Goal: Task Accomplishment & Management: Use online tool/utility

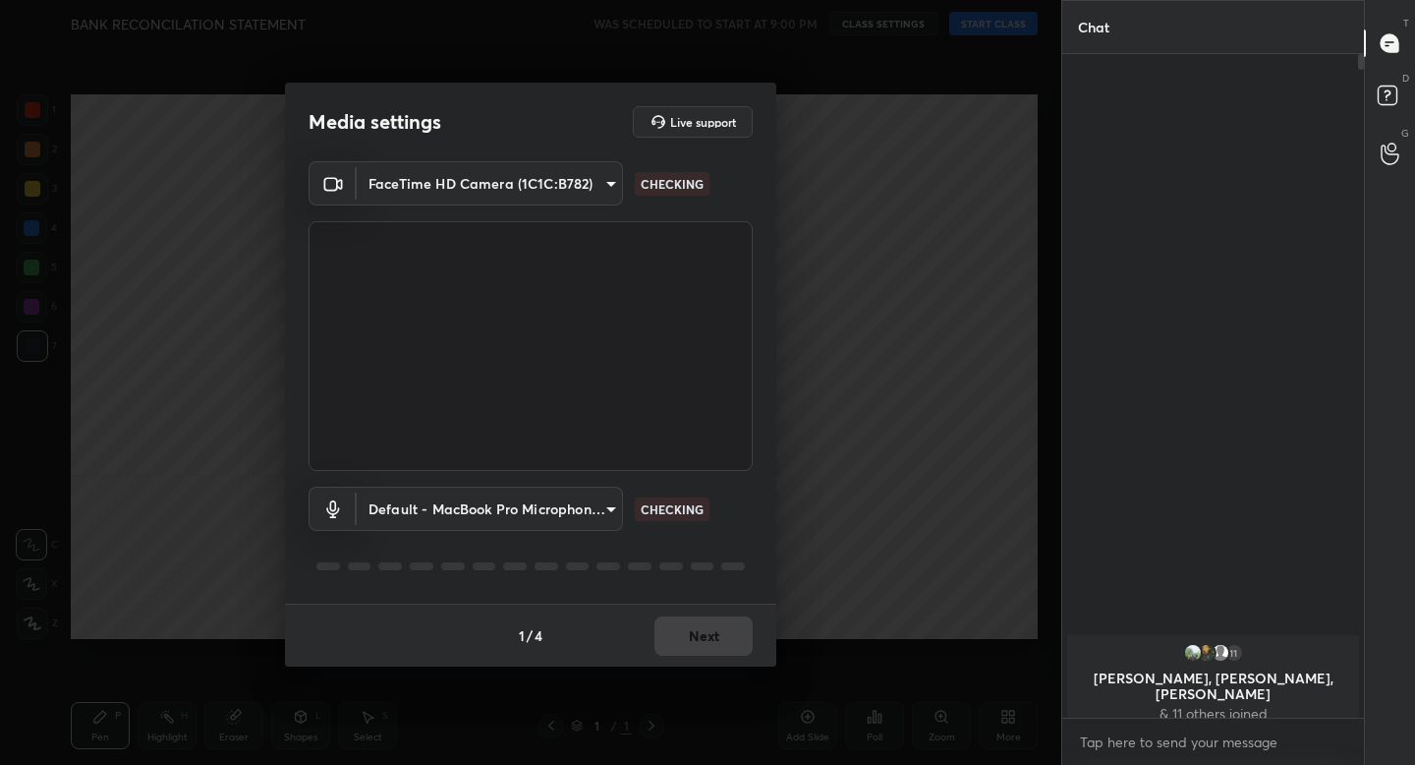
scroll to position [7, 7]
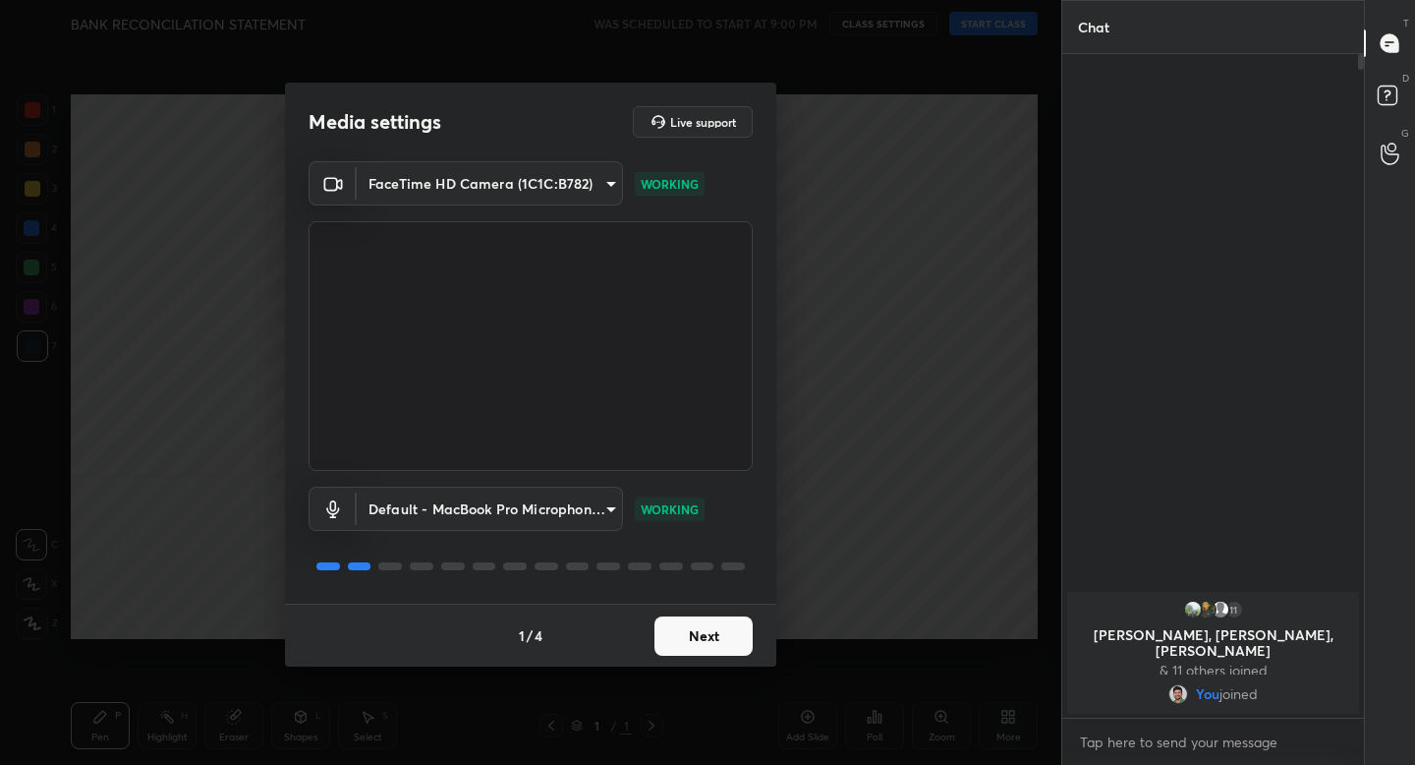
click at [723, 631] on button "Next" at bounding box center [704, 635] width 98 height 39
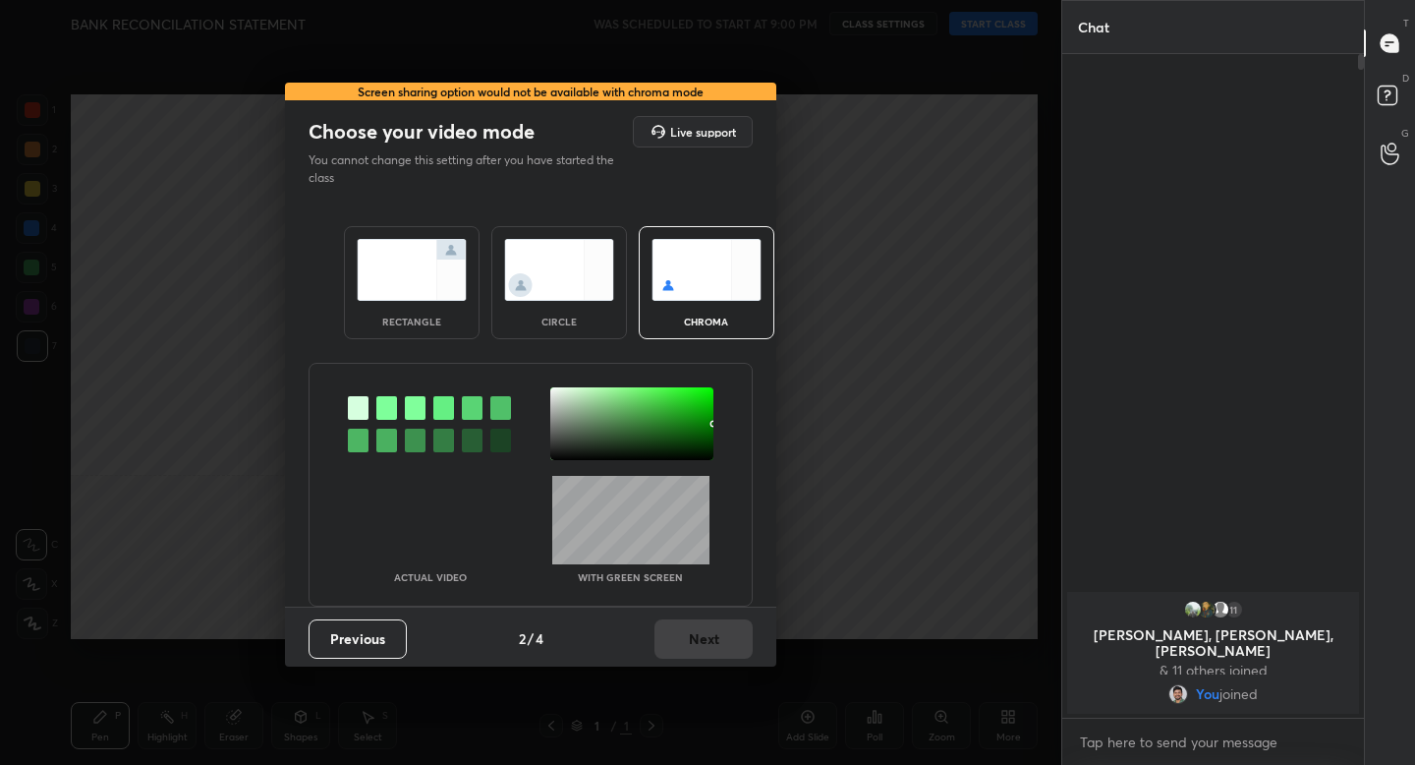
click at [434, 284] on img at bounding box center [412, 270] width 110 height 62
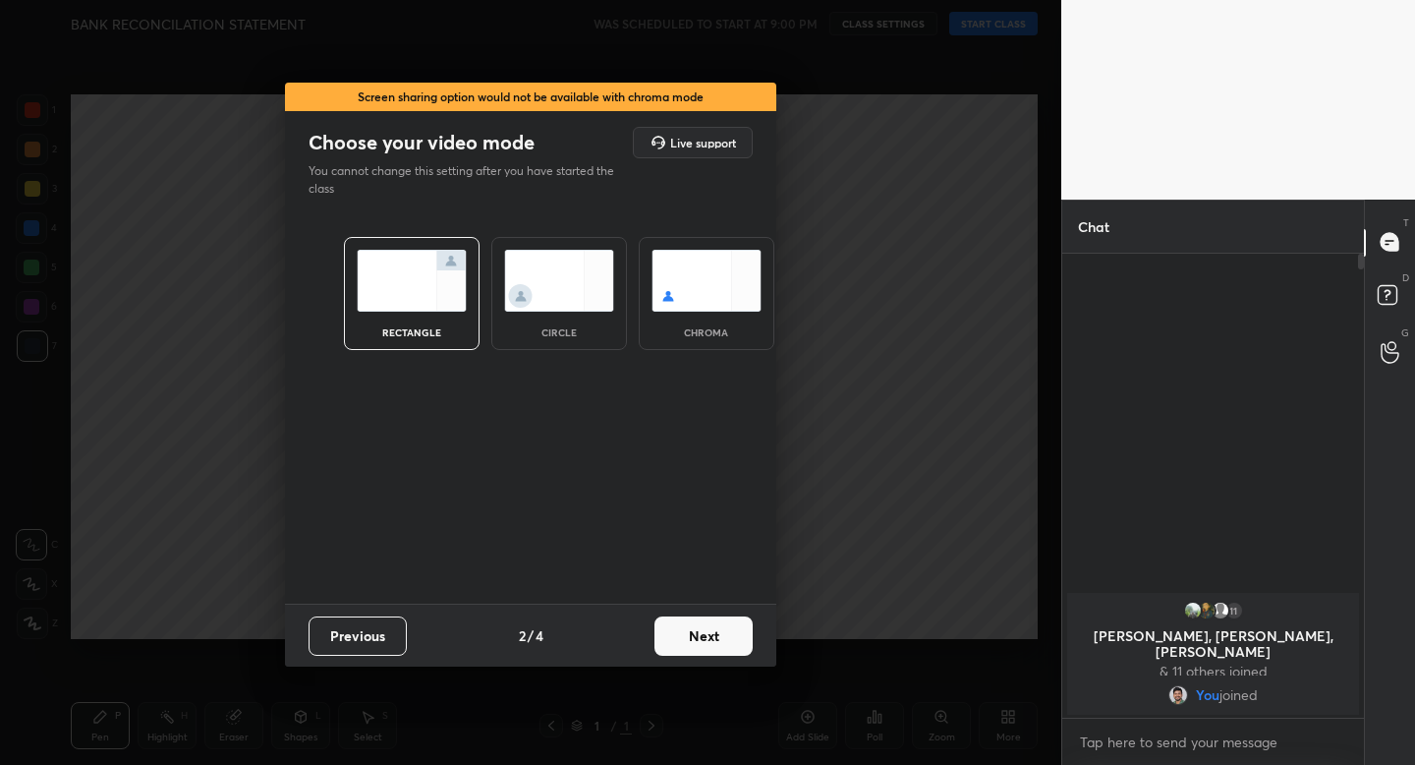
click at [688, 632] on button "Next" at bounding box center [704, 635] width 98 height 39
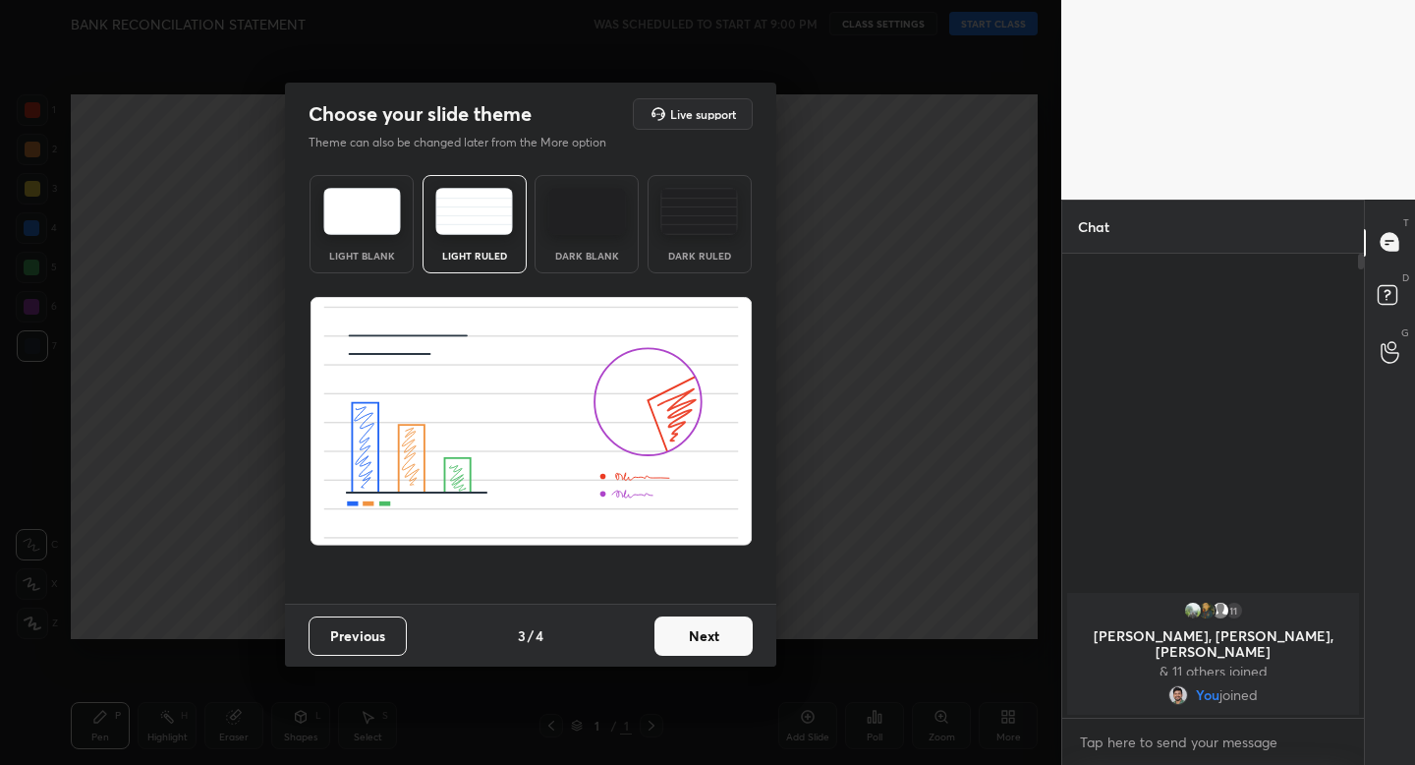
click at [719, 636] on button "Next" at bounding box center [704, 635] width 98 height 39
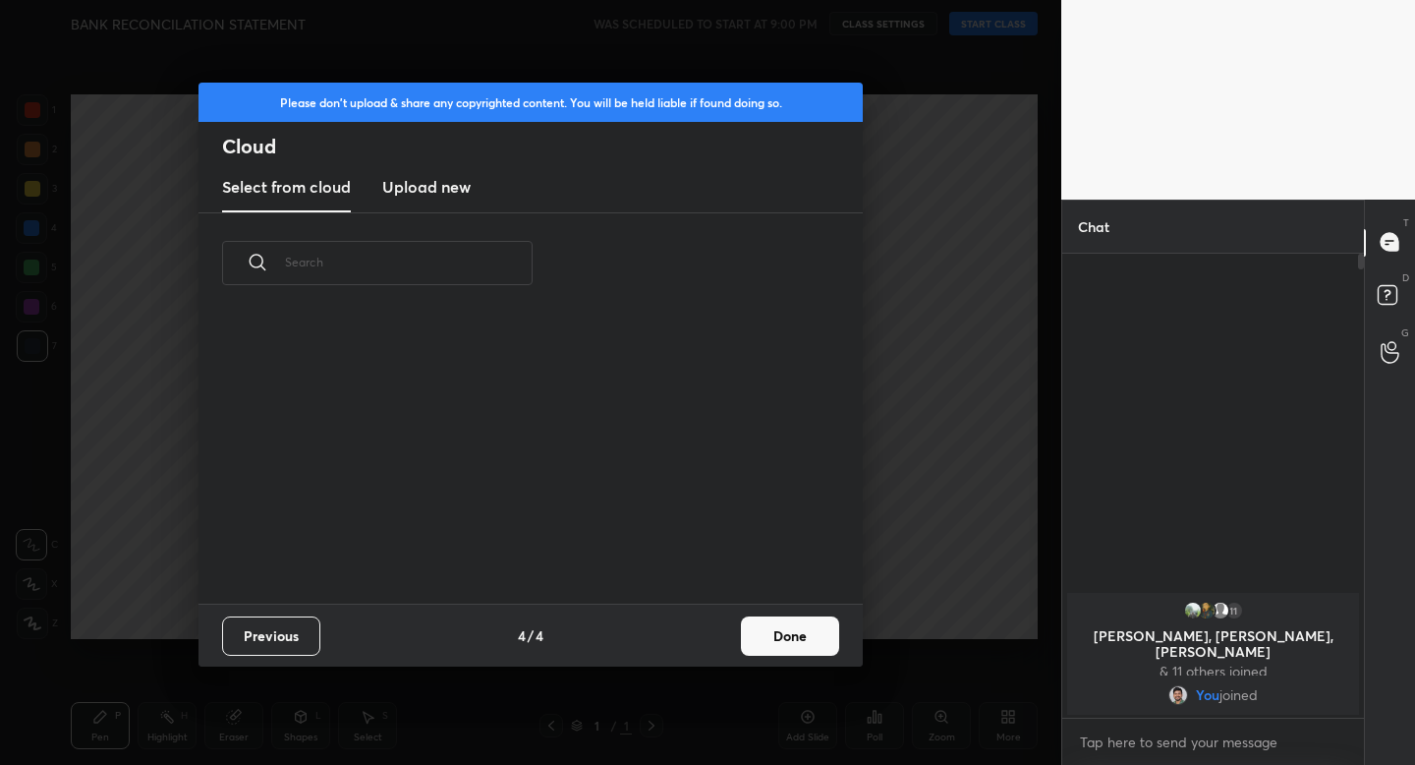
scroll to position [290, 631]
click at [790, 634] on button "Done" at bounding box center [790, 635] width 98 height 39
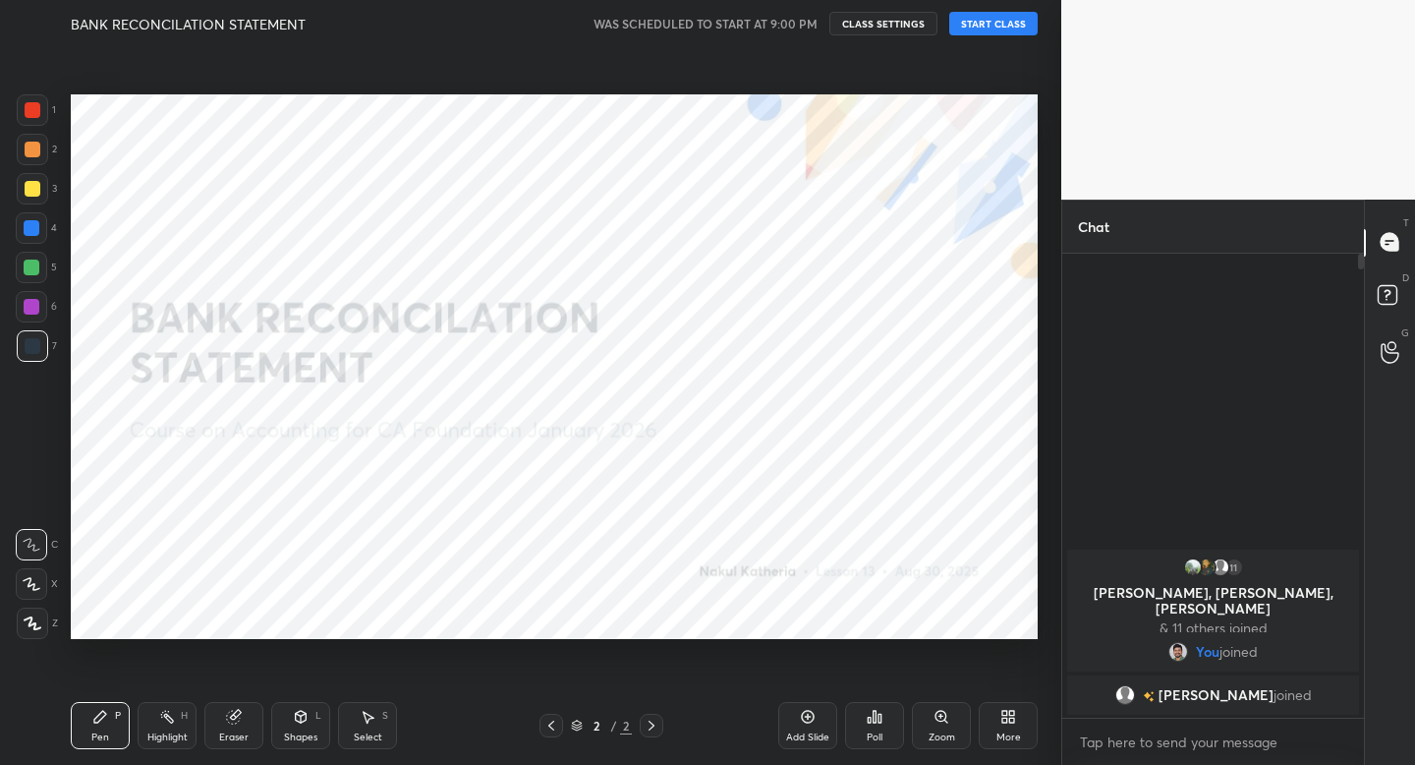
click at [995, 27] on button "START CLASS" at bounding box center [993, 24] width 88 height 24
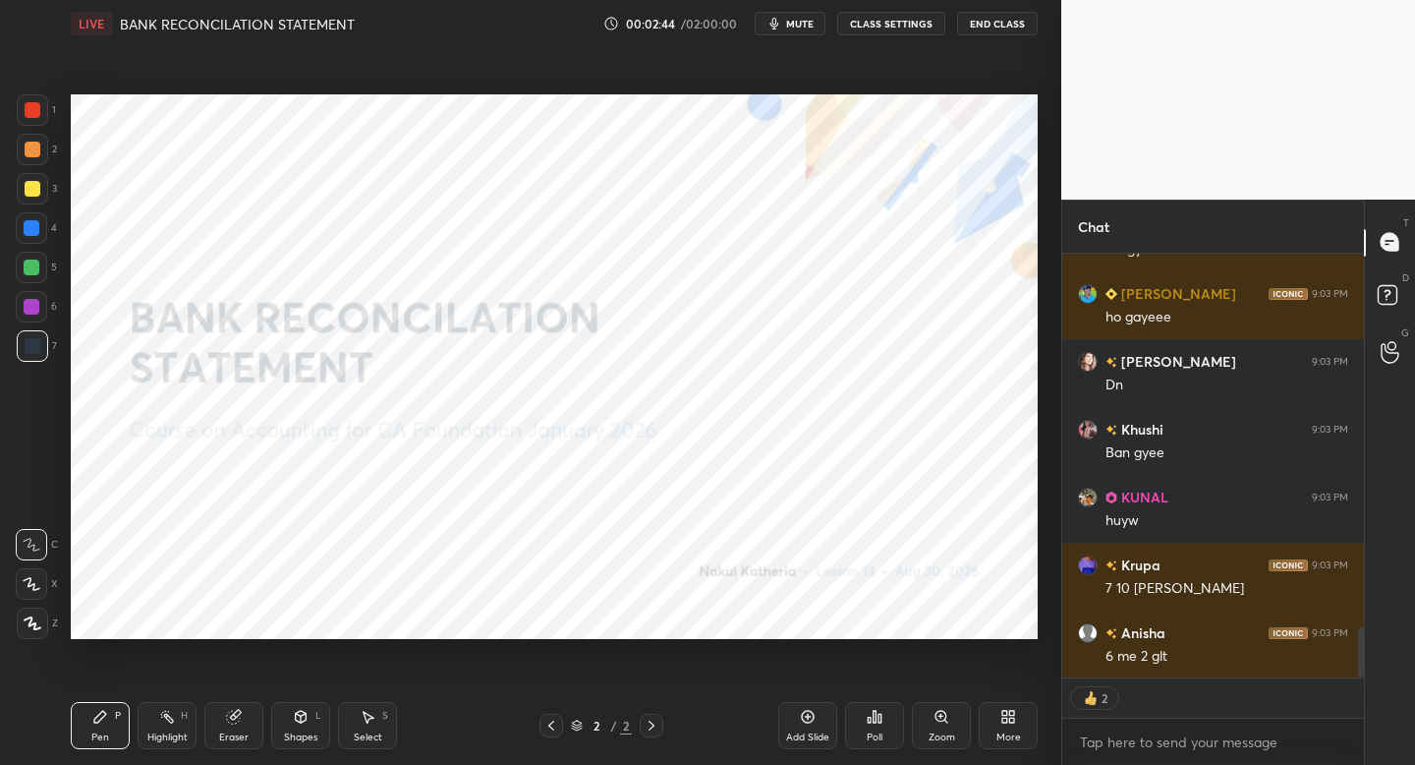
scroll to position [3209, 0]
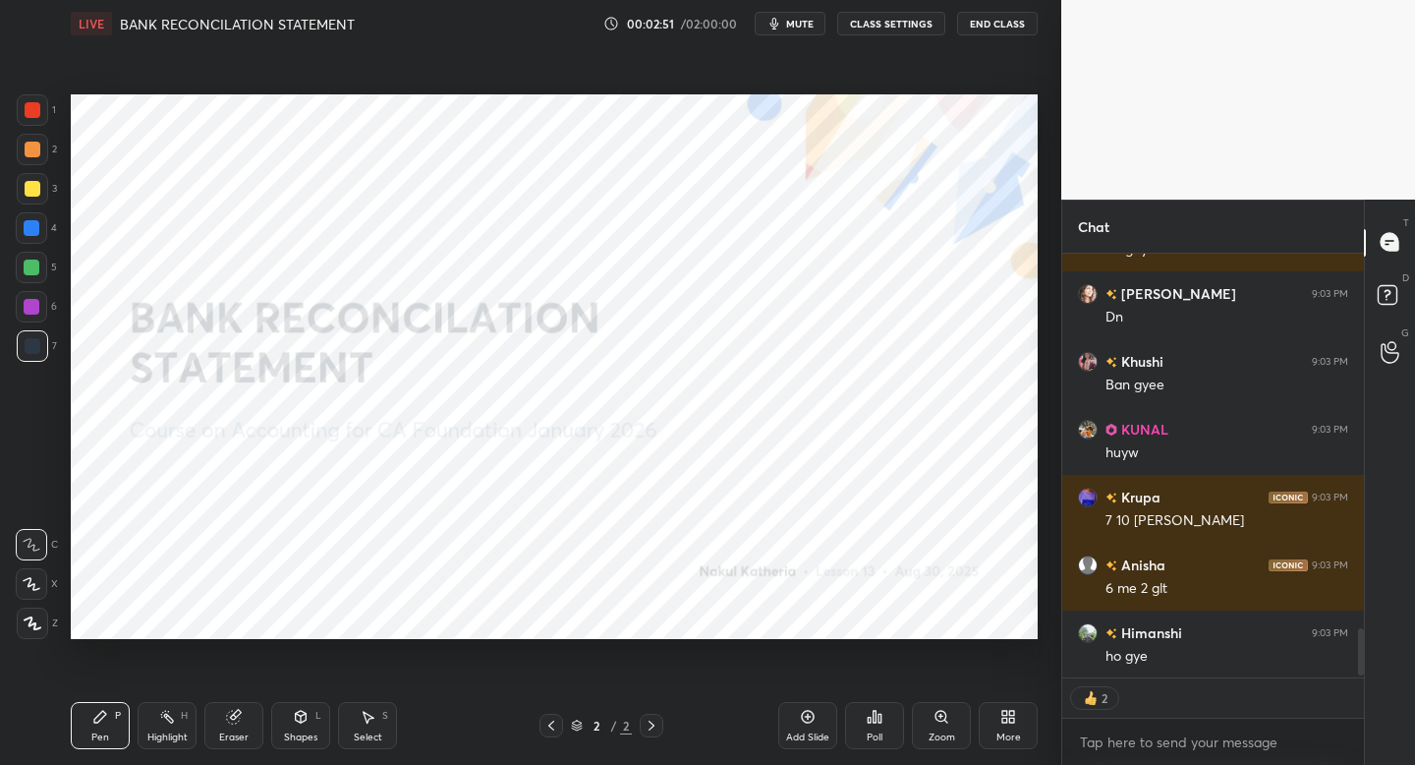
type textarea "x"
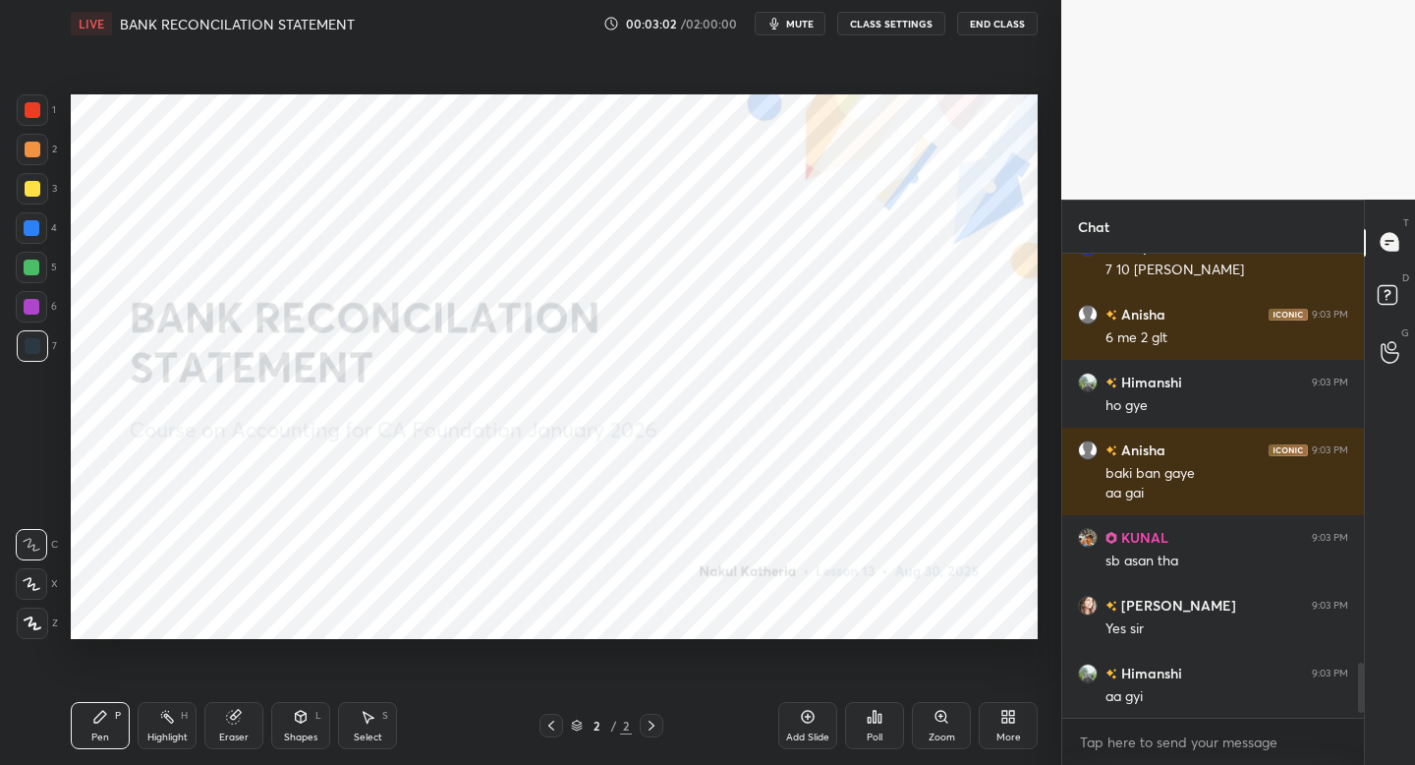
click at [1004, 734] on div "More" at bounding box center [1009, 737] width 25 height 10
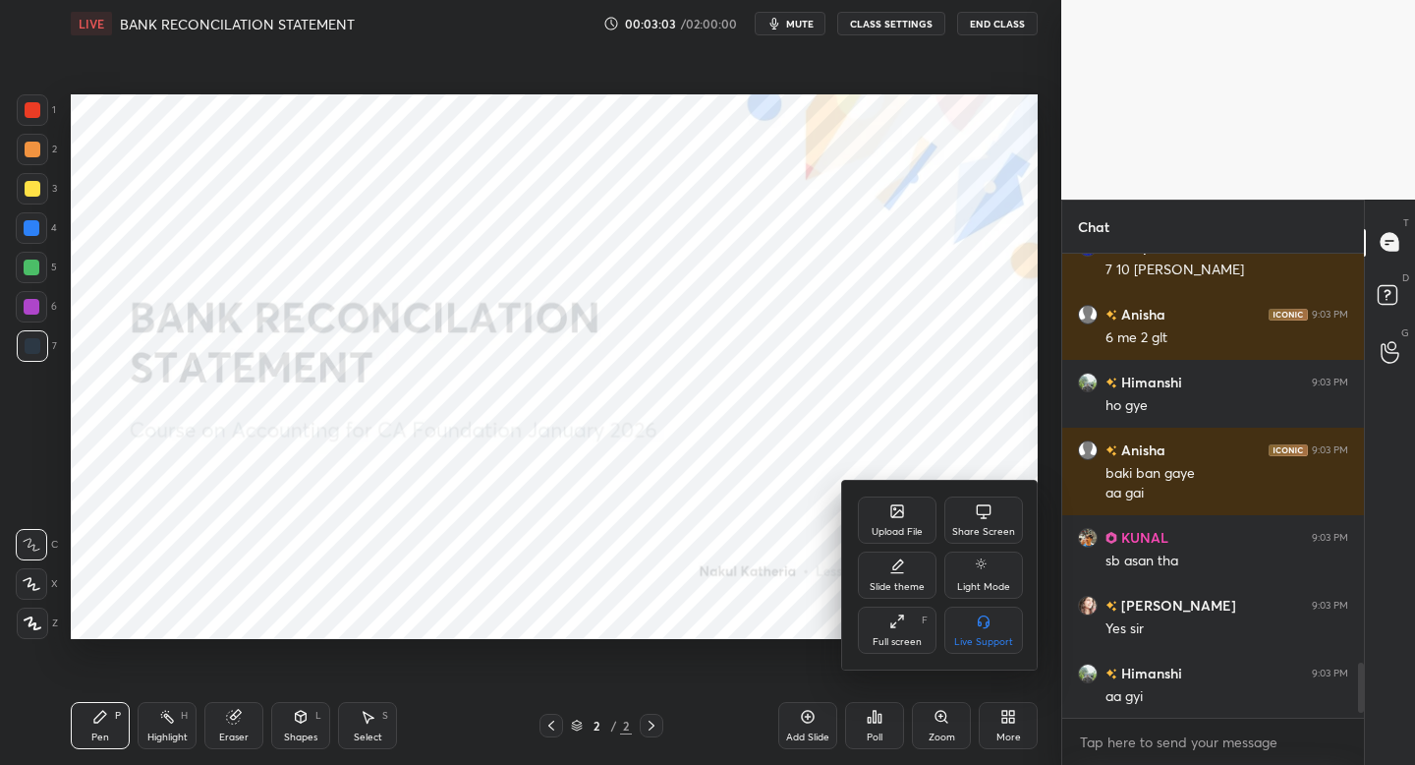
click at [898, 515] on icon at bounding box center [897, 511] width 12 height 12
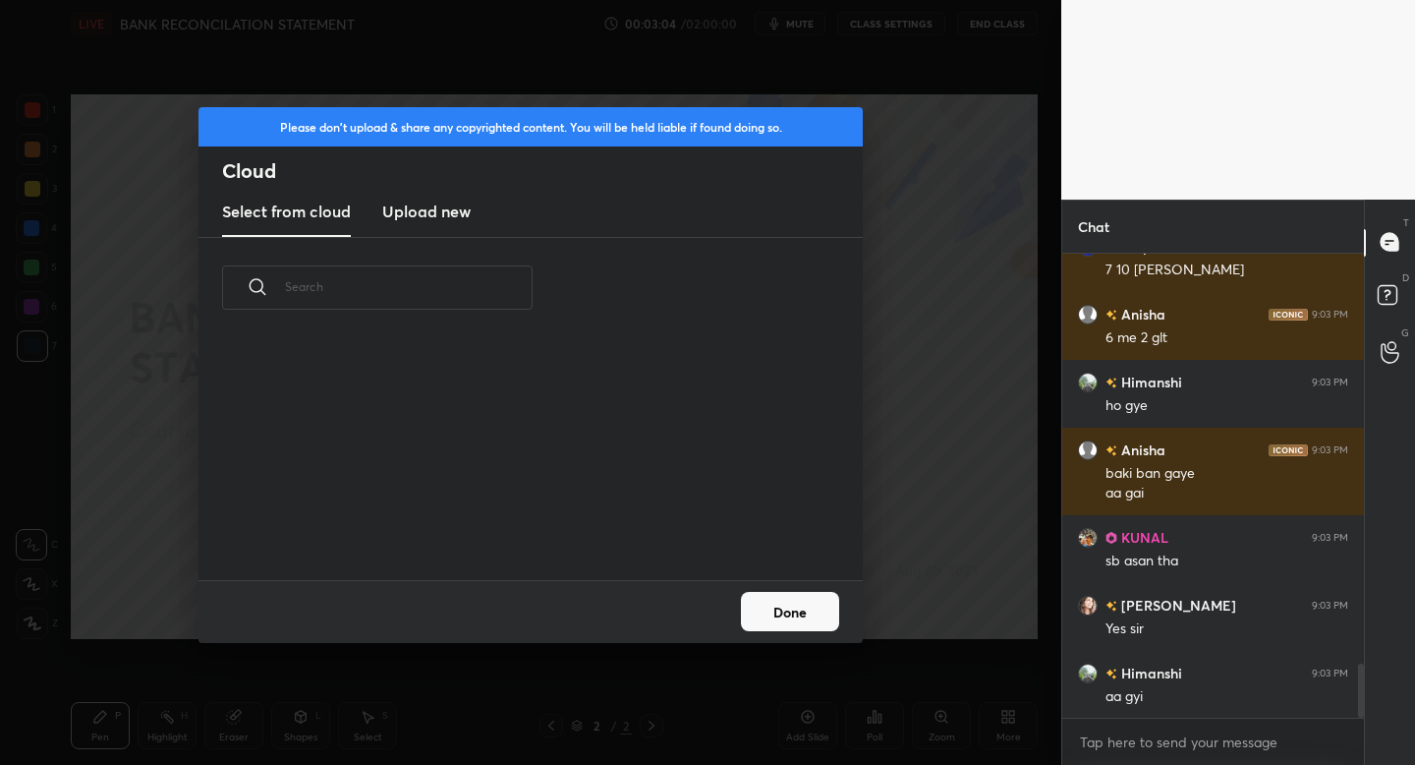
scroll to position [3528, 0]
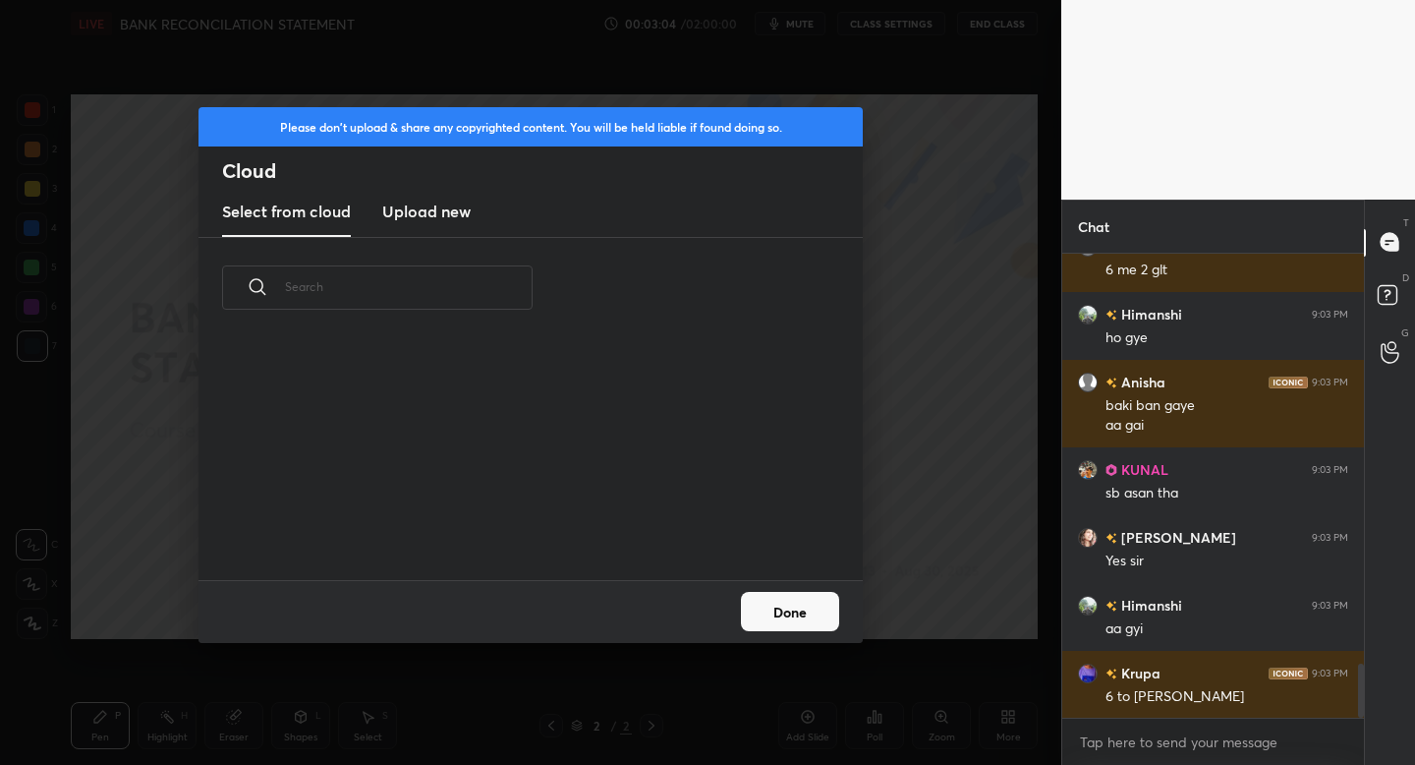
click at [413, 211] on h3 "Upload new" at bounding box center [426, 212] width 88 height 24
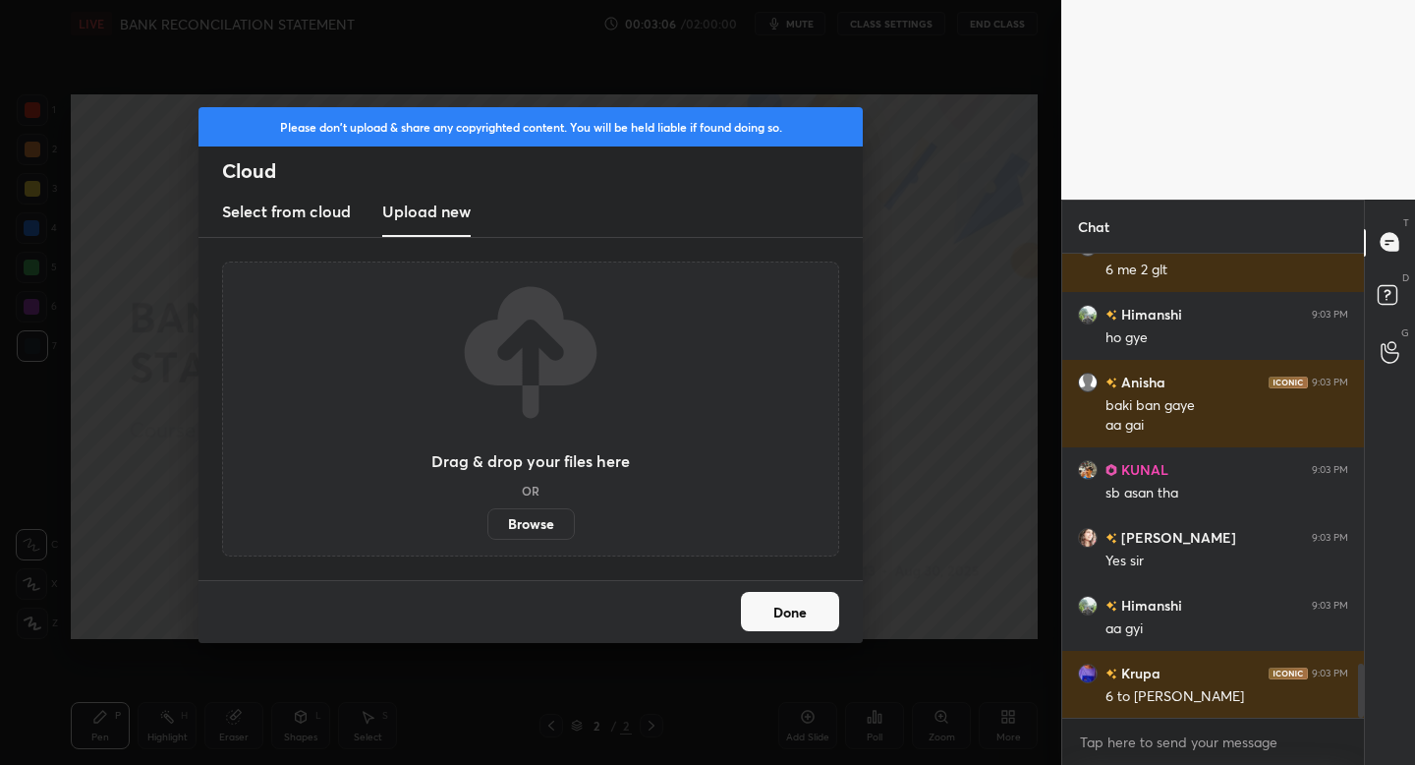
click at [527, 520] on label "Browse" at bounding box center [531, 523] width 87 height 31
click at [488, 520] on input "Browse" at bounding box center [488, 523] width 0 height 31
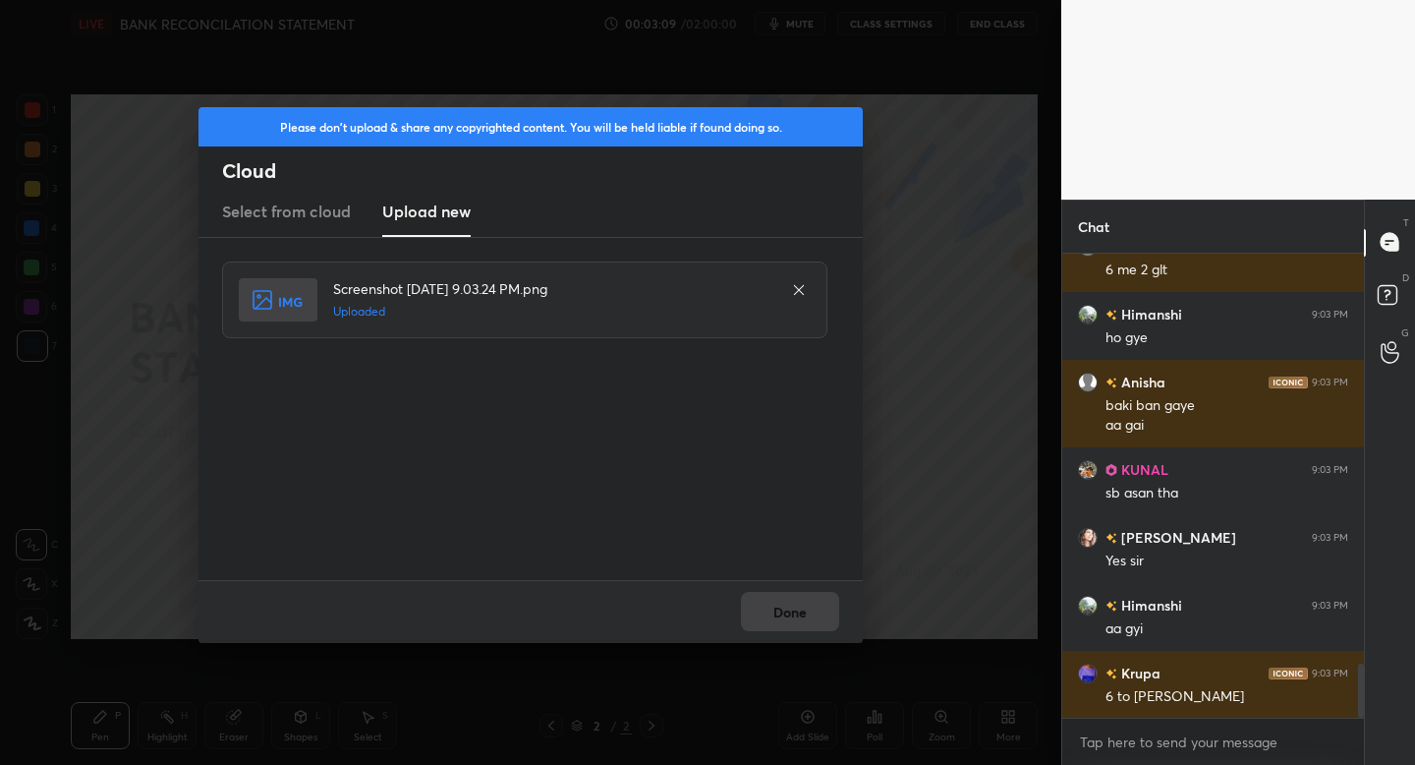
scroll to position [3595, 0]
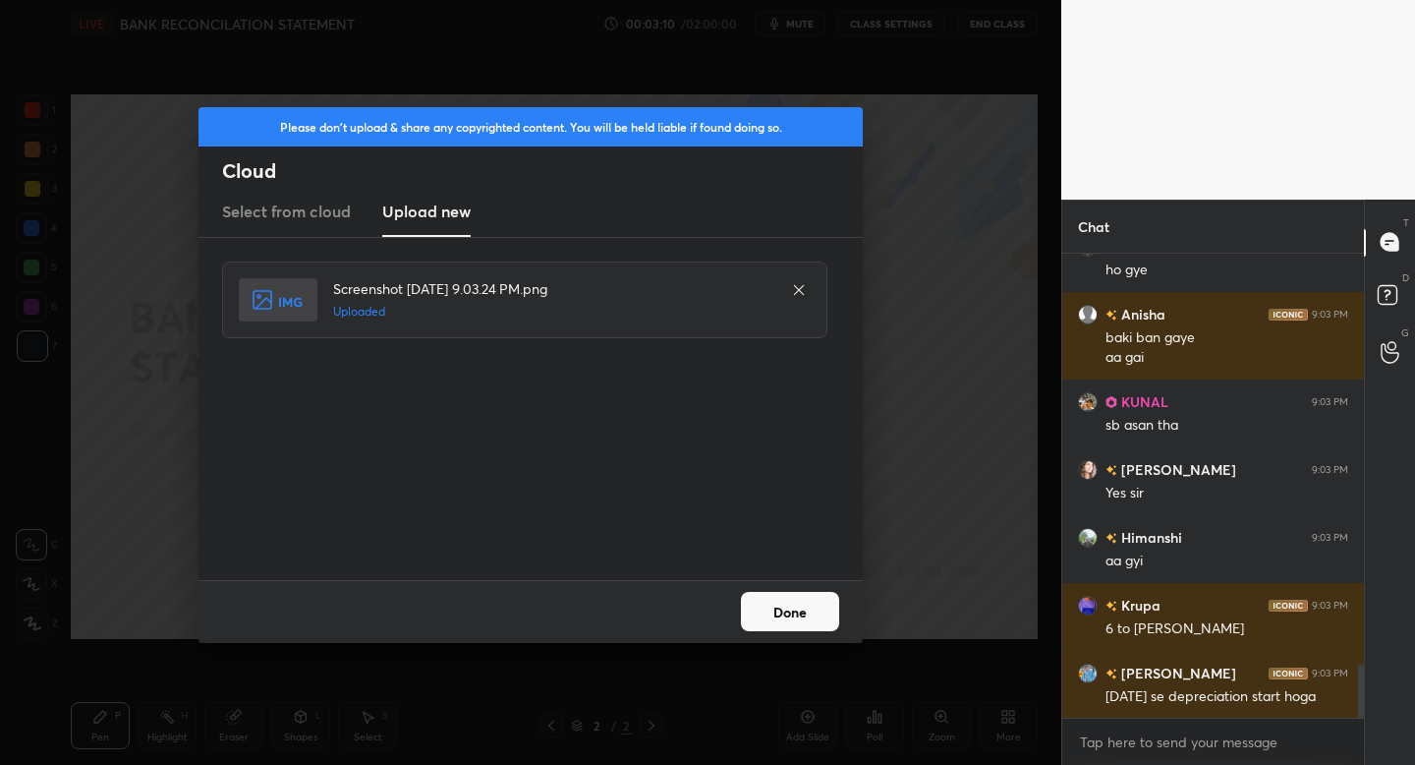
click at [802, 602] on button "Done" at bounding box center [790, 611] width 98 height 39
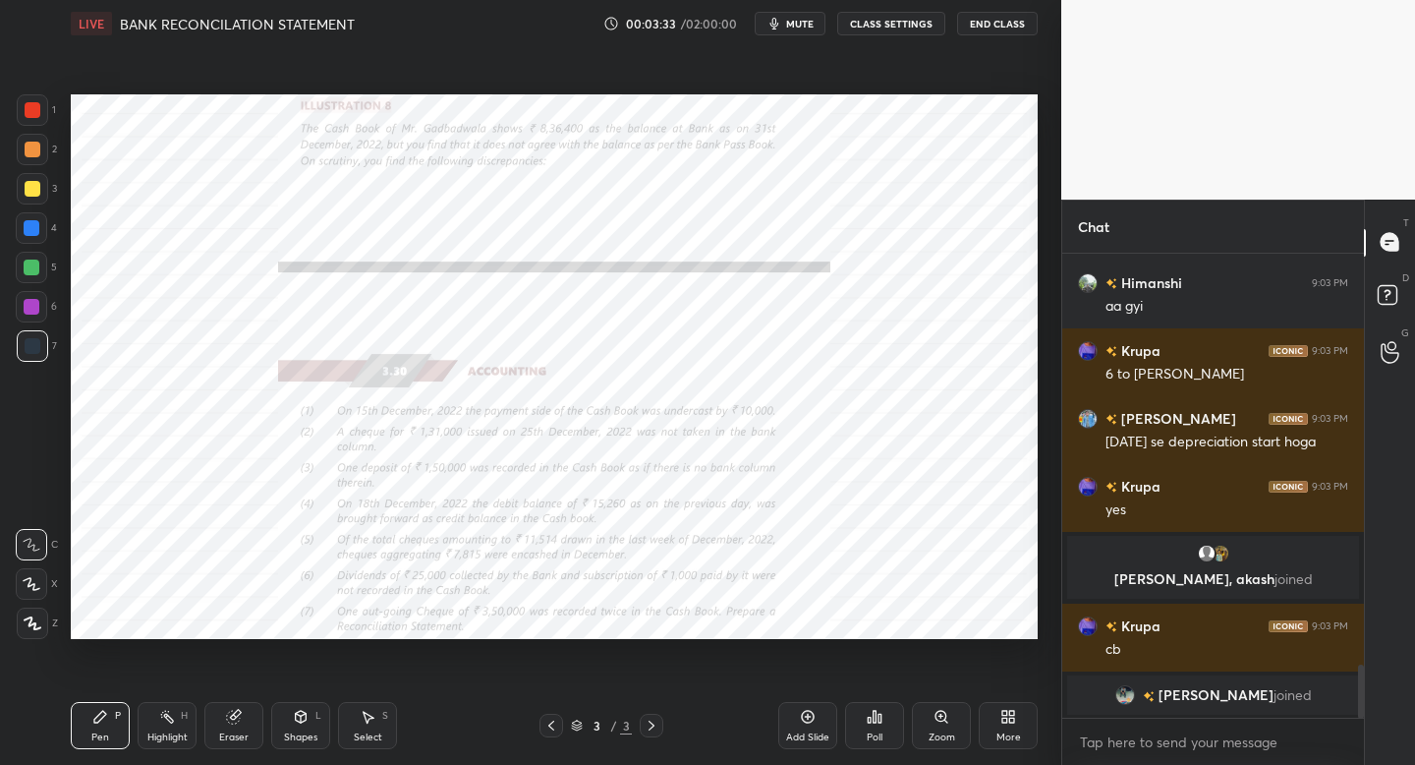
scroll to position [3566, 0]
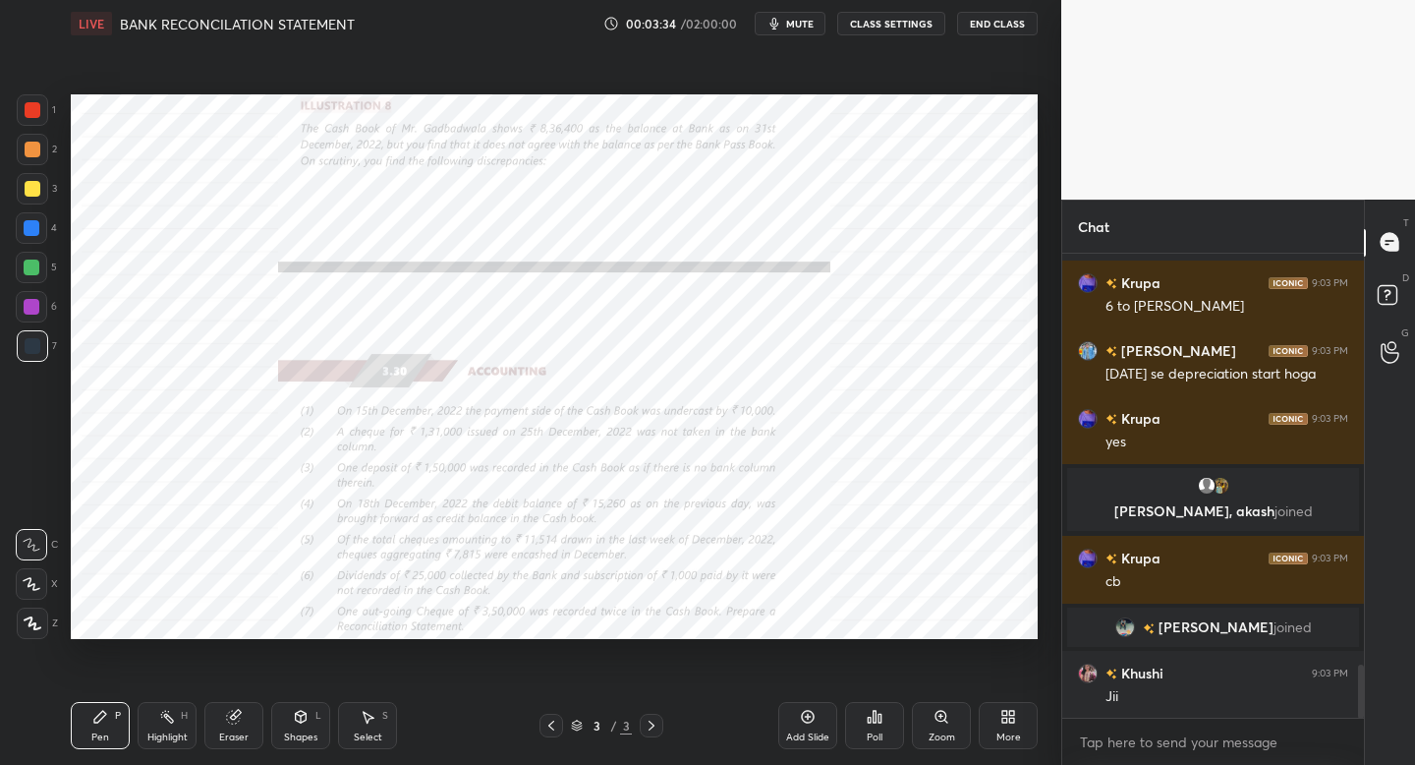
click at [24, 632] on div at bounding box center [32, 622] width 31 height 31
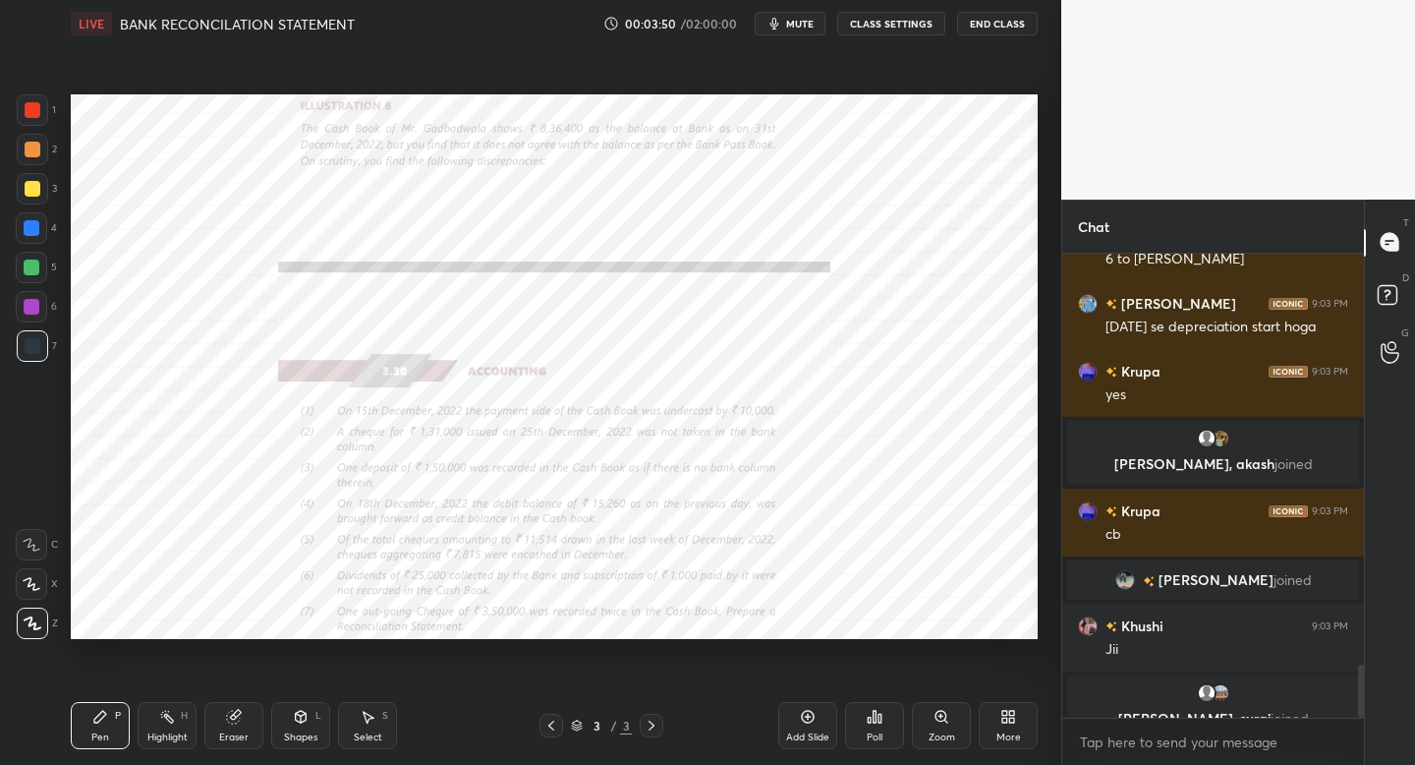
scroll to position [3638, 0]
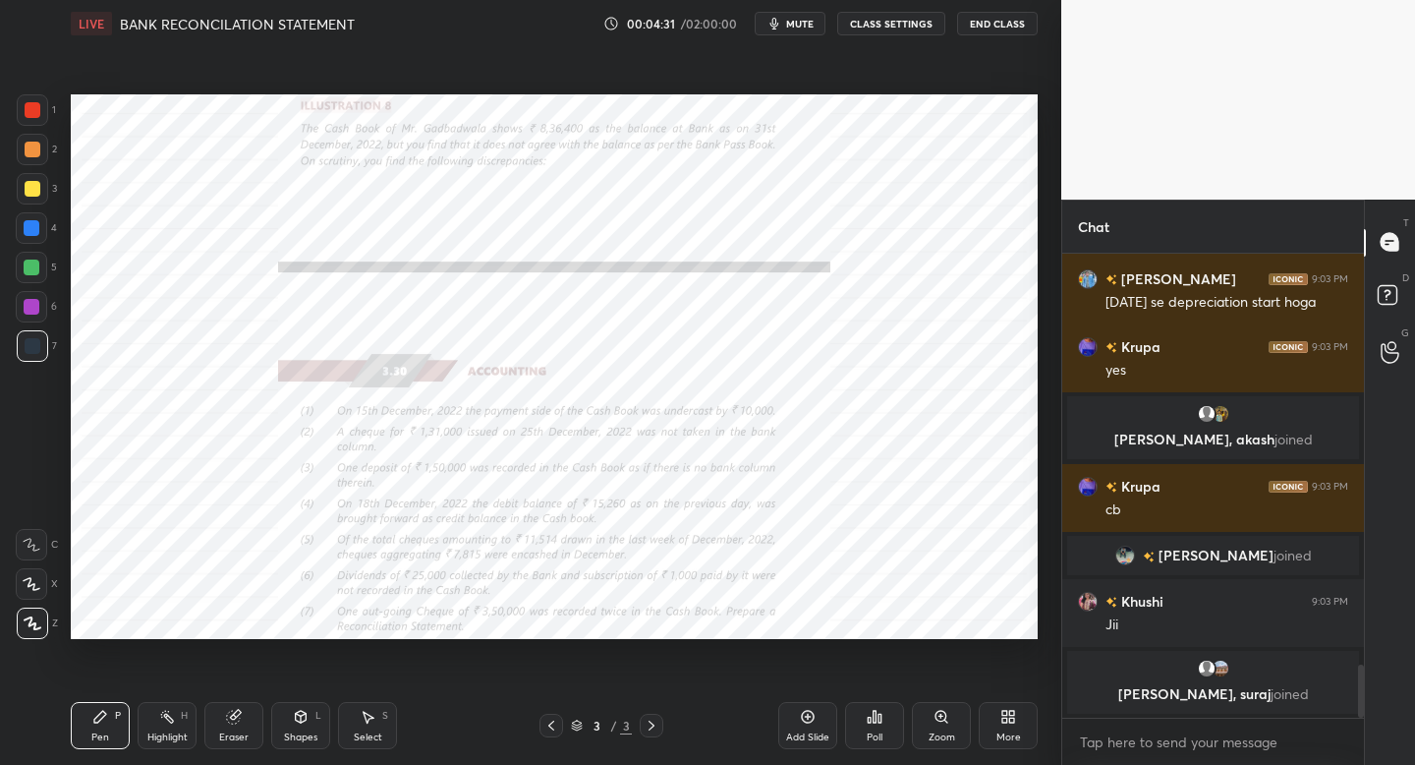
click at [808, 723] on div "Add Slide" at bounding box center [807, 725] width 59 height 47
click at [546, 731] on icon at bounding box center [552, 725] width 16 height 16
click at [945, 728] on div "Zoom" at bounding box center [941, 725] width 59 height 47
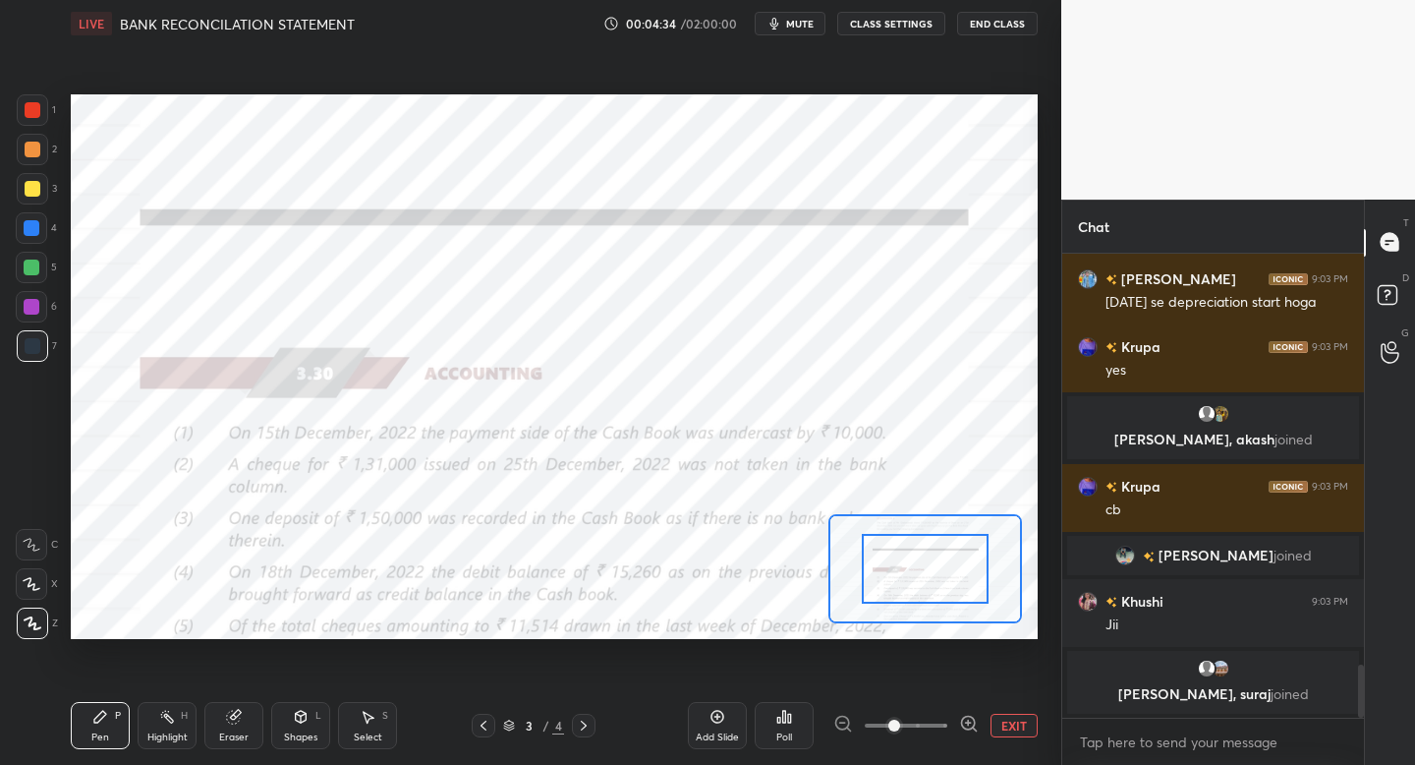
click at [951, 727] on div at bounding box center [905, 726] width 145 height 24
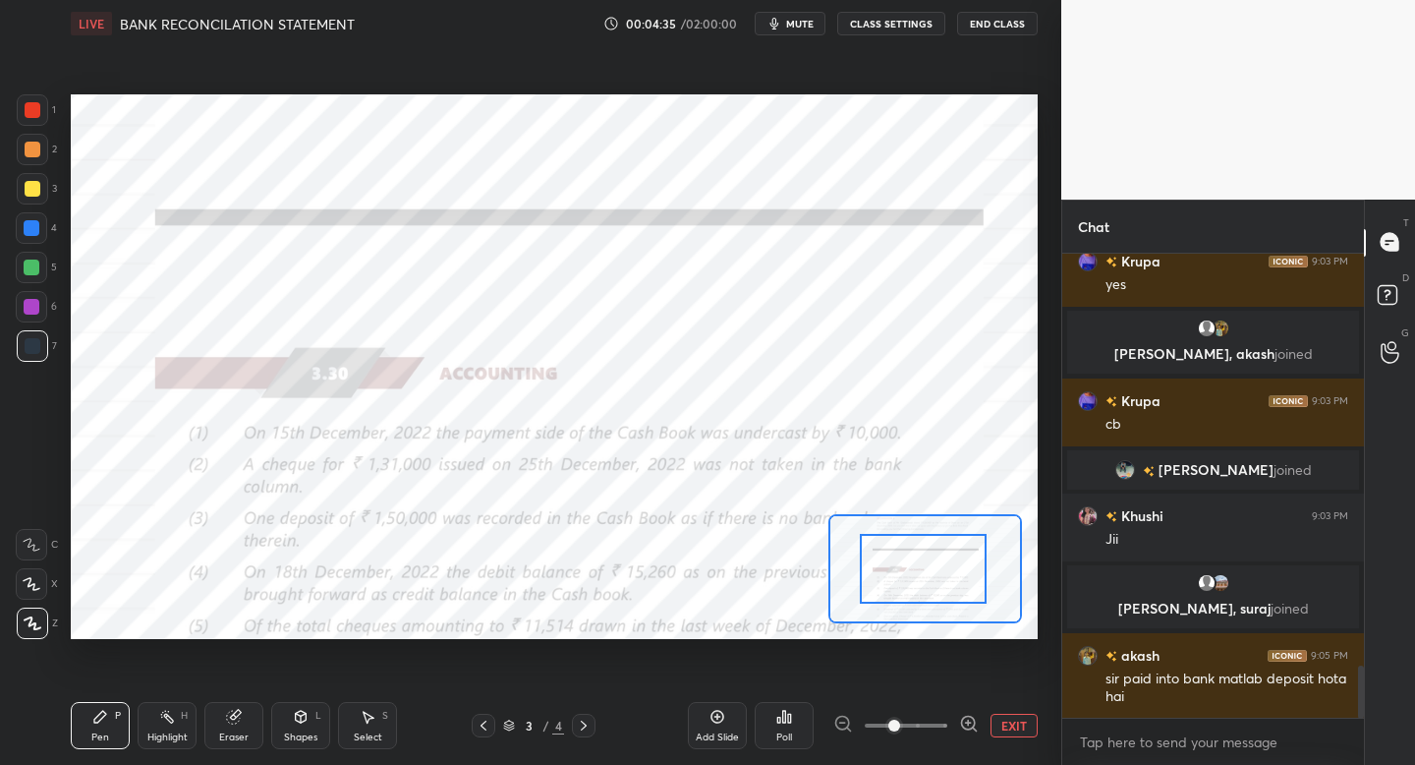
drag, startPoint x: 928, startPoint y: 579, endPoint x: 932, endPoint y: 549, distance: 29.7
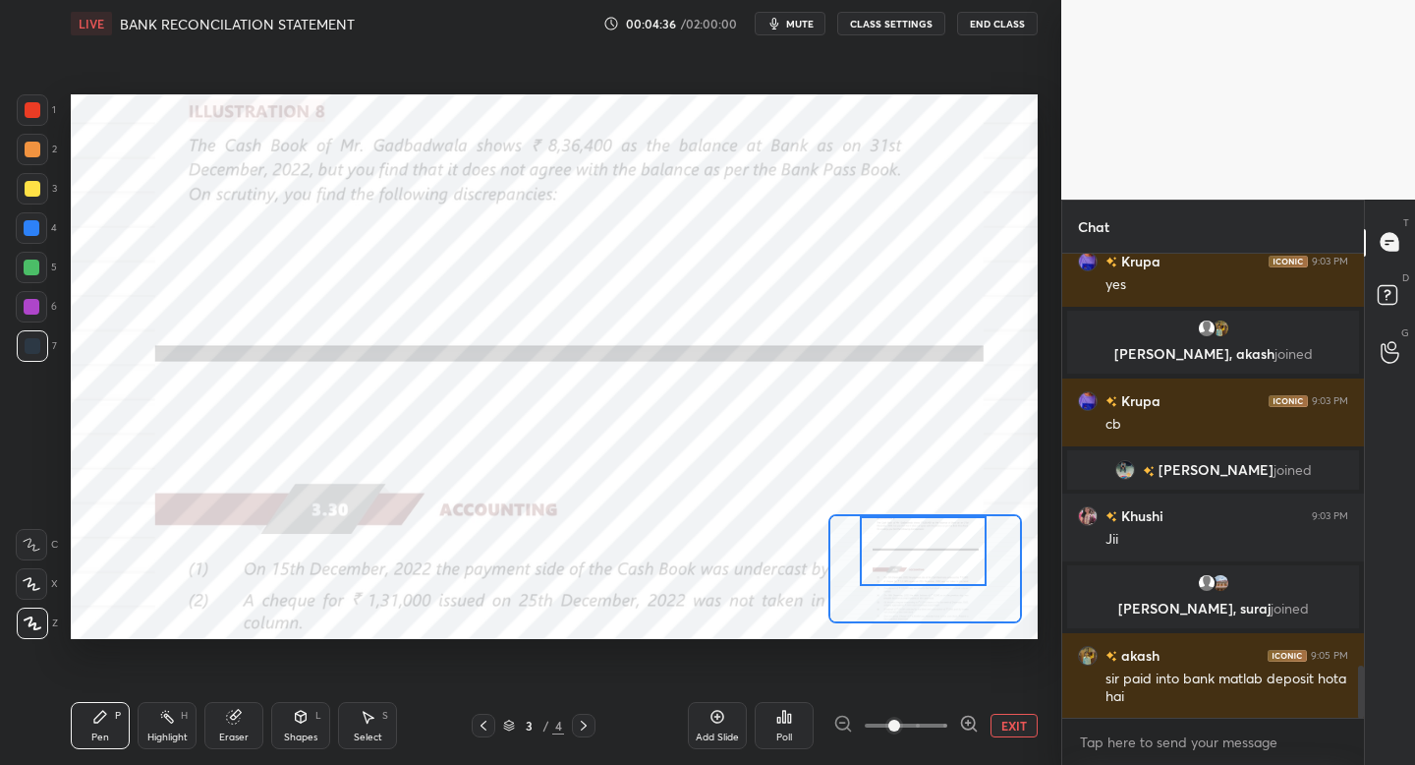
drag, startPoint x: 924, startPoint y: 566, endPoint x: 927, endPoint y: 547, distance: 18.9
click at [928, 547] on div at bounding box center [923, 551] width 127 height 70
click at [923, 542] on div at bounding box center [921, 551] width 127 height 70
click at [34, 541] on icon at bounding box center [32, 545] width 18 height 14
click at [34, 571] on div at bounding box center [31, 583] width 31 height 31
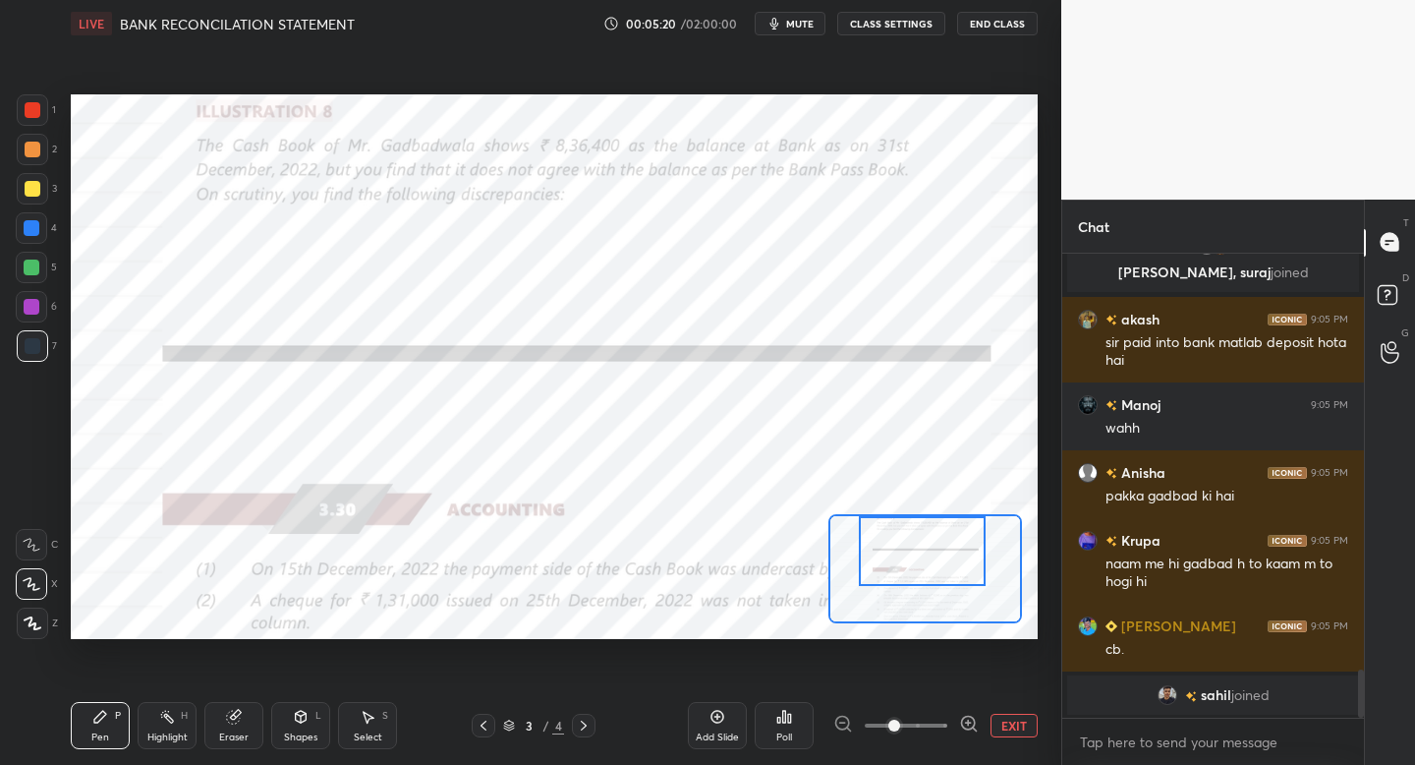
scroll to position [3960, 0]
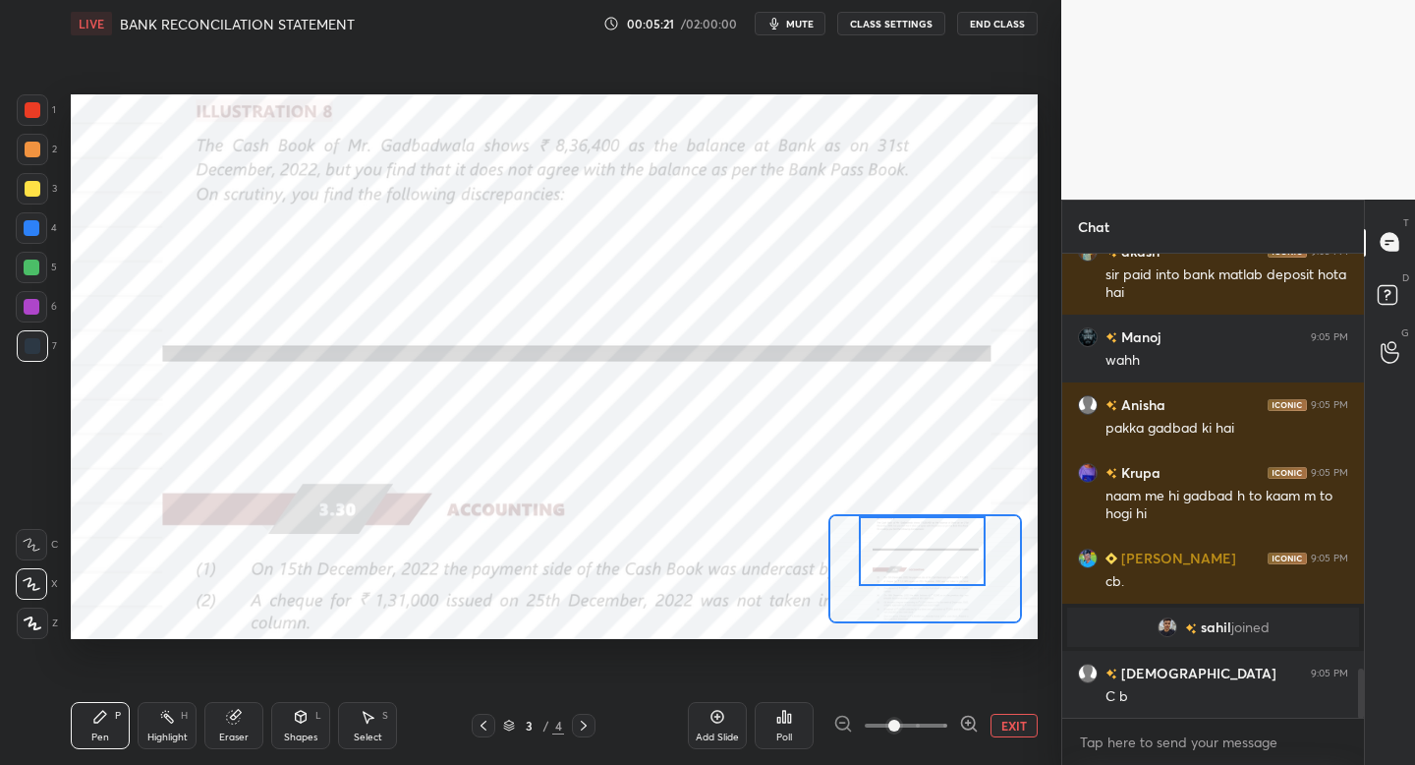
click at [711, 719] on icon at bounding box center [718, 717] width 16 height 16
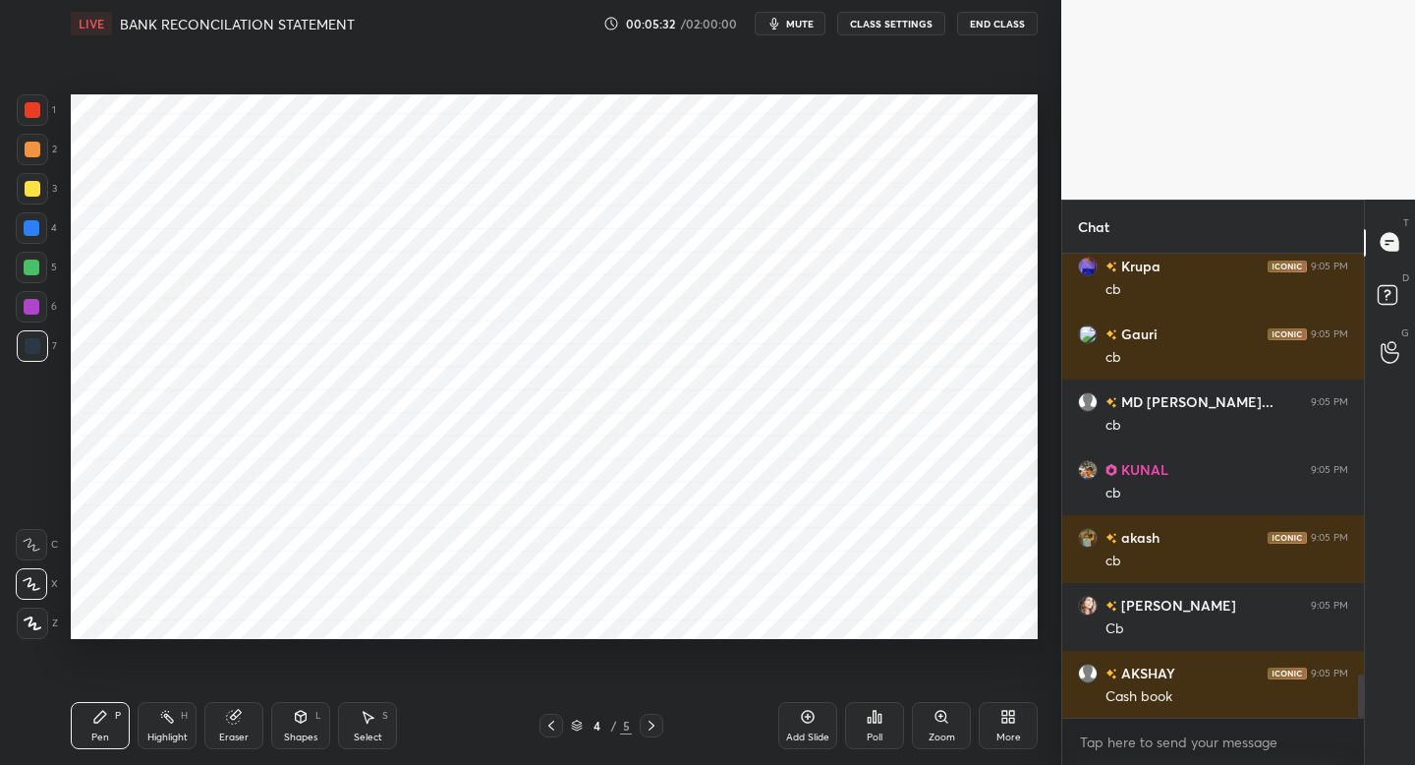
scroll to position [4482, 0]
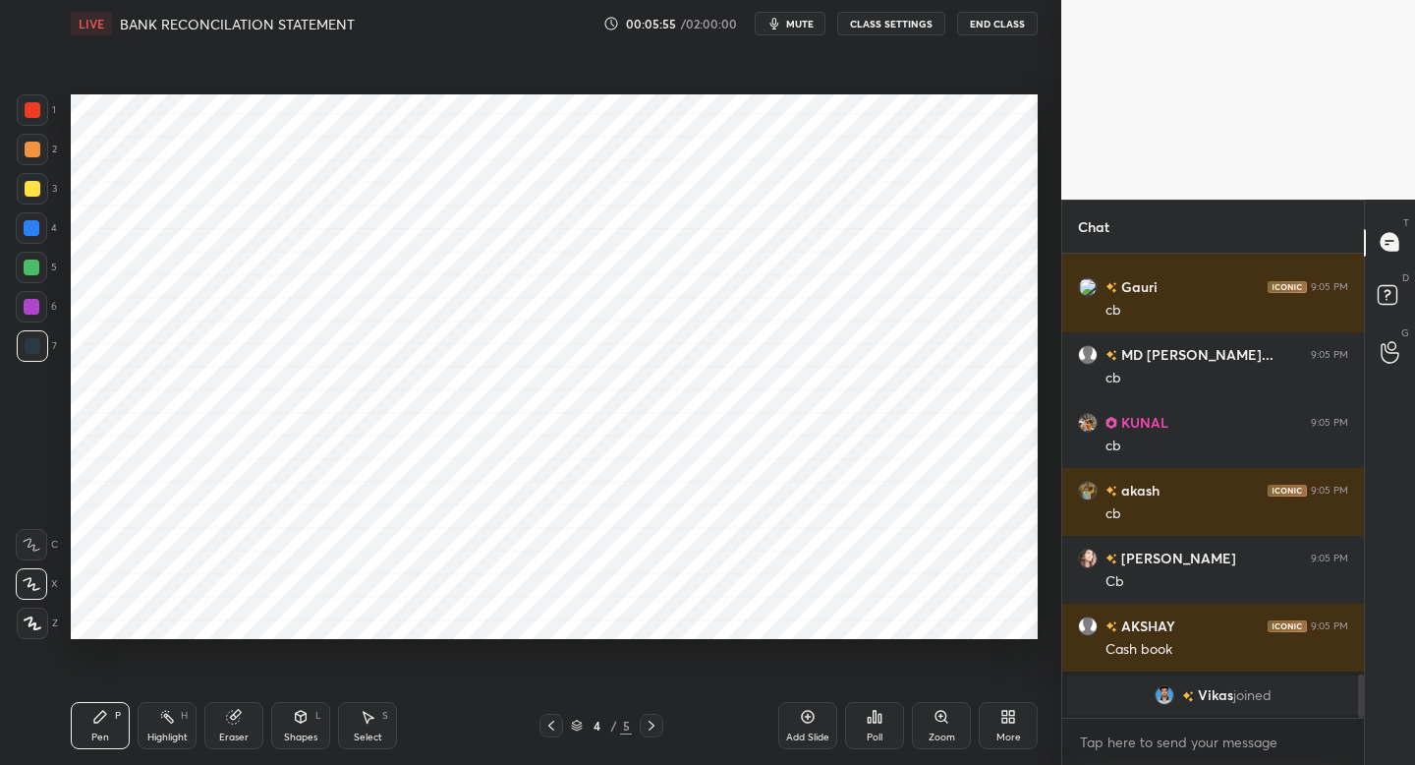
click at [547, 726] on icon at bounding box center [552, 725] width 16 height 16
click at [648, 724] on icon at bounding box center [652, 725] width 16 height 16
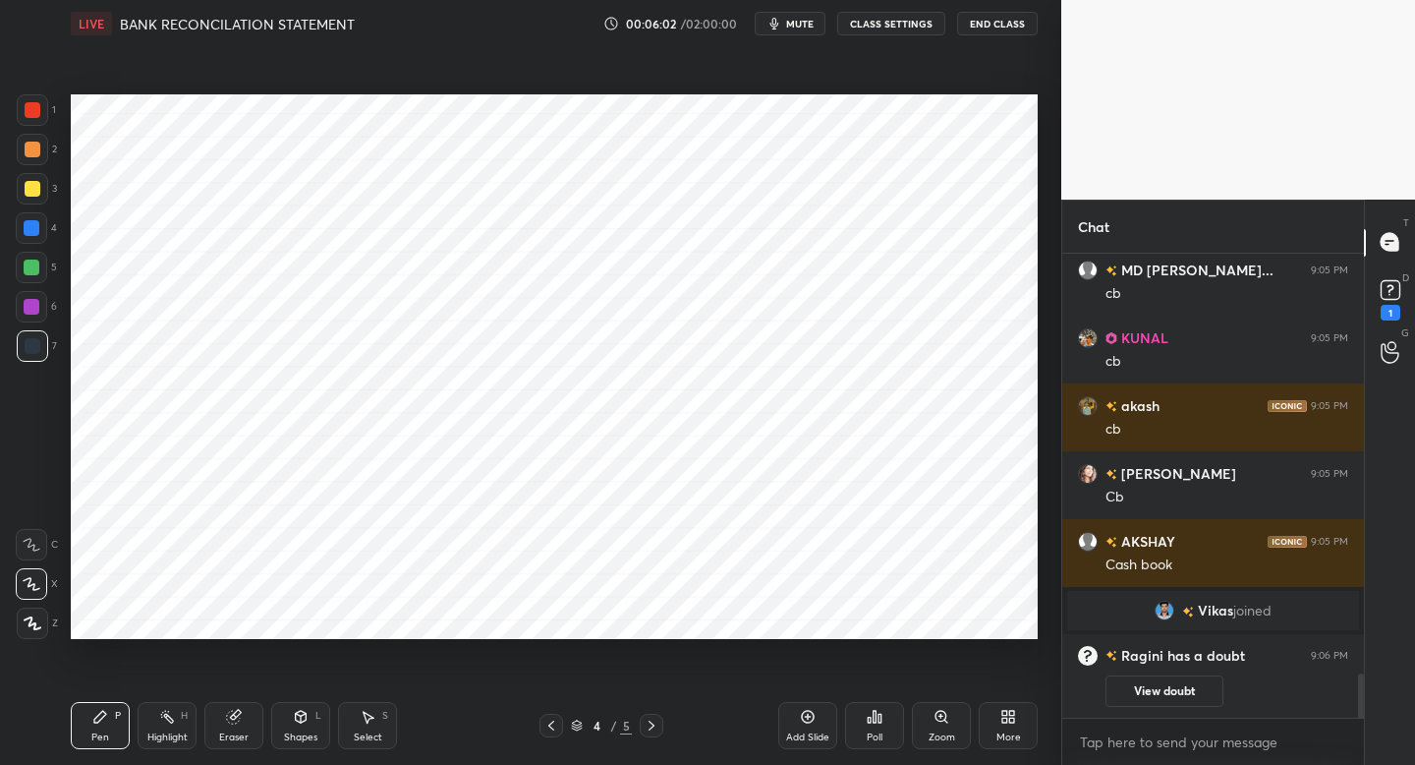
scroll to position [4375, 0]
click at [546, 711] on div "Pen P Highlight H Eraser Shapes L Select S 4 / 5 Add Slide Poll Zoom More" at bounding box center [554, 725] width 967 height 79
click at [553, 707] on div "Pen P Highlight H Eraser Shapes L Select S 4 / 5 Add Slide Poll Zoom More" at bounding box center [554, 725] width 967 height 79
click at [547, 721] on icon at bounding box center [552, 725] width 16 height 16
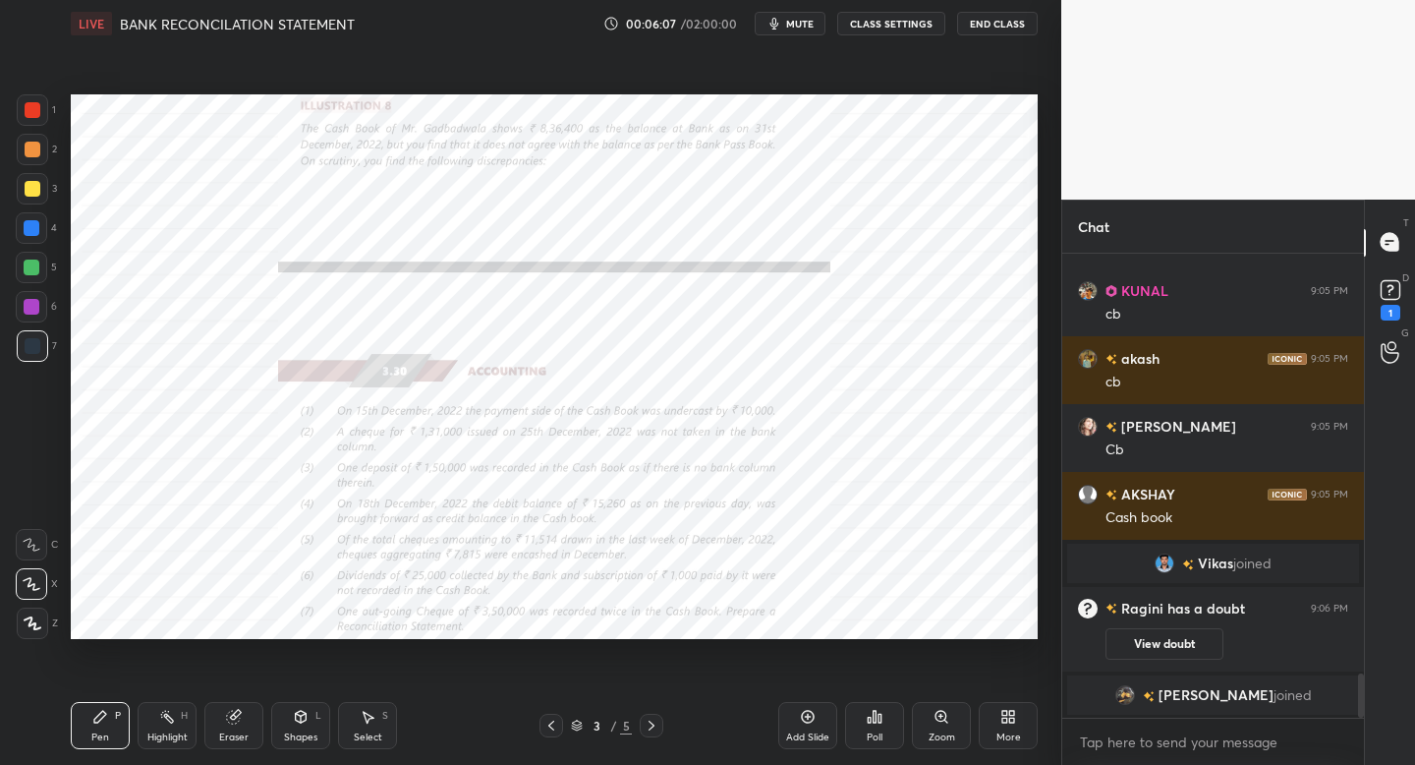
click at [652, 723] on icon at bounding box center [652, 725] width 16 height 16
click at [290, 721] on div "Shapes L" at bounding box center [300, 725] width 59 height 47
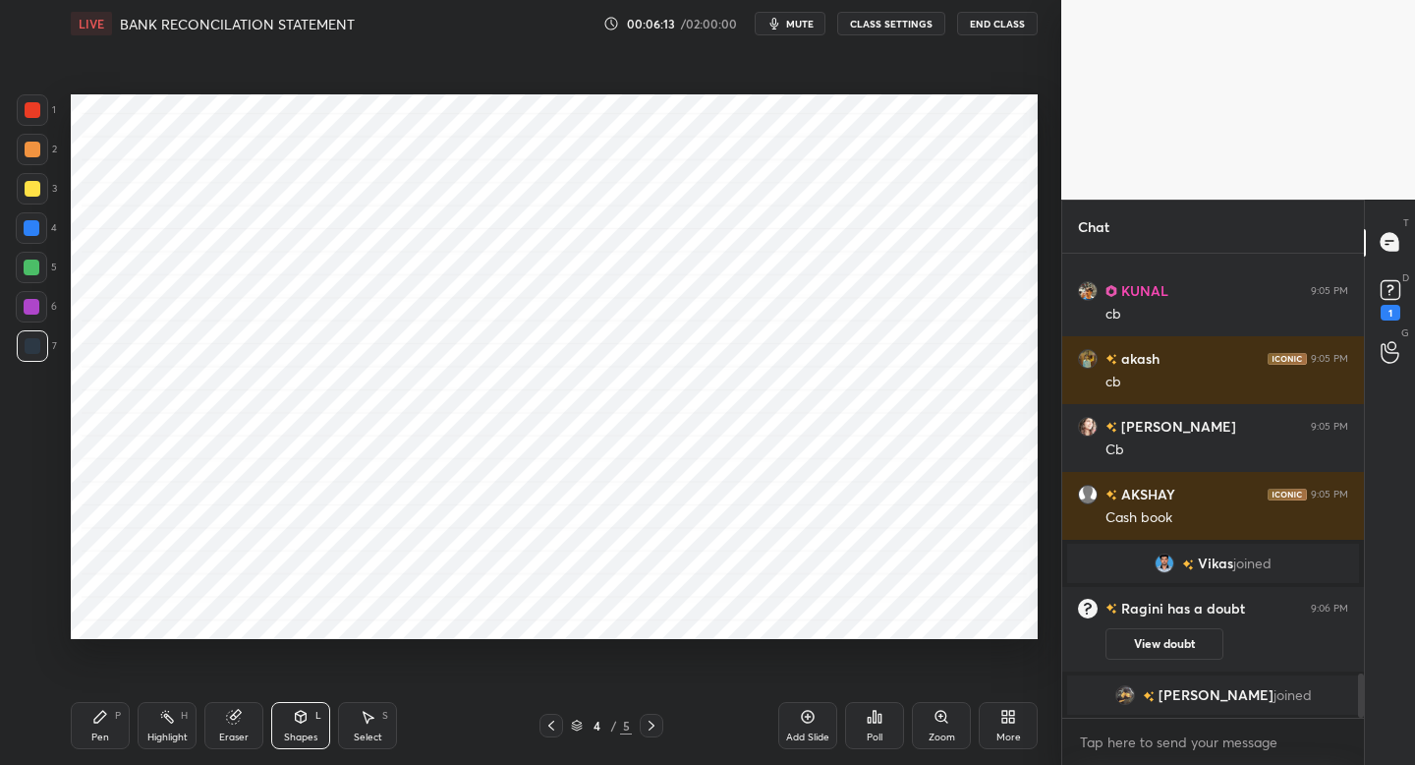
click at [1039, 201] on div "Setting up your live class Poll for secs No correct answer Start poll" at bounding box center [554, 366] width 983 height 639
click at [101, 723] on div "Pen P" at bounding box center [100, 725] width 59 height 47
click at [42, 126] on div at bounding box center [32, 109] width 31 height 31
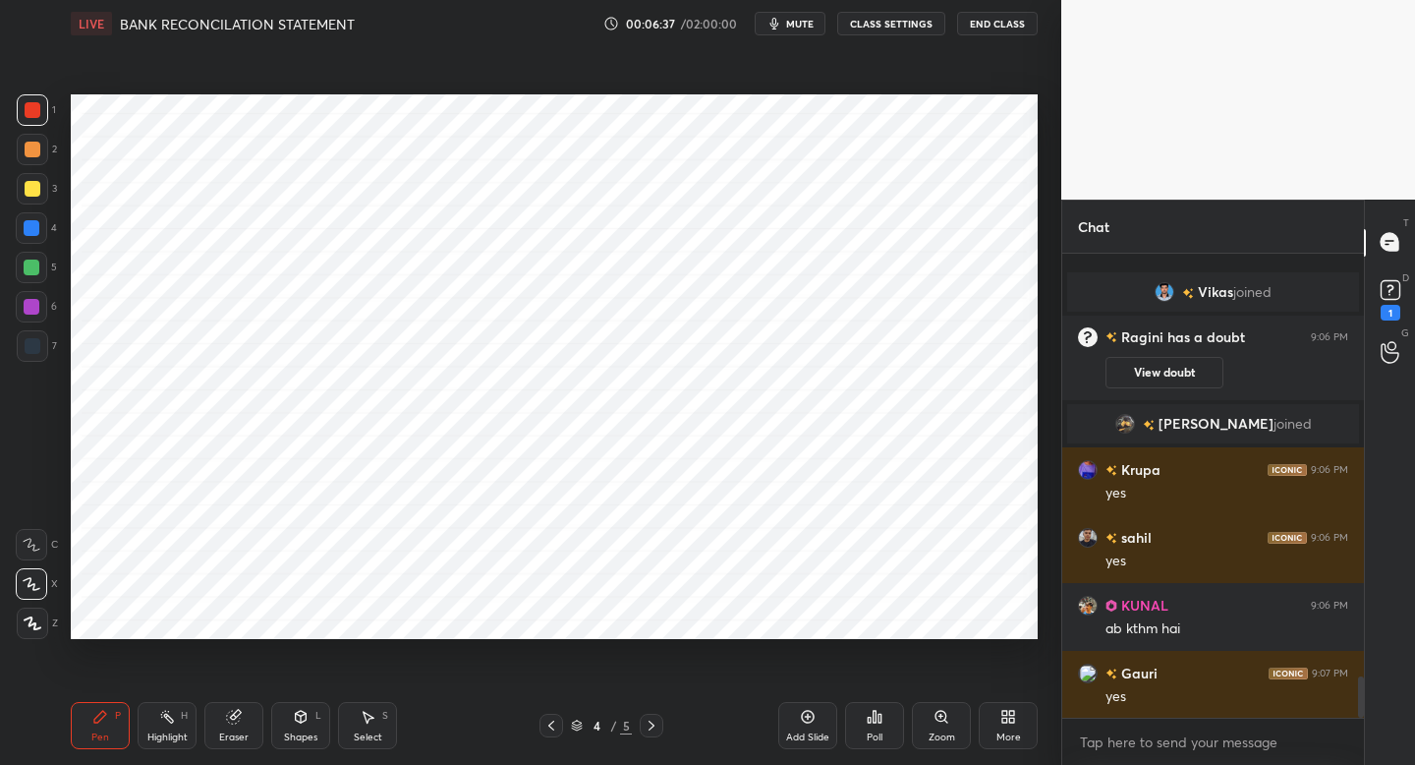
scroll to position [4742, 0]
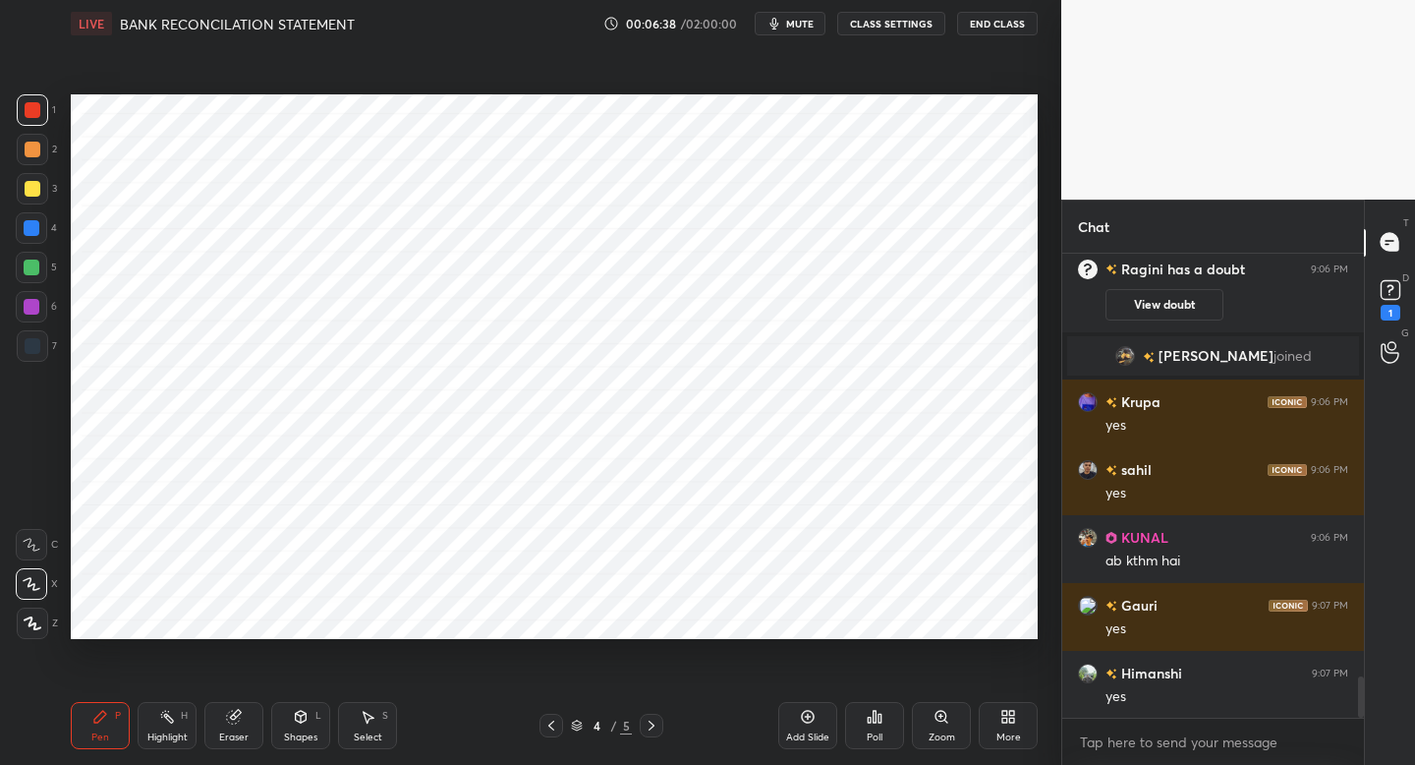
click at [551, 725] on icon at bounding box center [552, 725] width 16 height 16
click at [649, 723] on icon at bounding box center [652, 725] width 16 height 16
click at [551, 722] on icon at bounding box center [551, 725] width 6 height 10
click at [654, 721] on icon at bounding box center [652, 725] width 16 height 16
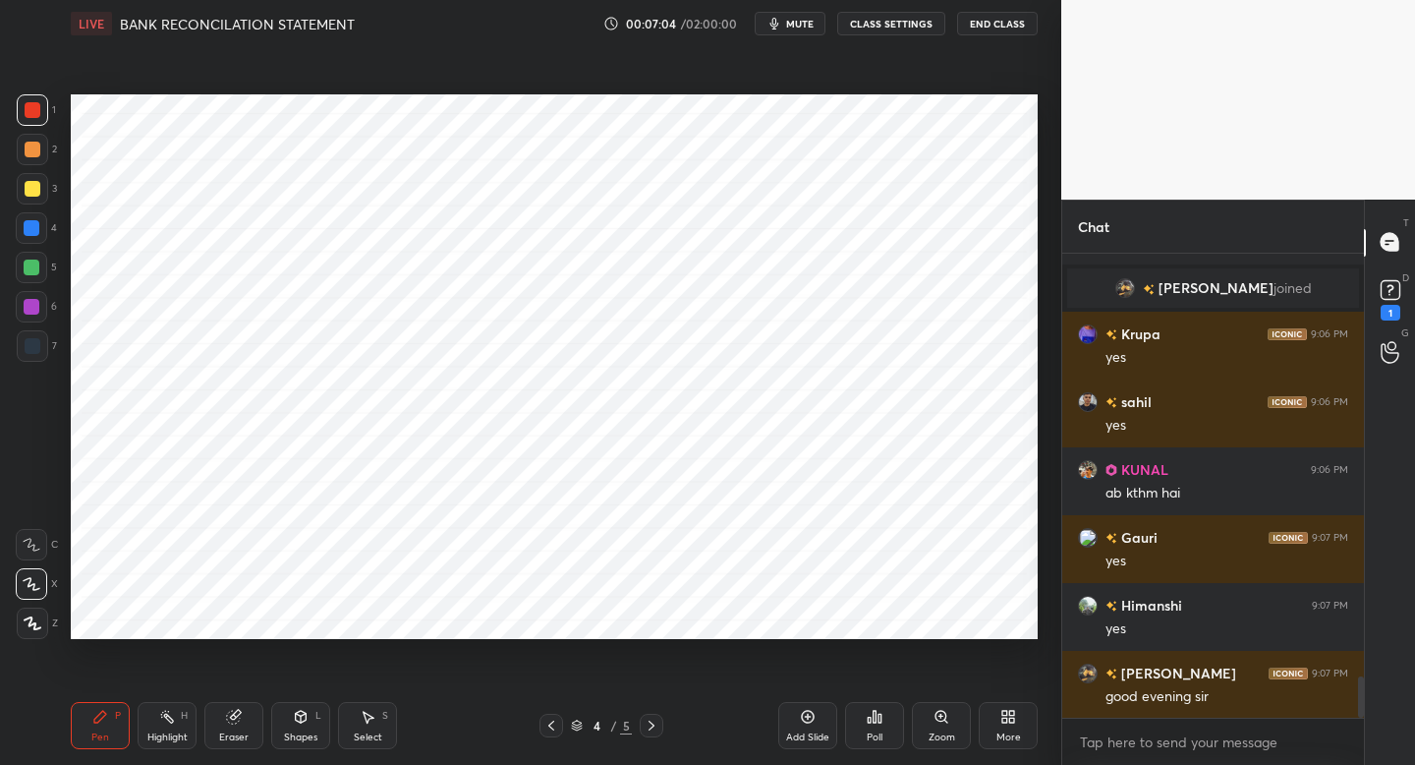
click at [41, 271] on div at bounding box center [31, 267] width 31 height 31
click at [548, 727] on icon at bounding box center [552, 725] width 16 height 16
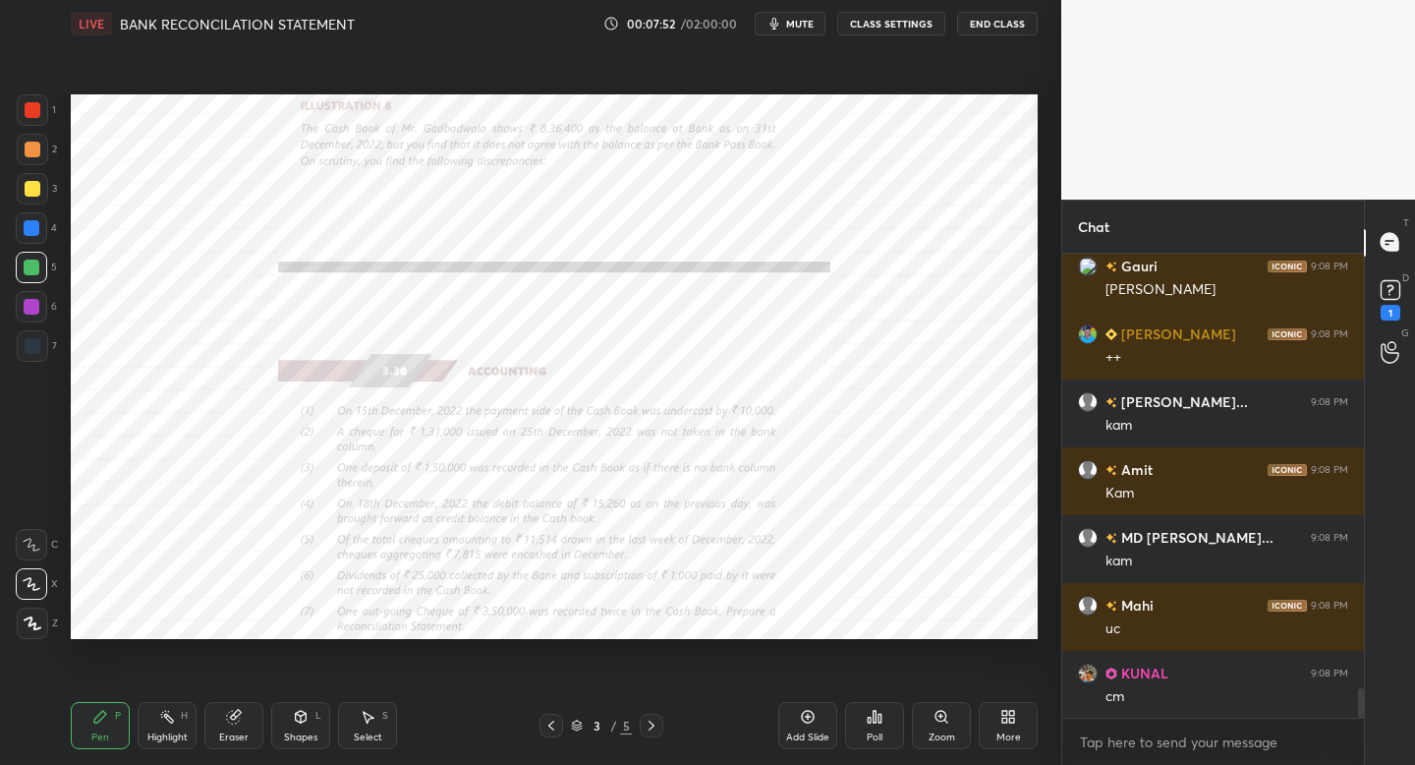
scroll to position [6792, 0]
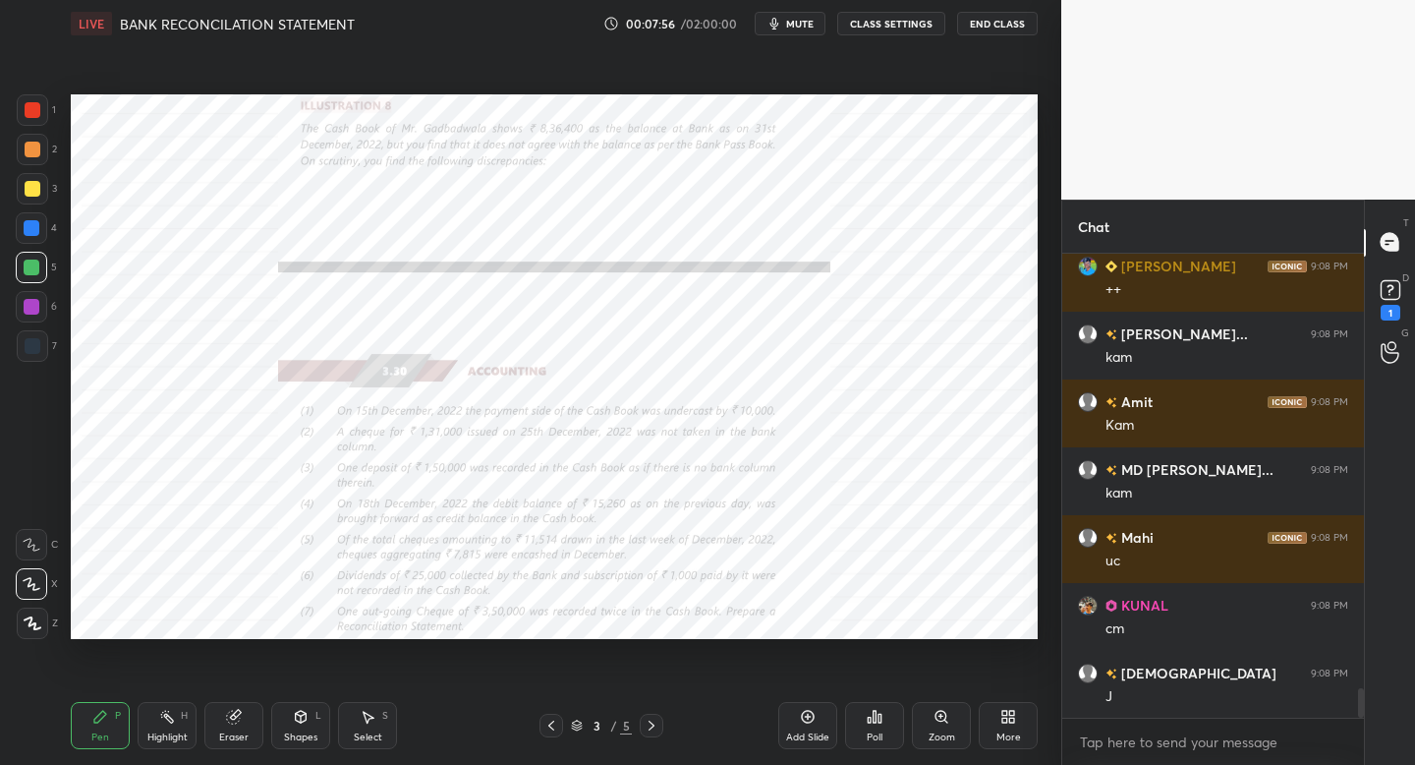
click at [649, 719] on icon at bounding box center [652, 725] width 16 height 16
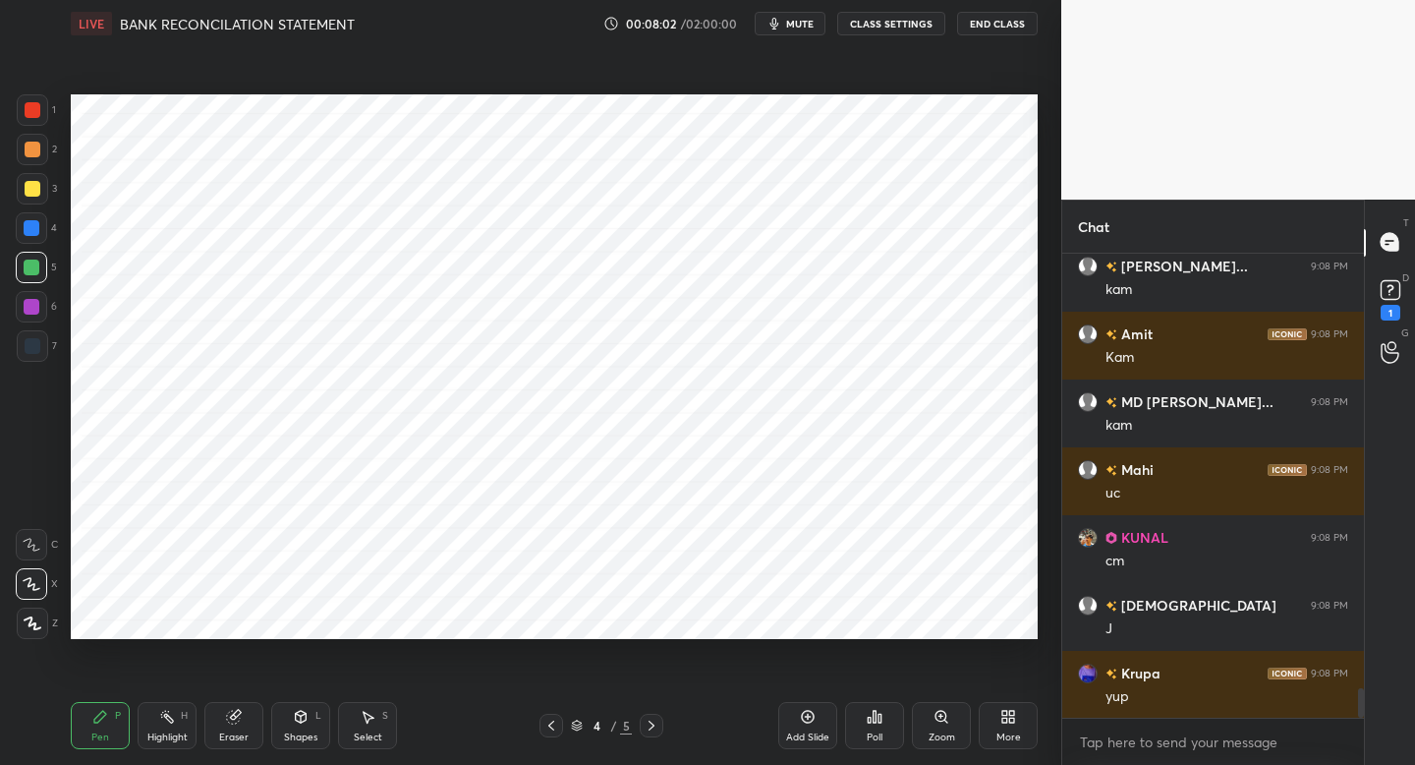
scroll to position [6927, 0]
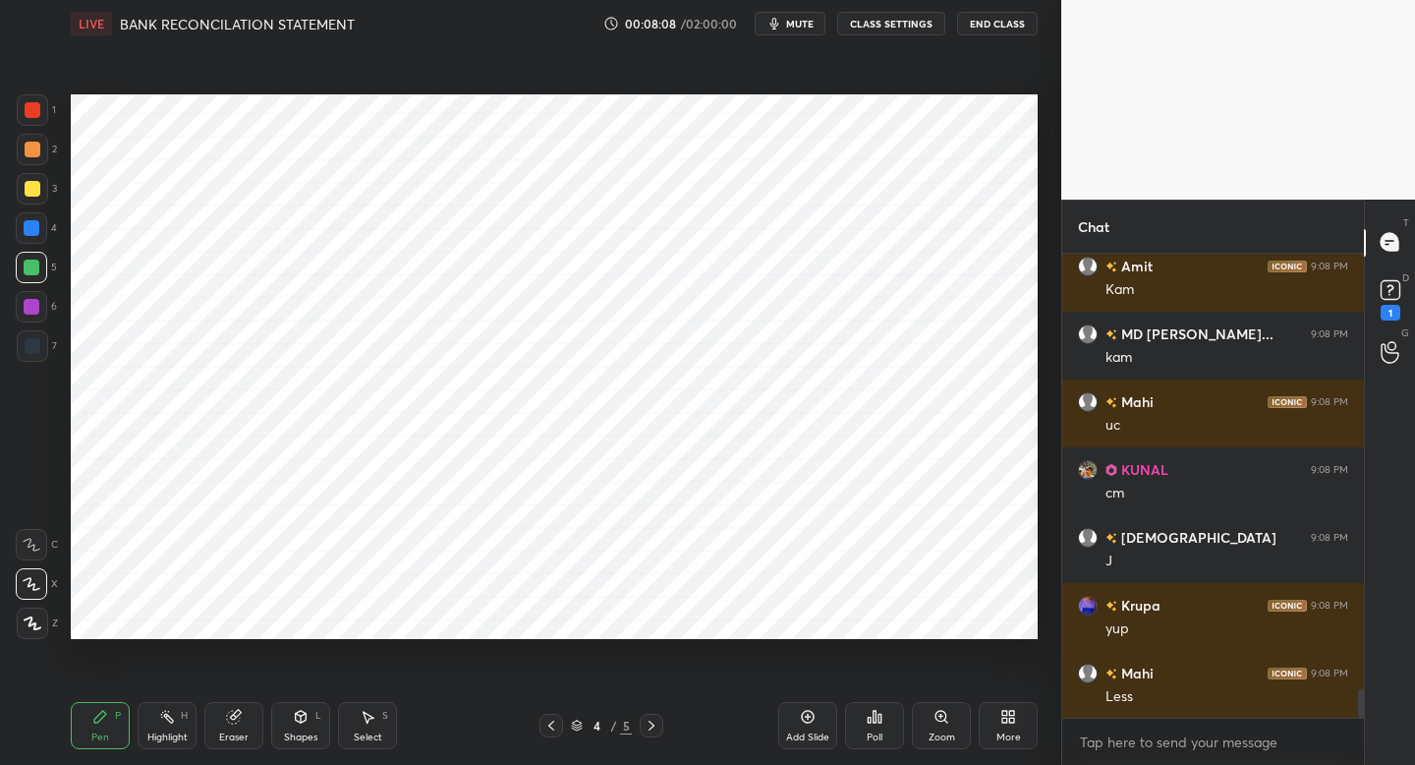
click at [557, 723] on icon at bounding box center [552, 725] width 16 height 16
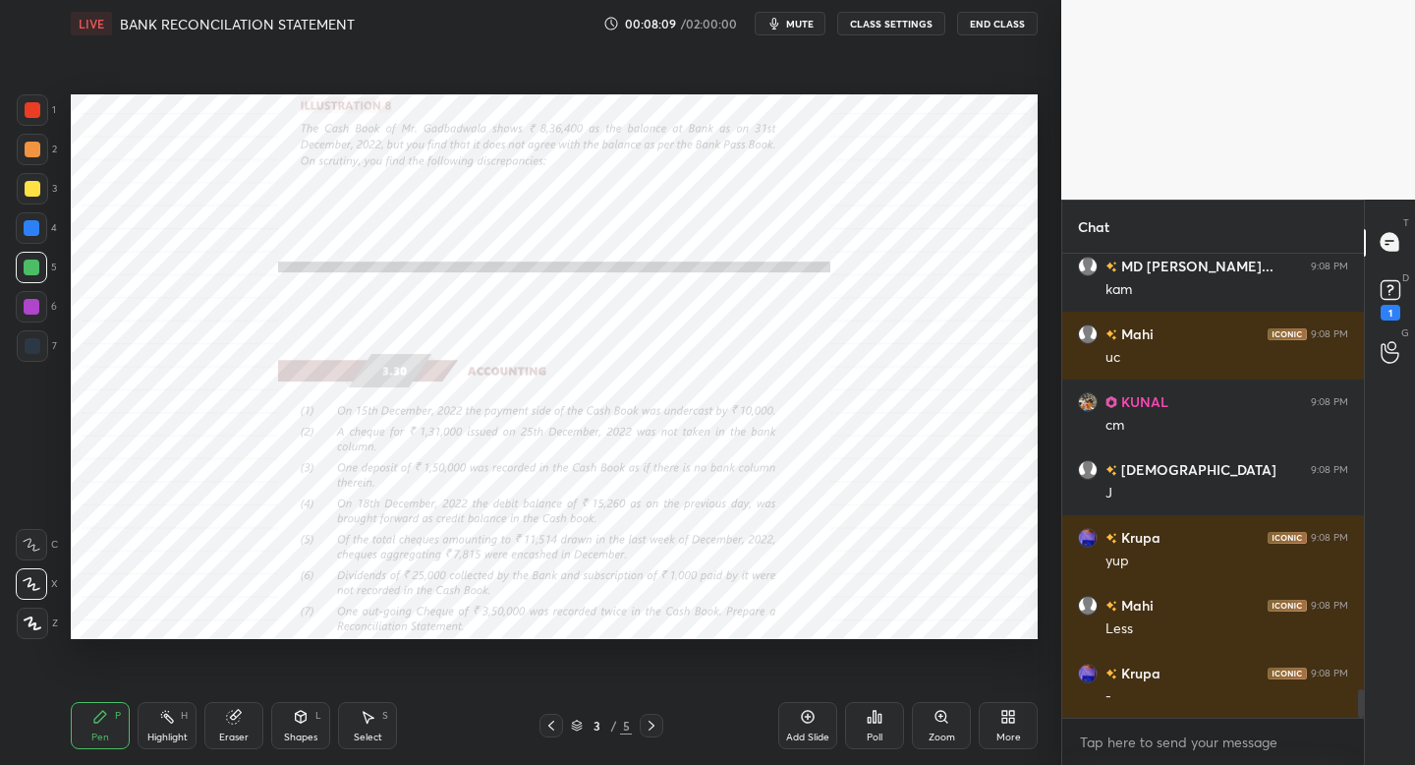
click at [648, 723] on icon at bounding box center [652, 725] width 16 height 16
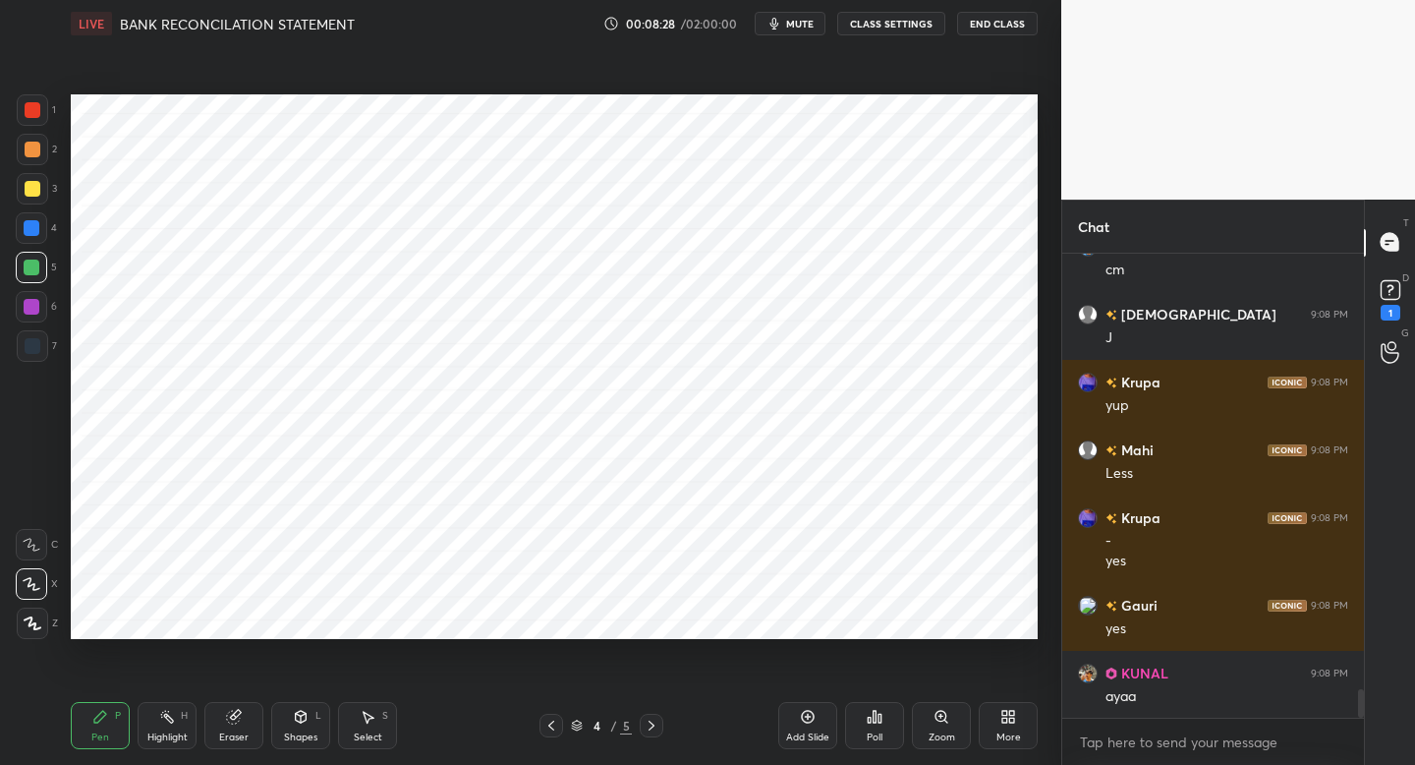
scroll to position [7286, 0]
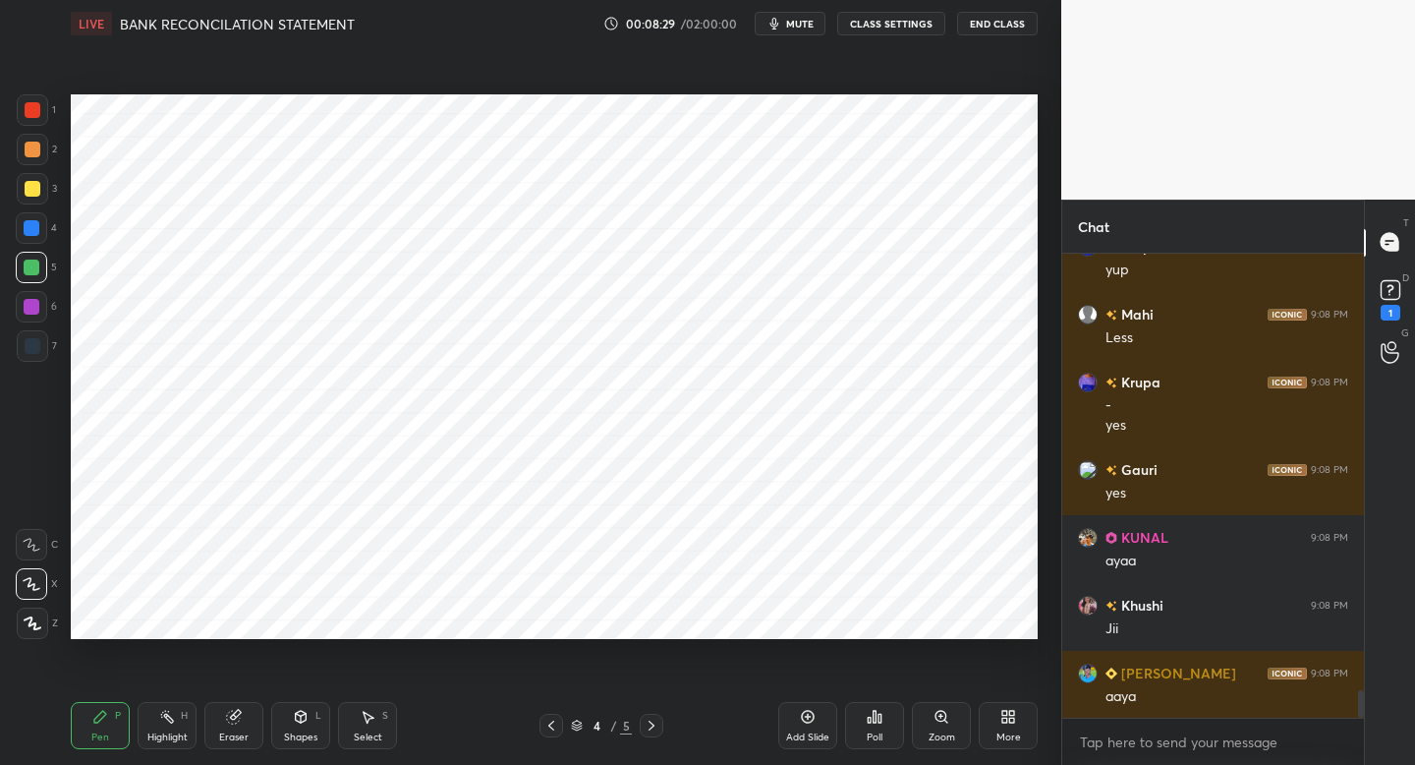
click at [547, 717] on icon at bounding box center [552, 725] width 16 height 16
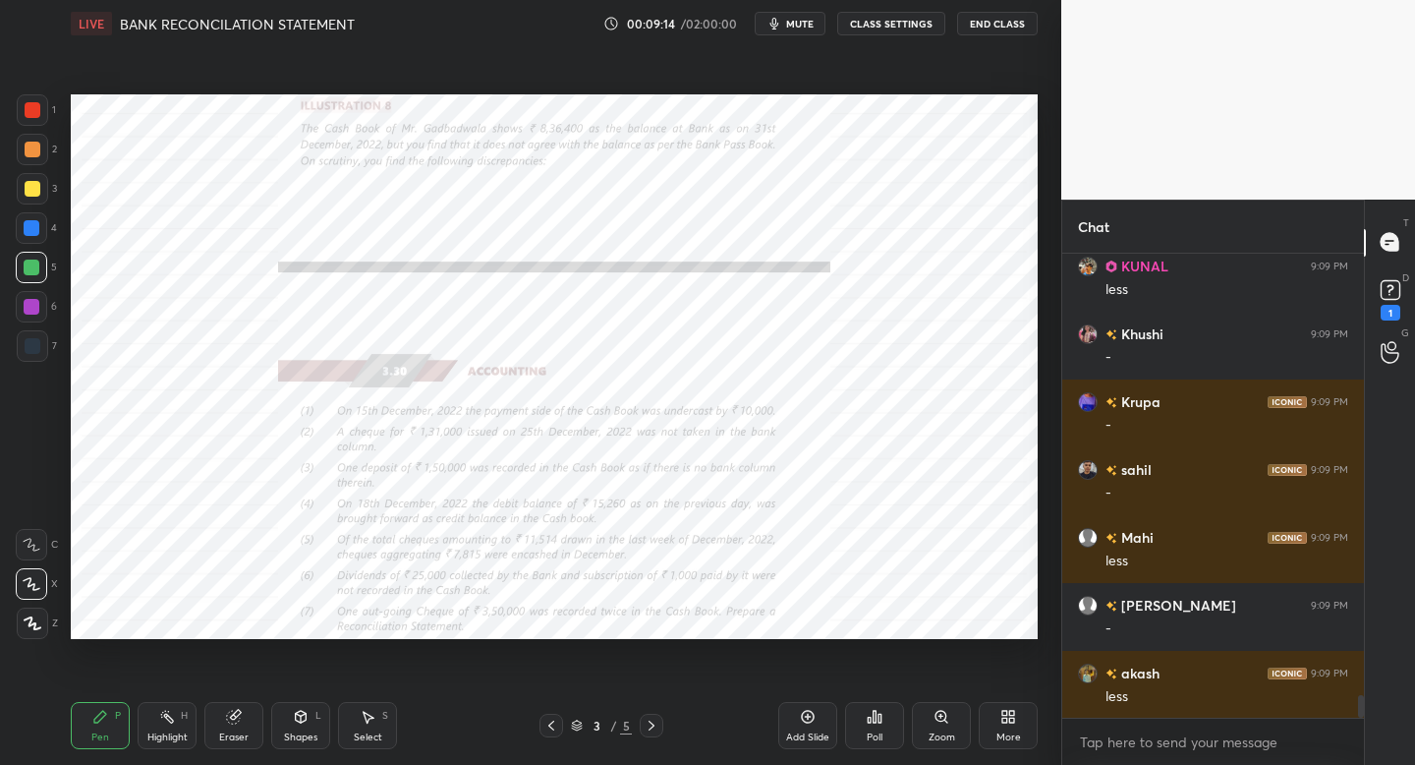
scroll to position [9135, 0]
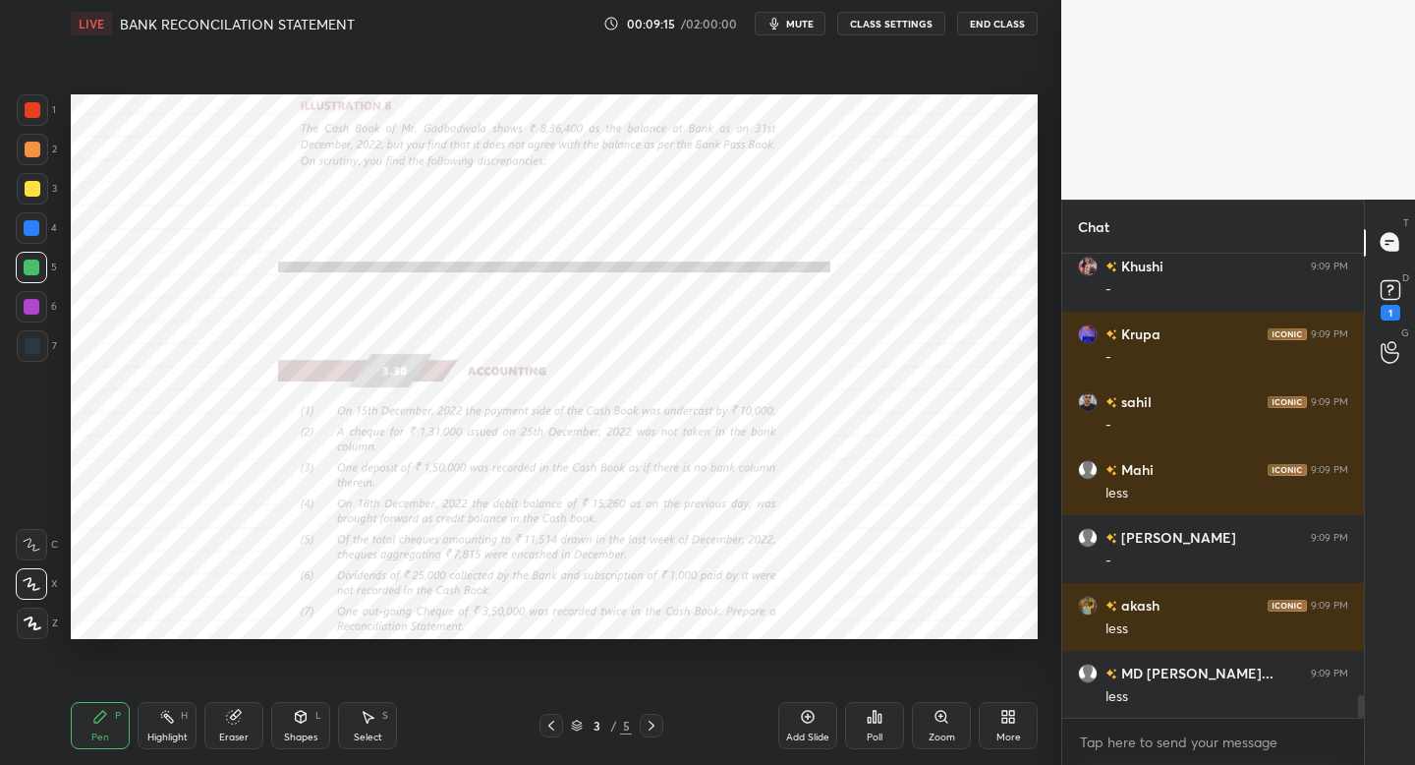
click at [654, 731] on div at bounding box center [652, 726] width 24 height 24
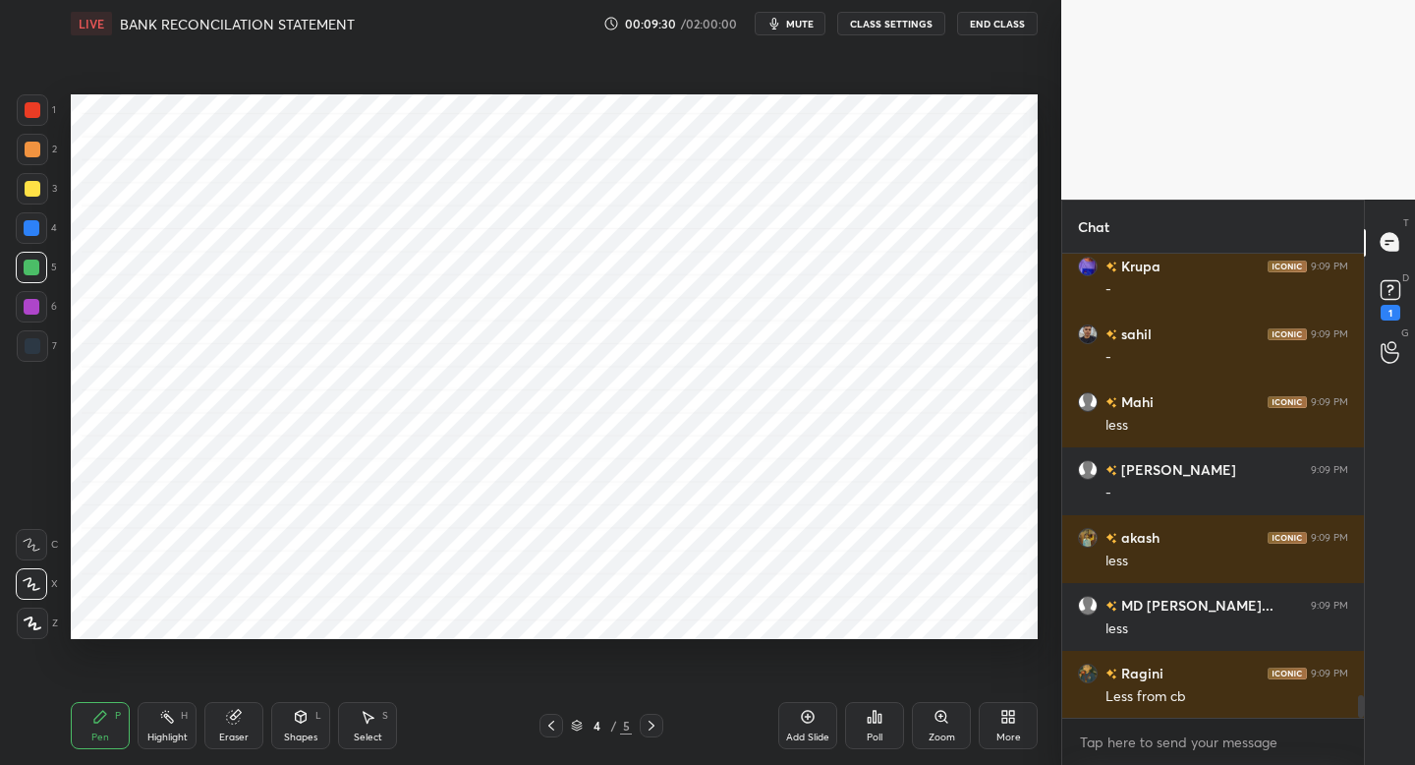
scroll to position [9270, 0]
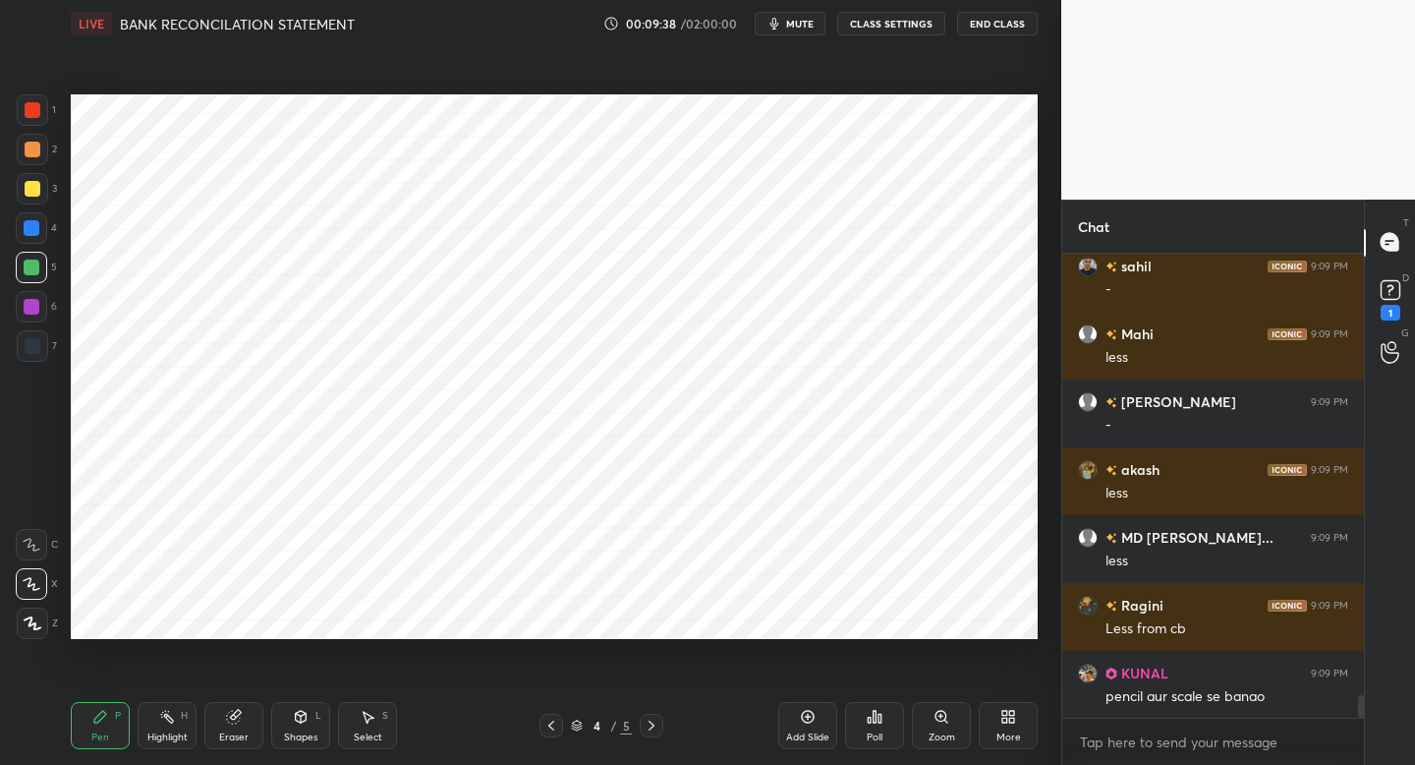
click at [568, 715] on div "4 / 5" at bounding box center [602, 726] width 124 height 24
click at [546, 728] on icon at bounding box center [552, 725] width 16 height 16
click at [653, 727] on icon at bounding box center [652, 725] width 16 height 16
click at [546, 729] on icon at bounding box center [552, 725] width 16 height 16
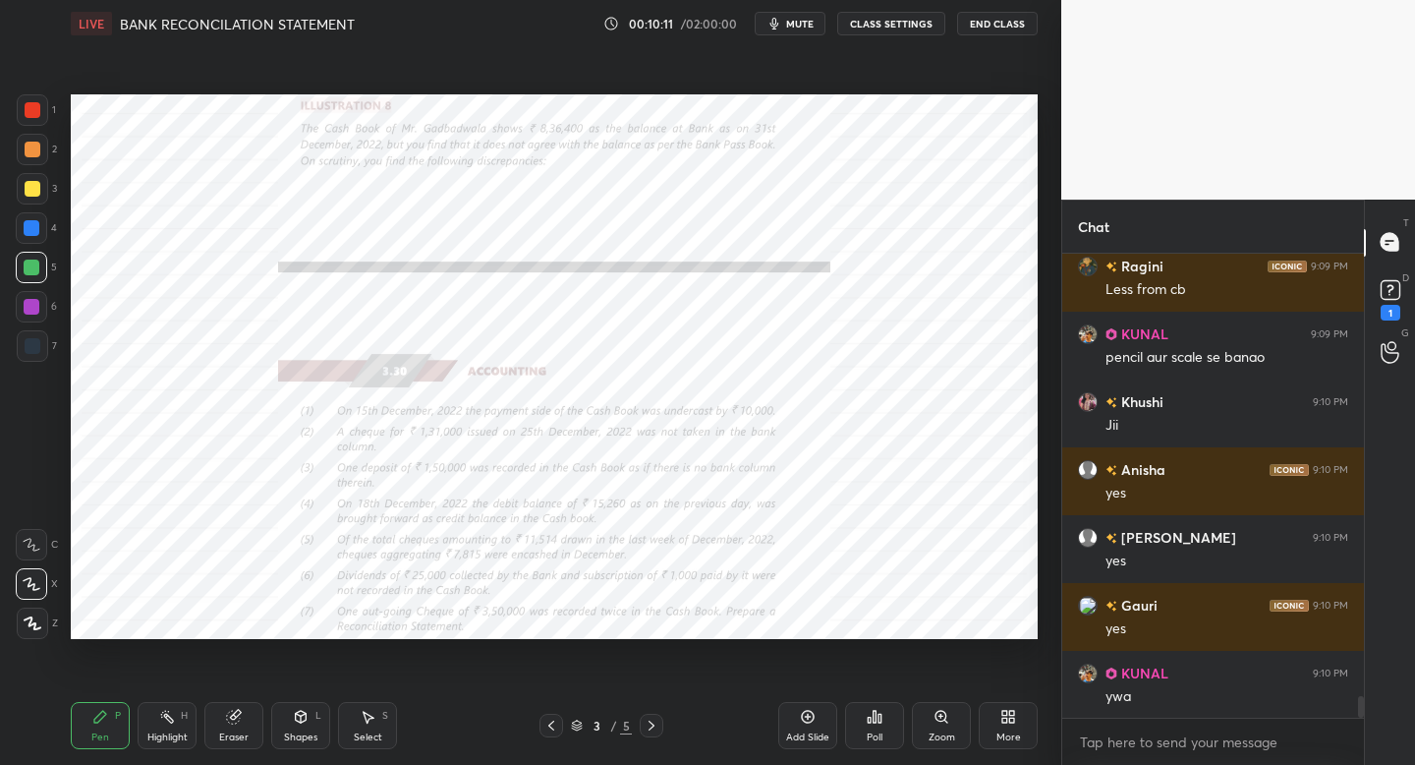
scroll to position [9677, 0]
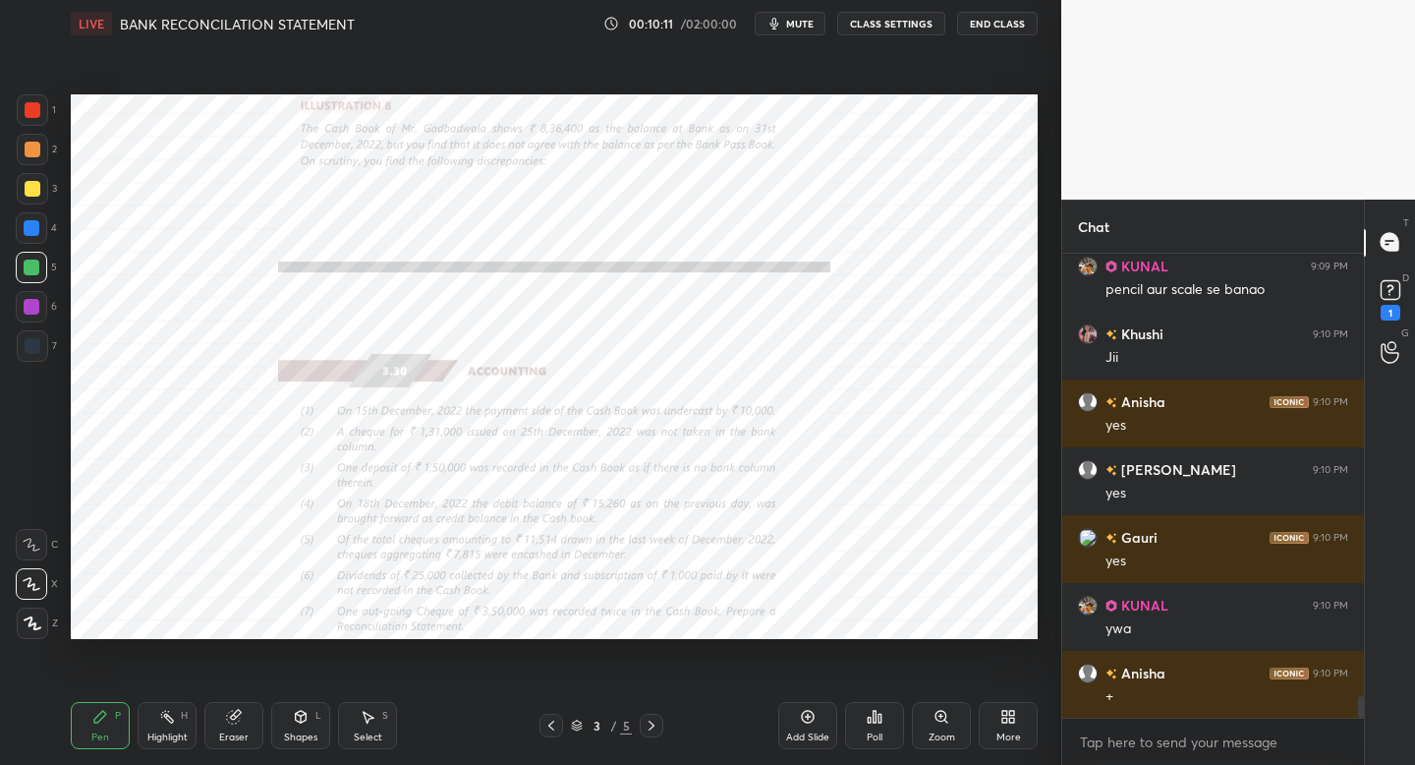
click at [656, 736] on div "Pen P Highlight H Eraser Shapes L Select S 3 / 5 Add Slide Poll Zoom More" at bounding box center [554, 725] width 967 height 79
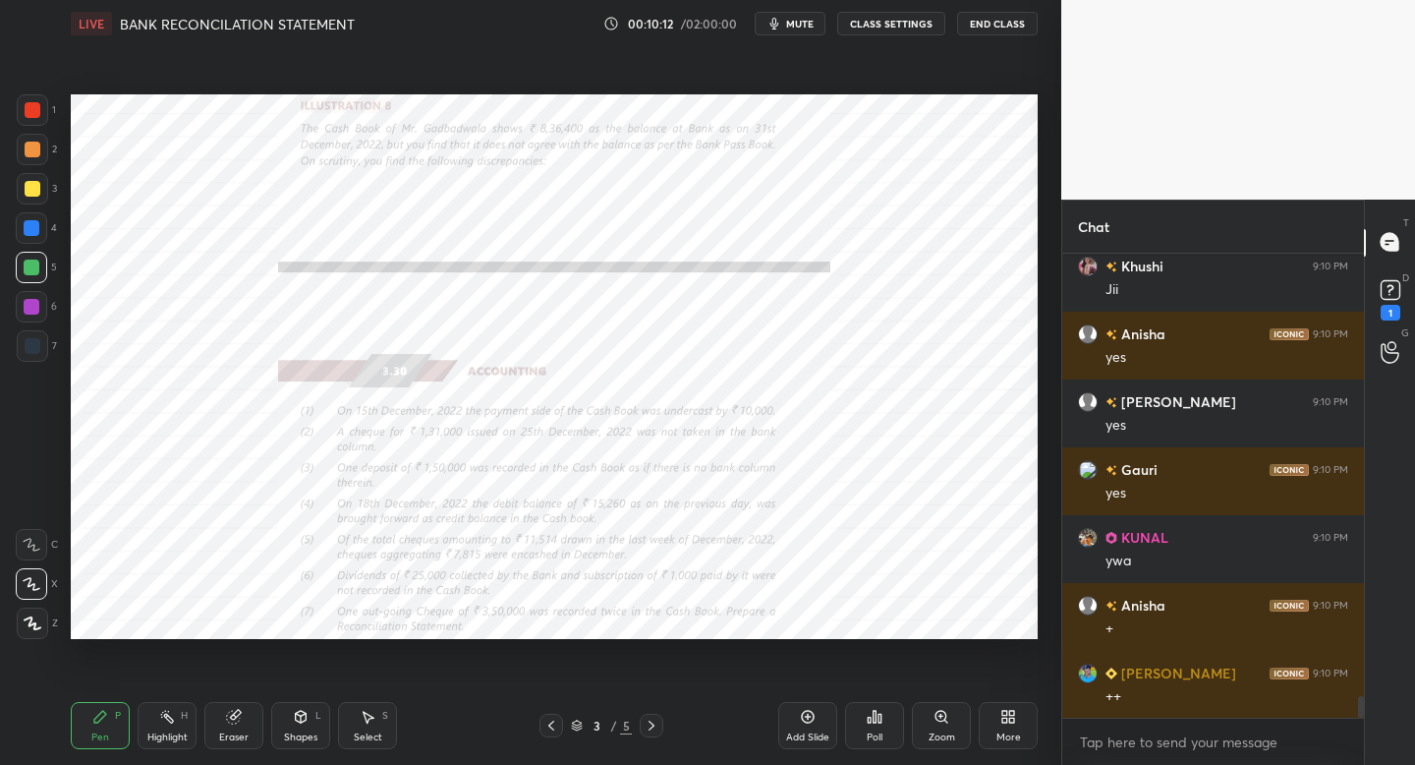
click at [649, 723] on icon at bounding box center [652, 725] width 16 height 16
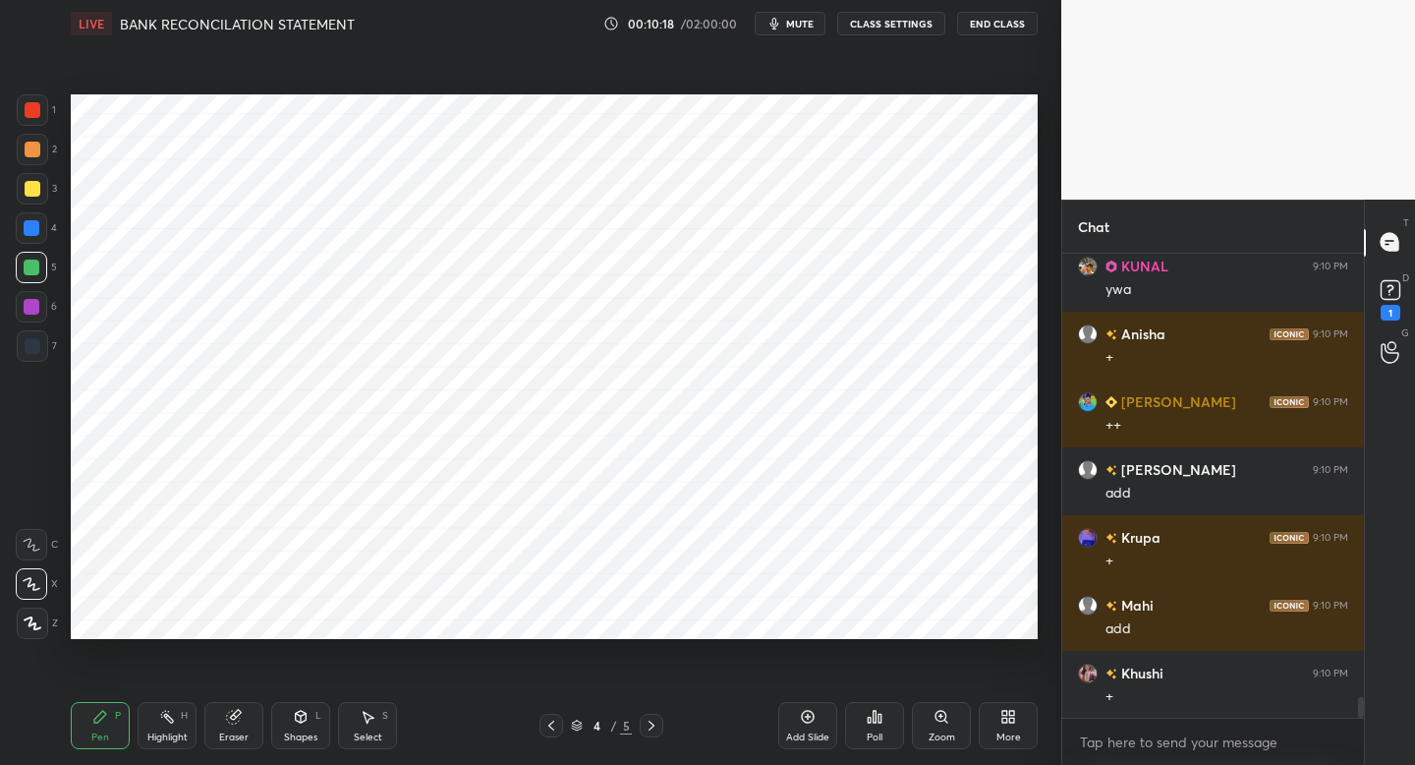
scroll to position [10084, 0]
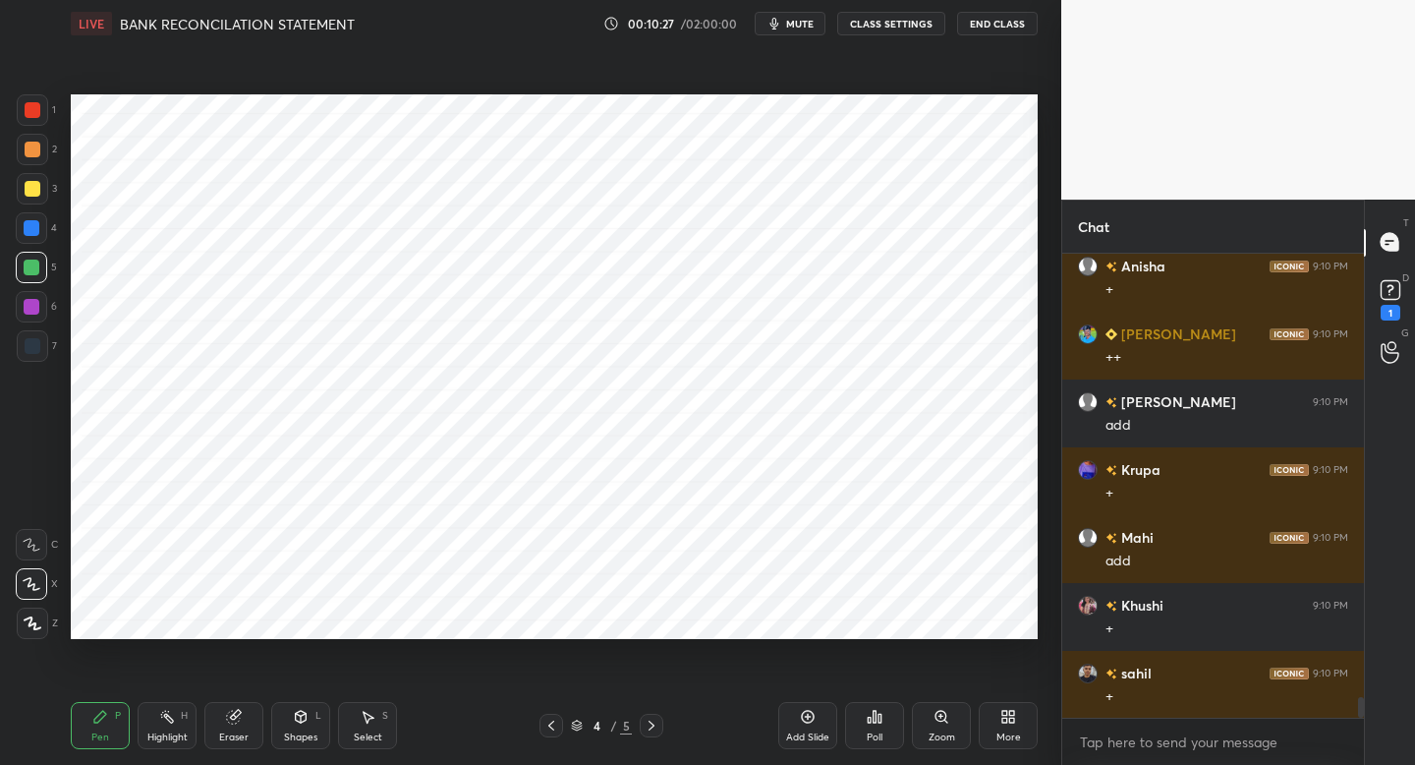
click at [551, 728] on icon at bounding box center [552, 725] width 16 height 16
click at [645, 721] on icon at bounding box center [652, 725] width 16 height 16
click at [545, 721] on icon at bounding box center [552, 725] width 16 height 16
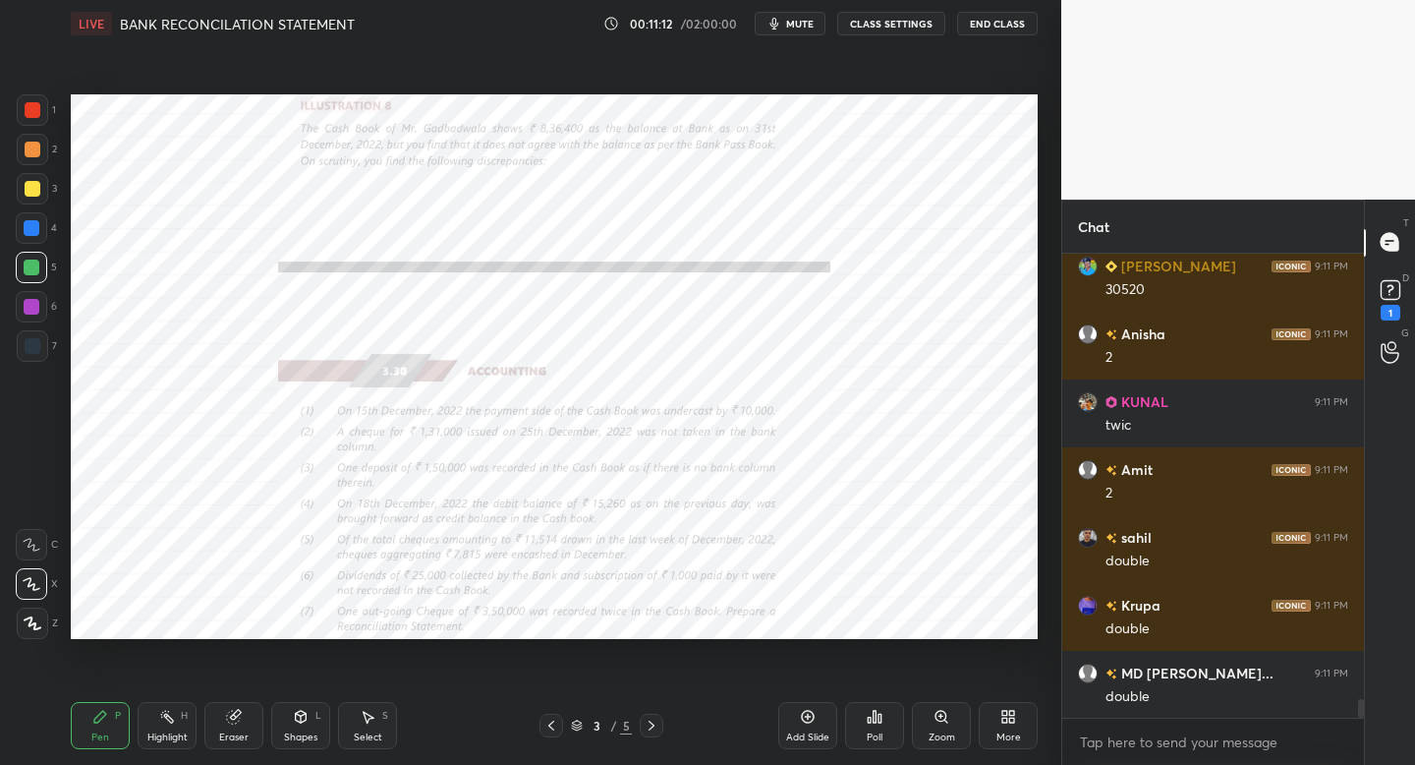
scroll to position [11102, 0]
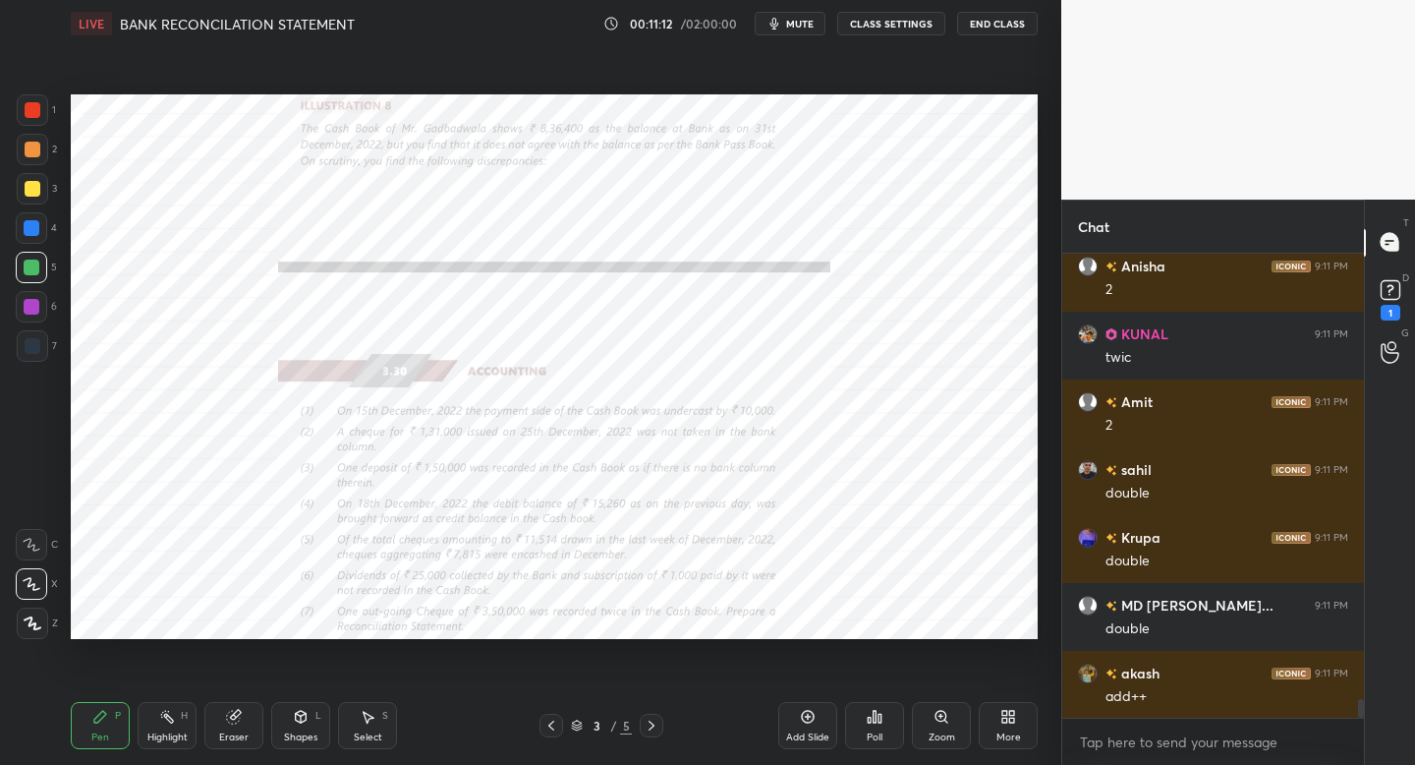
click at [660, 722] on div at bounding box center [652, 726] width 24 height 24
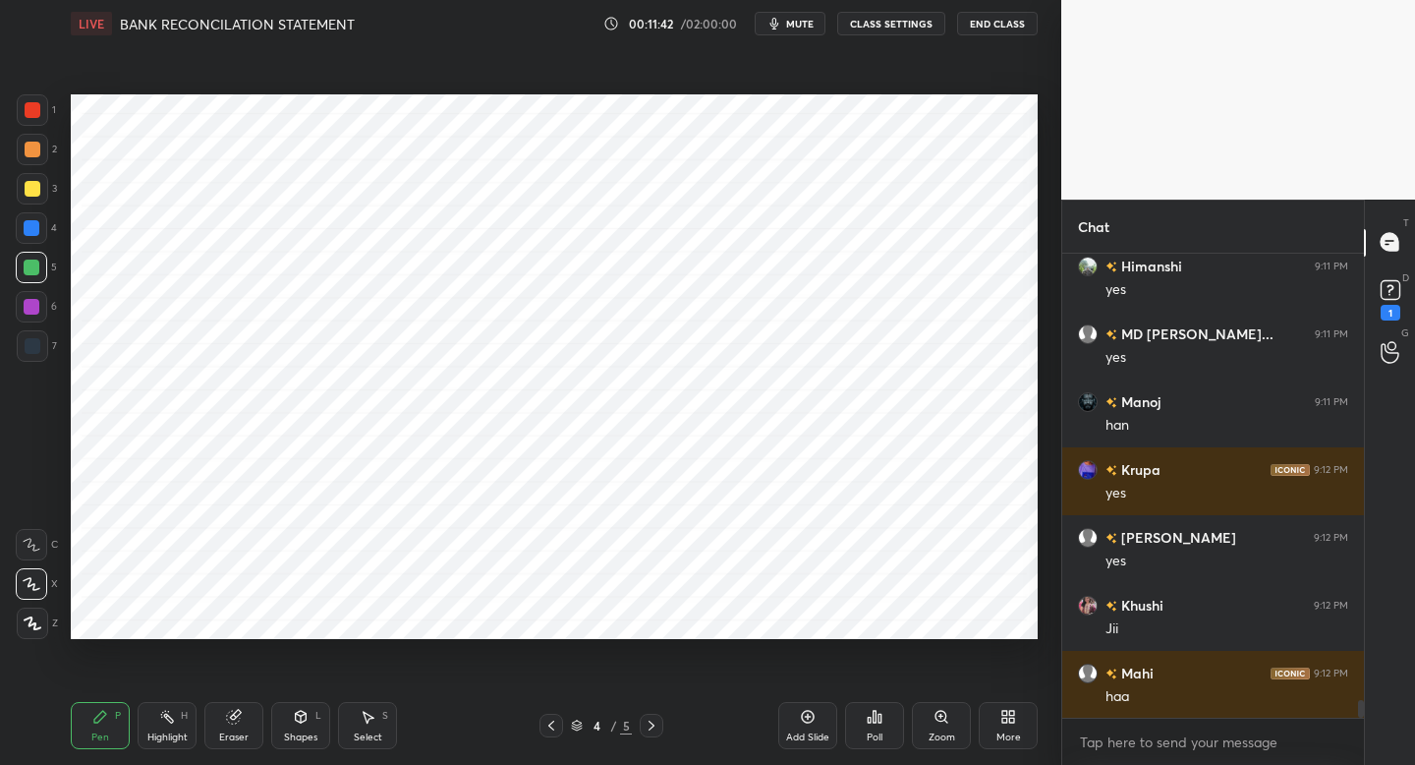
scroll to position [11915, 0]
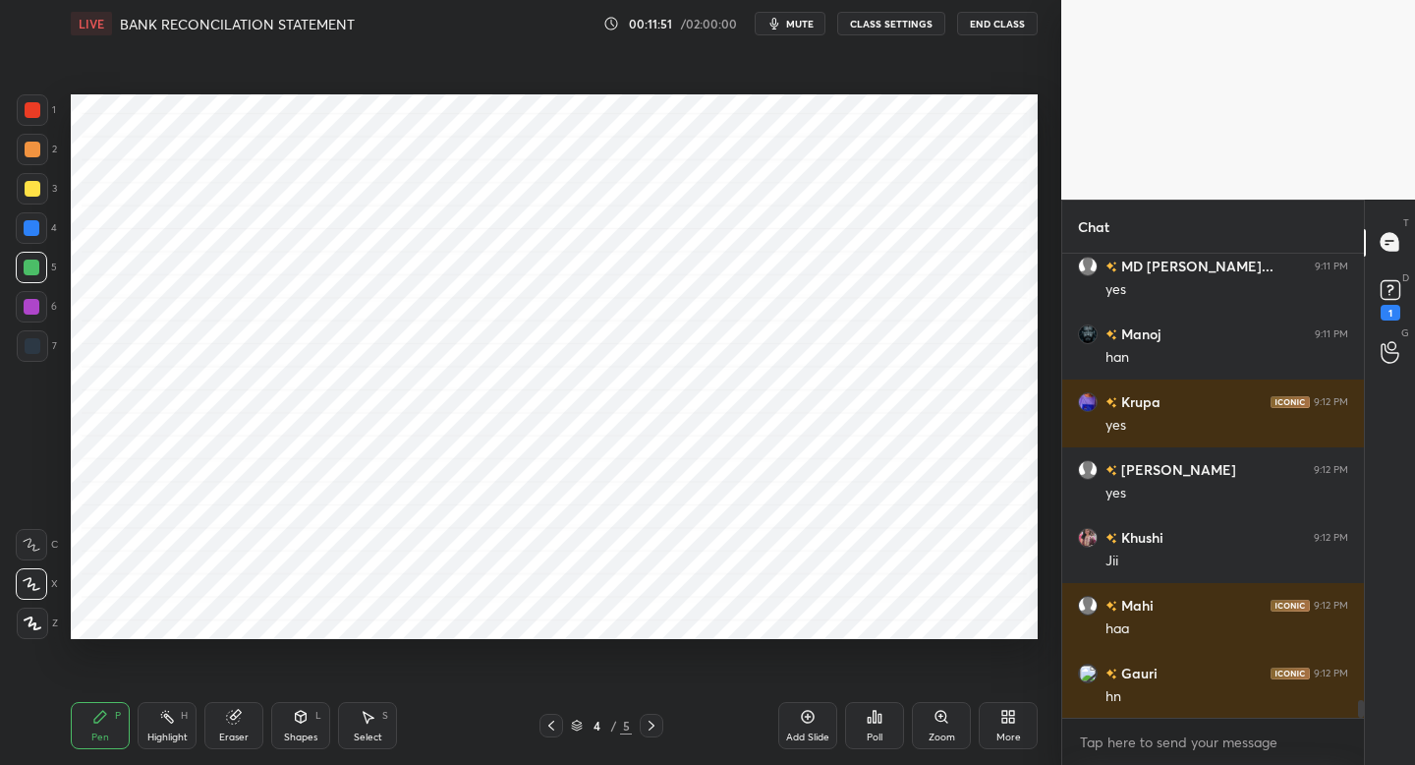
click at [549, 727] on icon at bounding box center [552, 725] width 16 height 16
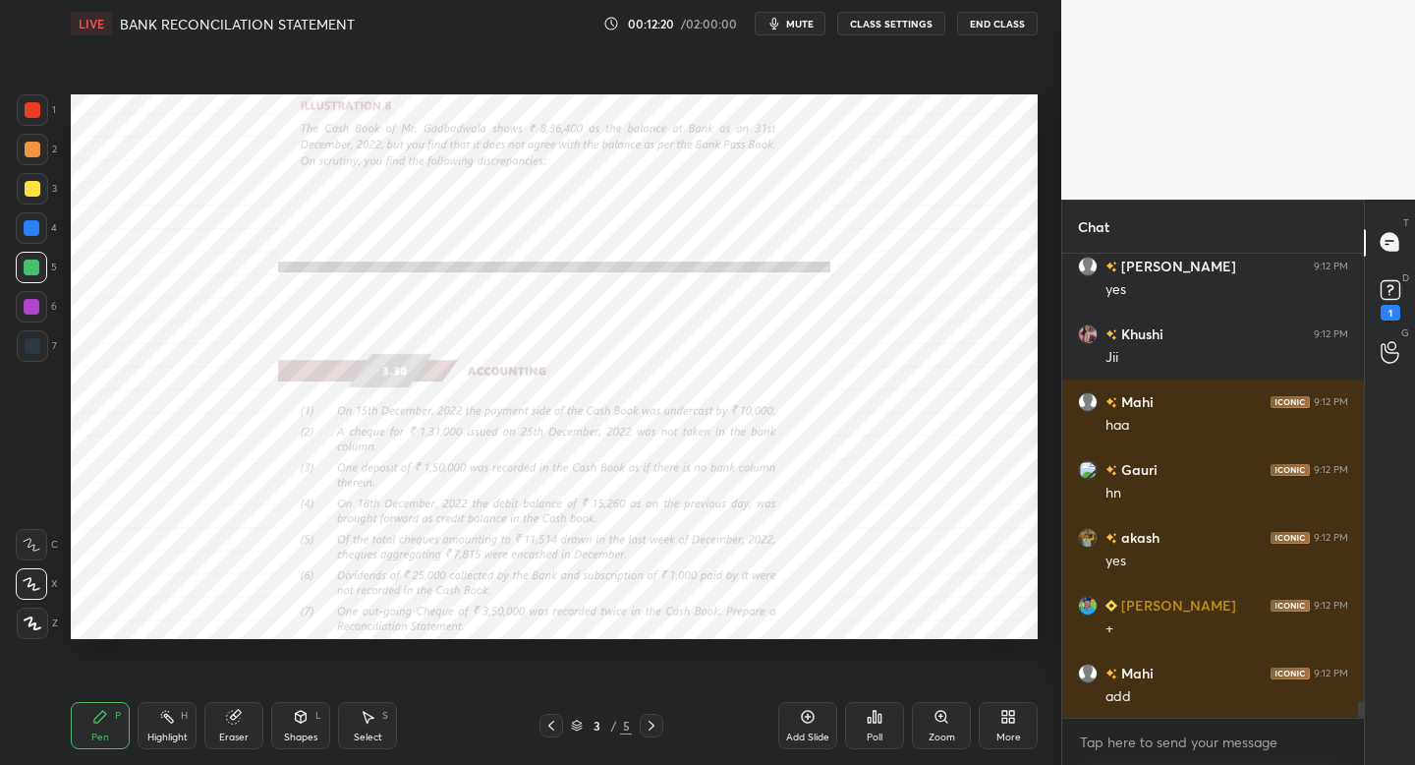
scroll to position [12187, 0]
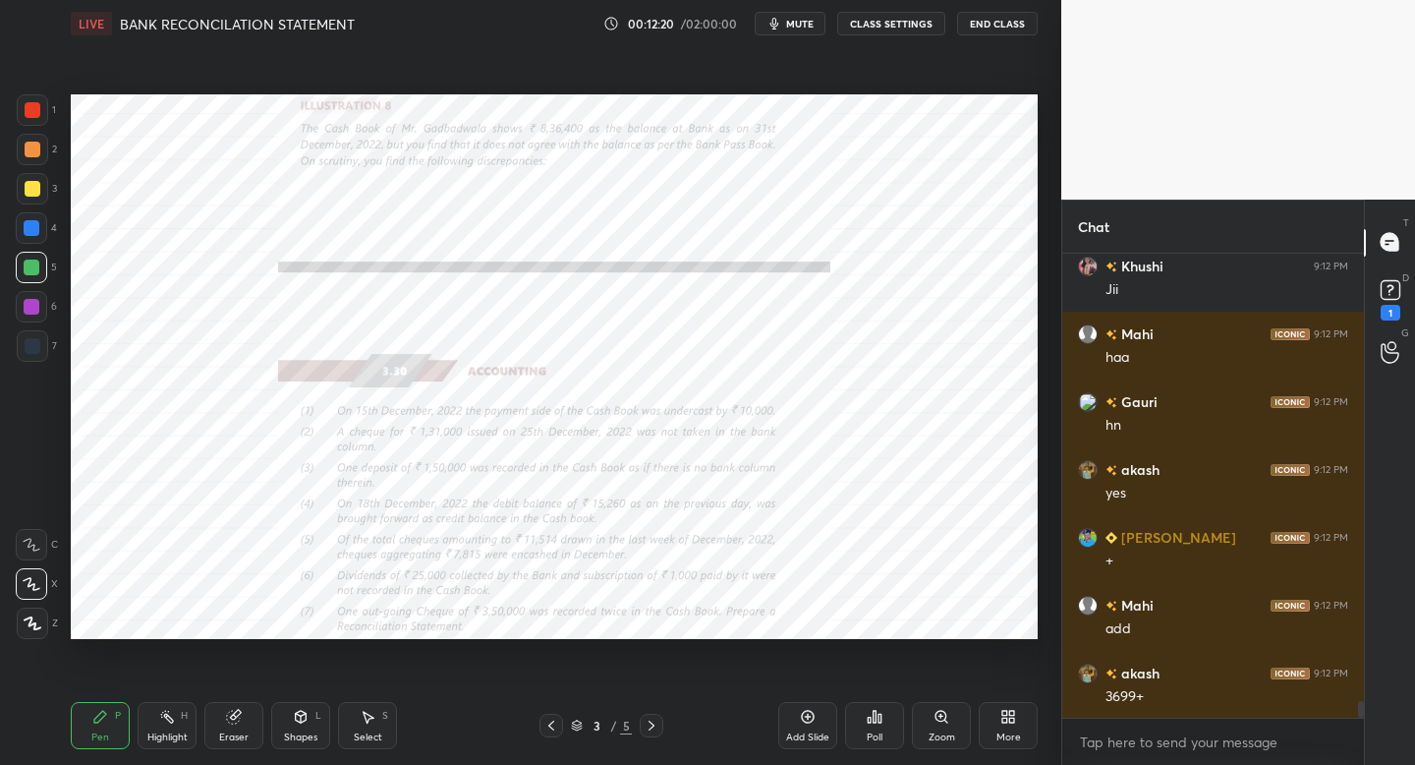
click at [654, 725] on icon at bounding box center [652, 725] width 16 height 16
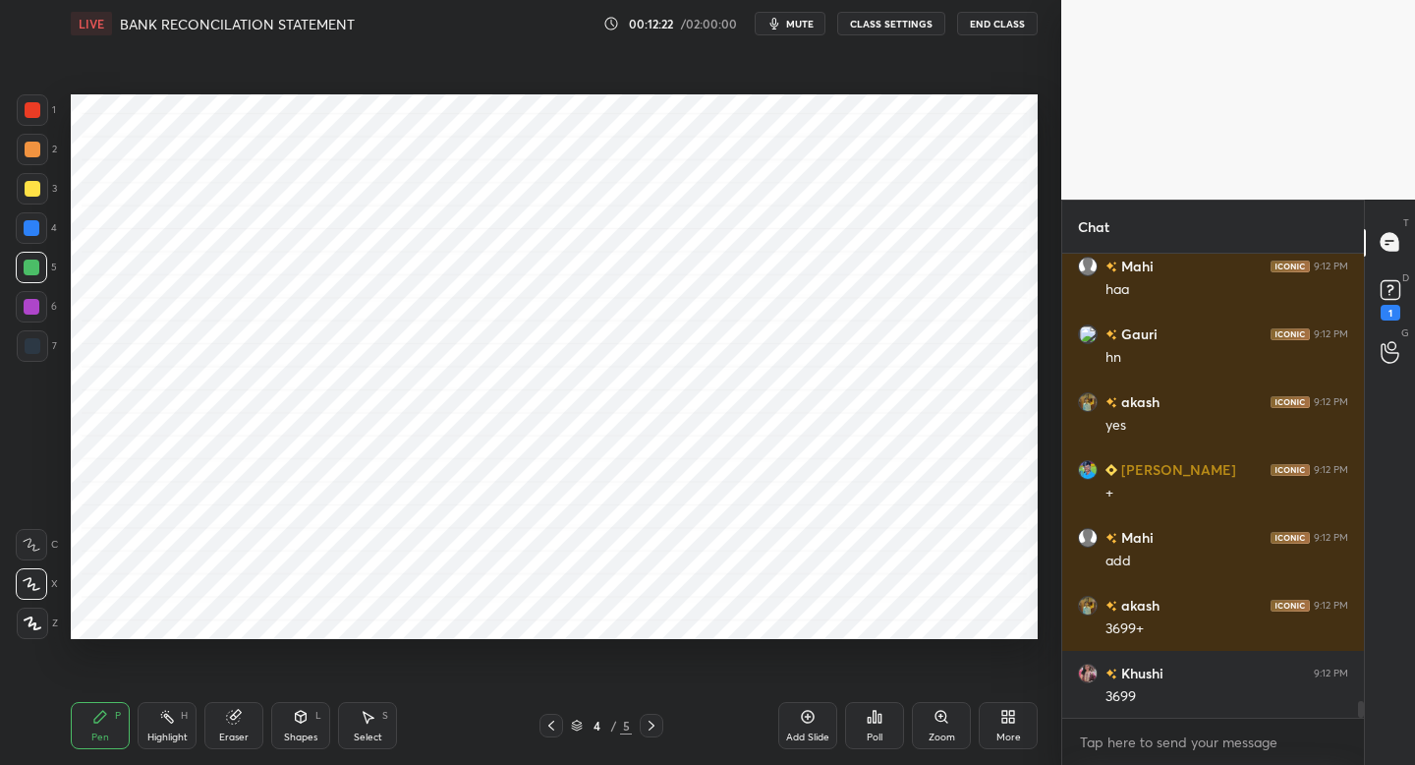
click at [32, 237] on div at bounding box center [31, 227] width 31 height 31
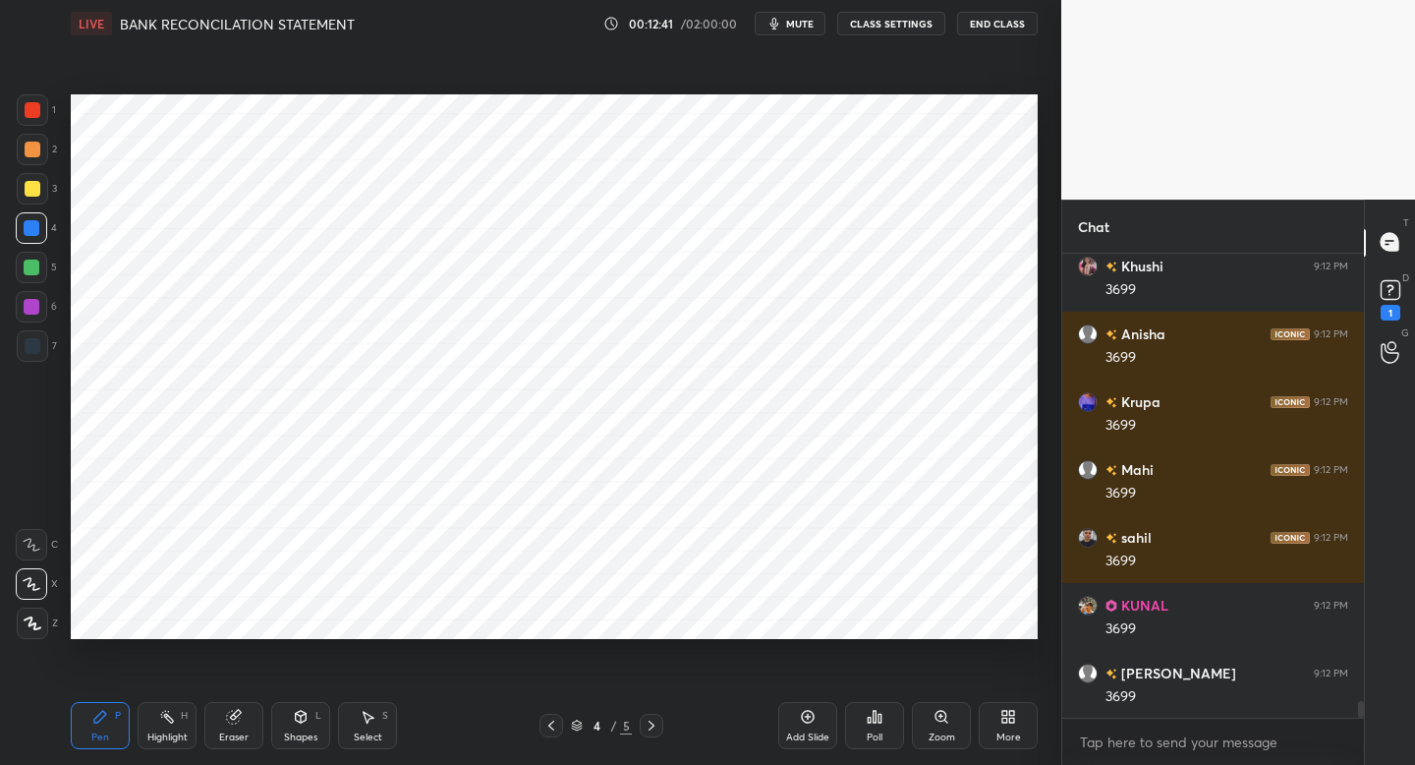
scroll to position [12729, 0]
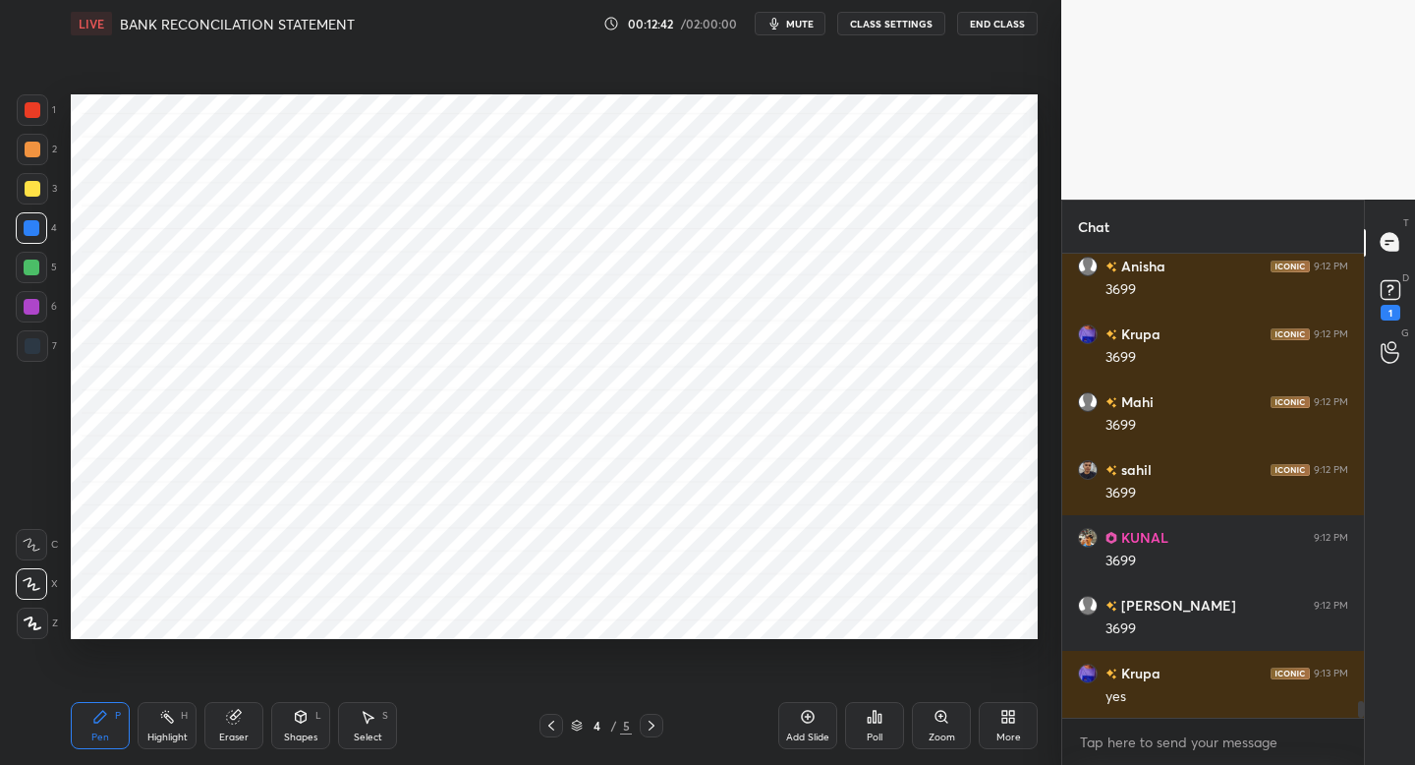
click at [551, 723] on icon at bounding box center [552, 725] width 16 height 16
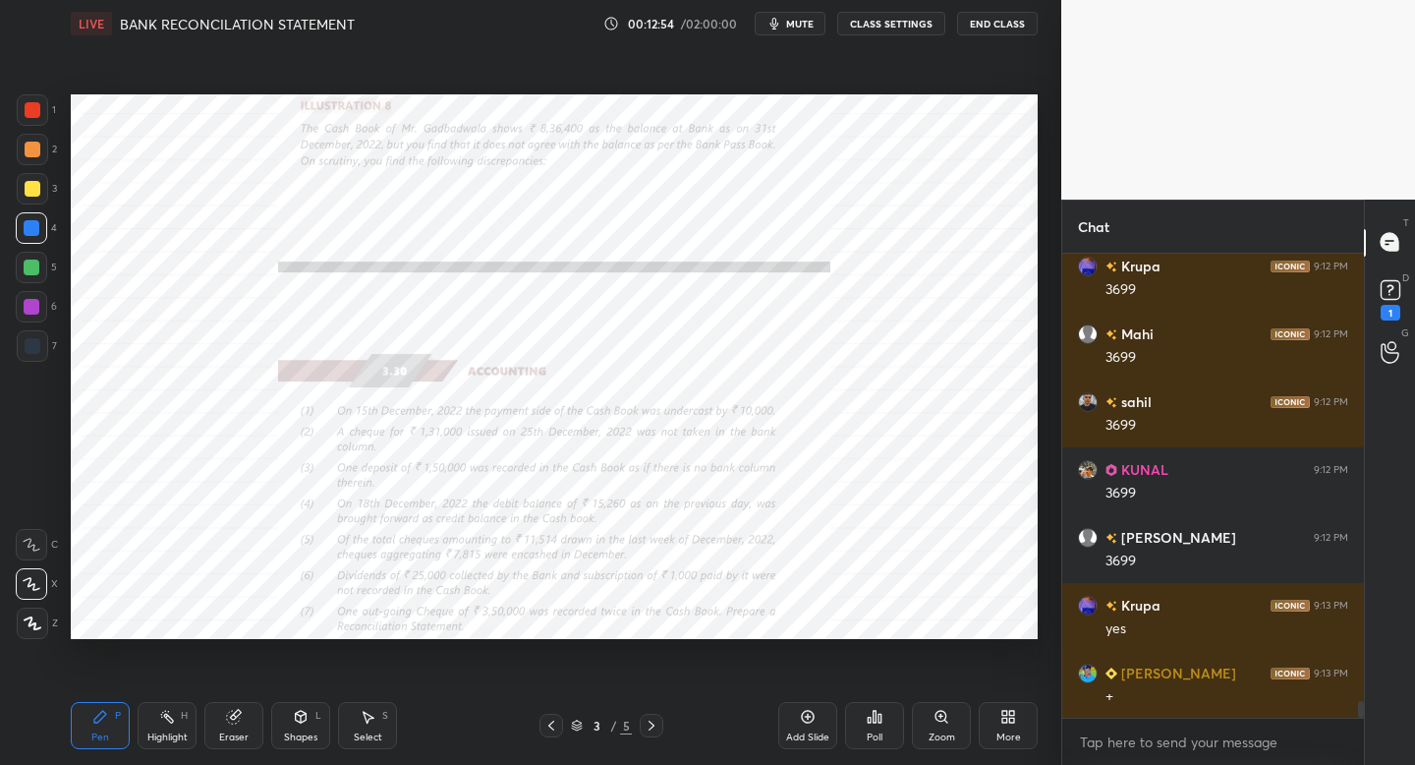
click at [653, 729] on div at bounding box center [652, 726] width 24 height 24
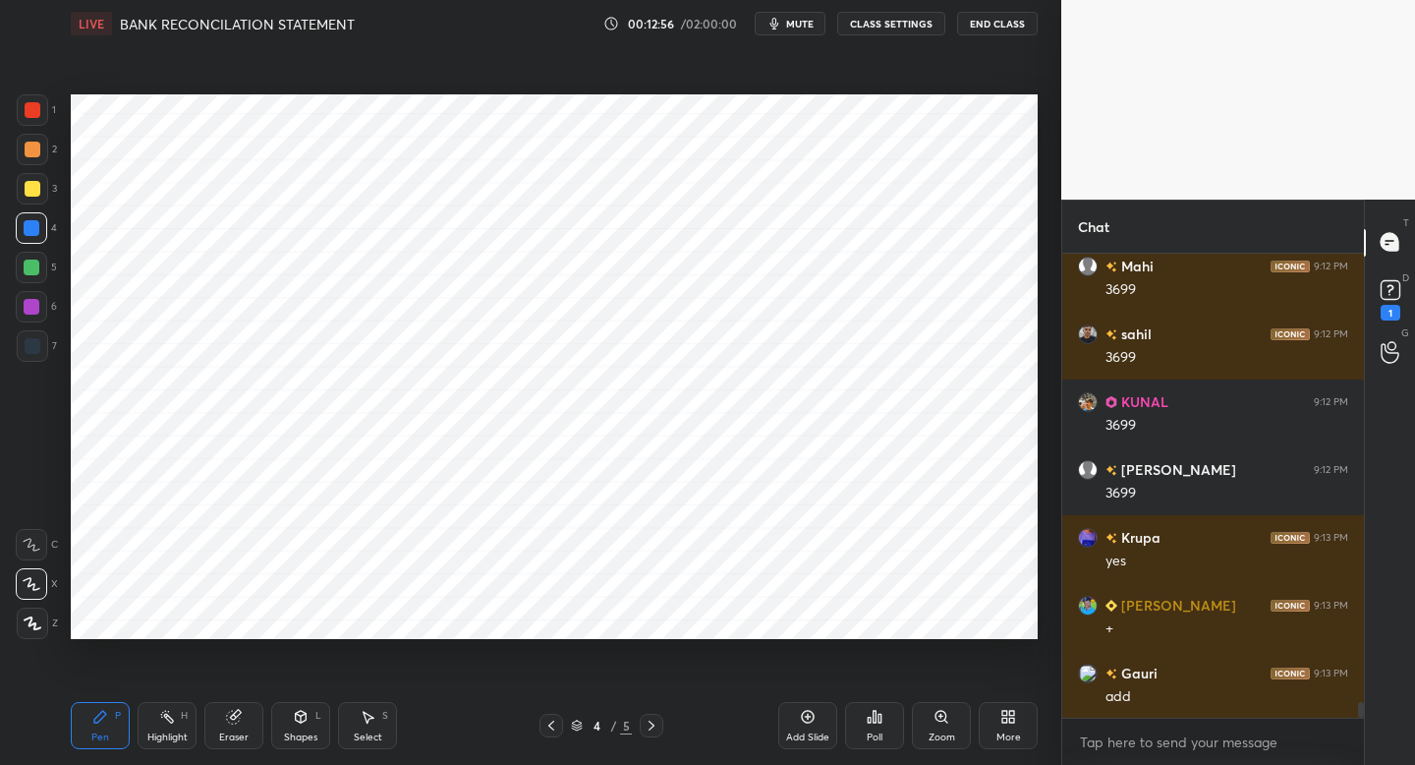
click at [34, 159] on div at bounding box center [32, 149] width 31 height 31
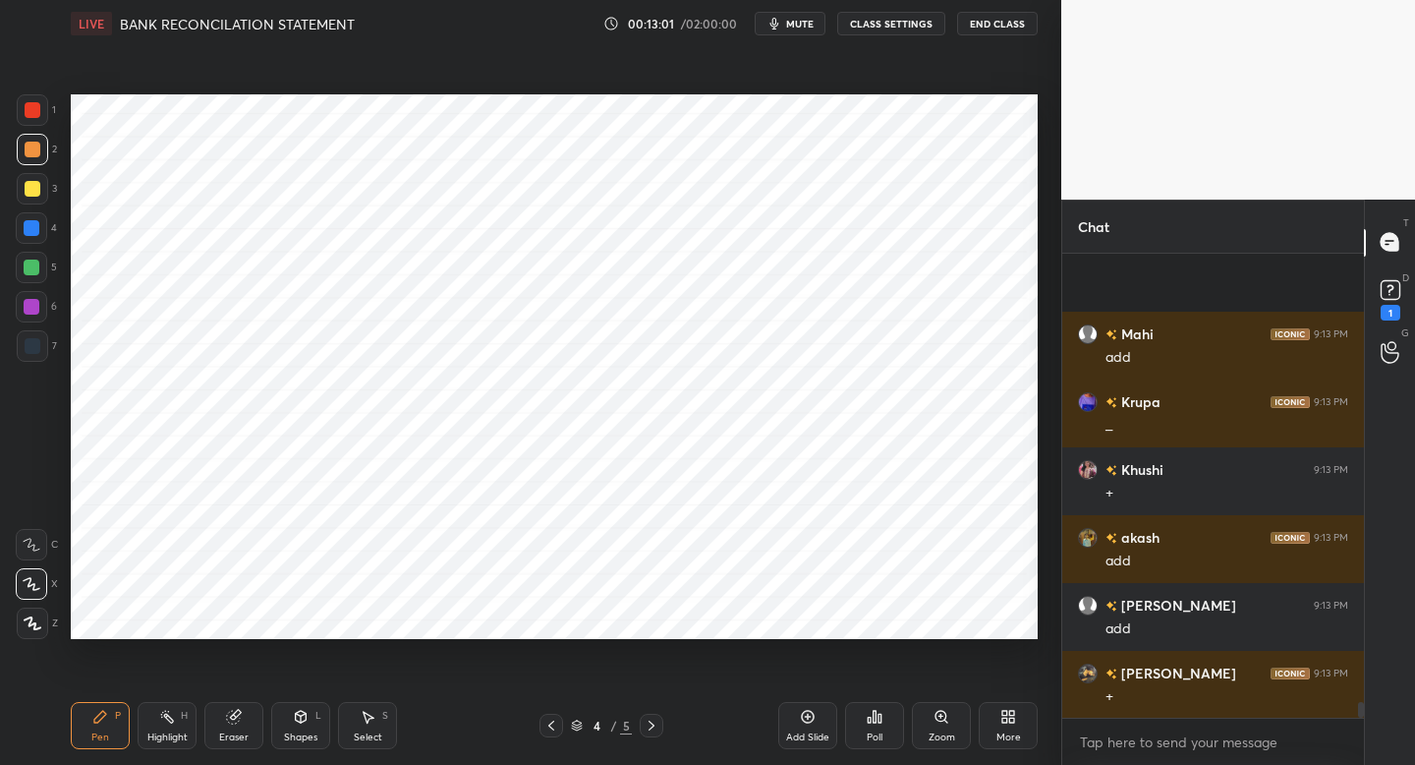
scroll to position [13407, 0]
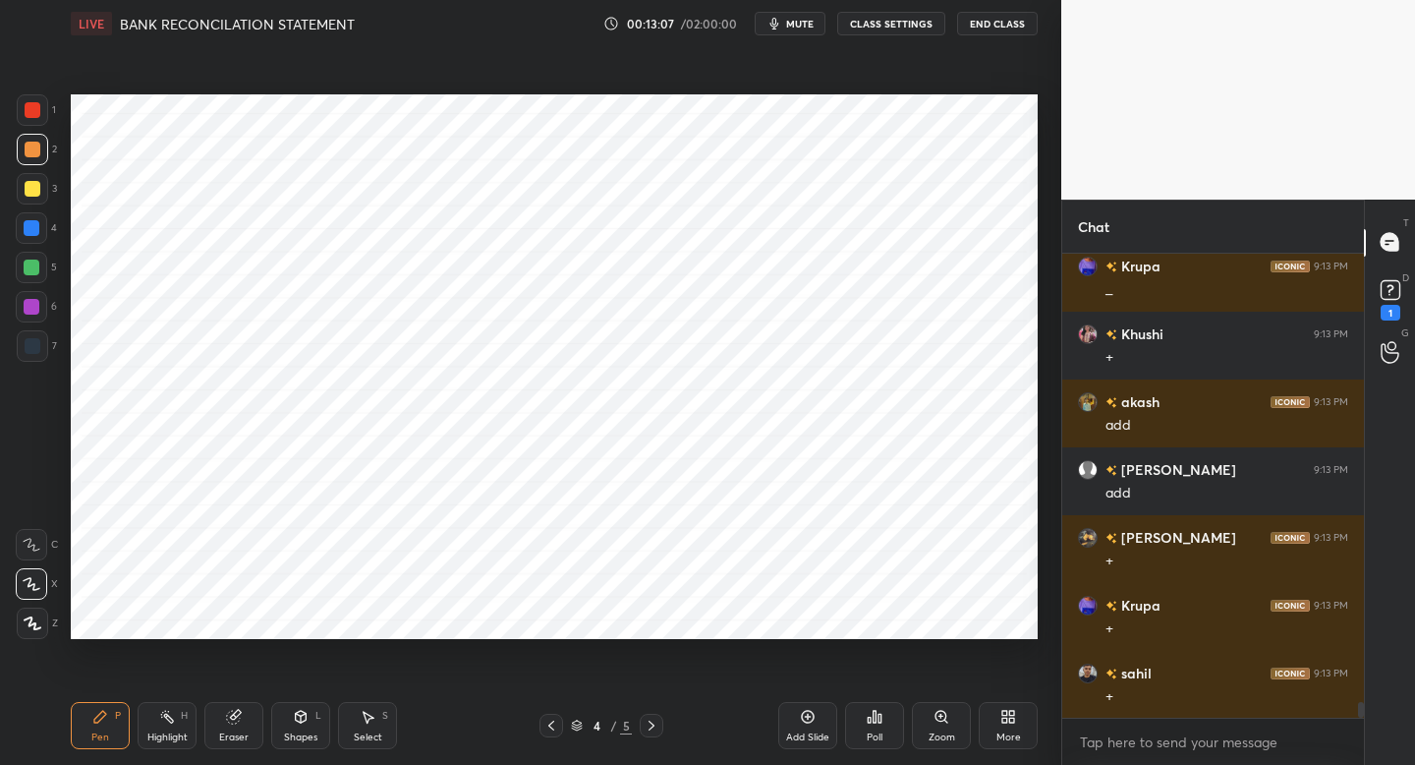
click at [552, 723] on icon at bounding box center [552, 725] width 16 height 16
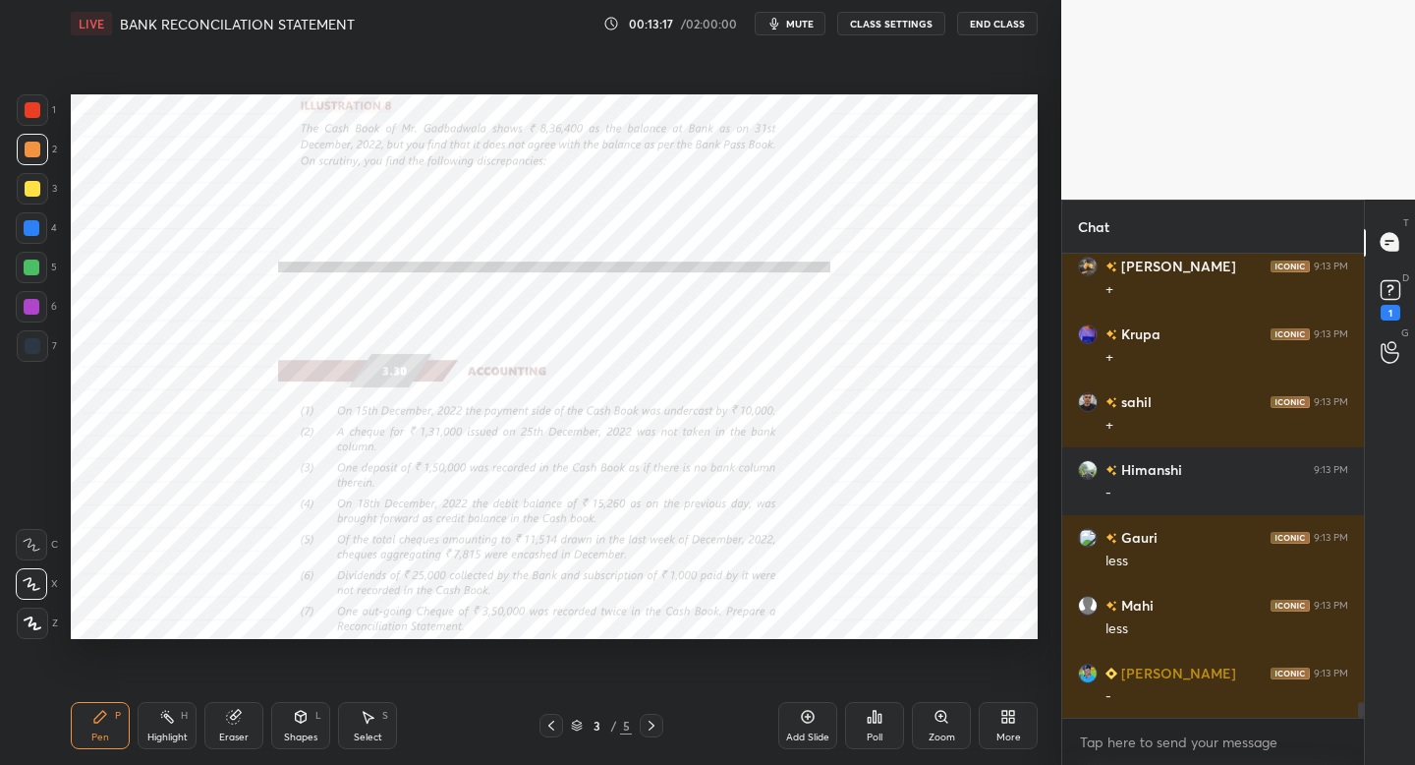
scroll to position [13746, 0]
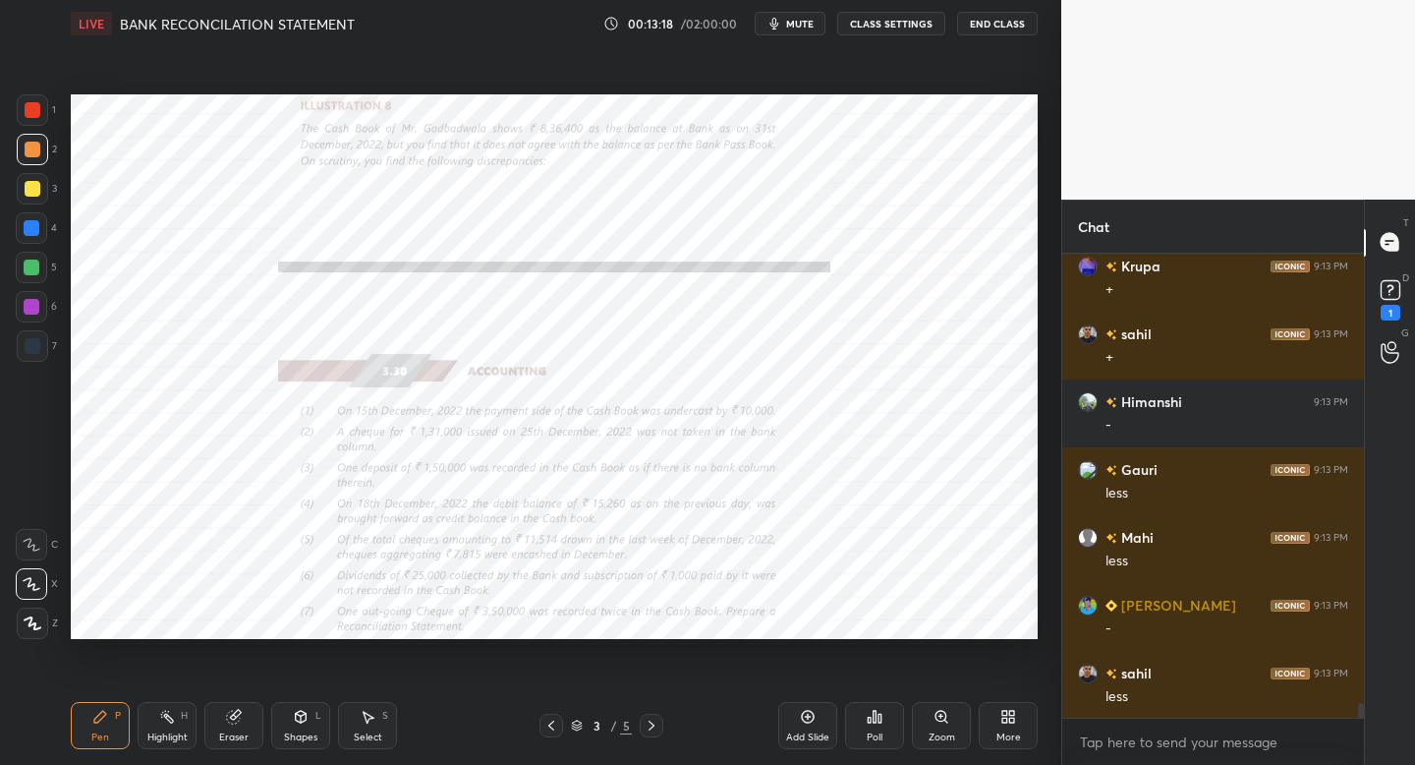
click at [655, 724] on icon at bounding box center [652, 725] width 16 height 16
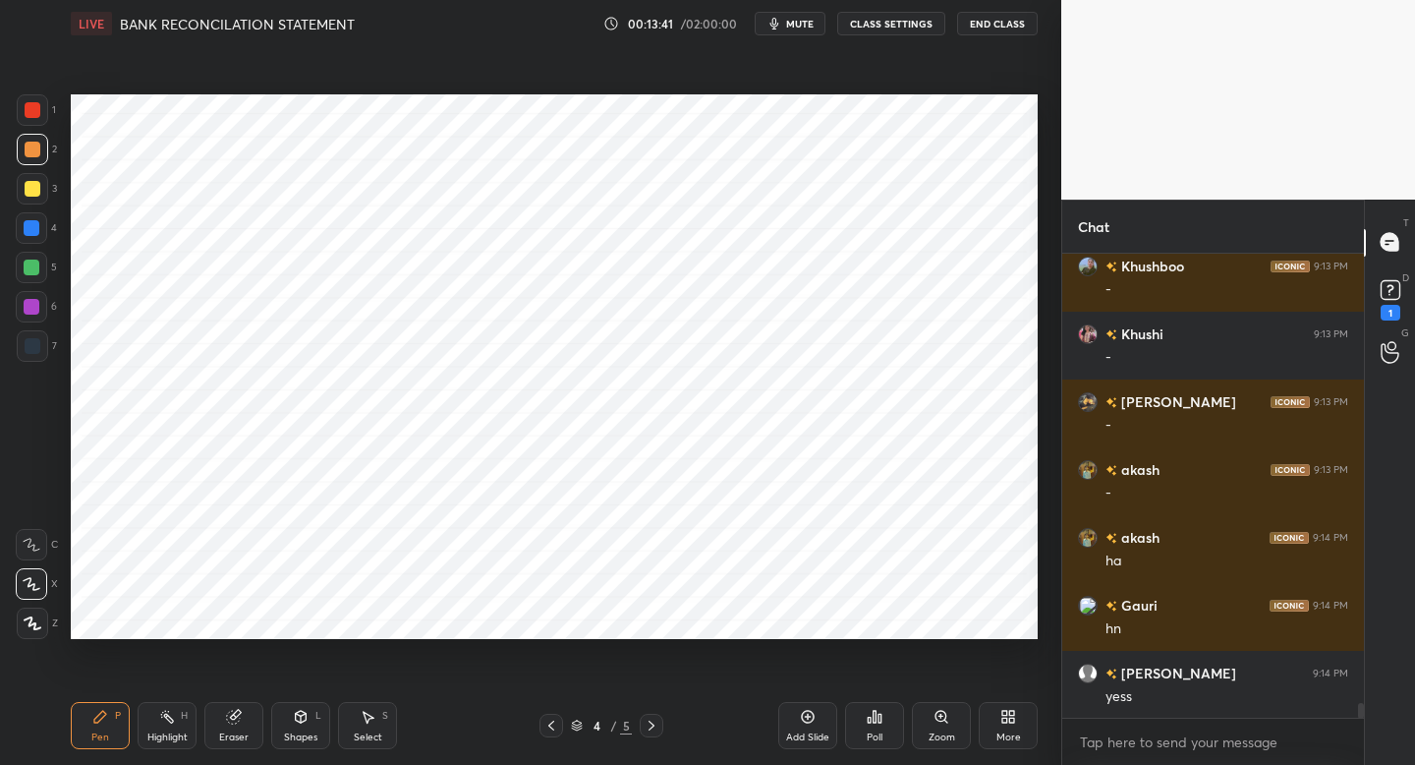
scroll to position [14425, 0]
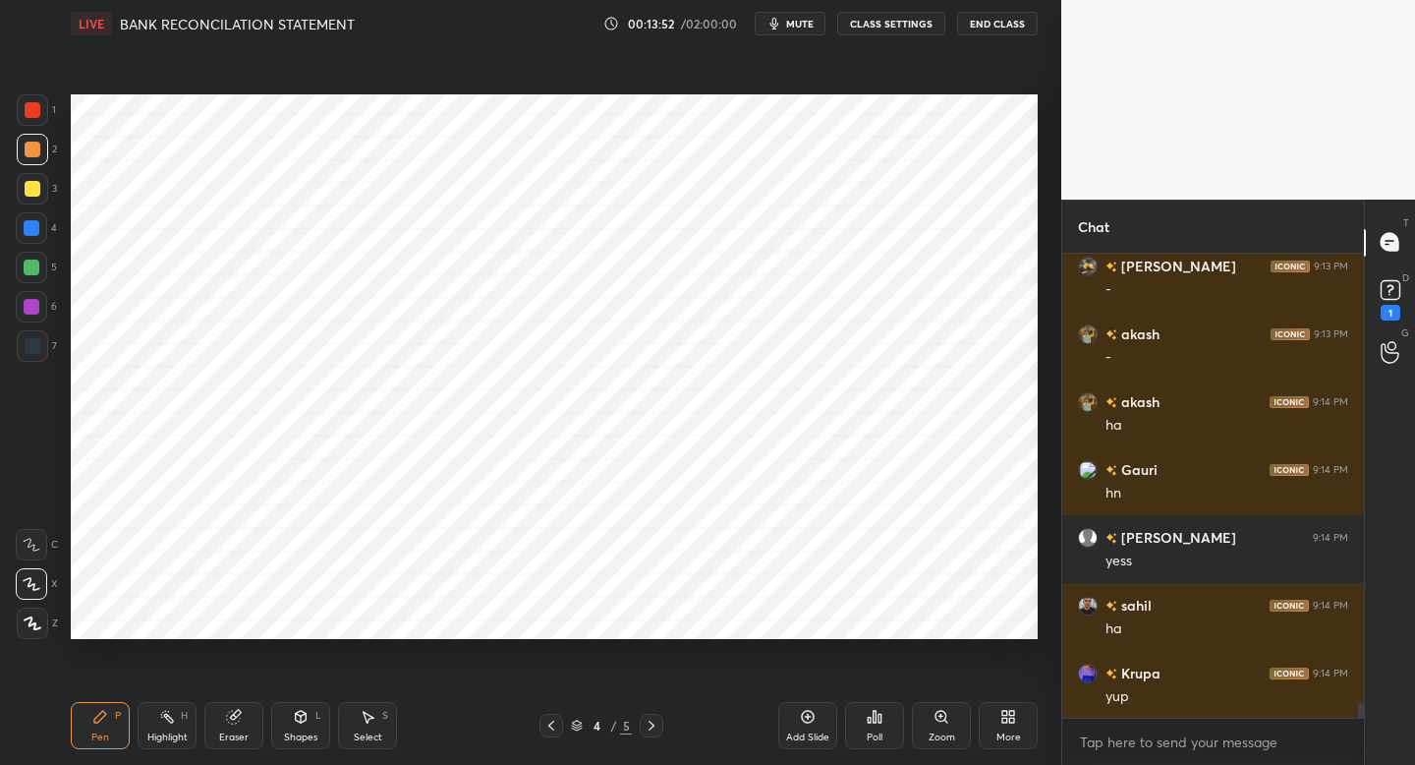
click at [544, 721] on icon at bounding box center [552, 725] width 16 height 16
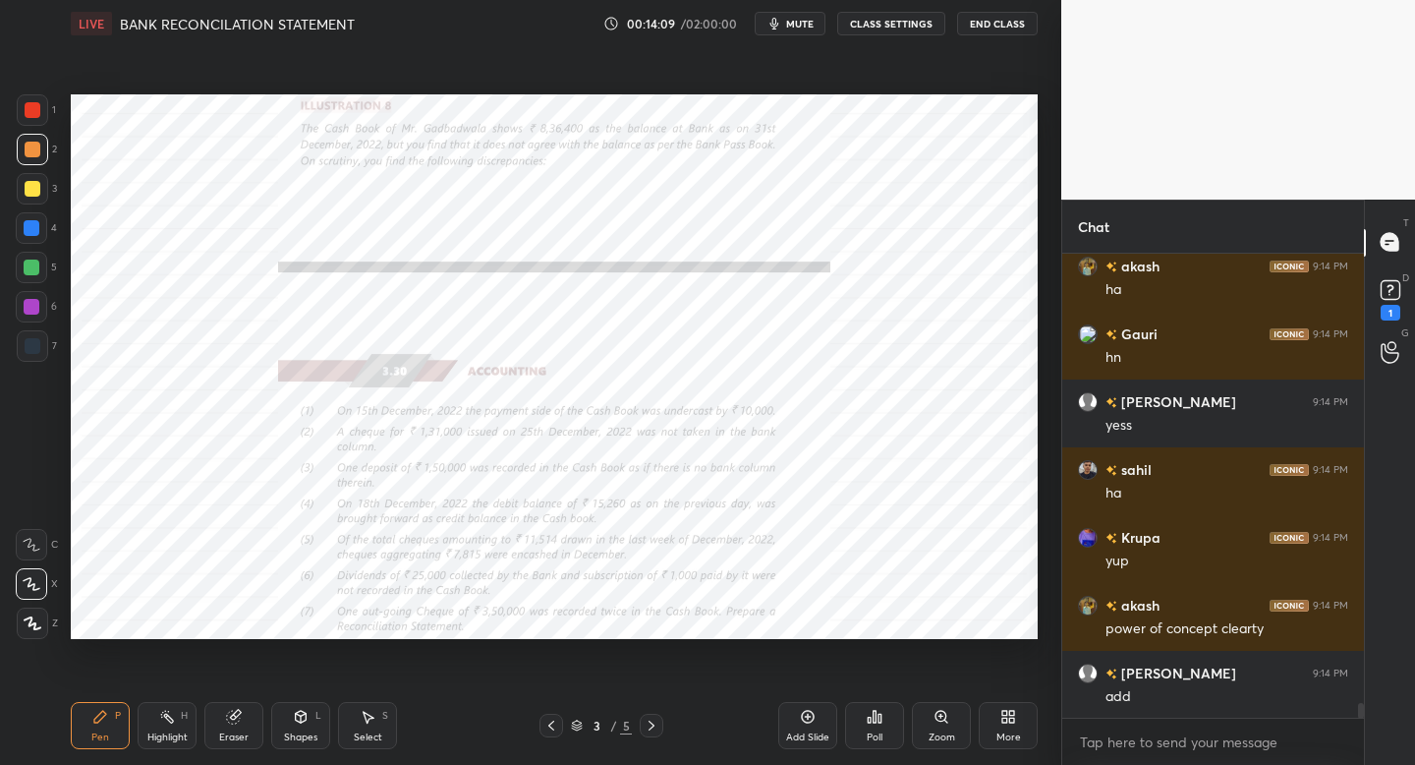
scroll to position [14696, 0]
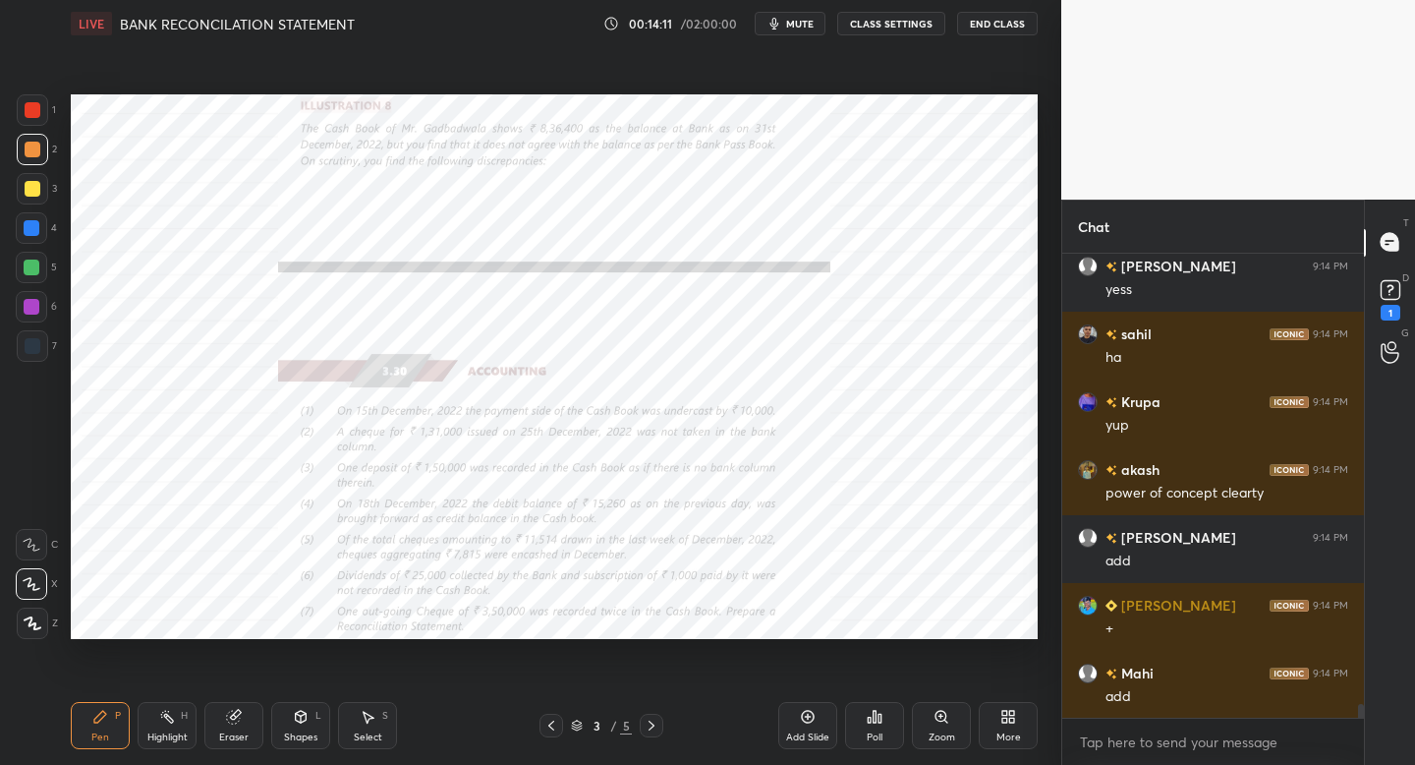
click at [642, 731] on div at bounding box center [652, 726] width 24 height 24
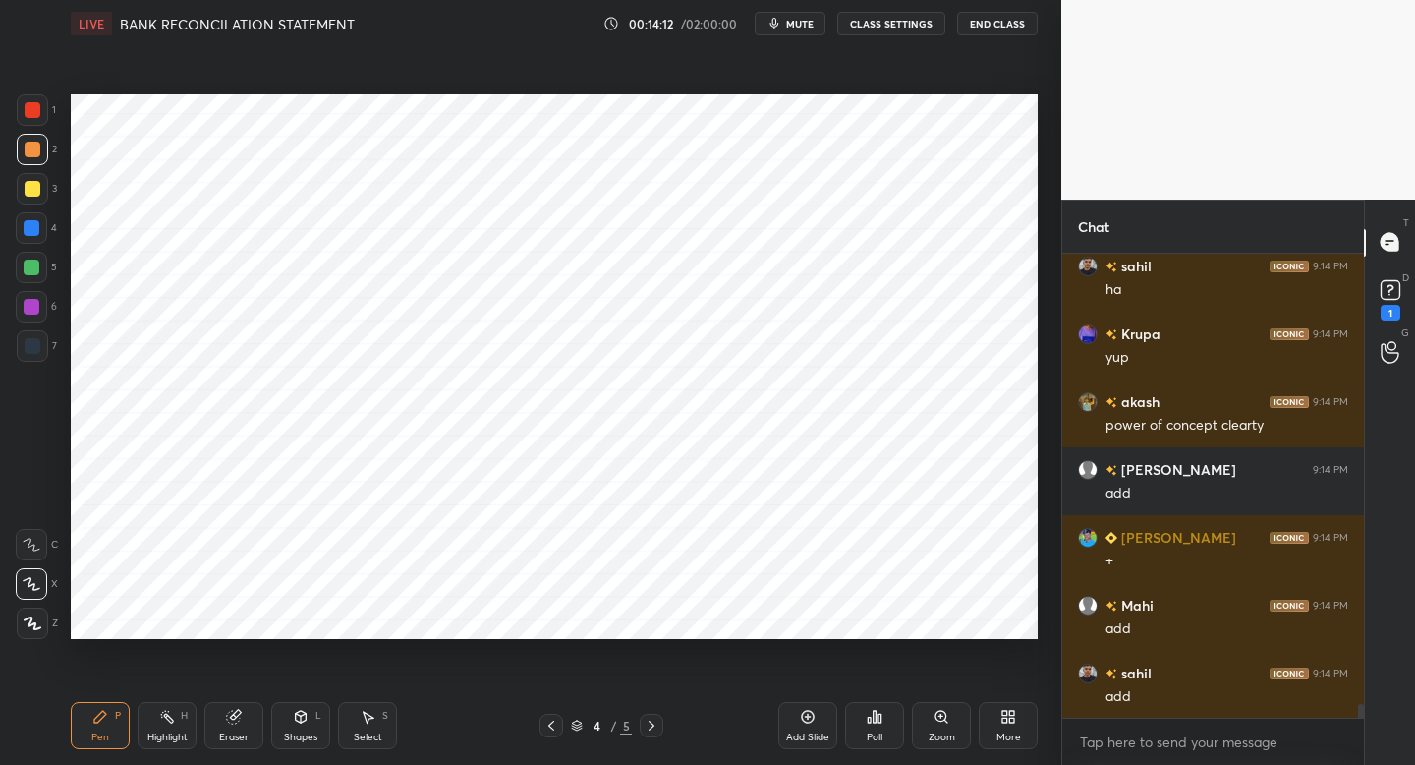
click at [35, 231] on div at bounding box center [32, 228] width 16 height 16
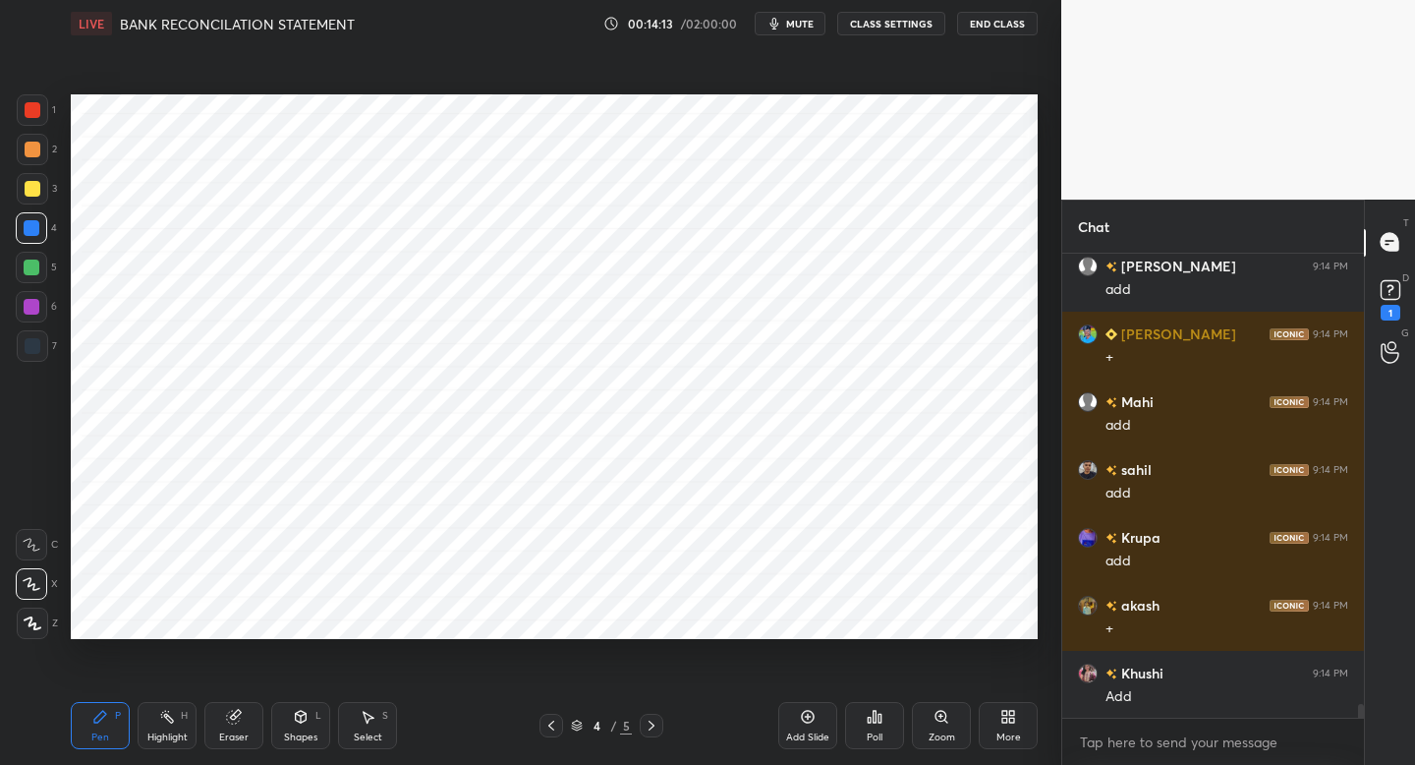
click at [36, 307] on div at bounding box center [32, 307] width 16 height 16
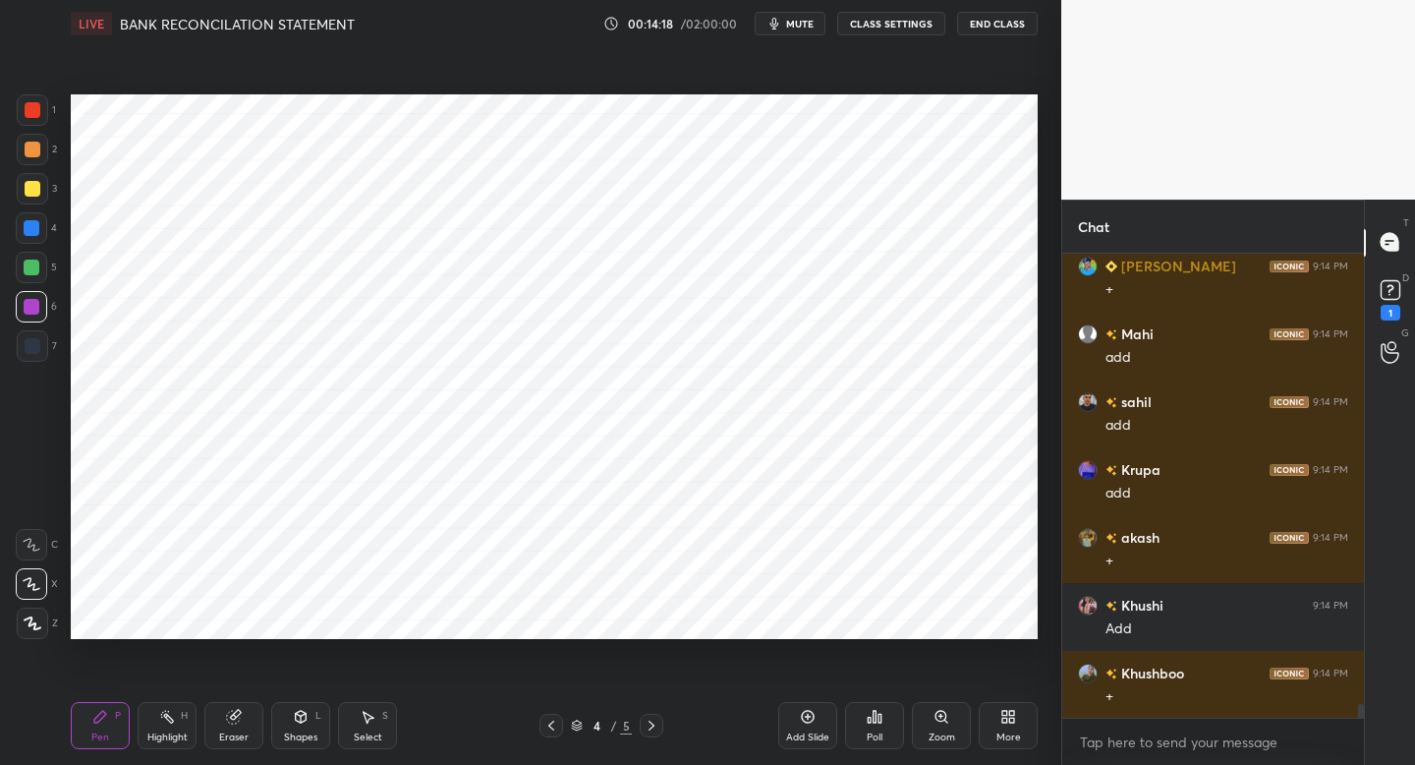
scroll to position [15103, 0]
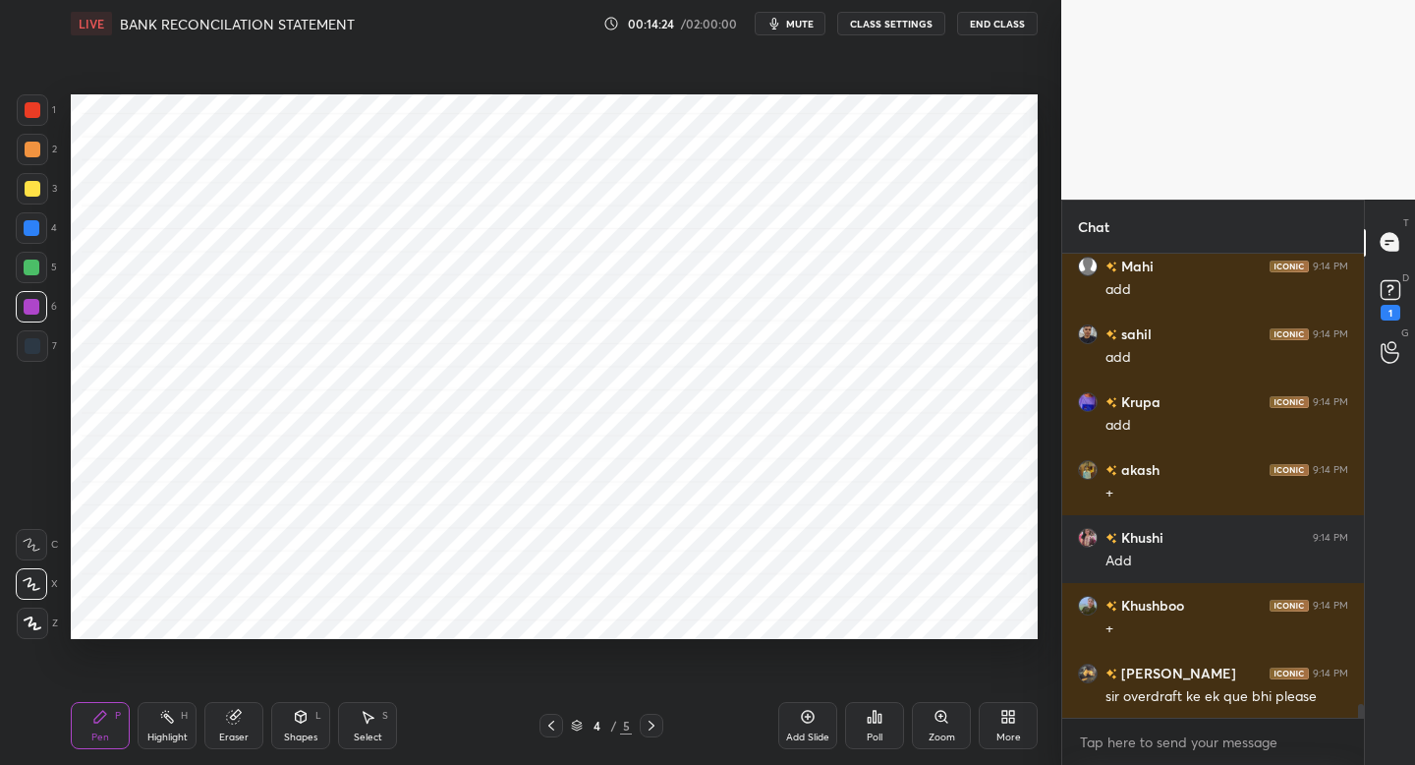
click at [548, 733] on div at bounding box center [552, 726] width 24 height 24
click at [660, 717] on div at bounding box center [652, 726] width 24 height 24
click at [546, 721] on icon at bounding box center [552, 725] width 16 height 16
click at [659, 729] on div at bounding box center [652, 726] width 24 height 24
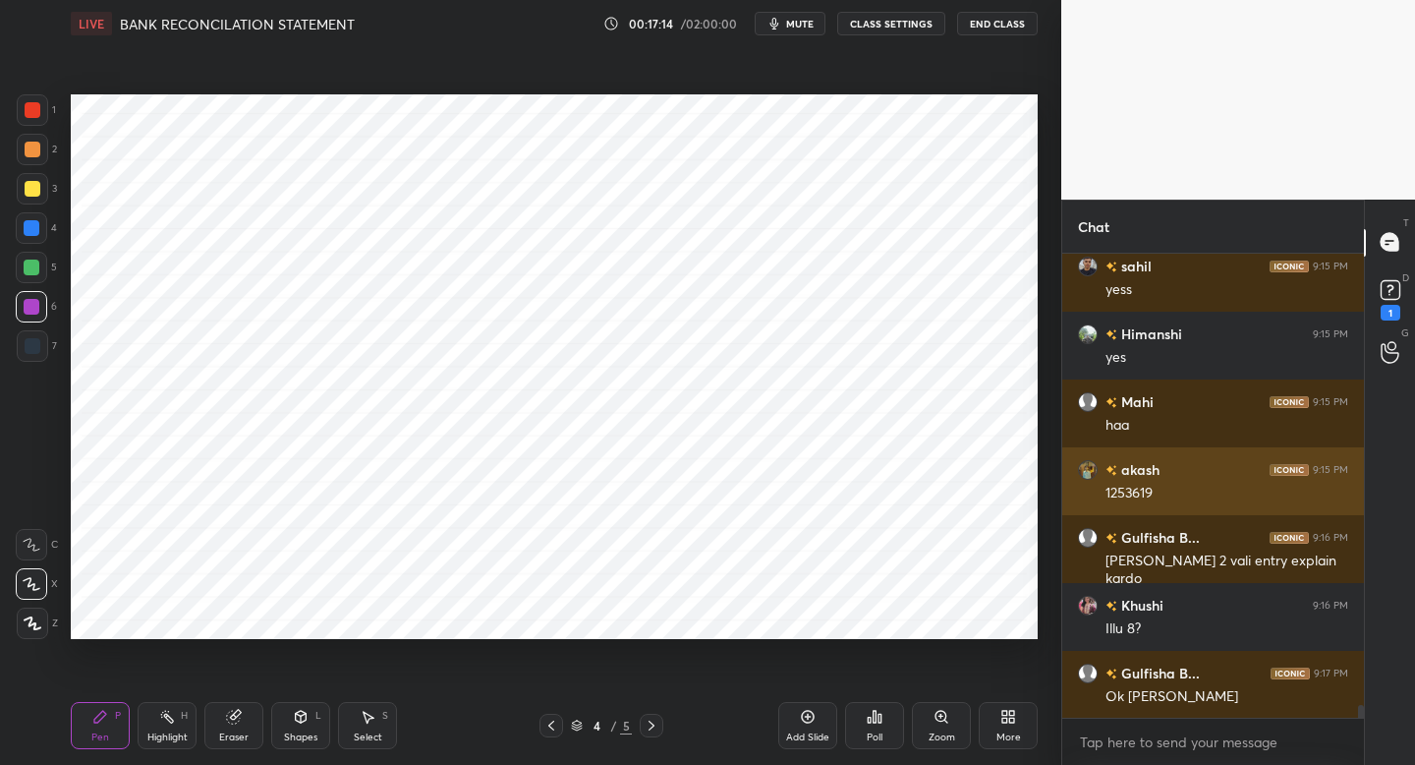
scroll to position [16574, 0]
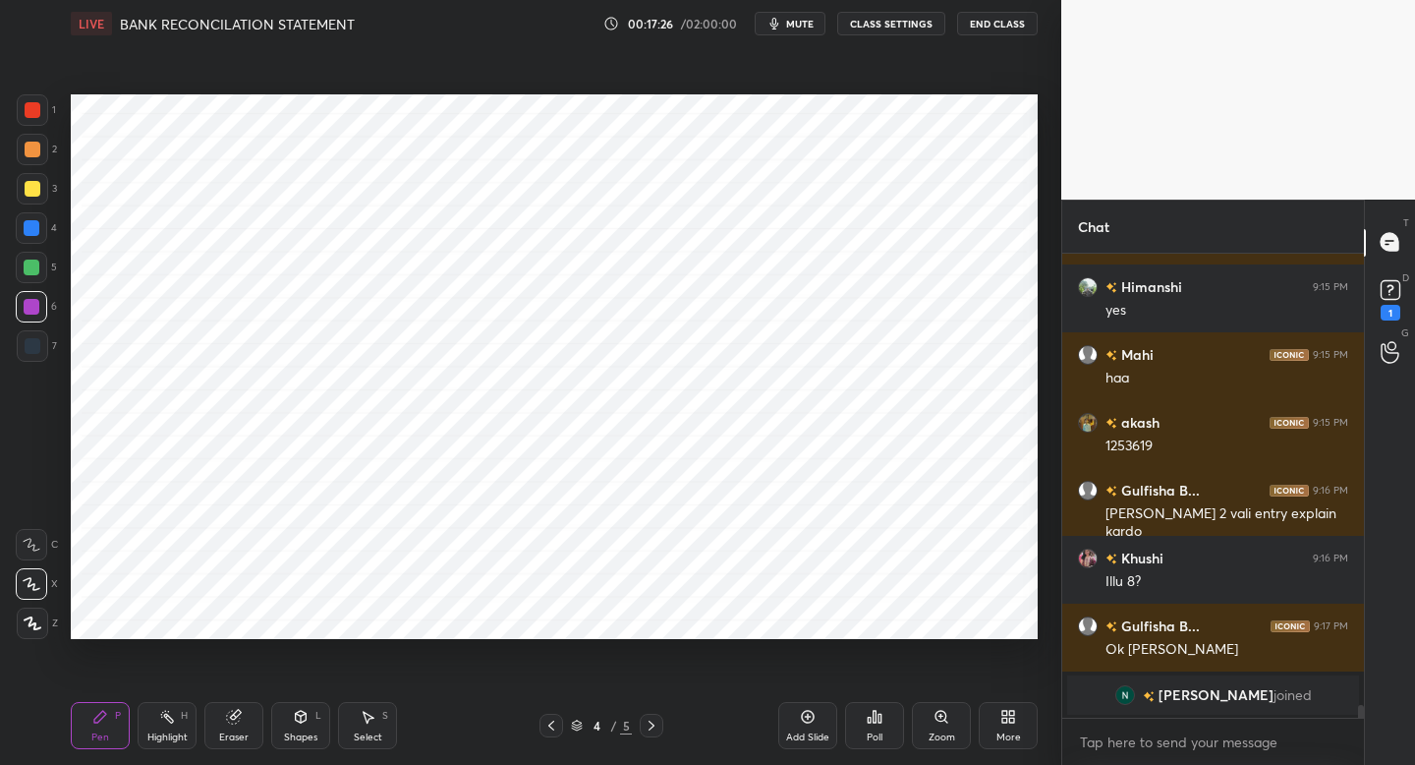
click at [763, 24] on button "mute" at bounding box center [790, 24] width 71 height 24
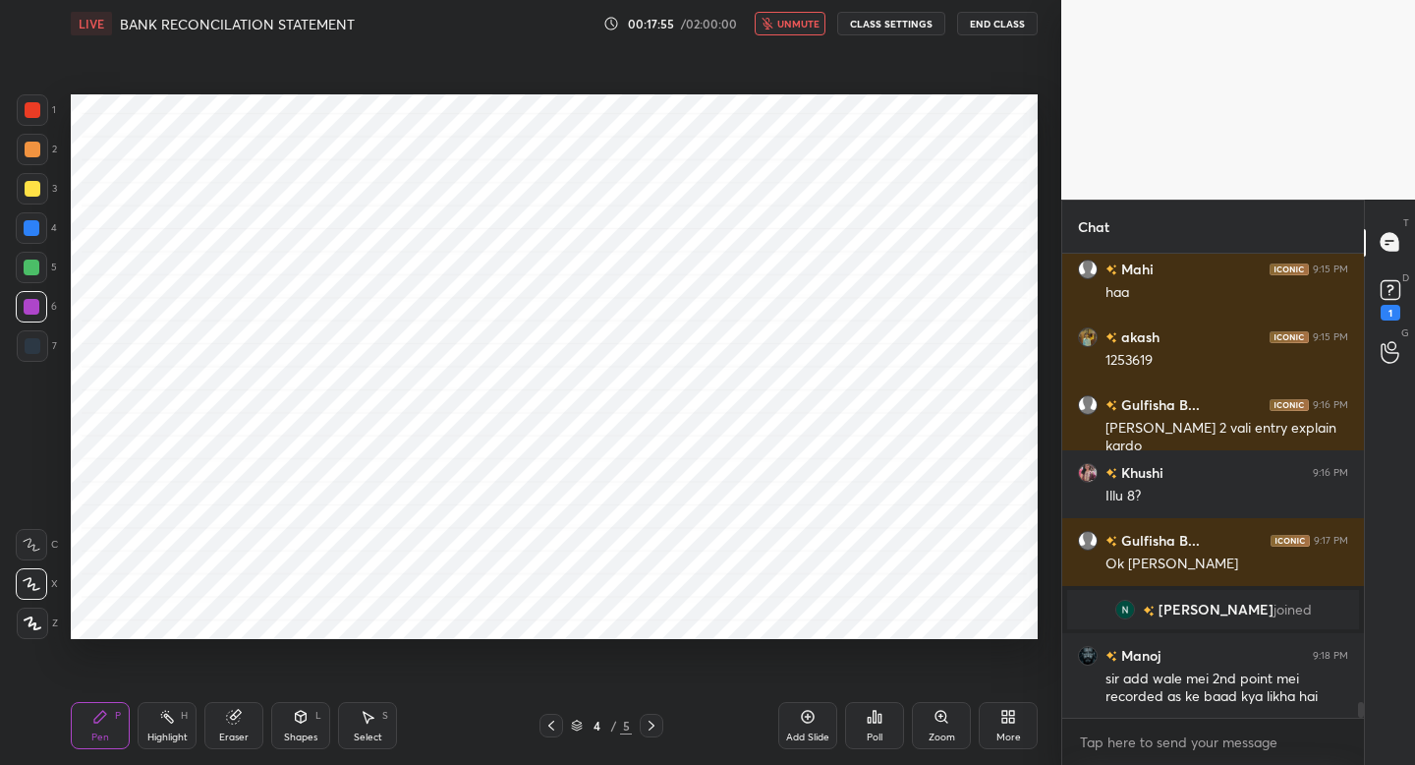
click at [763, 24] on button "unmute" at bounding box center [790, 24] width 71 height 24
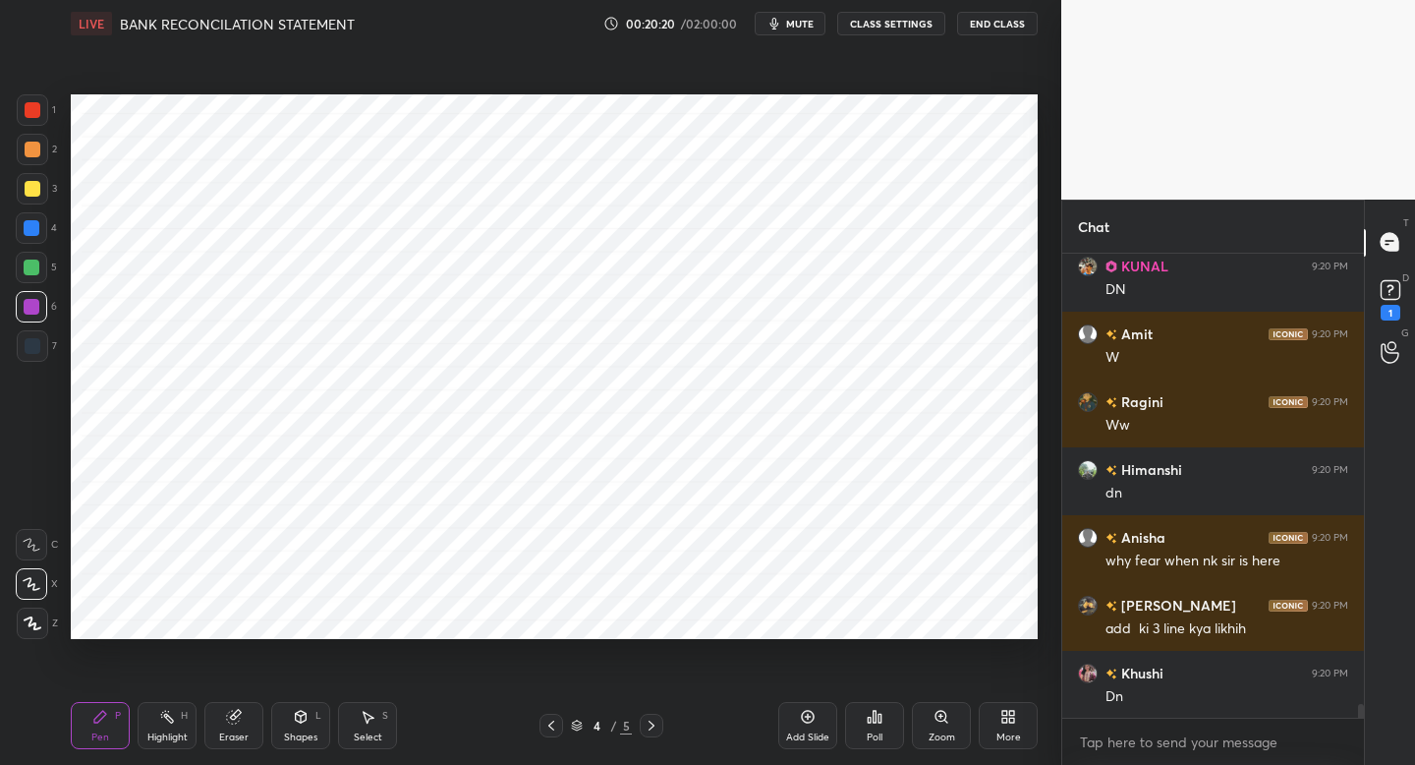
scroll to position [14842, 0]
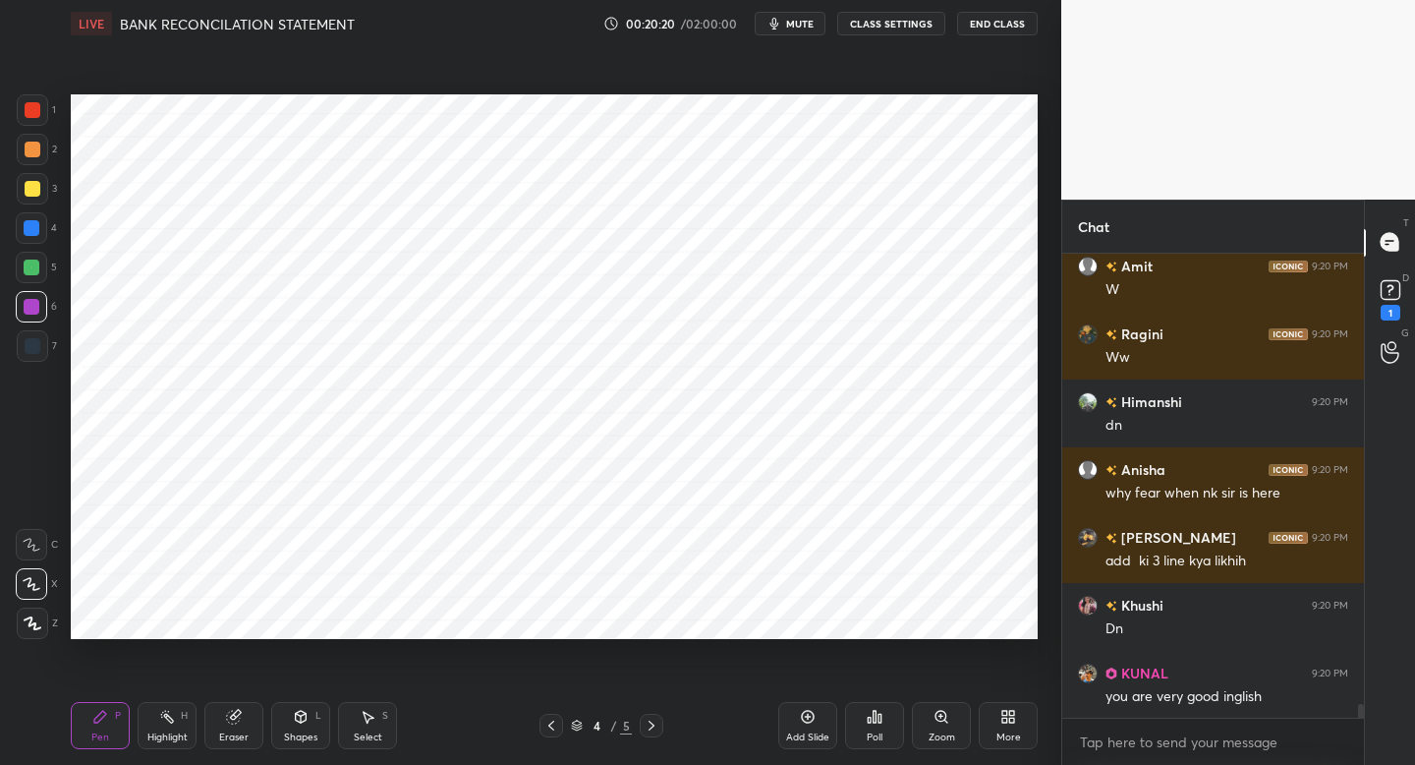
click at [1019, 720] on div "More" at bounding box center [1008, 725] width 59 height 47
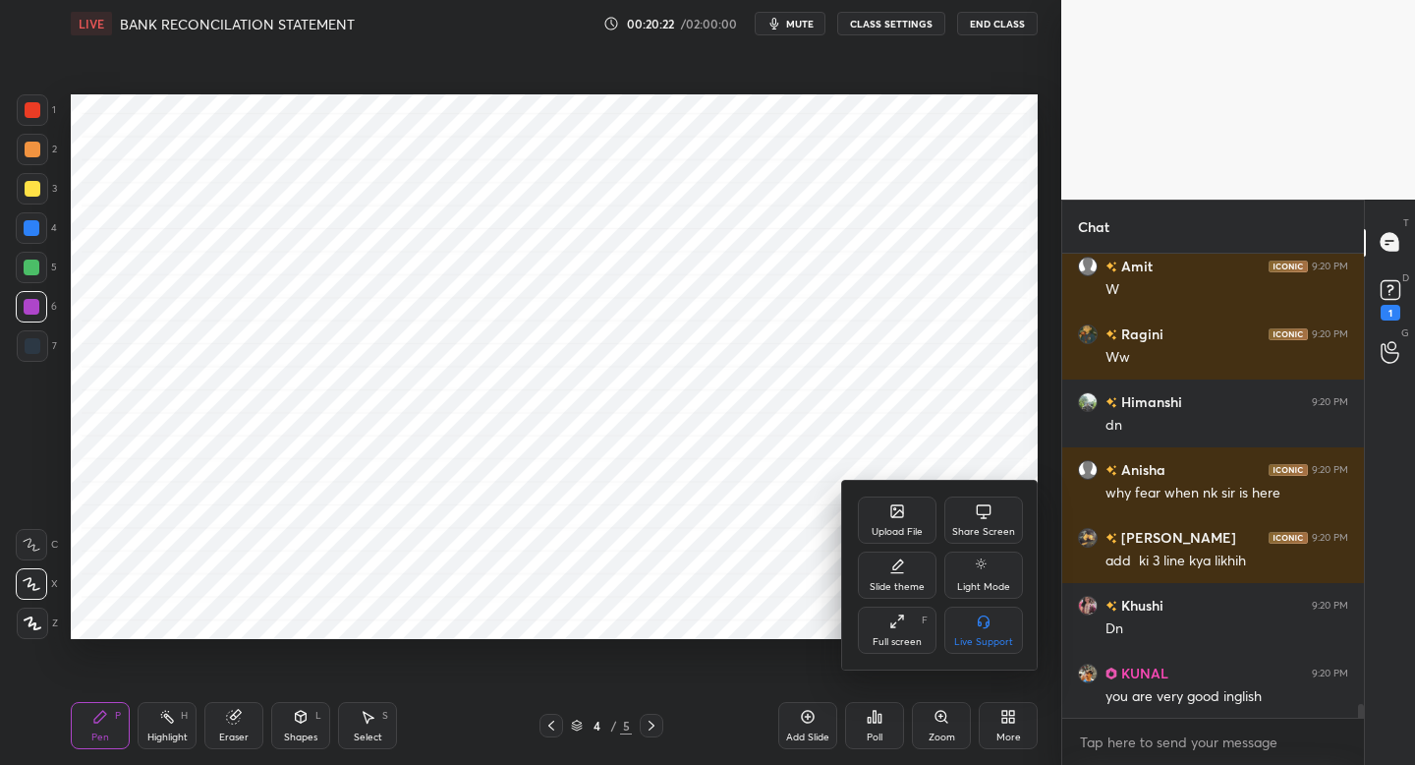
click at [897, 530] on div "Upload File" at bounding box center [897, 532] width 51 height 10
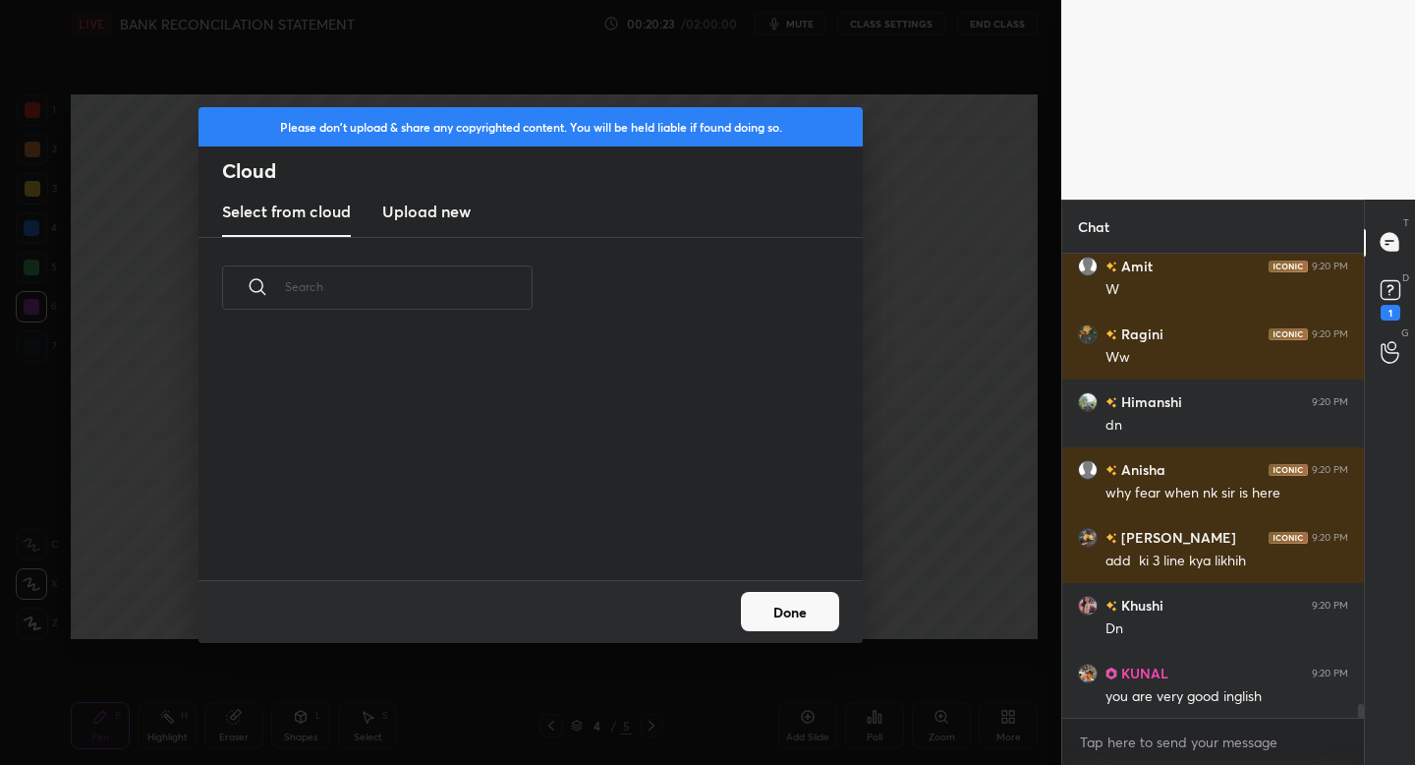
scroll to position [242, 631]
click at [453, 211] on h3 "Upload new" at bounding box center [426, 212] width 88 height 24
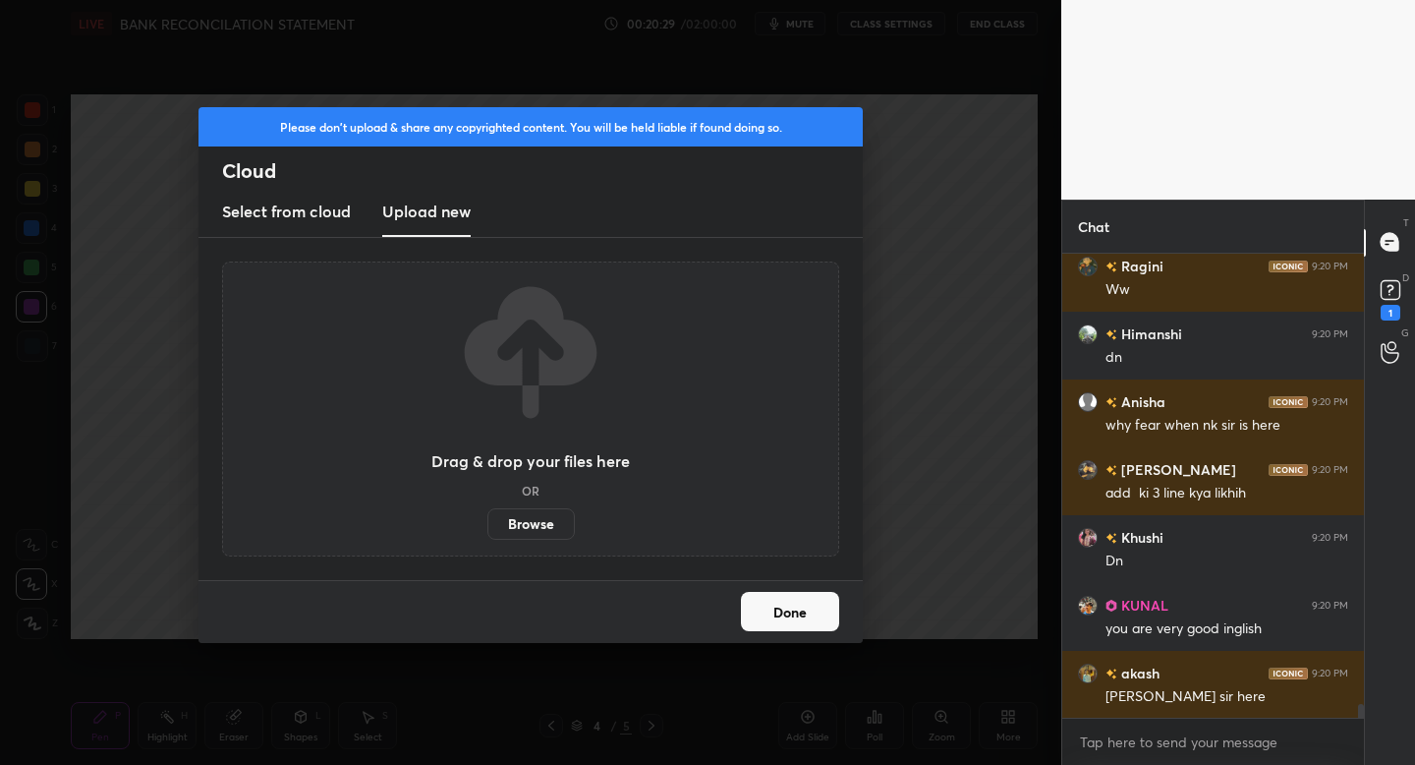
scroll to position [14996, 0]
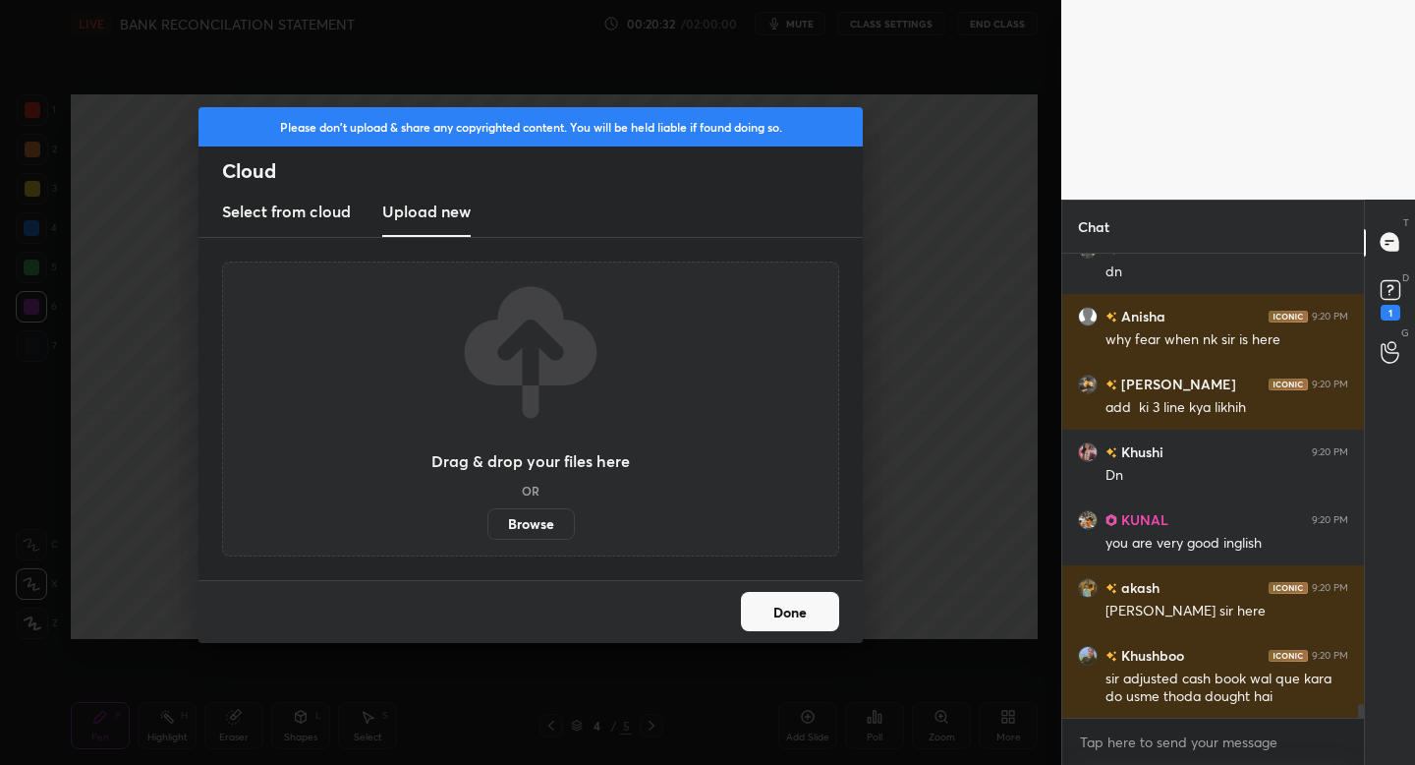
click at [453, 211] on h3 "Upload new" at bounding box center [426, 212] width 88 height 24
click at [529, 527] on label "Browse" at bounding box center [531, 523] width 87 height 31
click at [488, 527] on input "Browse" at bounding box center [488, 523] width 0 height 31
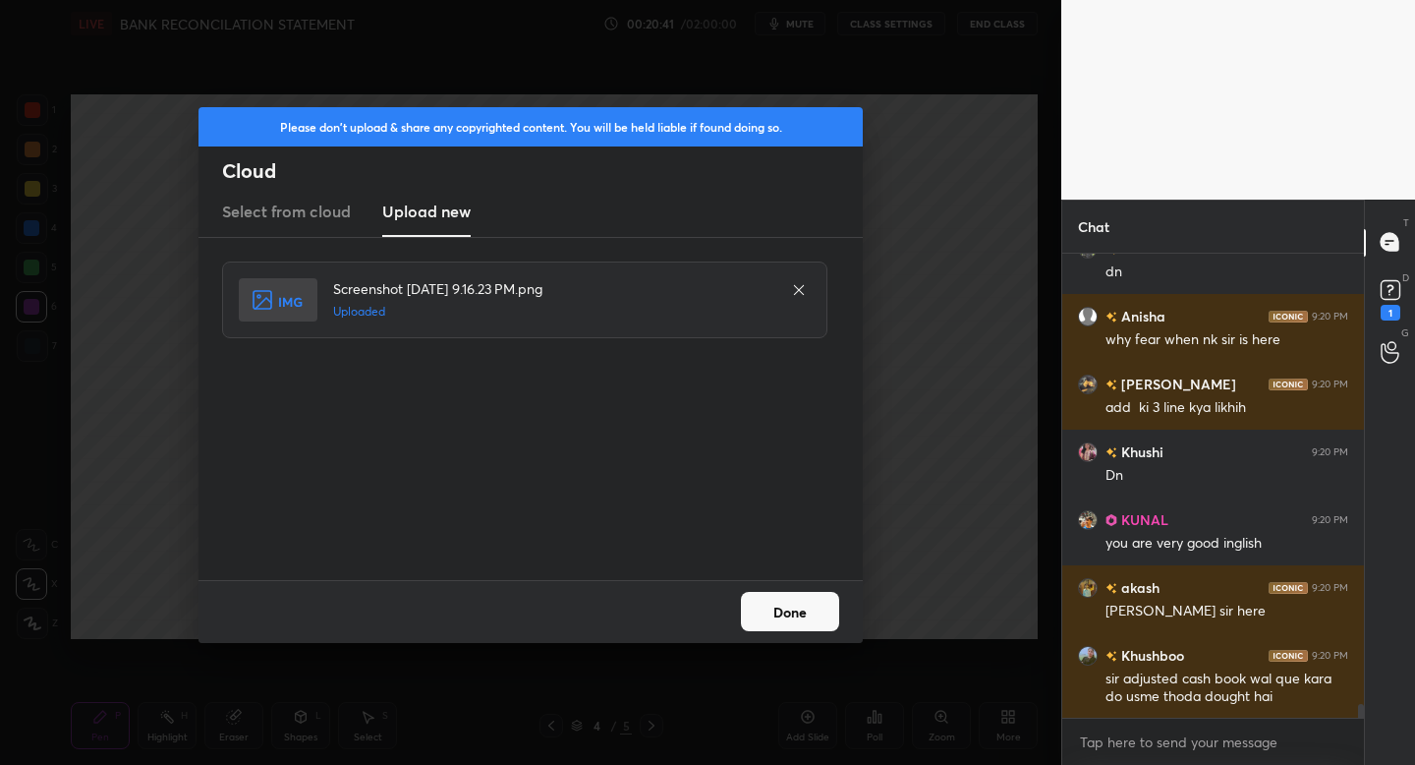
click at [785, 604] on button "Done" at bounding box center [790, 611] width 98 height 39
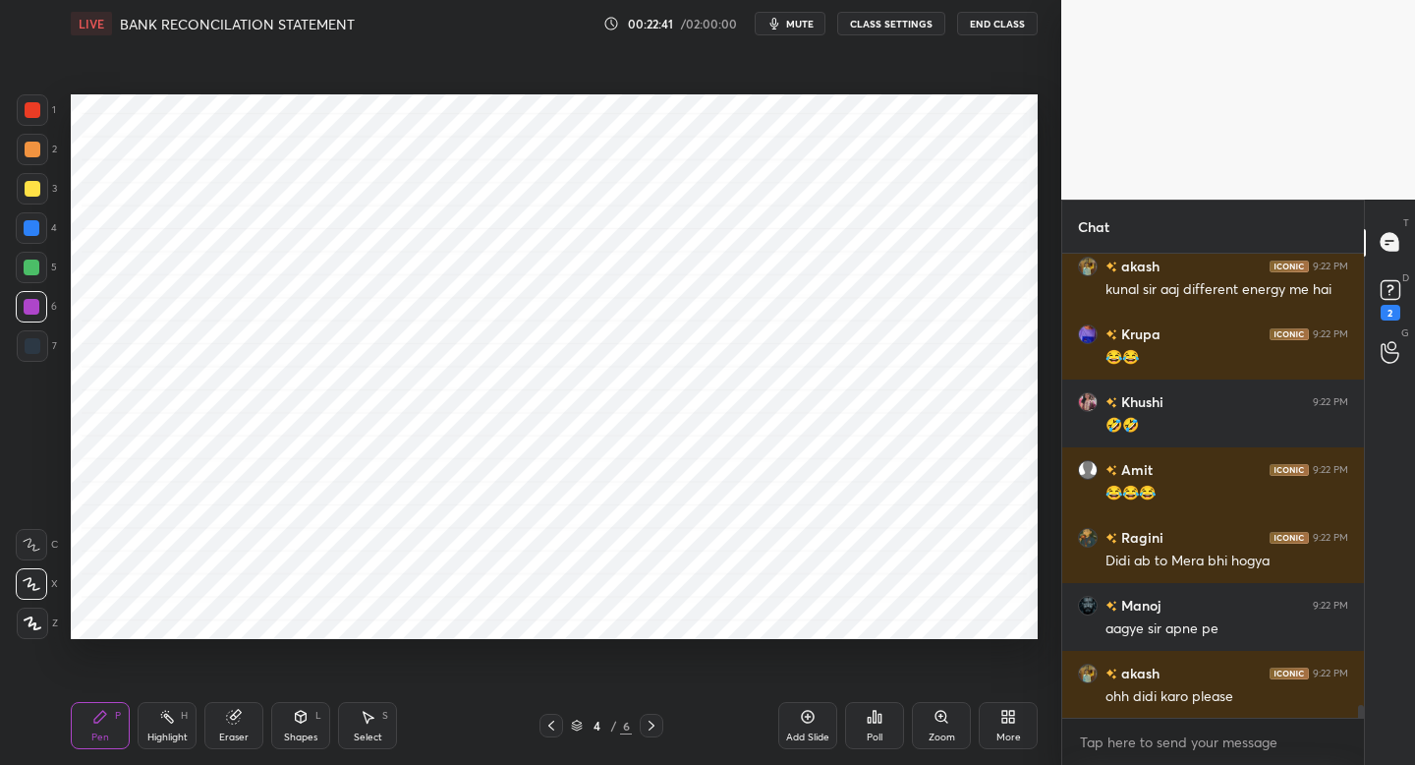
scroll to position [16078, 0]
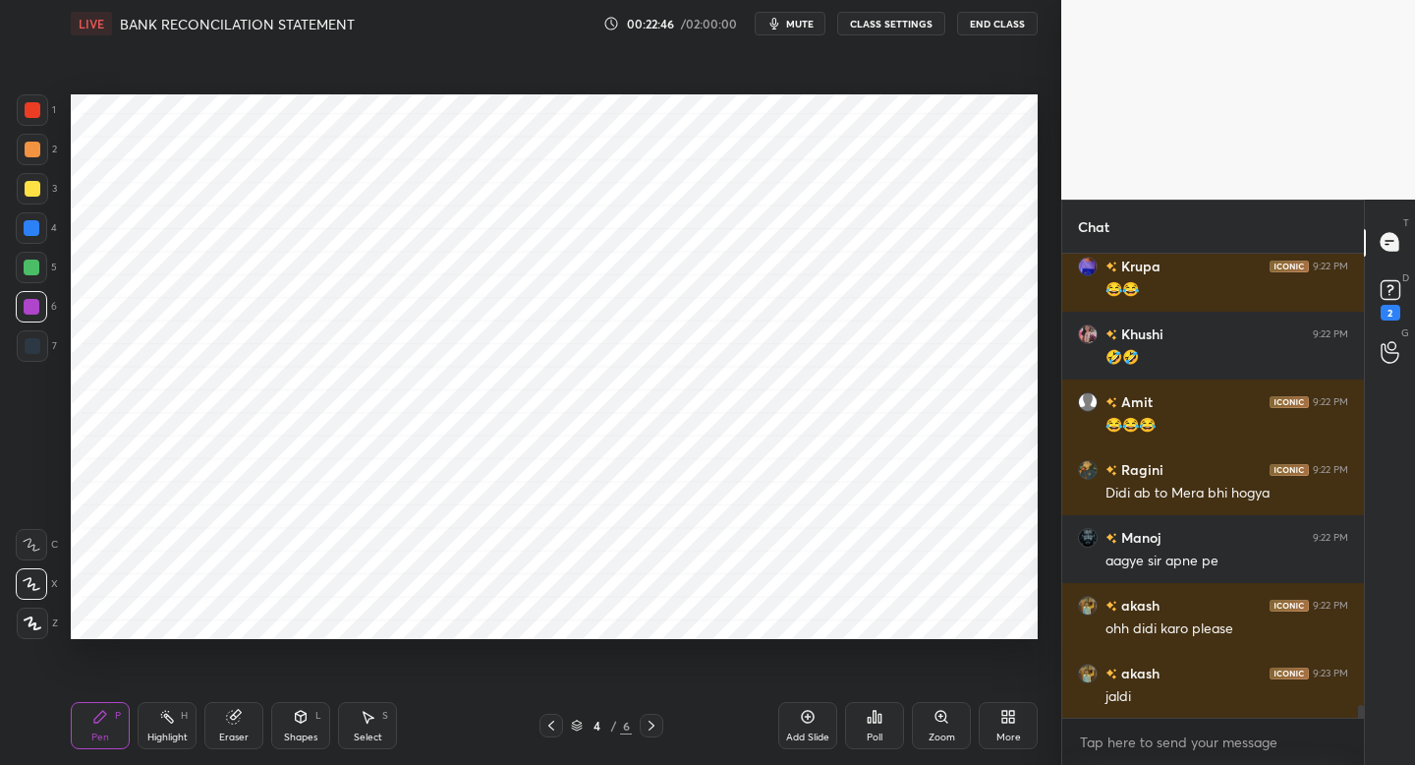
click at [649, 723] on icon at bounding box center [652, 725] width 16 height 16
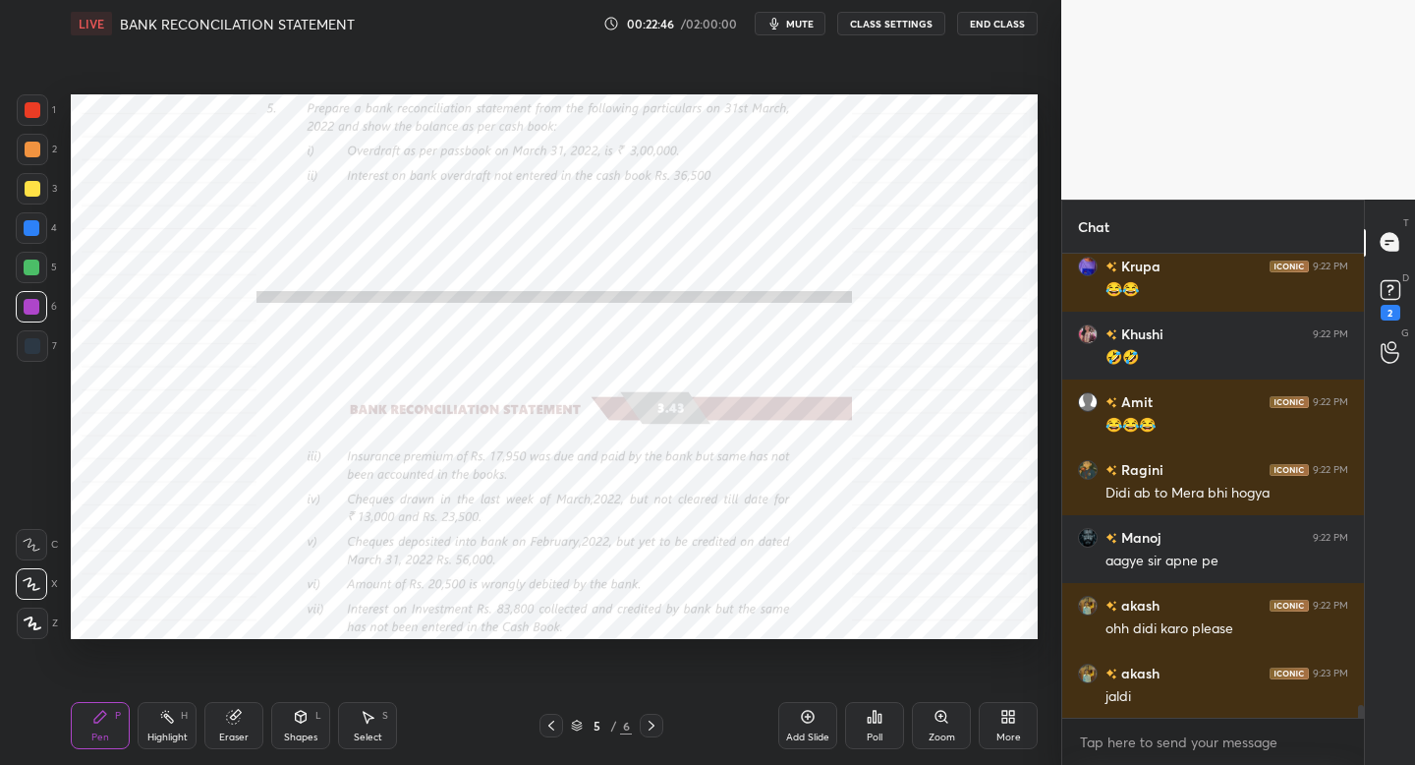
scroll to position [16146, 0]
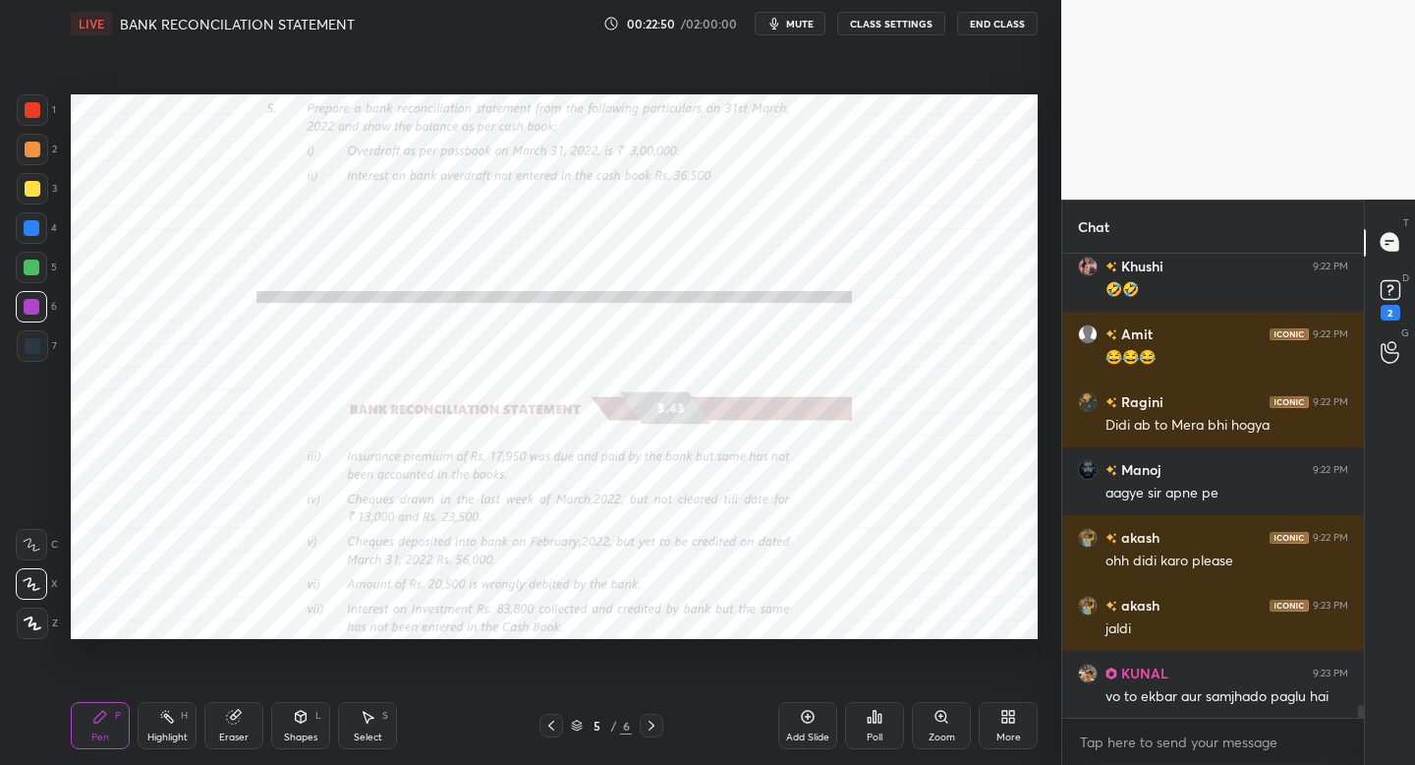
click at [306, 727] on div "Shapes L" at bounding box center [300, 725] width 59 height 47
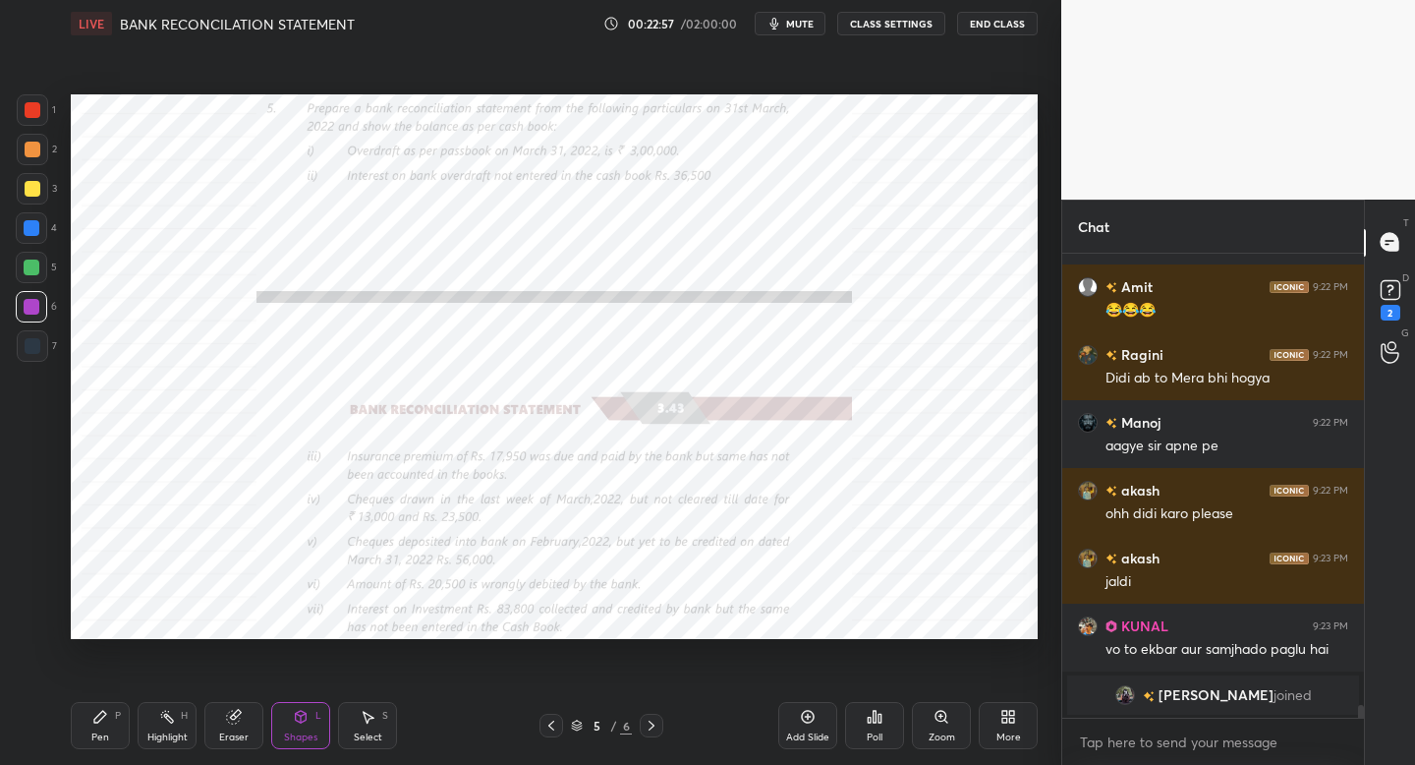
click at [803, 724] on div "Add Slide" at bounding box center [807, 725] width 59 height 47
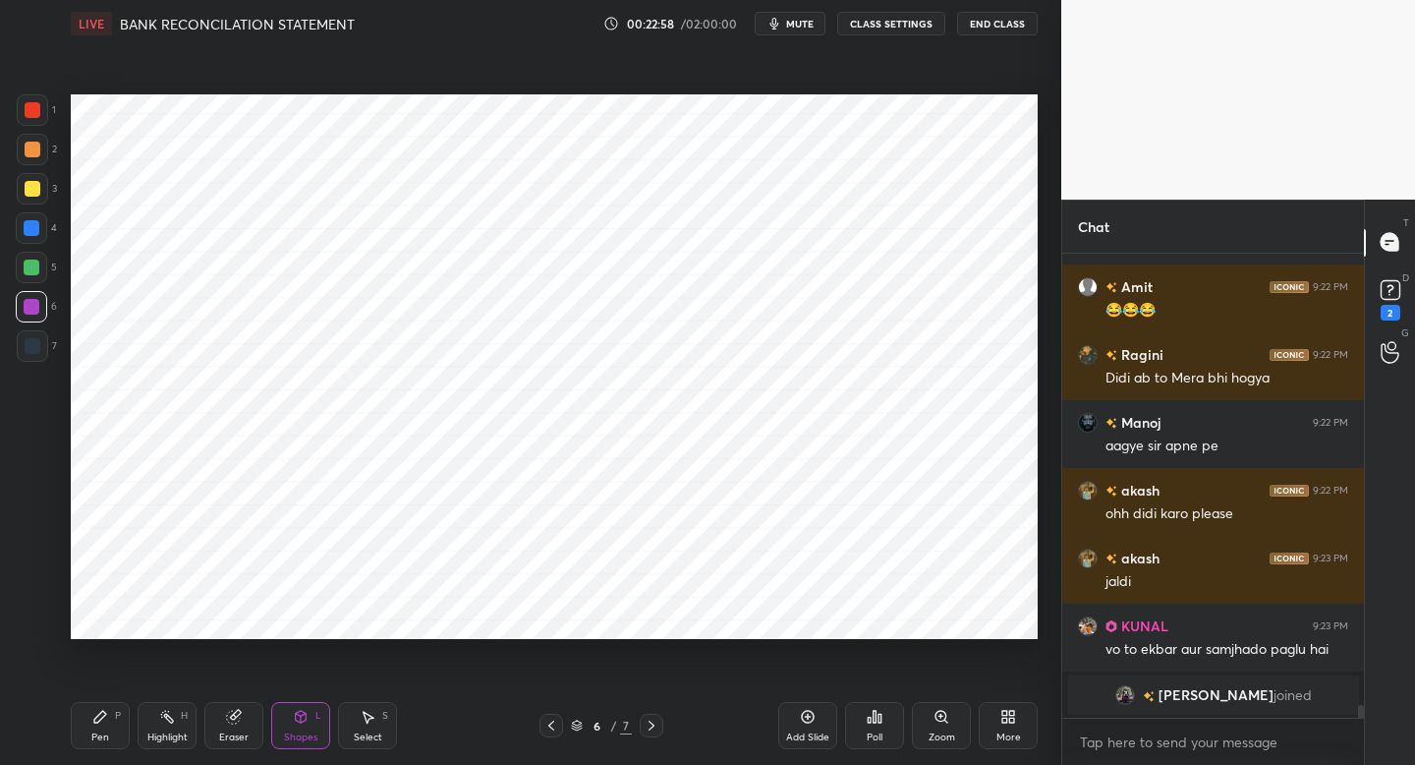
click at [32, 354] on div at bounding box center [32, 345] width 31 height 31
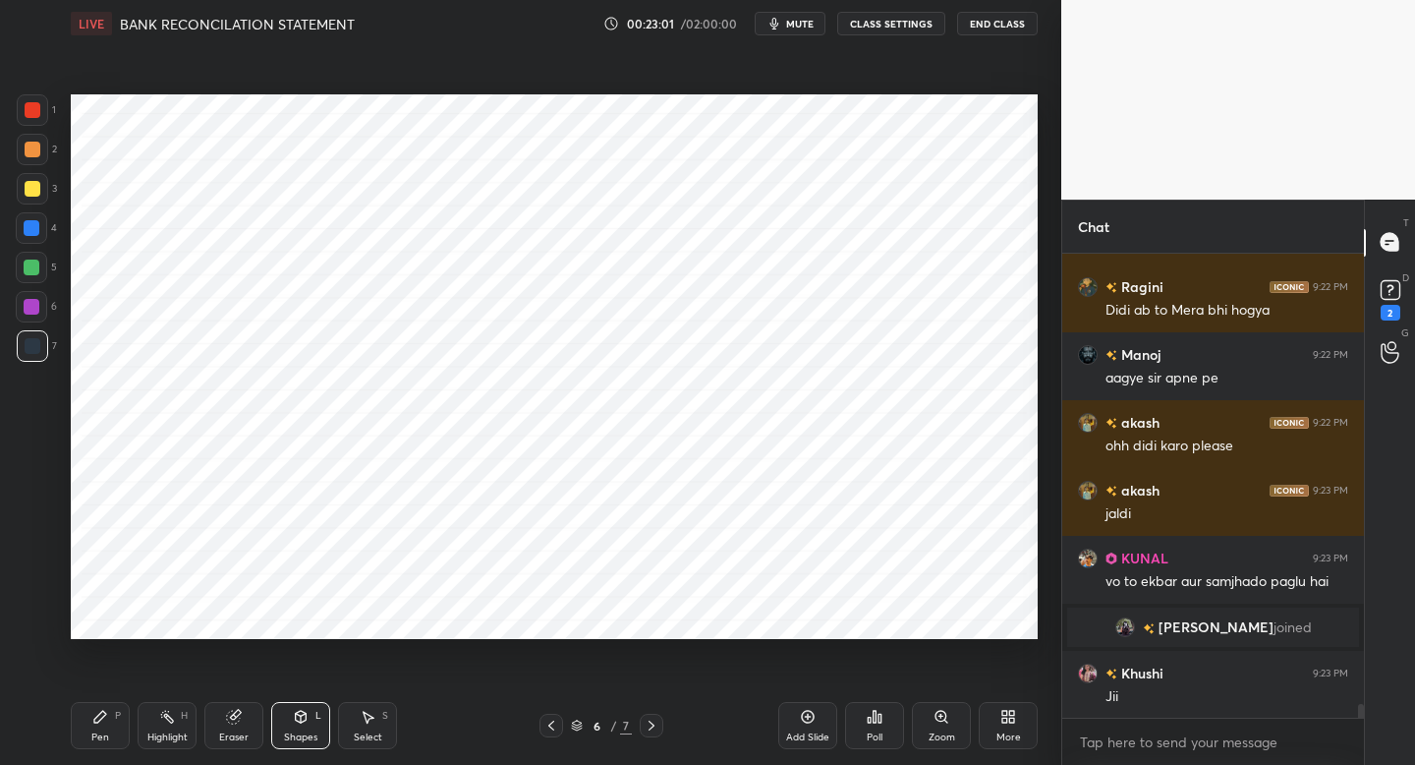
scroll to position [15731, 0]
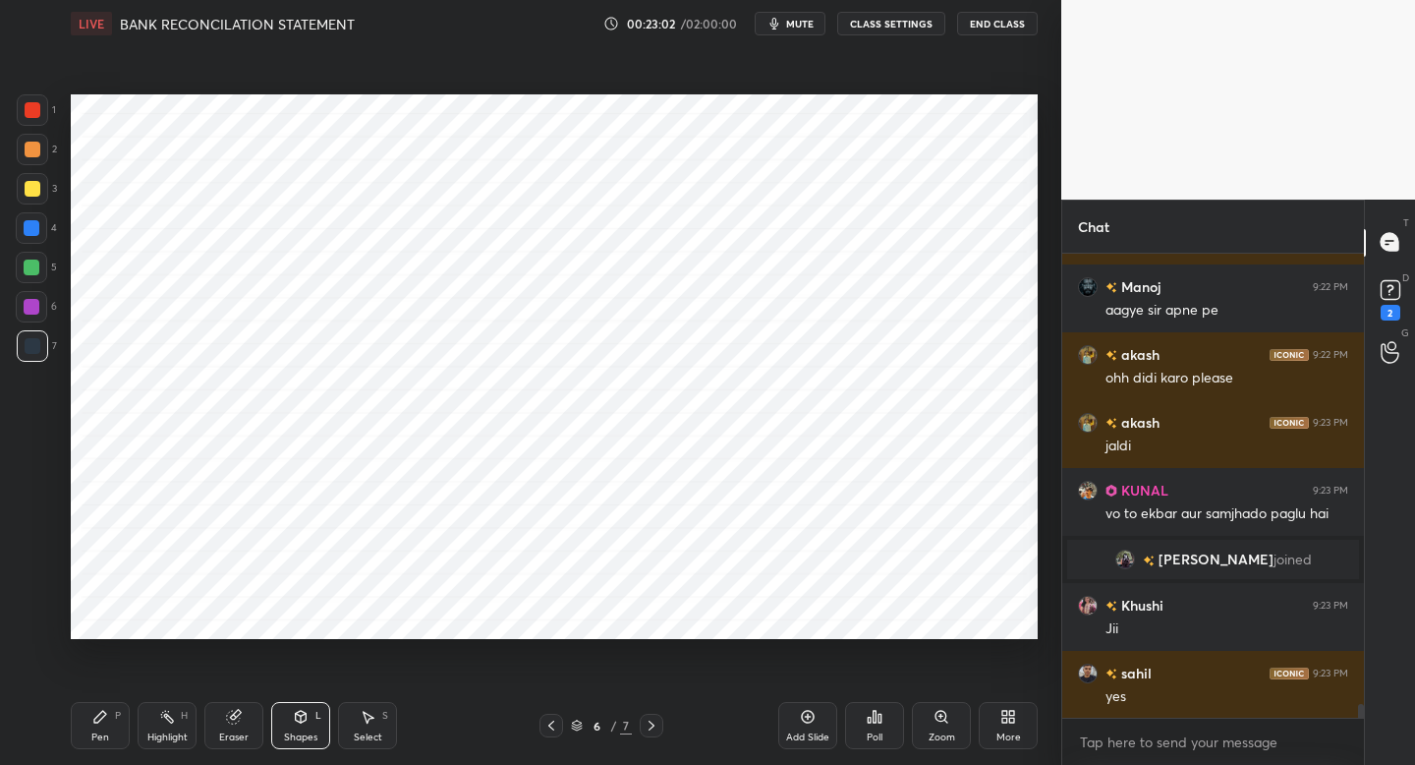
click at [115, 717] on div "P" at bounding box center [118, 716] width 6 height 10
click at [299, 717] on icon at bounding box center [301, 717] width 16 height 16
click at [113, 727] on div "Pen P" at bounding box center [100, 725] width 59 height 47
click at [41, 113] on div at bounding box center [32, 109] width 31 height 31
click at [37, 152] on div at bounding box center [33, 150] width 16 height 16
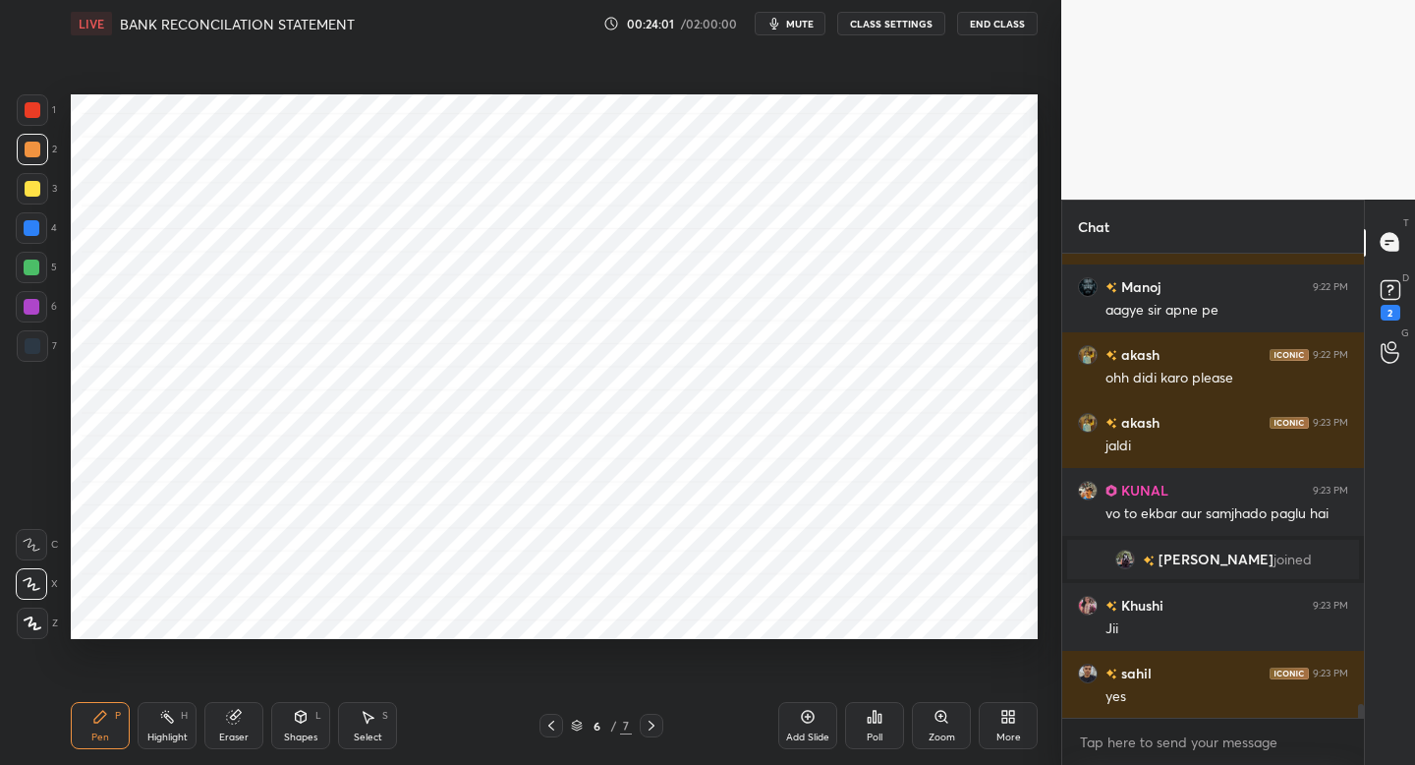
scroll to position [15799, 0]
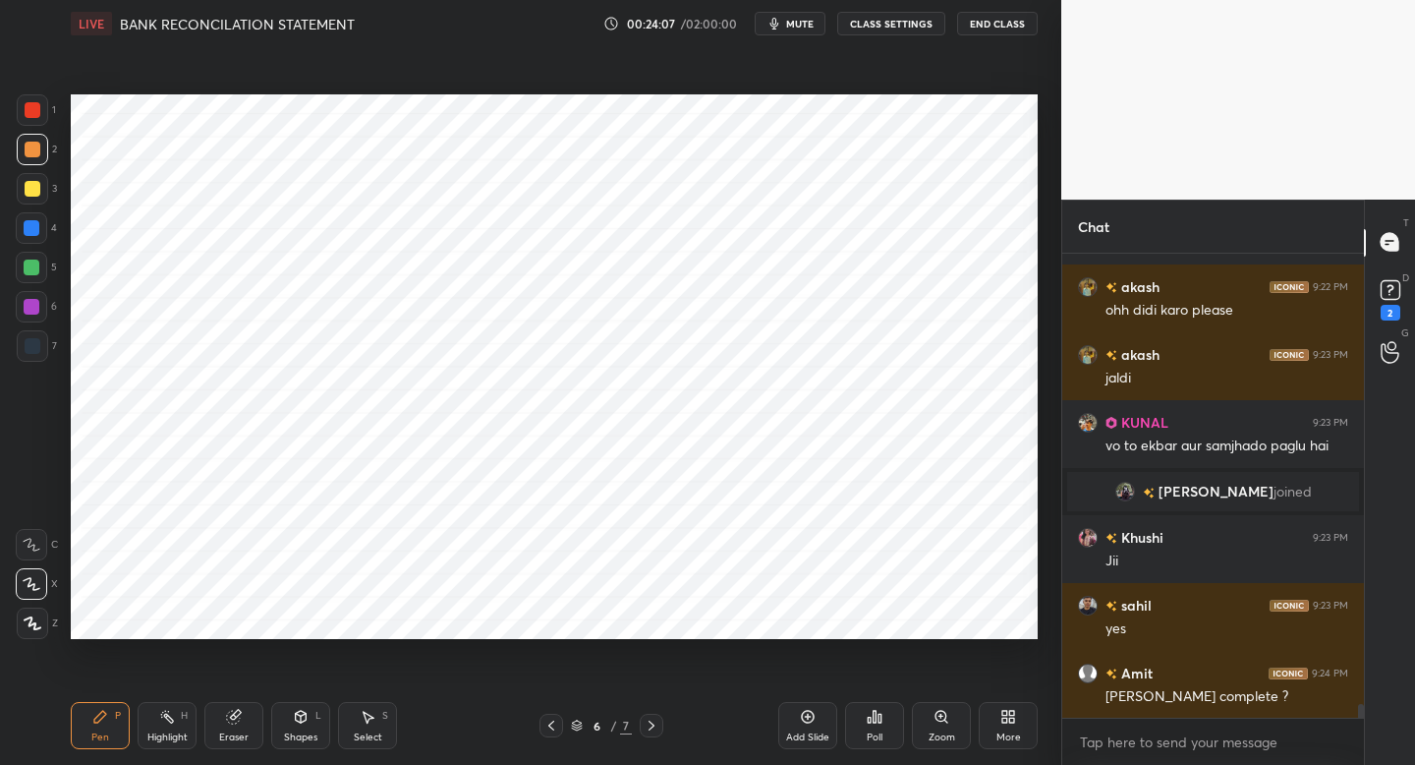
click at [553, 721] on icon at bounding box center [552, 725] width 16 height 16
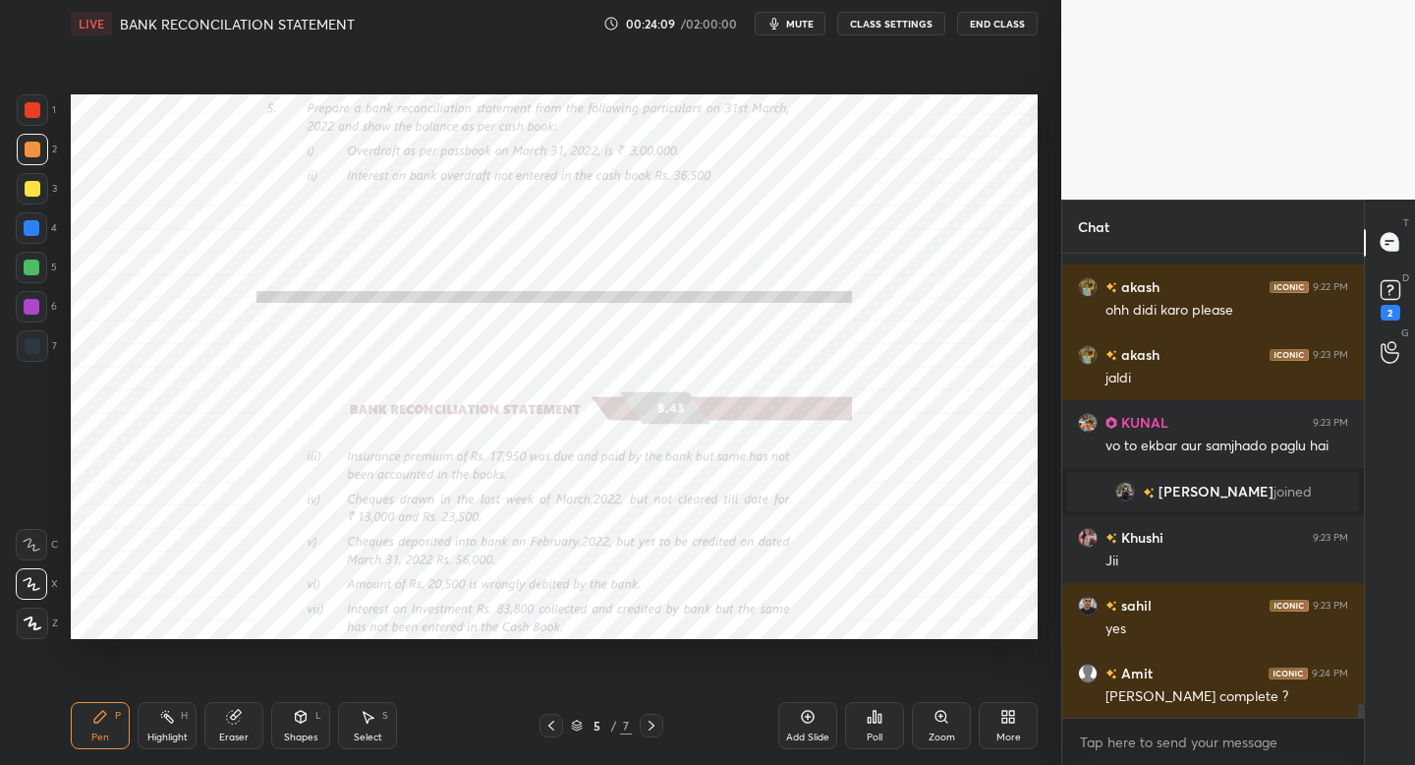
click at [647, 723] on icon at bounding box center [652, 725] width 16 height 16
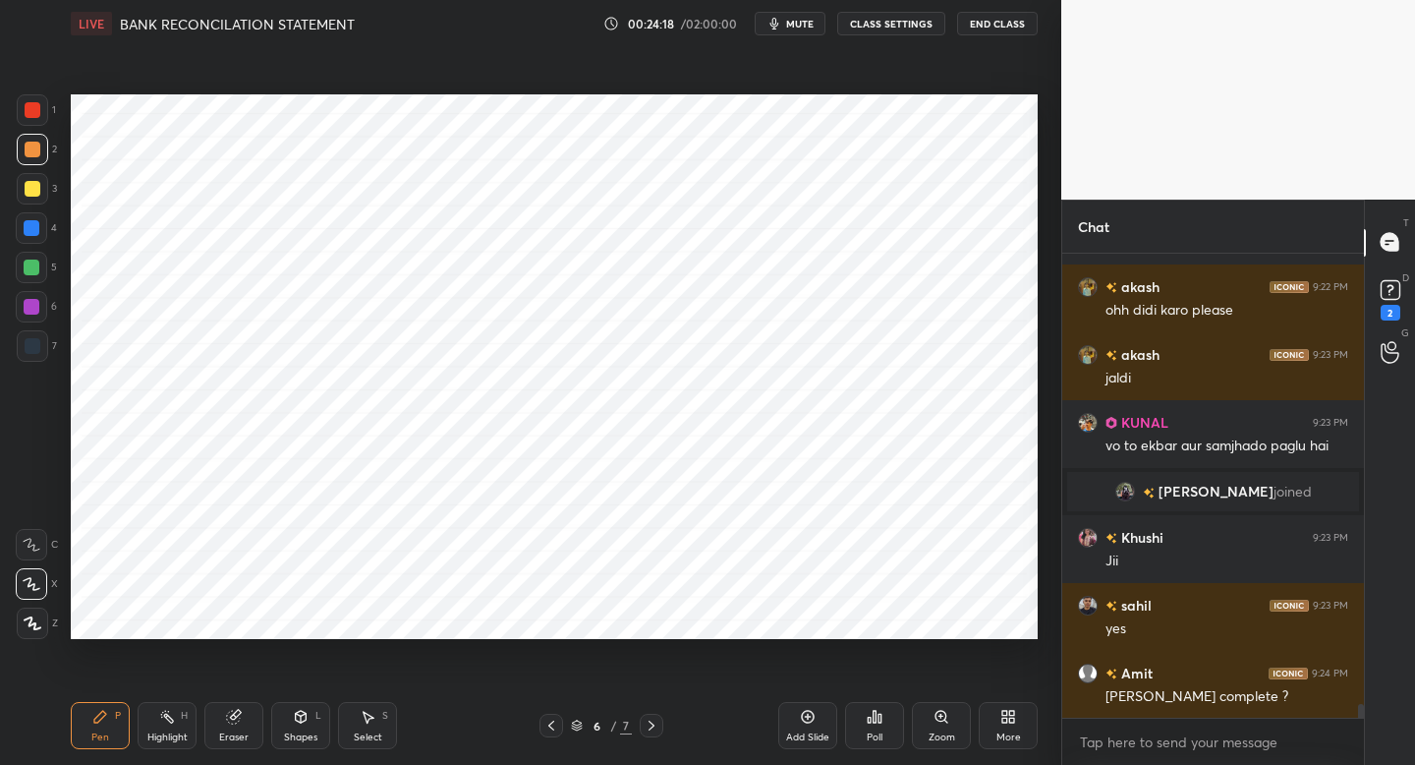
click at [38, 344] on div at bounding box center [33, 346] width 16 height 16
click at [561, 722] on div at bounding box center [552, 726] width 24 height 24
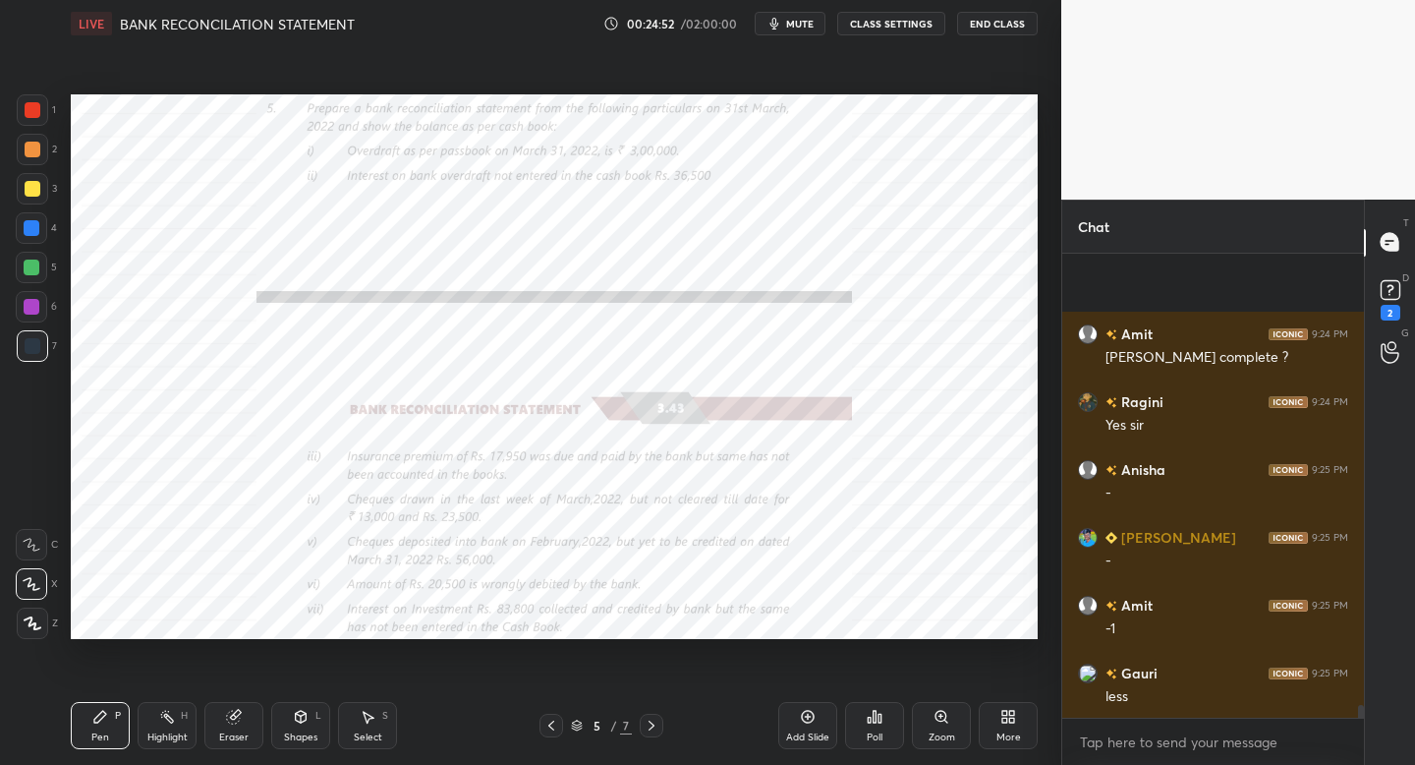
scroll to position [16273, 0]
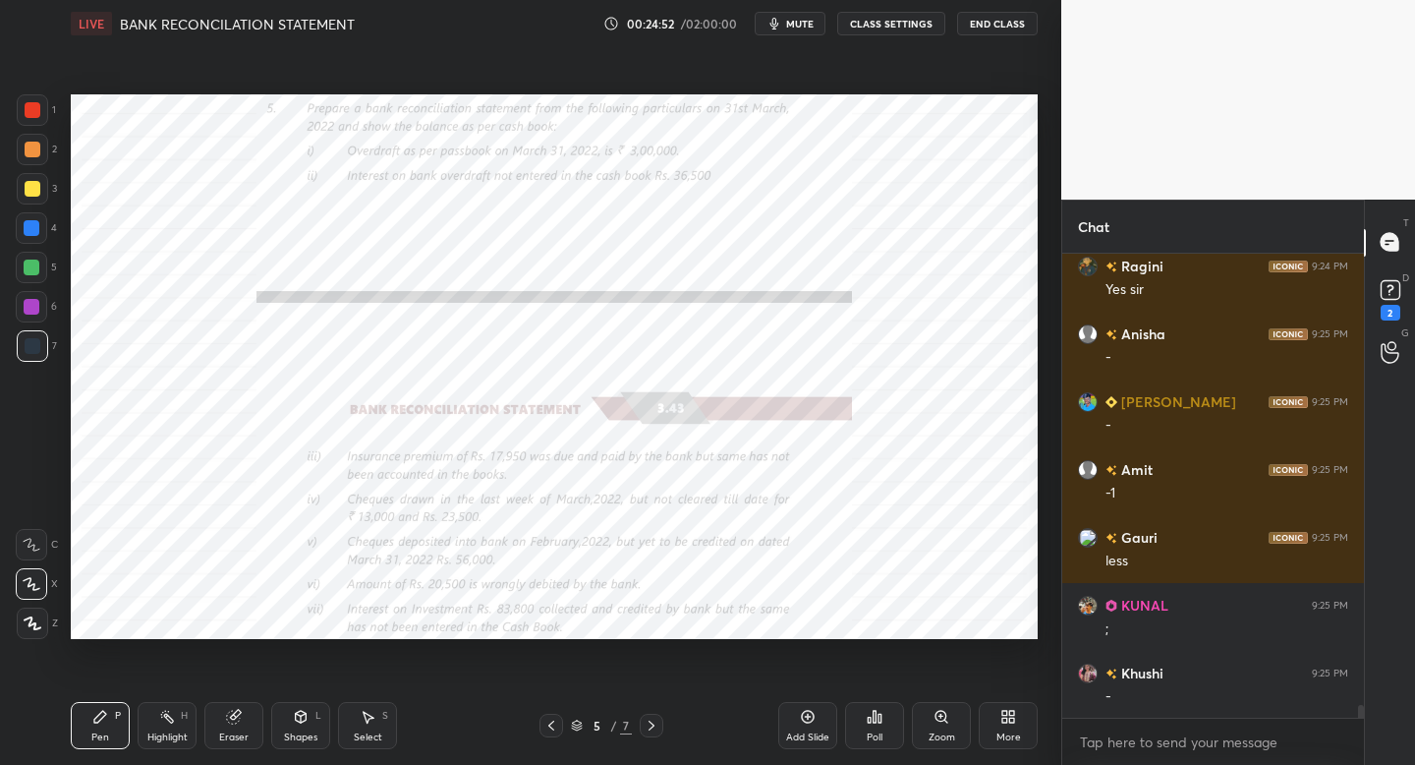
click at [654, 721] on icon at bounding box center [652, 725] width 16 height 16
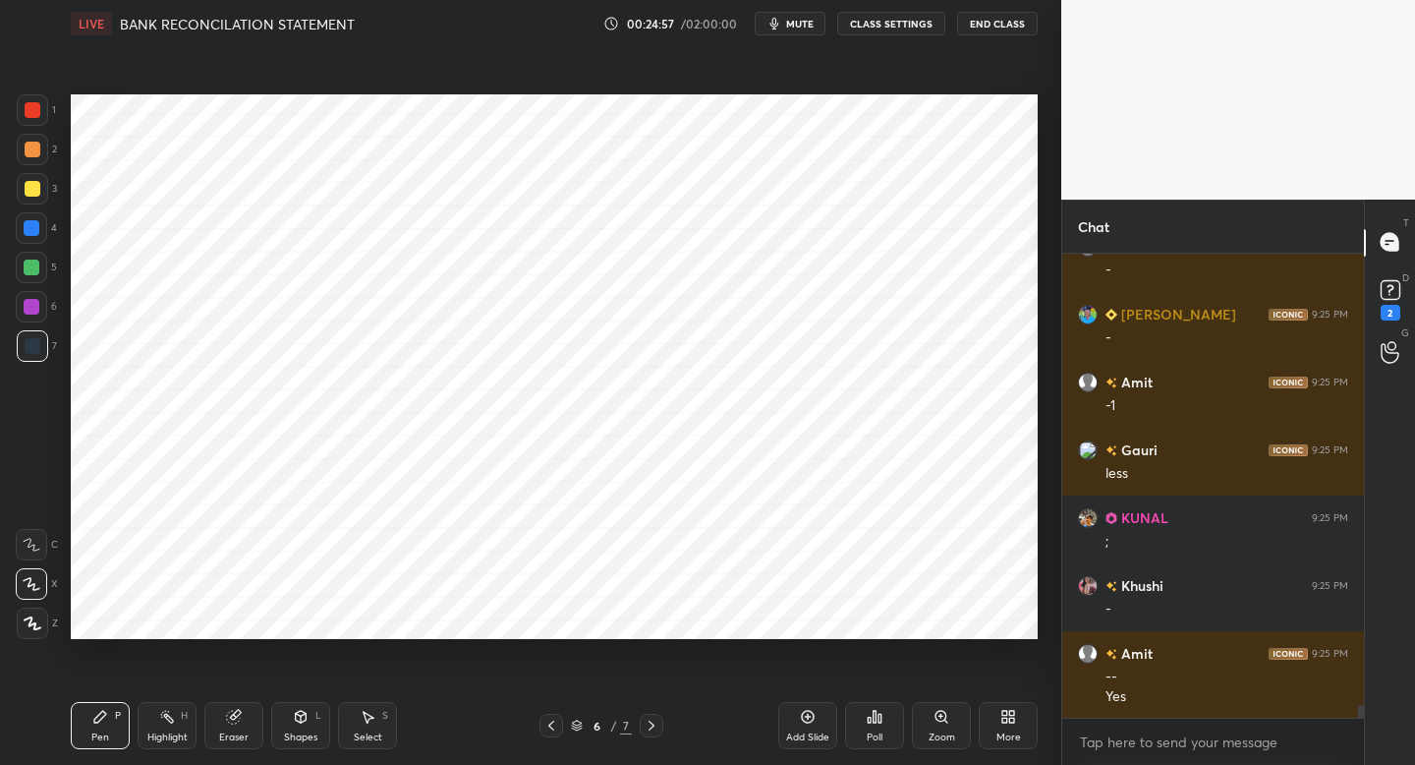
scroll to position [16429, 0]
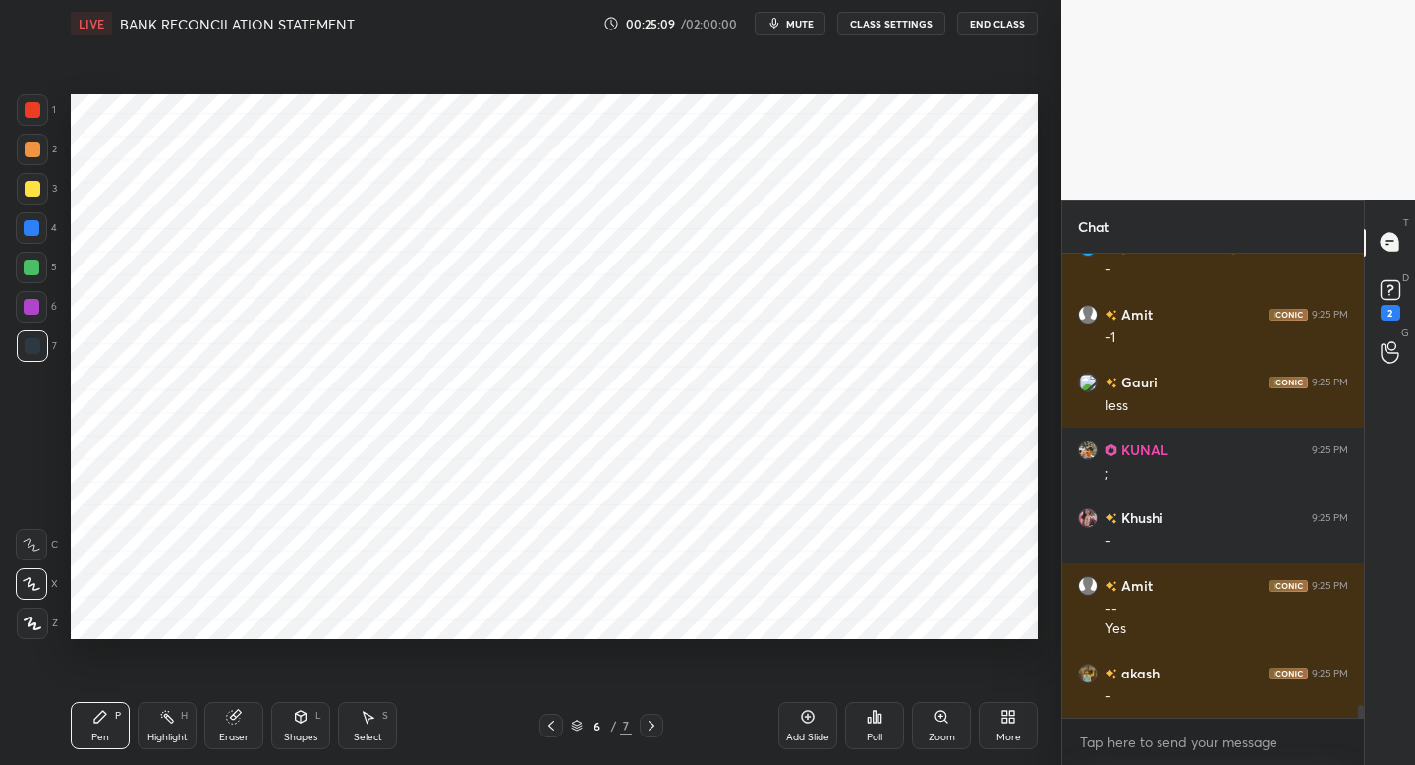
click at [546, 721] on icon at bounding box center [552, 725] width 16 height 16
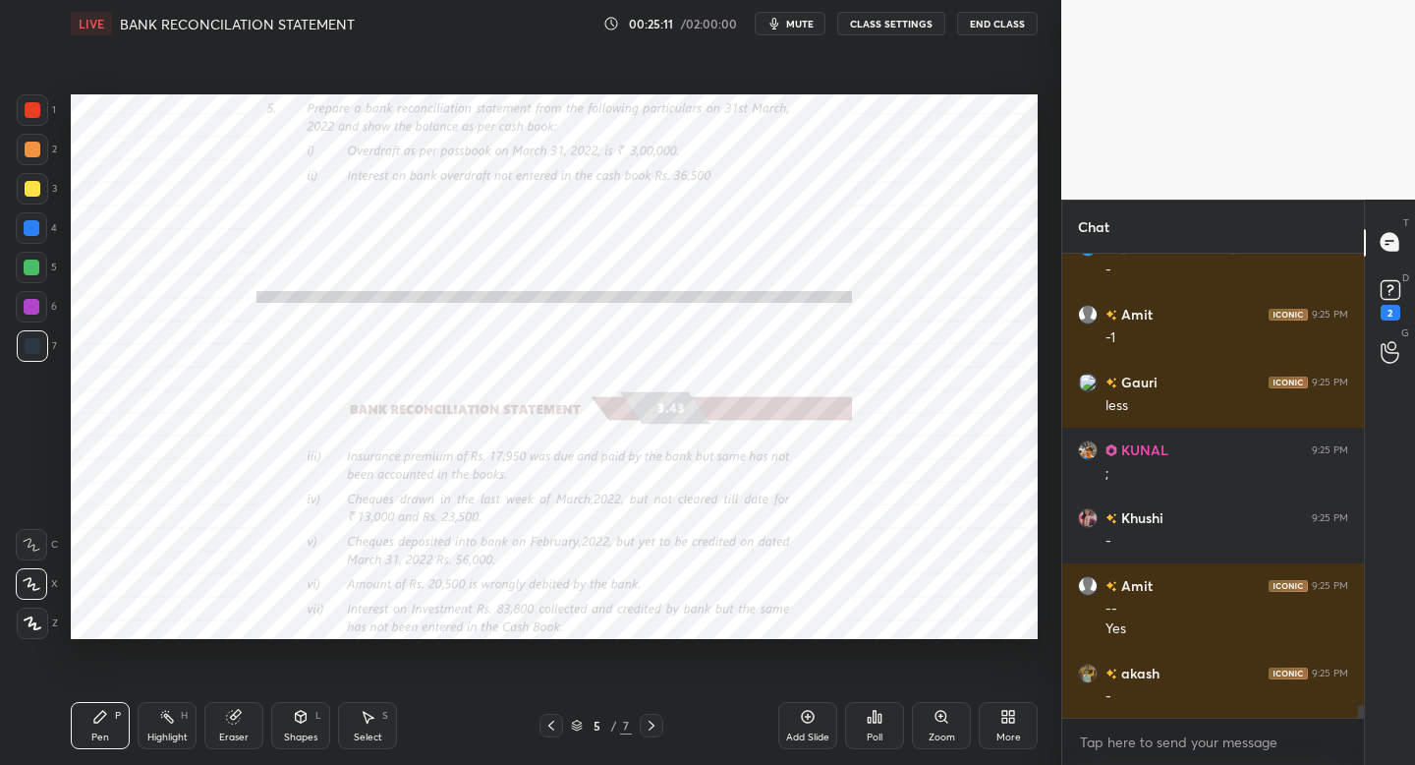
click at [646, 722] on icon at bounding box center [652, 725] width 16 height 16
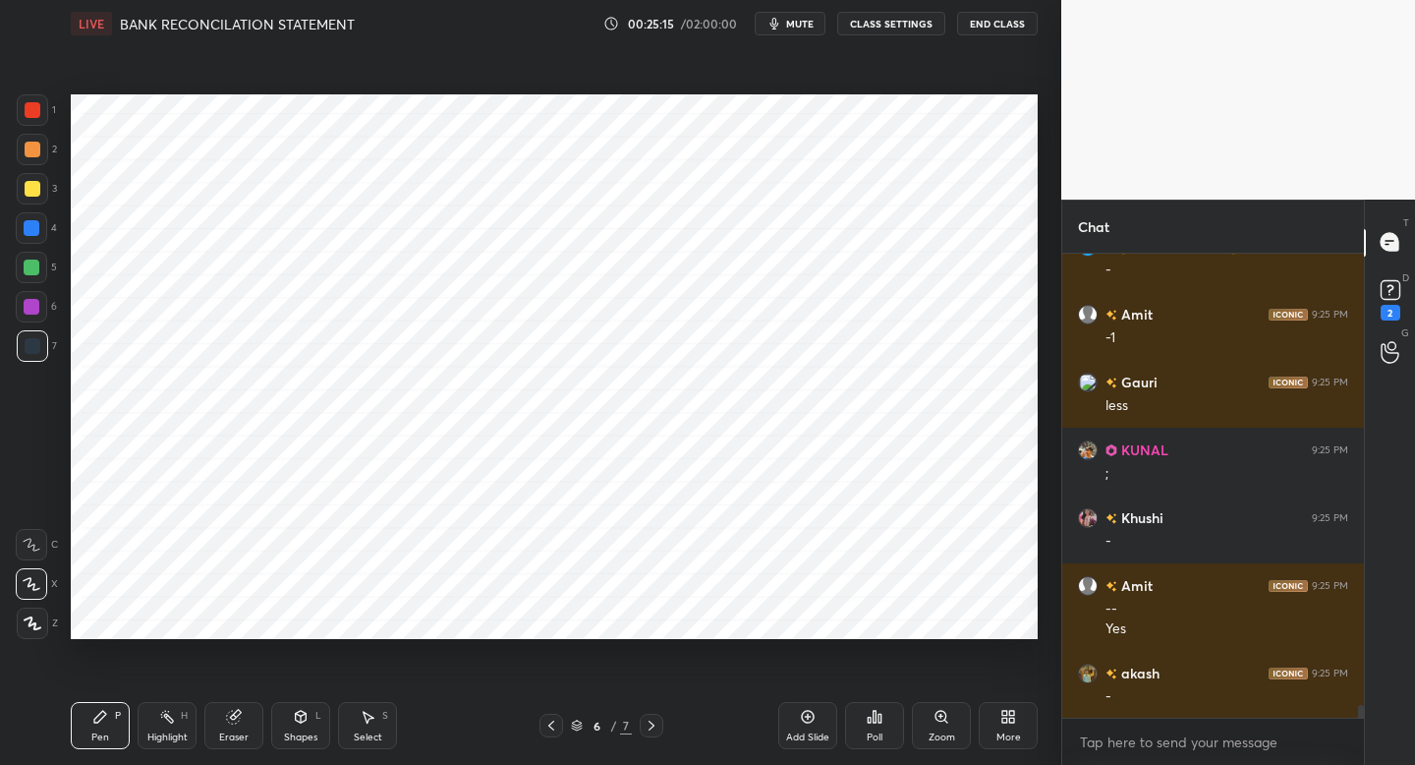
click at [545, 720] on icon at bounding box center [552, 725] width 16 height 16
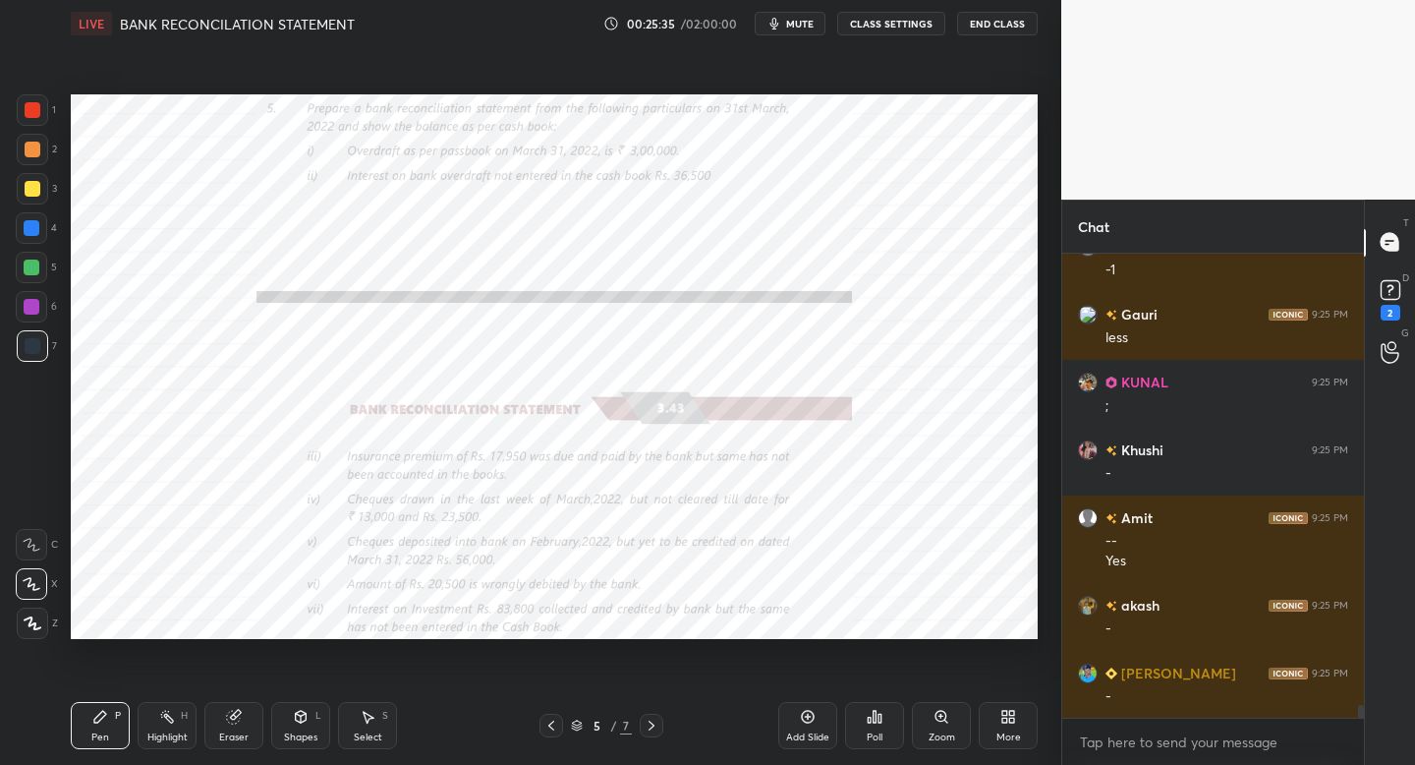
scroll to position [16564, 0]
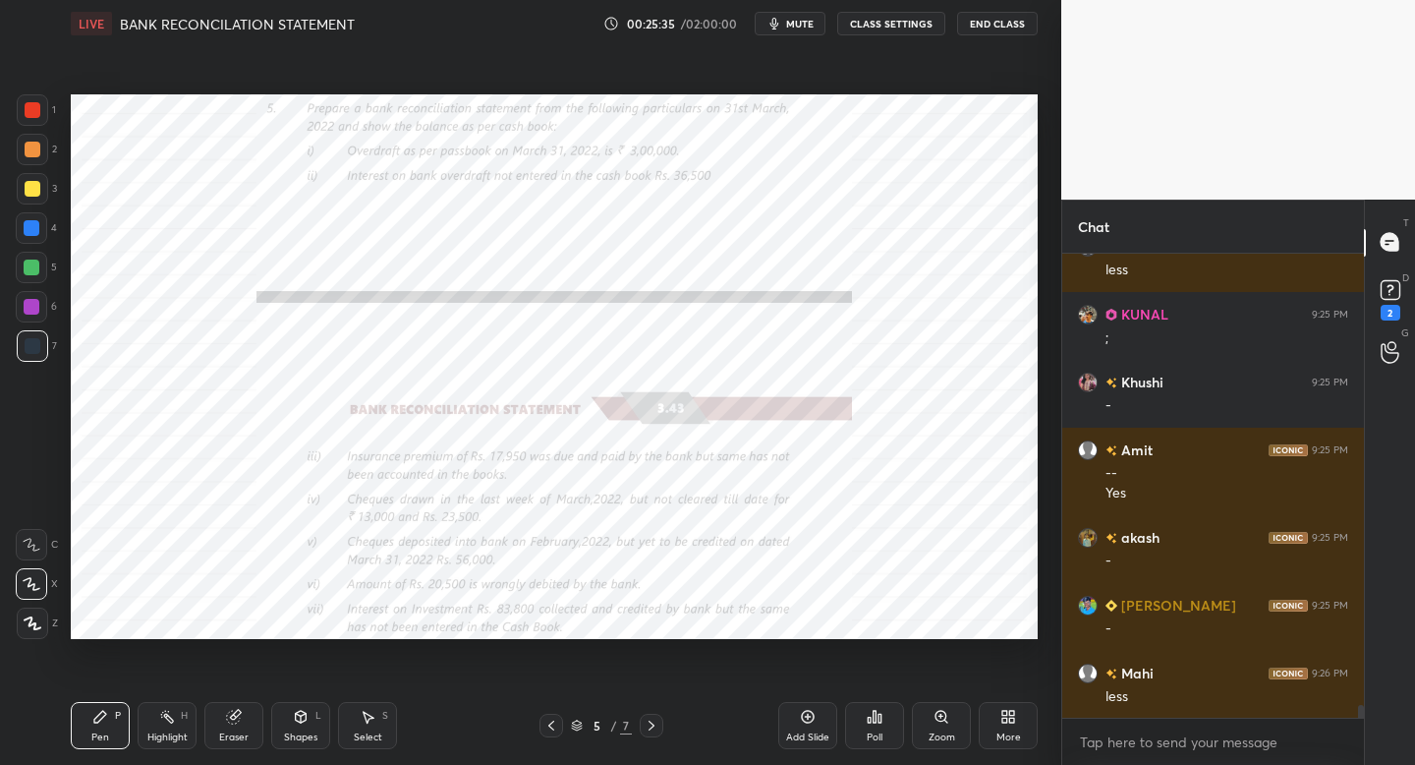
click at [644, 719] on div at bounding box center [652, 726] width 24 height 24
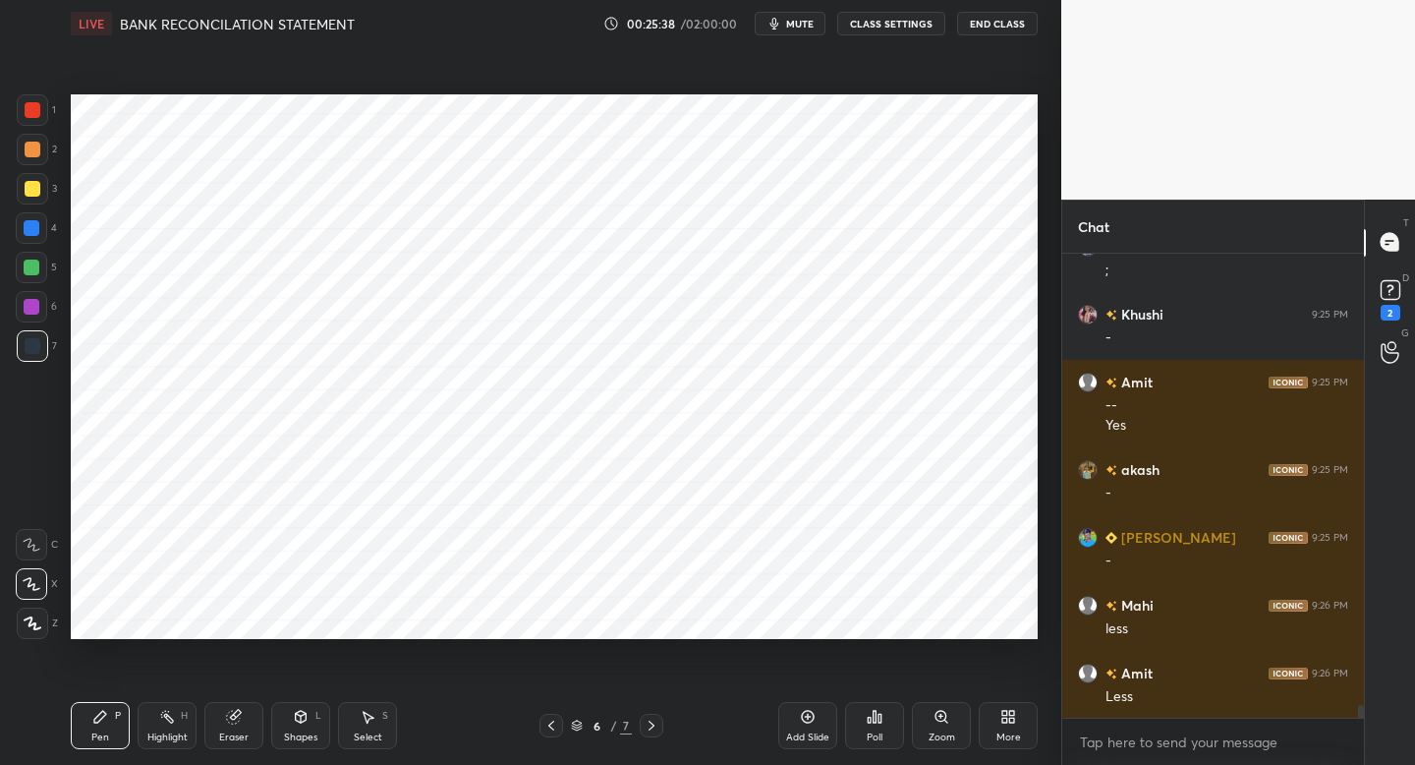
click at [31, 274] on div at bounding box center [32, 267] width 16 height 16
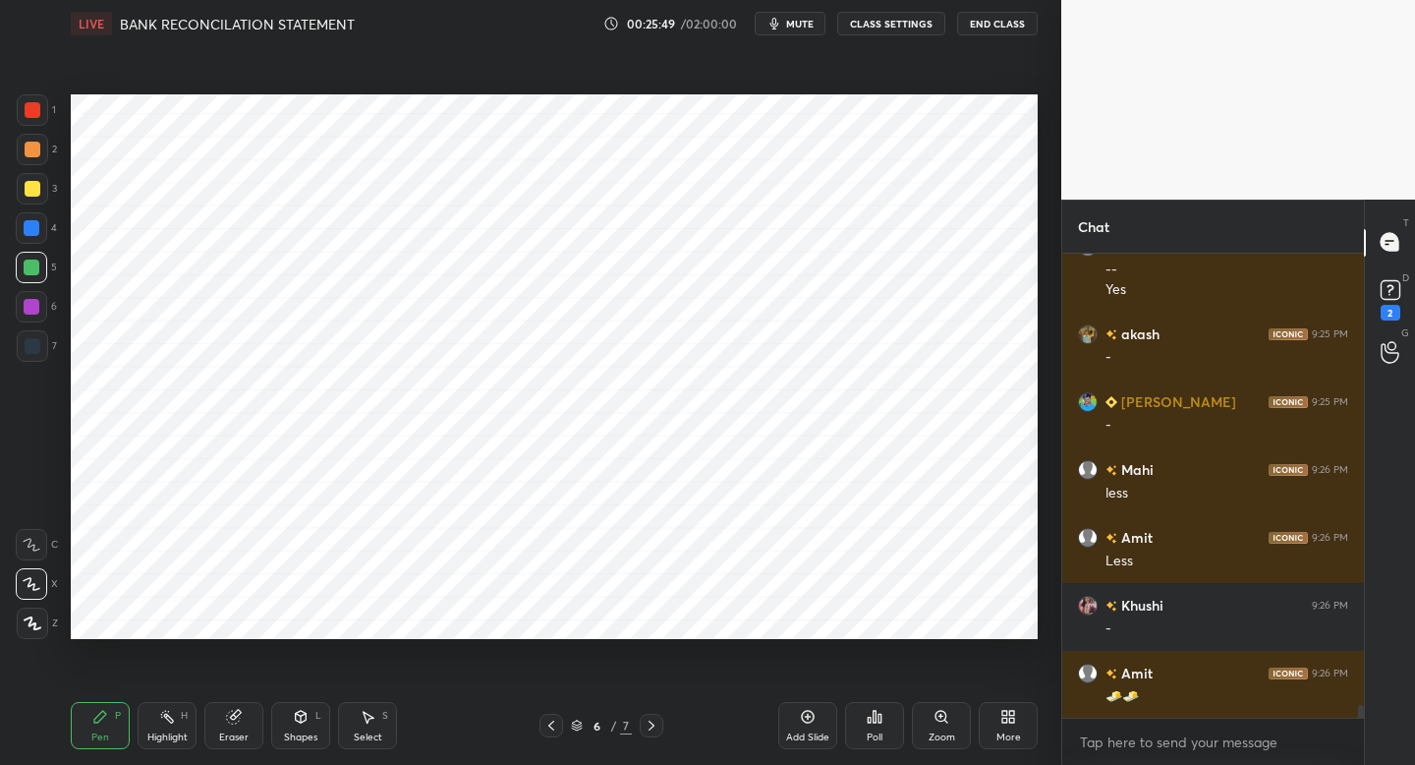
scroll to position [16836, 0]
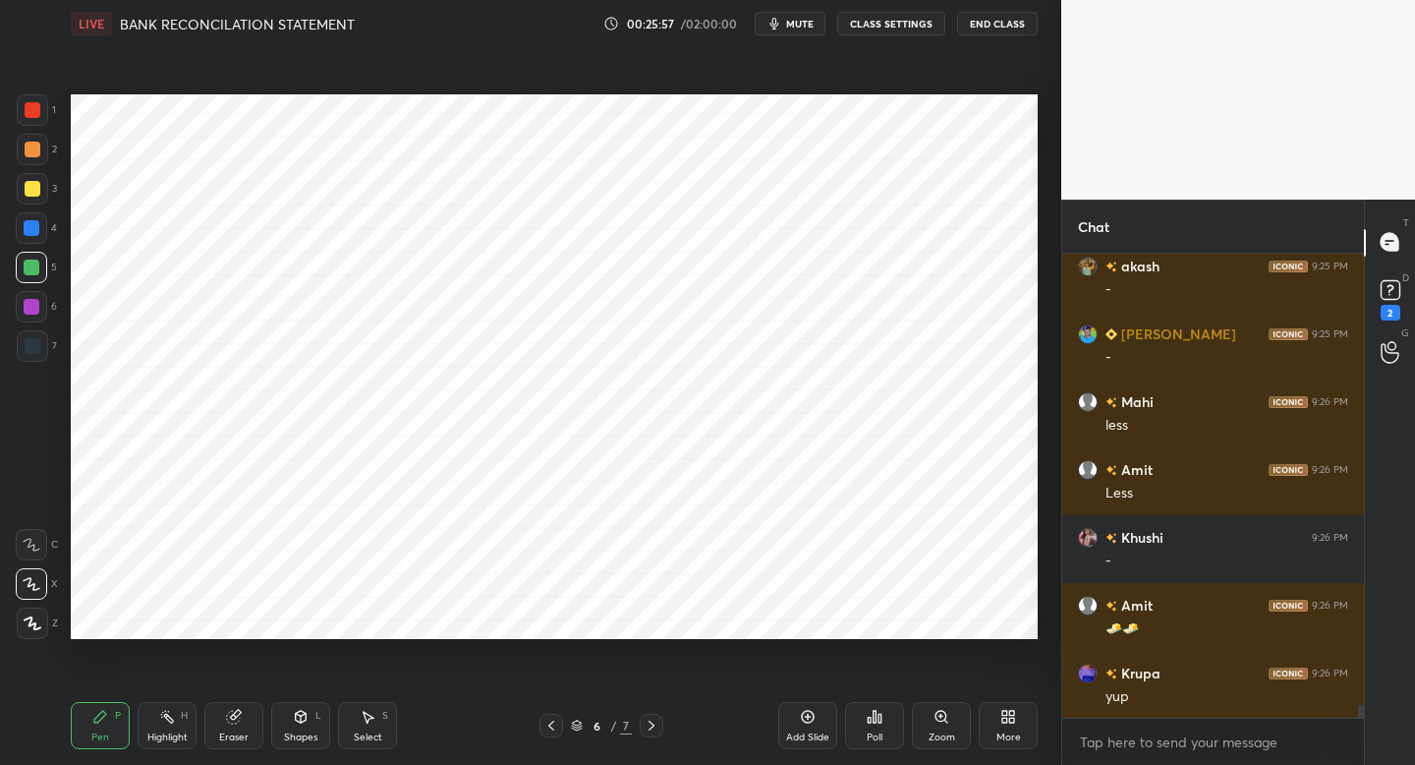
click at [545, 721] on icon at bounding box center [552, 725] width 16 height 16
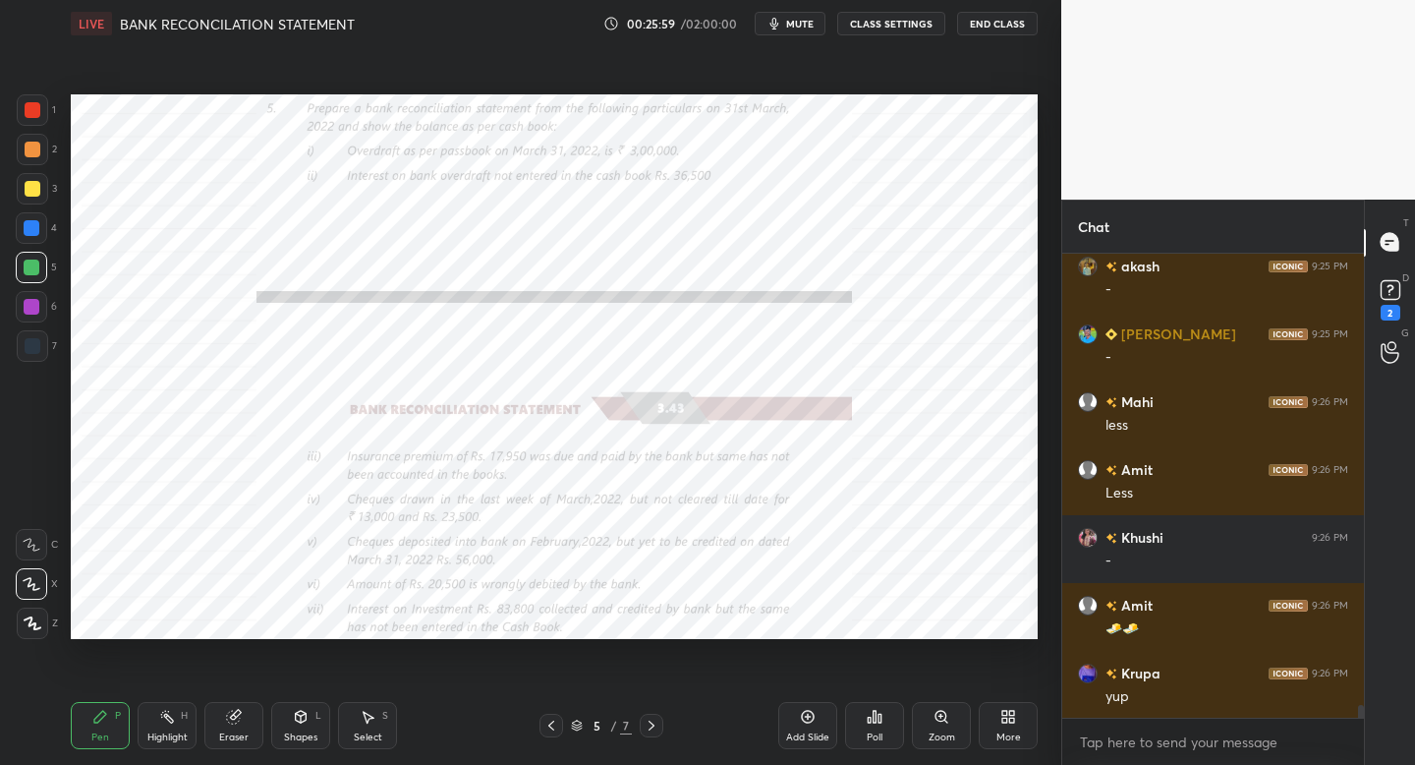
click at [654, 723] on icon at bounding box center [652, 725] width 16 height 16
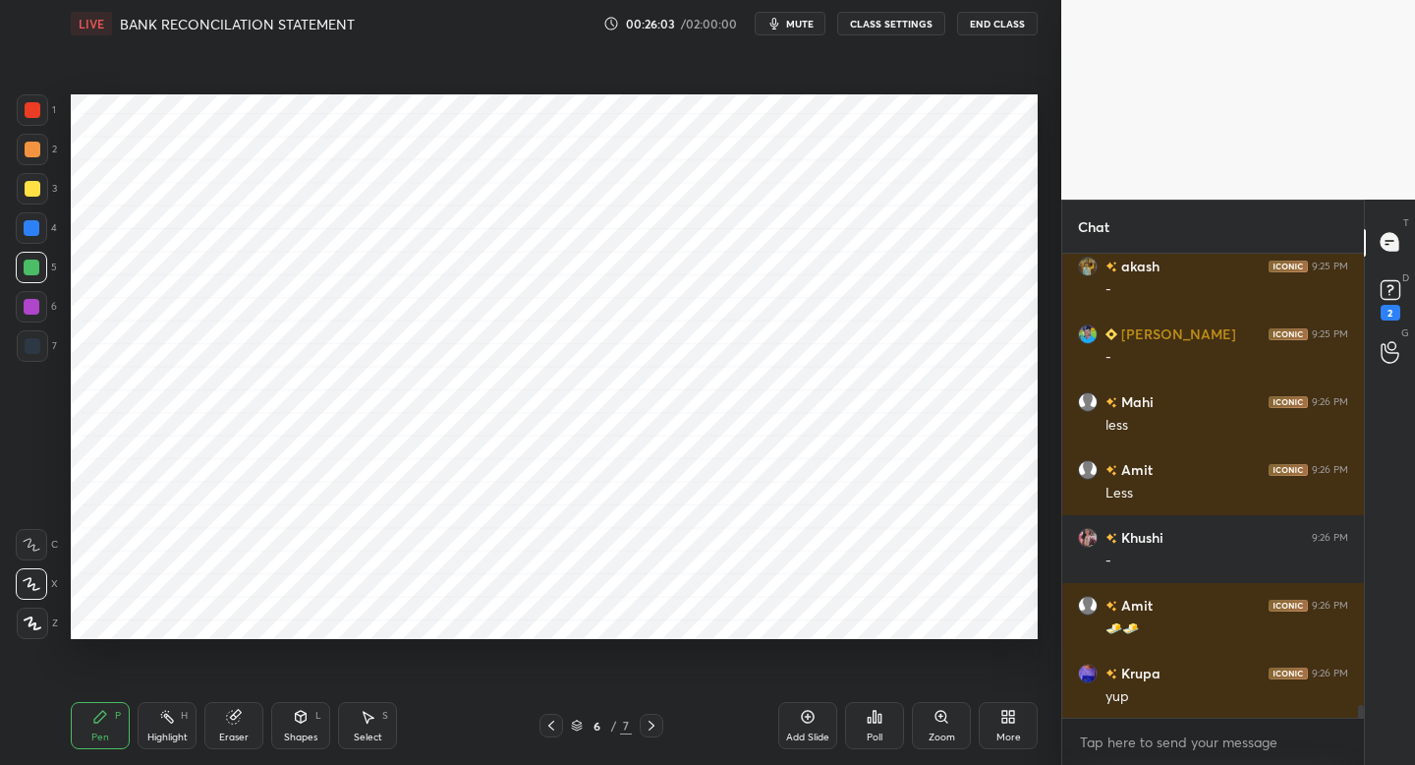
click at [546, 729] on icon at bounding box center [552, 725] width 16 height 16
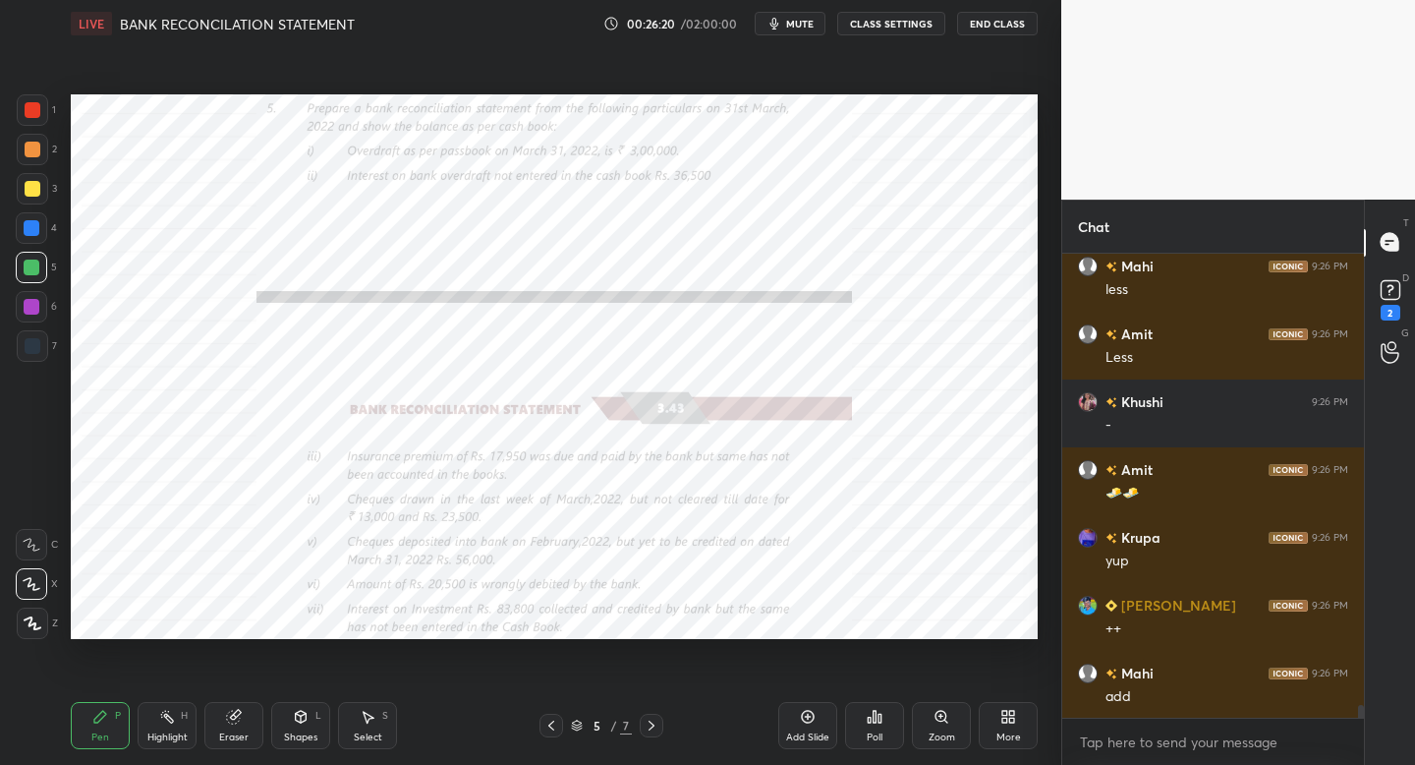
scroll to position [17039, 0]
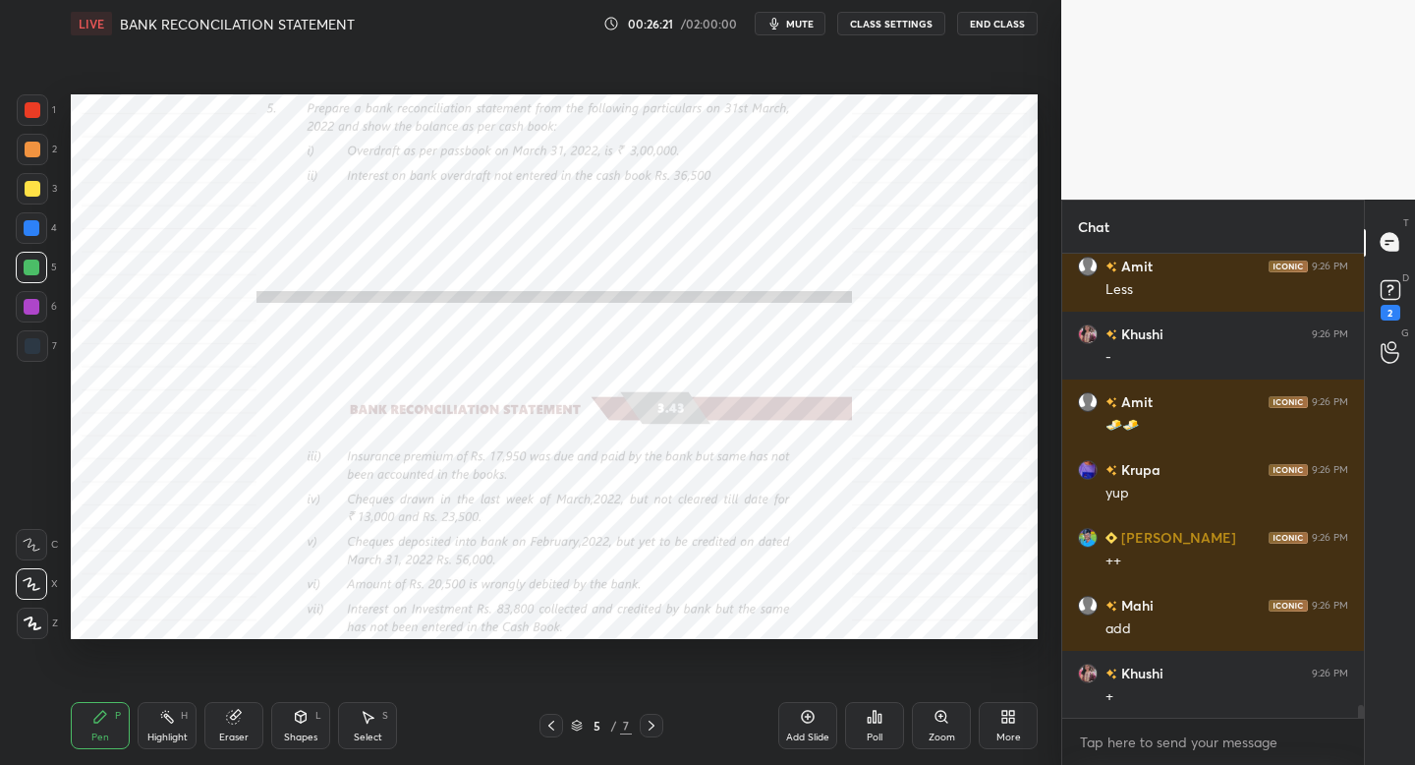
click at [655, 727] on icon at bounding box center [652, 725] width 16 height 16
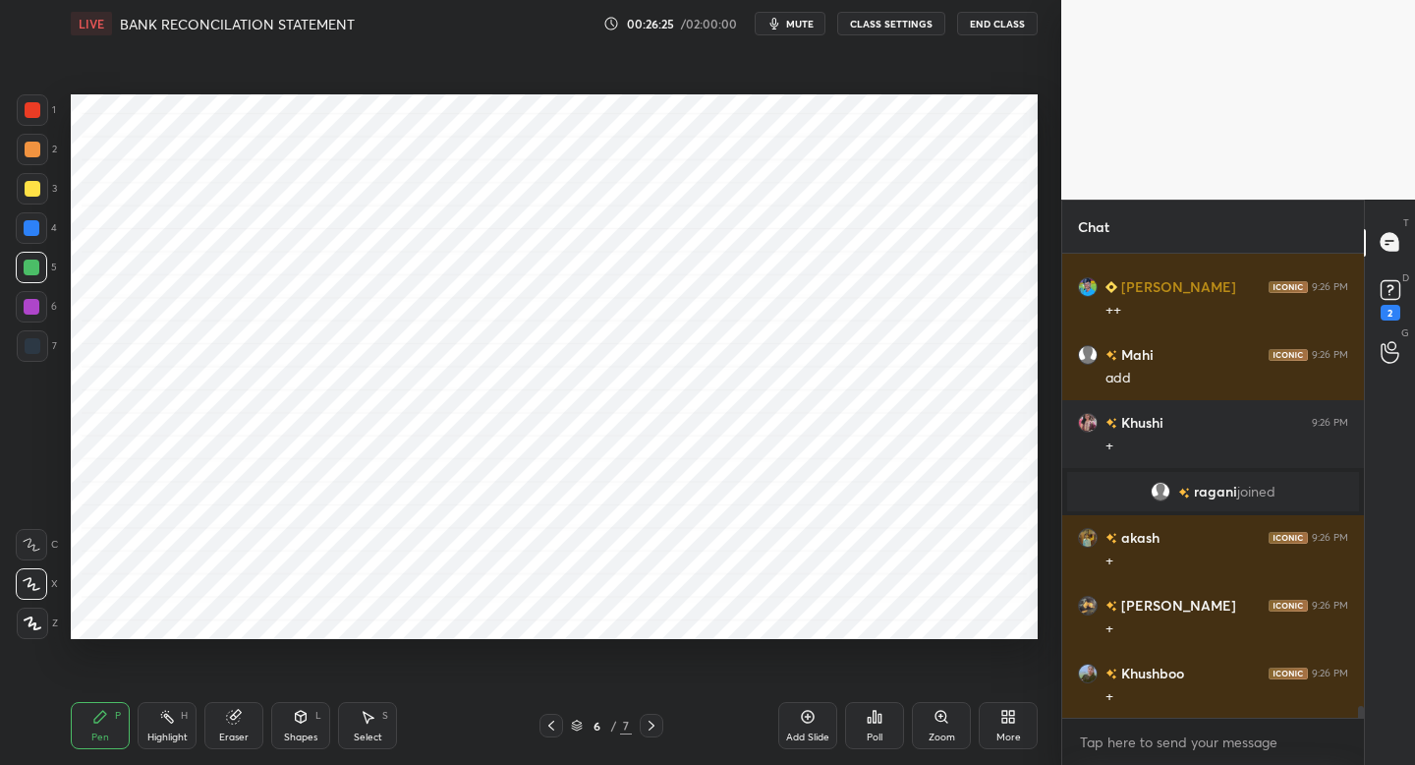
scroll to position [17357, 0]
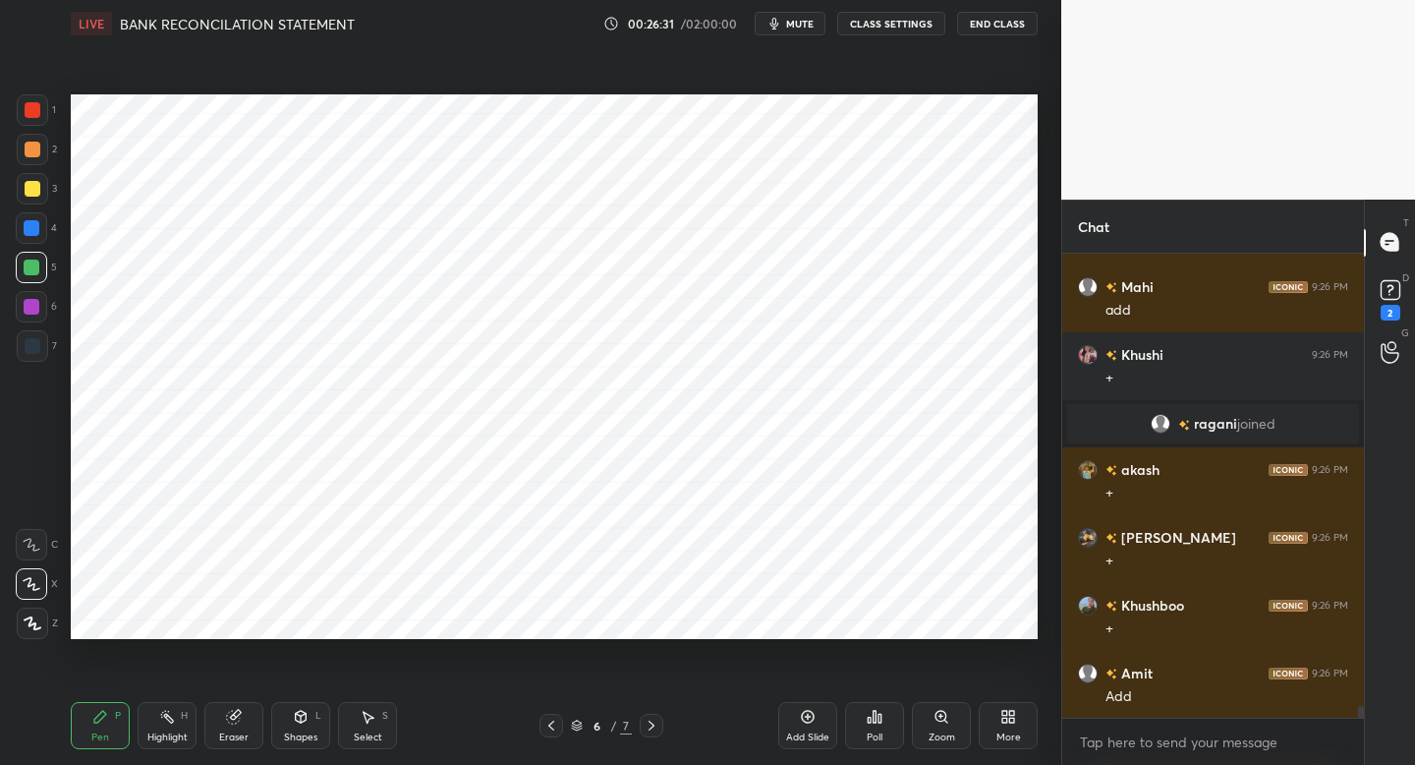
click at [541, 725] on div at bounding box center [552, 726] width 24 height 24
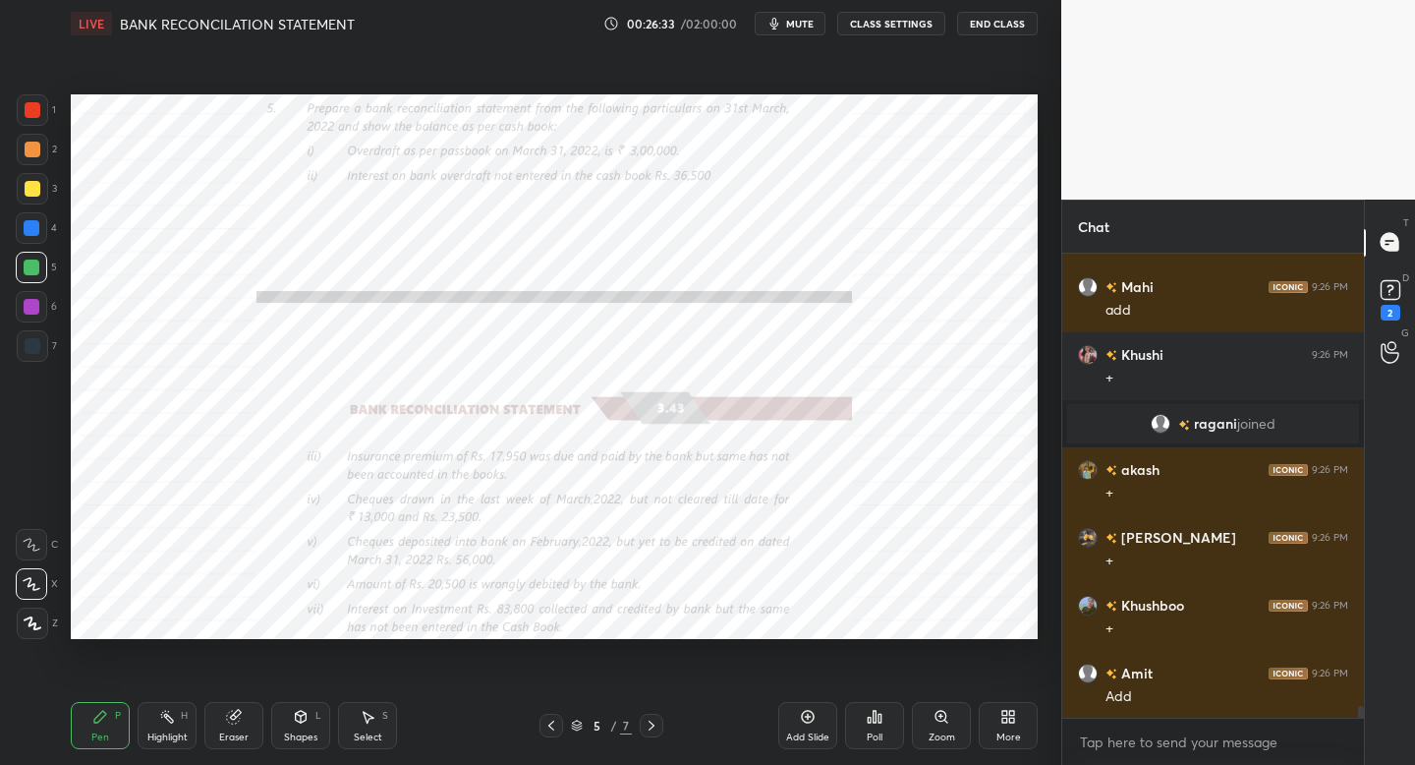
click at [658, 730] on div at bounding box center [652, 726] width 24 height 24
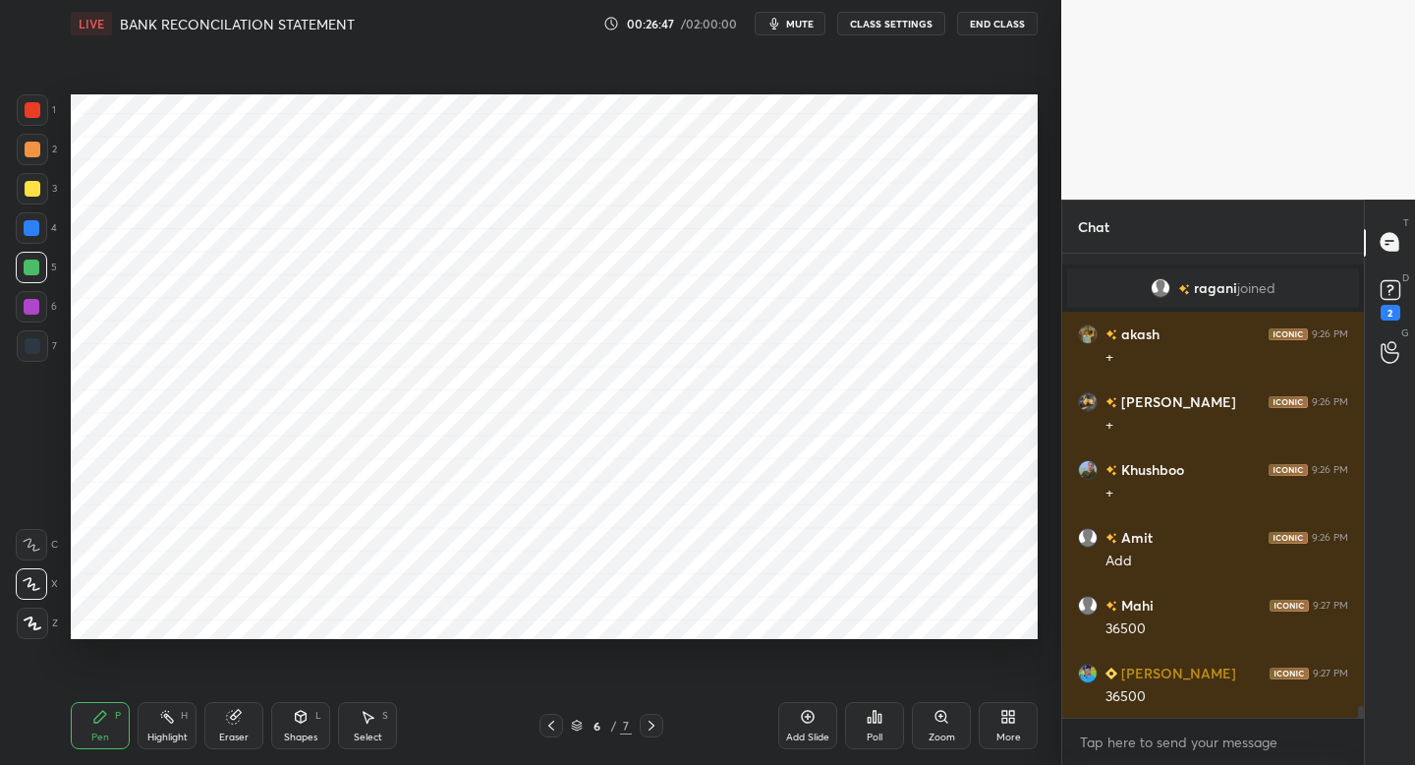
scroll to position [17561, 0]
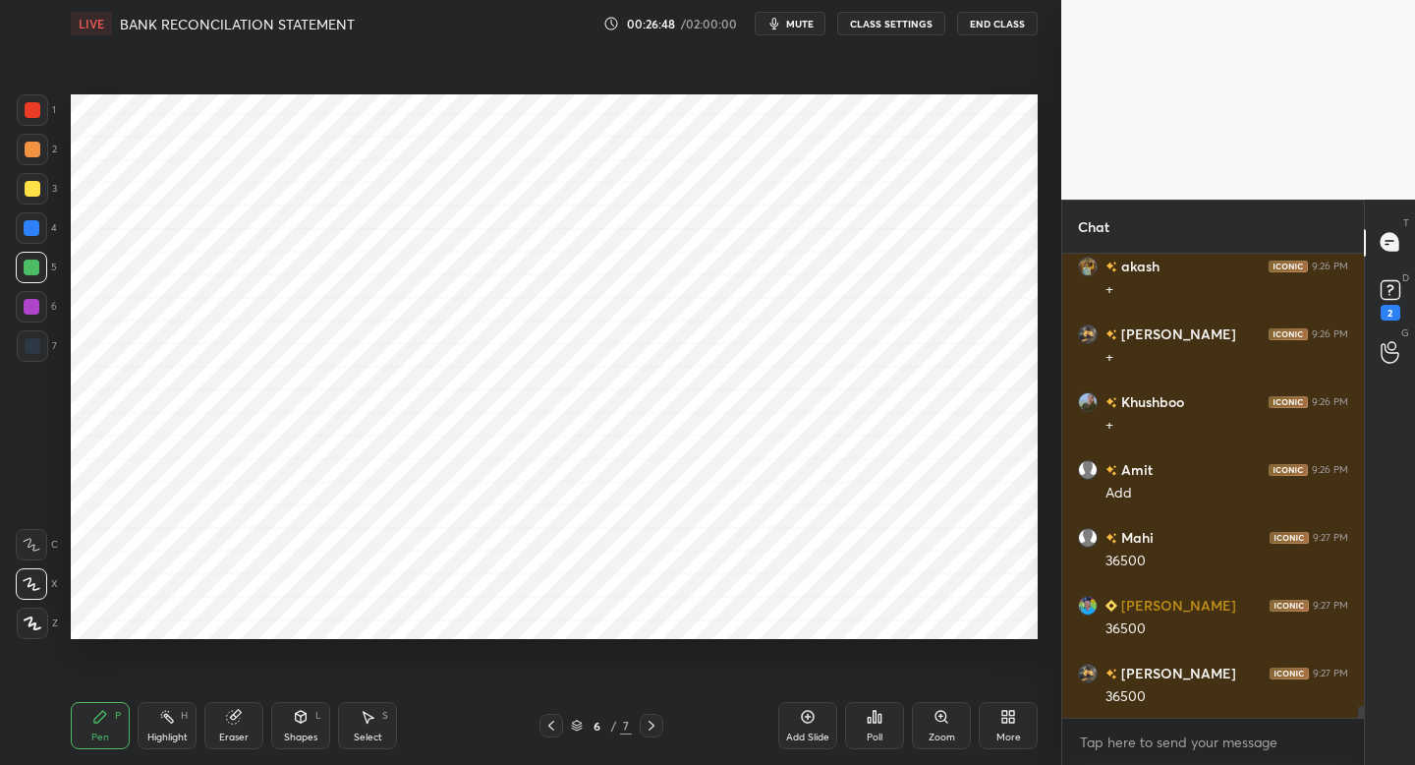
click at [559, 716] on div at bounding box center [552, 726] width 24 height 24
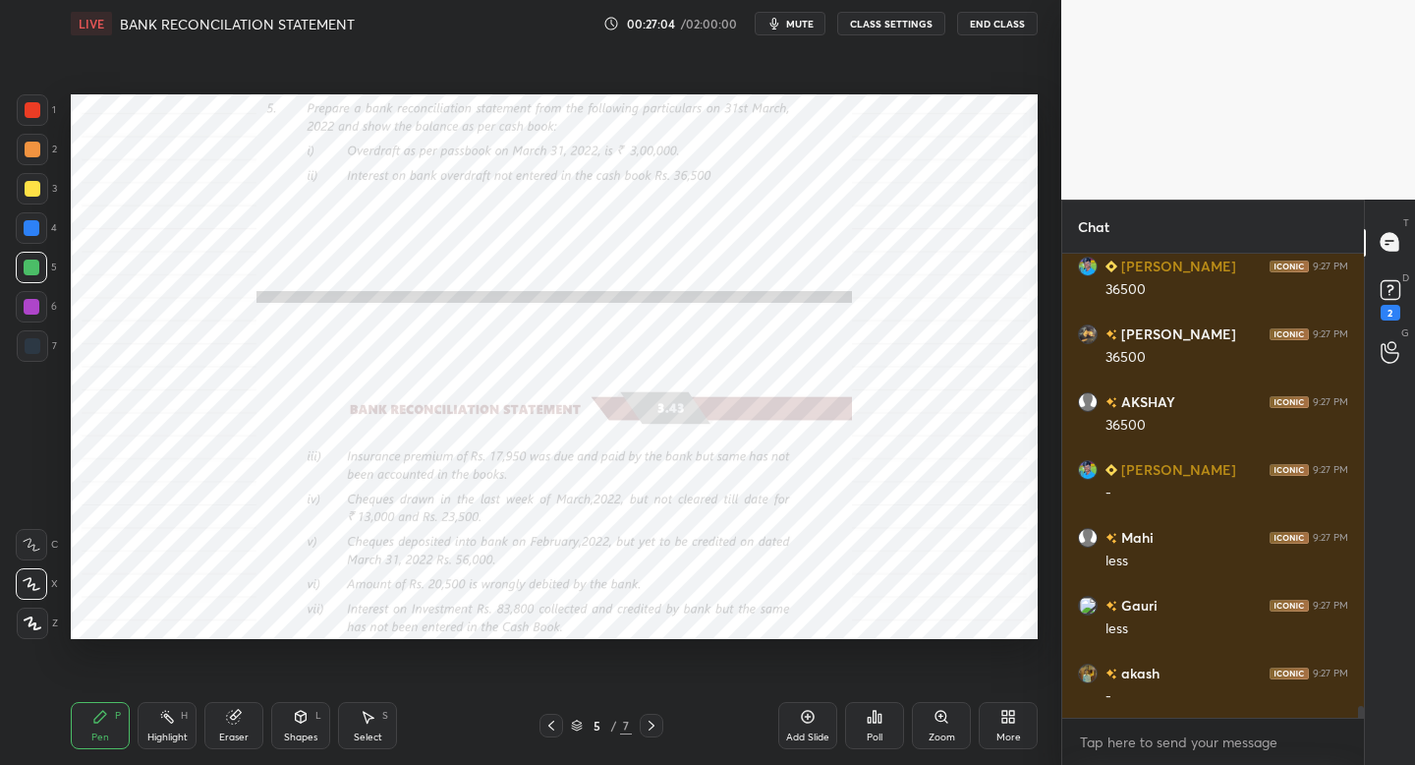
scroll to position [17968, 0]
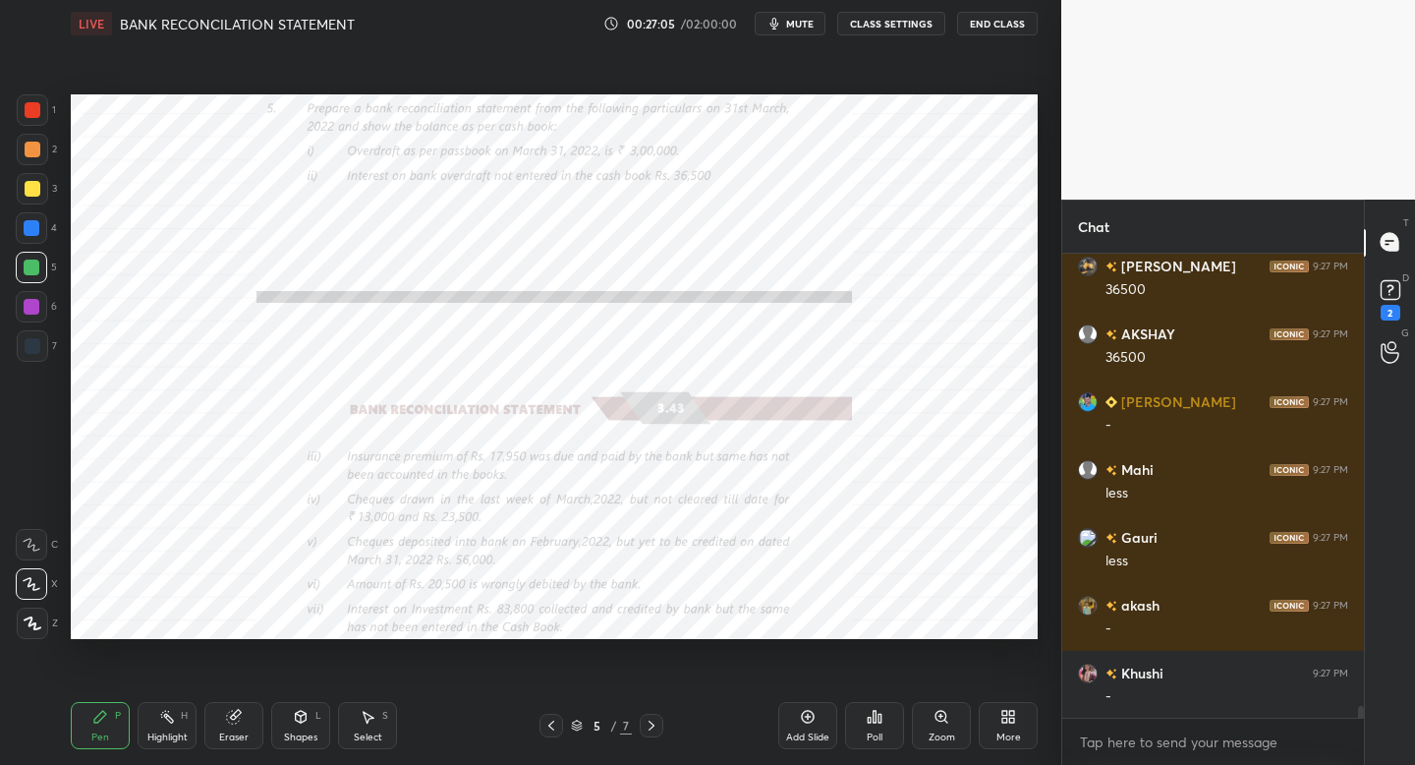
click at [651, 726] on icon at bounding box center [652, 725] width 16 height 16
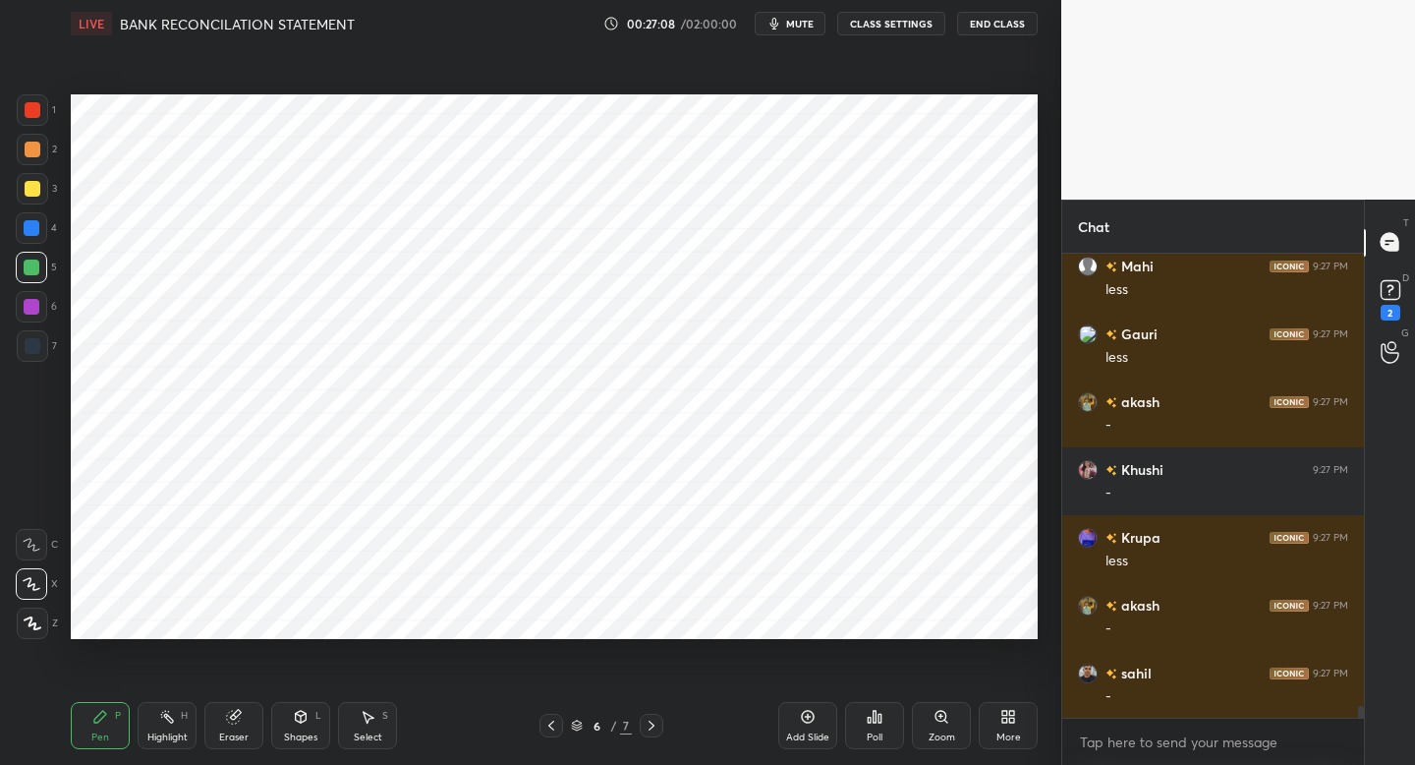
scroll to position [18239, 0]
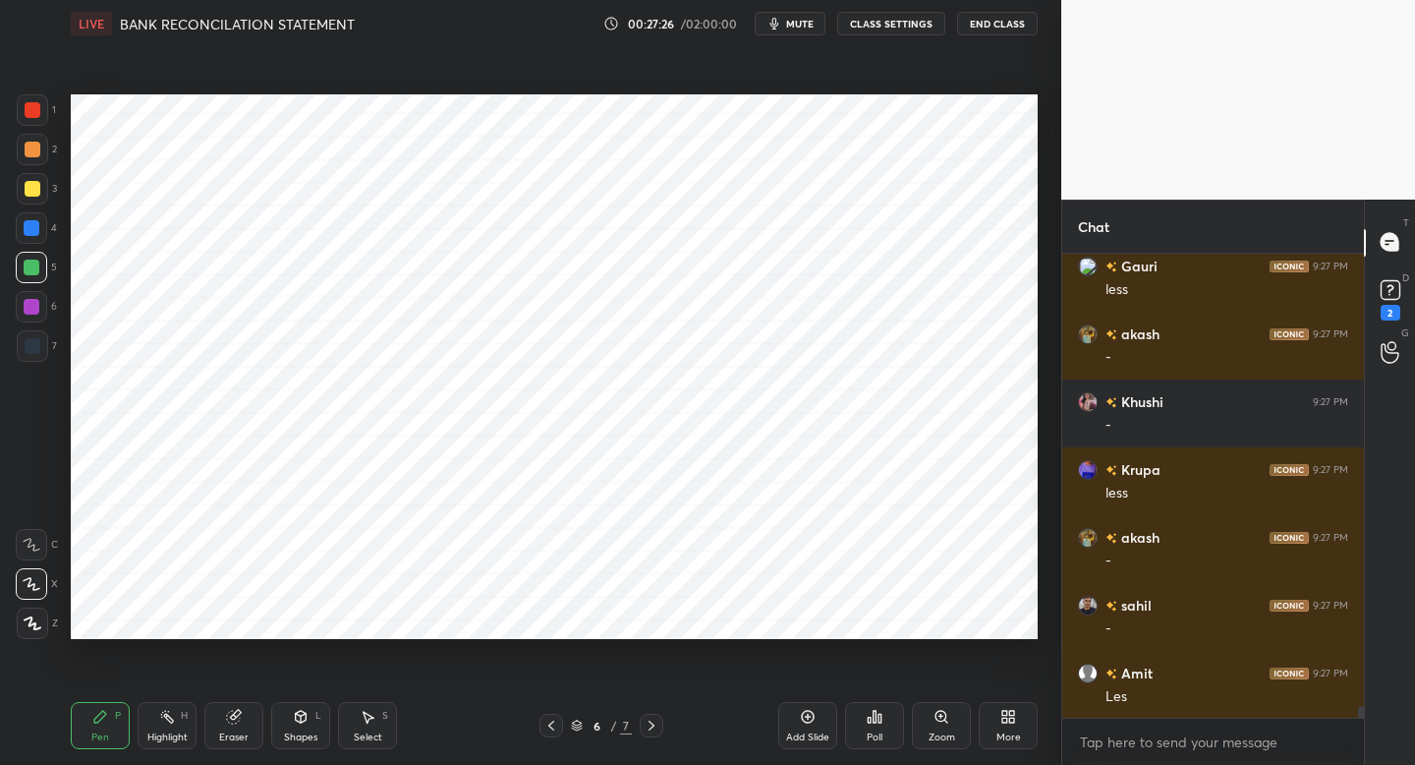
click at [542, 728] on div at bounding box center [552, 726] width 24 height 24
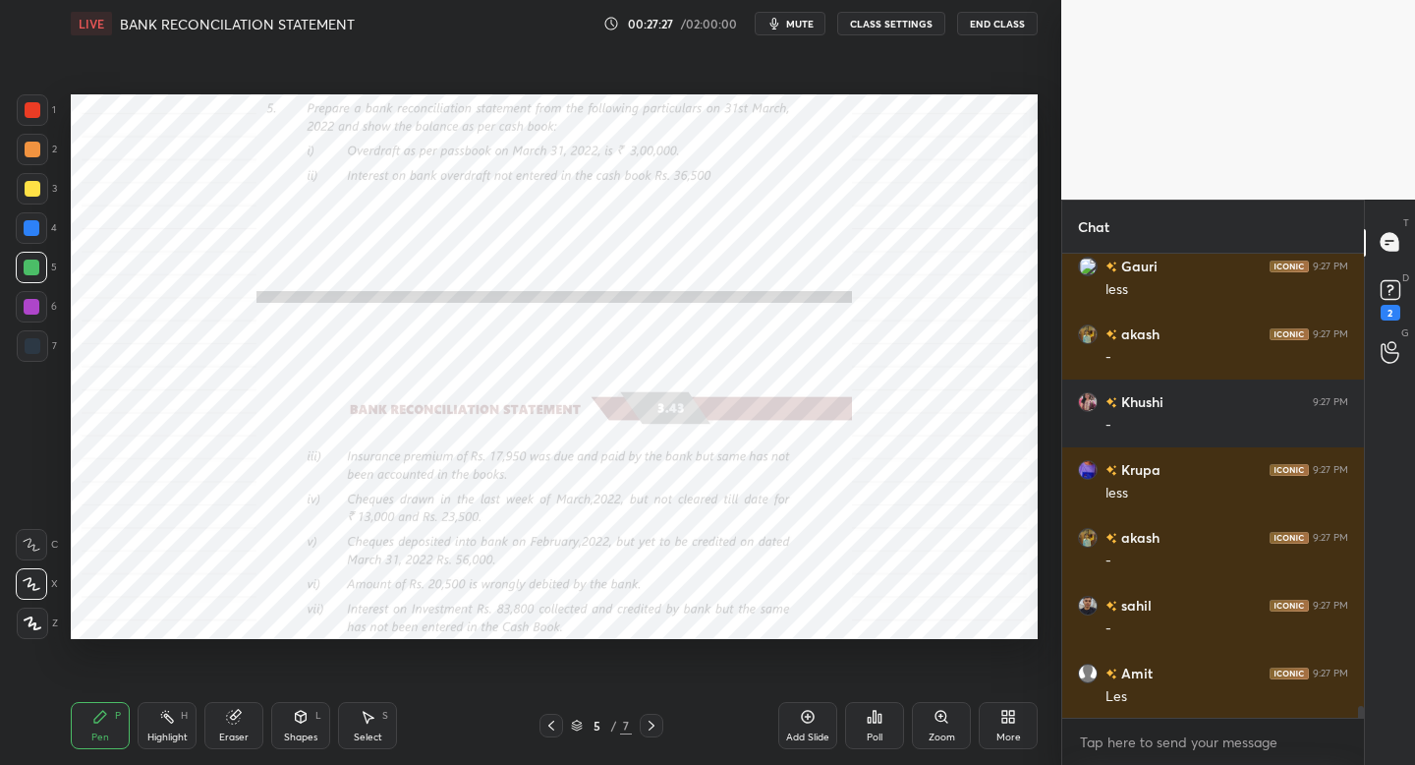
click at [800, 24] on span "mute" at bounding box center [800, 24] width 28 height 14
click at [775, 29] on button "unmute" at bounding box center [790, 24] width 71 height 24
click at [649, 734] on div at bounding box center [652, 726] width 24 height 24
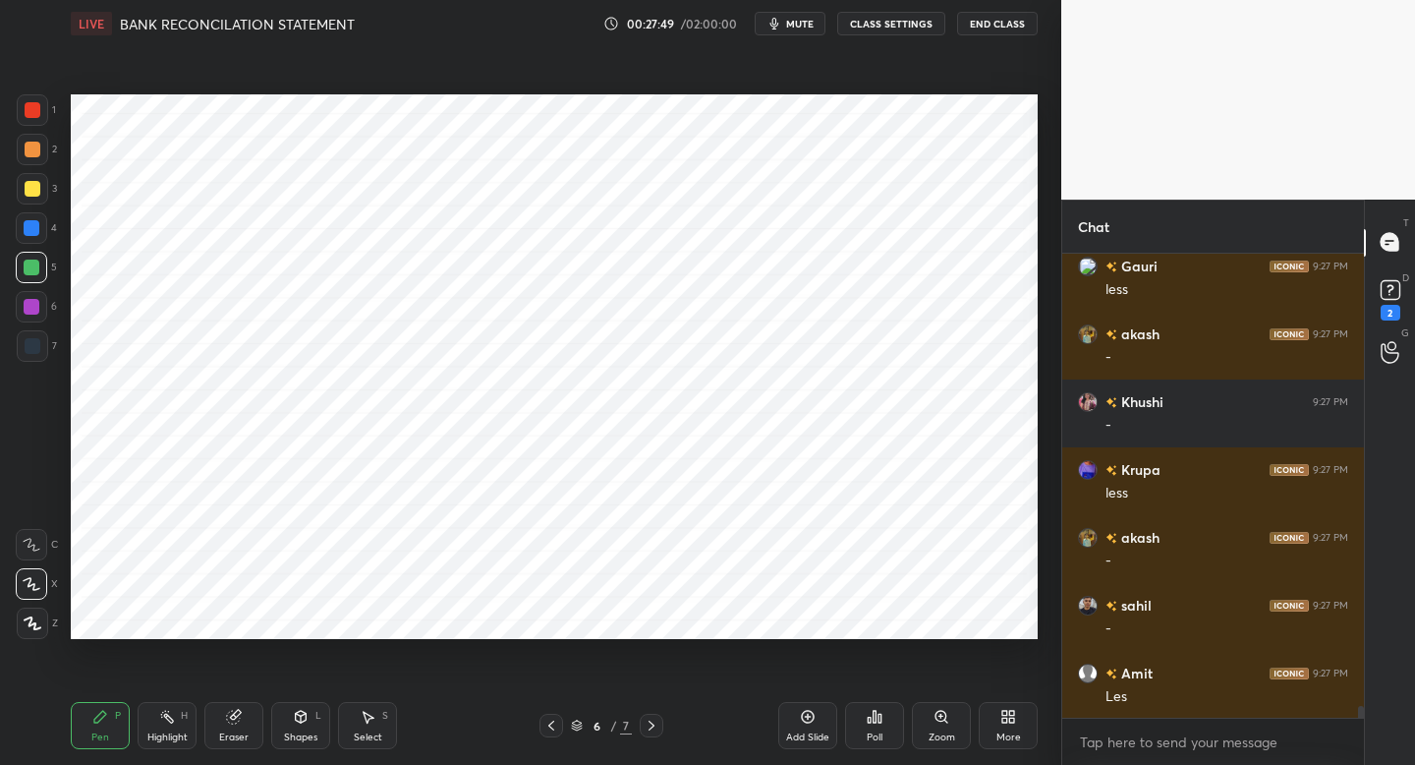
click at [549, 722] on icon at bounding box center [552, 725] width 16 height 16
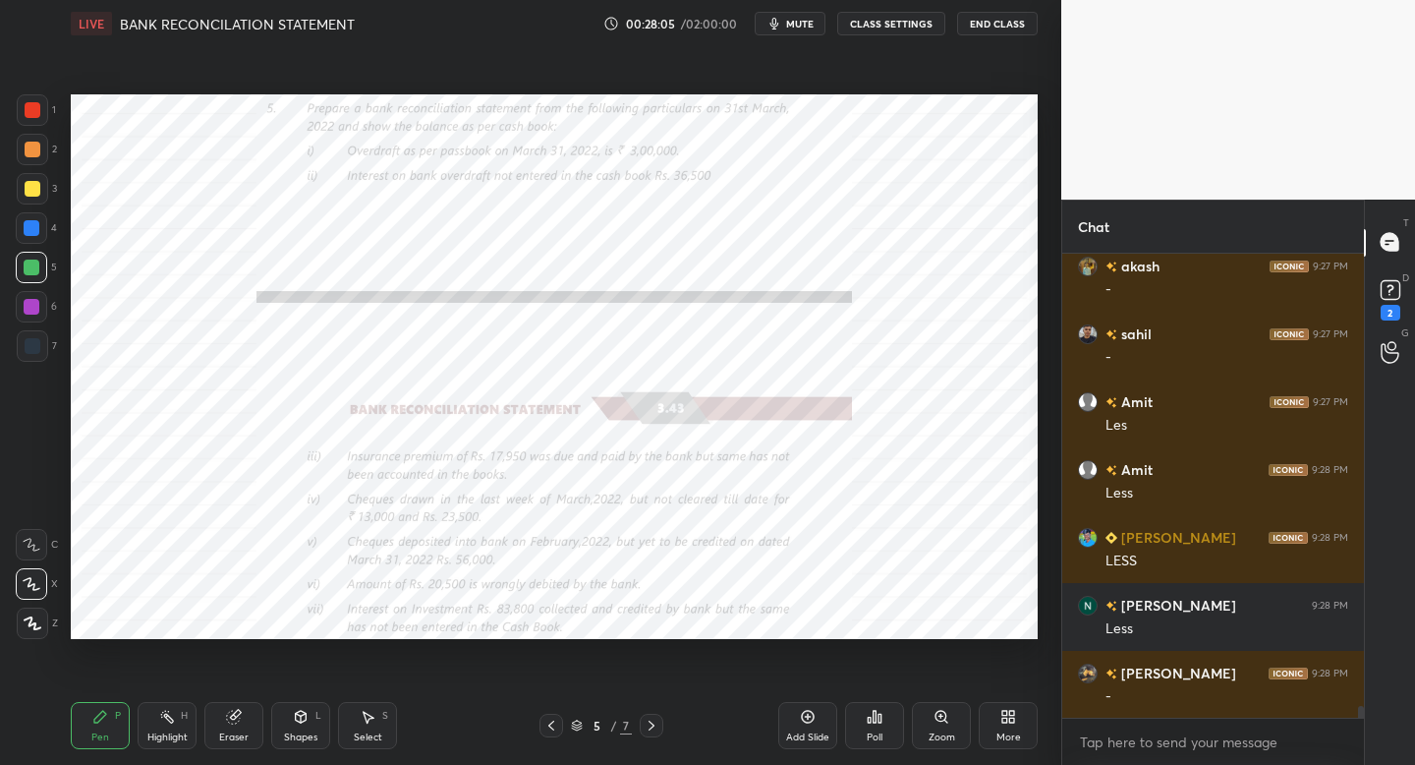
scroll to position [18578, 0]
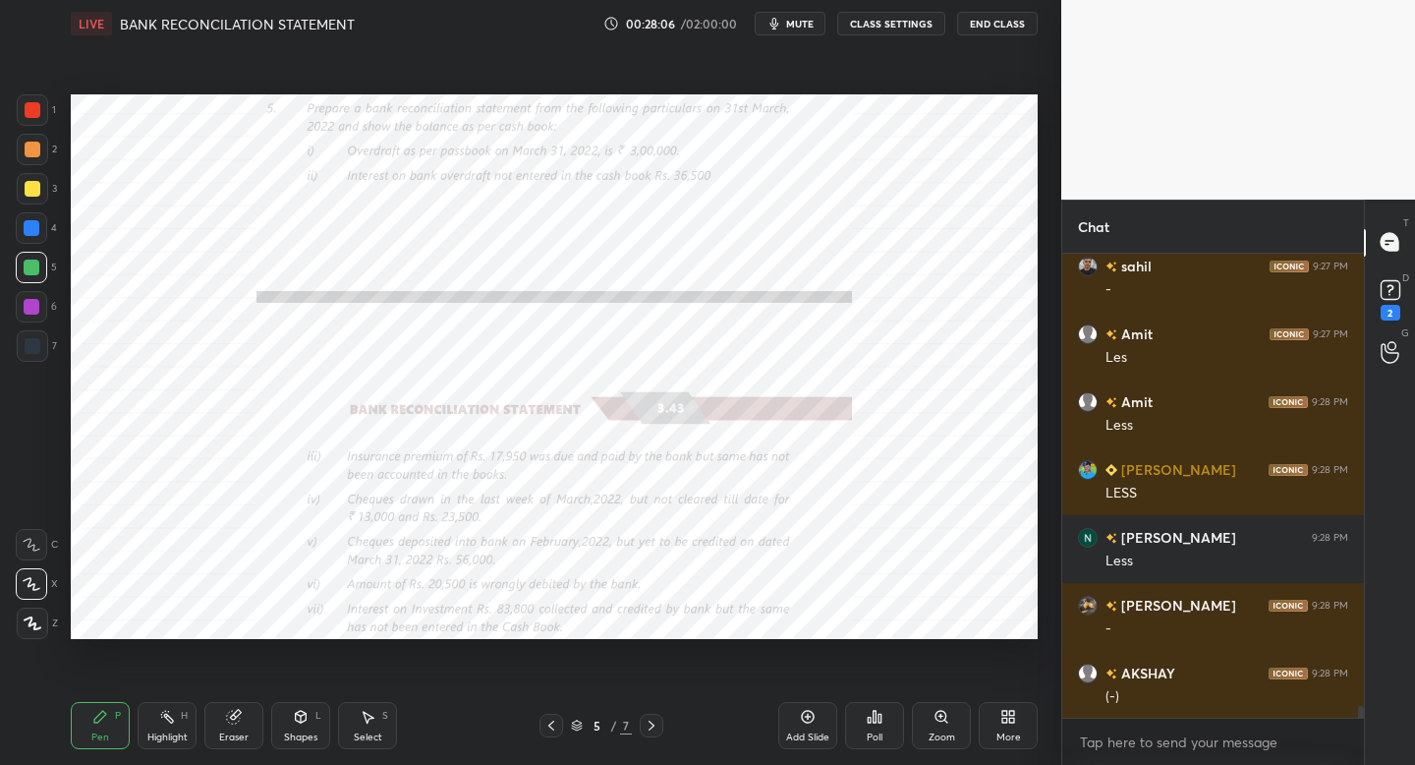
click at [652, 729] on icon at bounding box center [652, 725] width 16 height 16
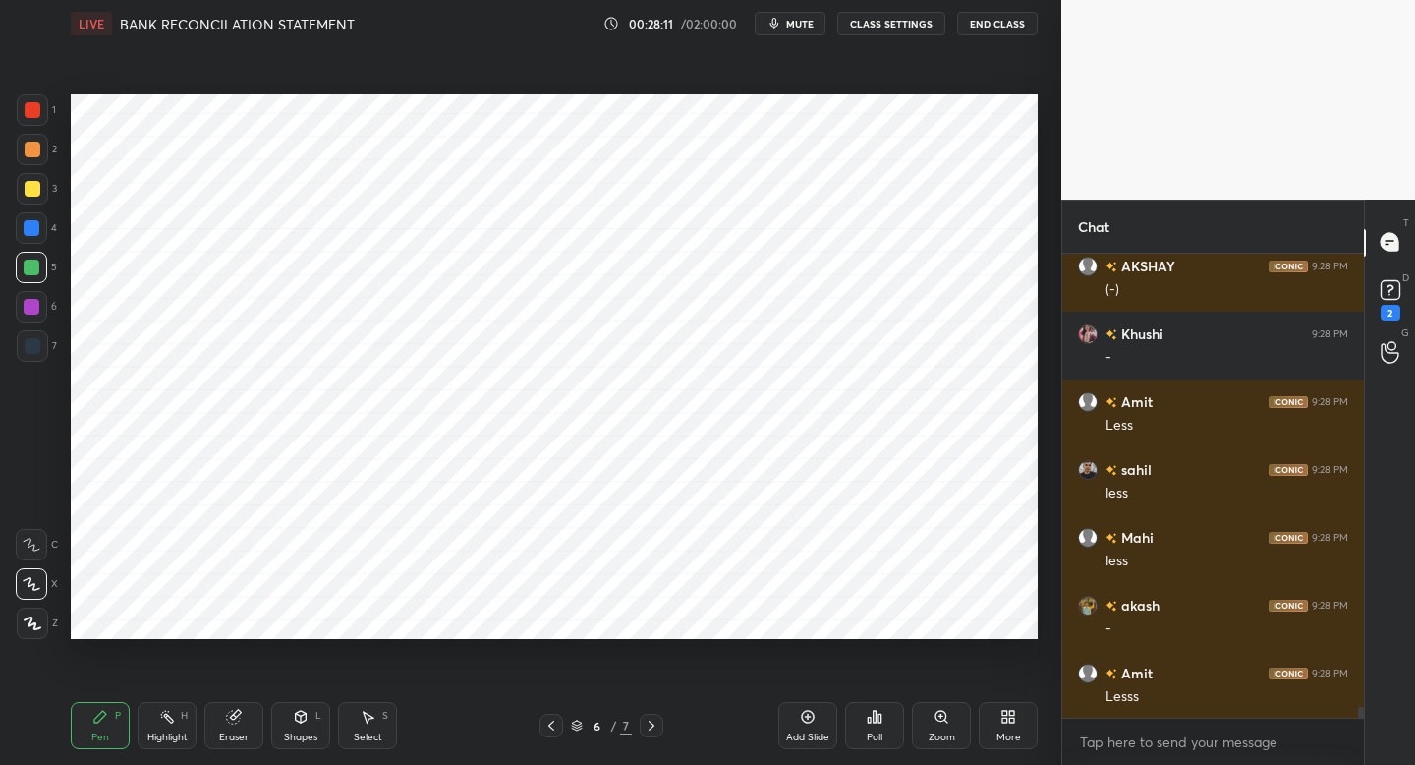
scroll to position [19053, 0]
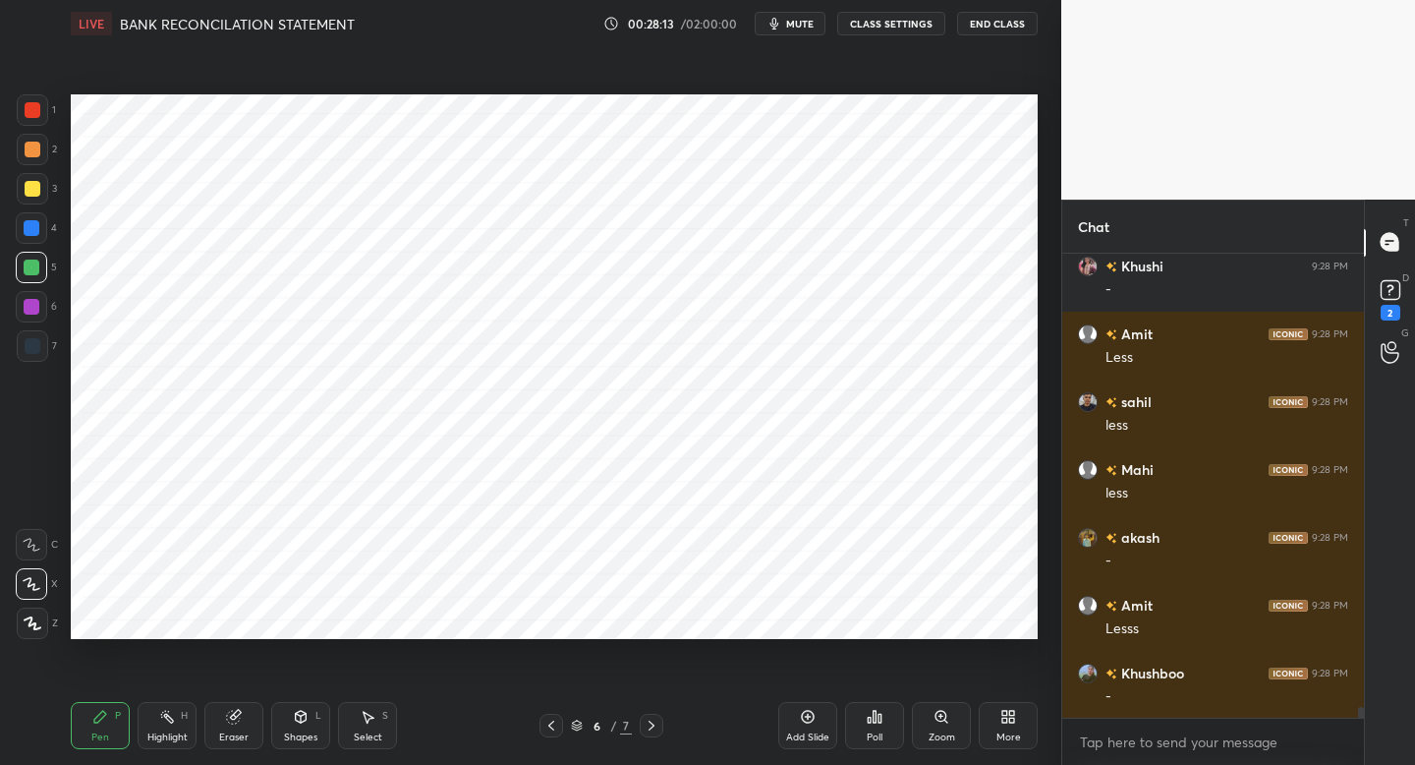
click at [545, 731] on div at bounding box center [552, 726] width 24 height 24
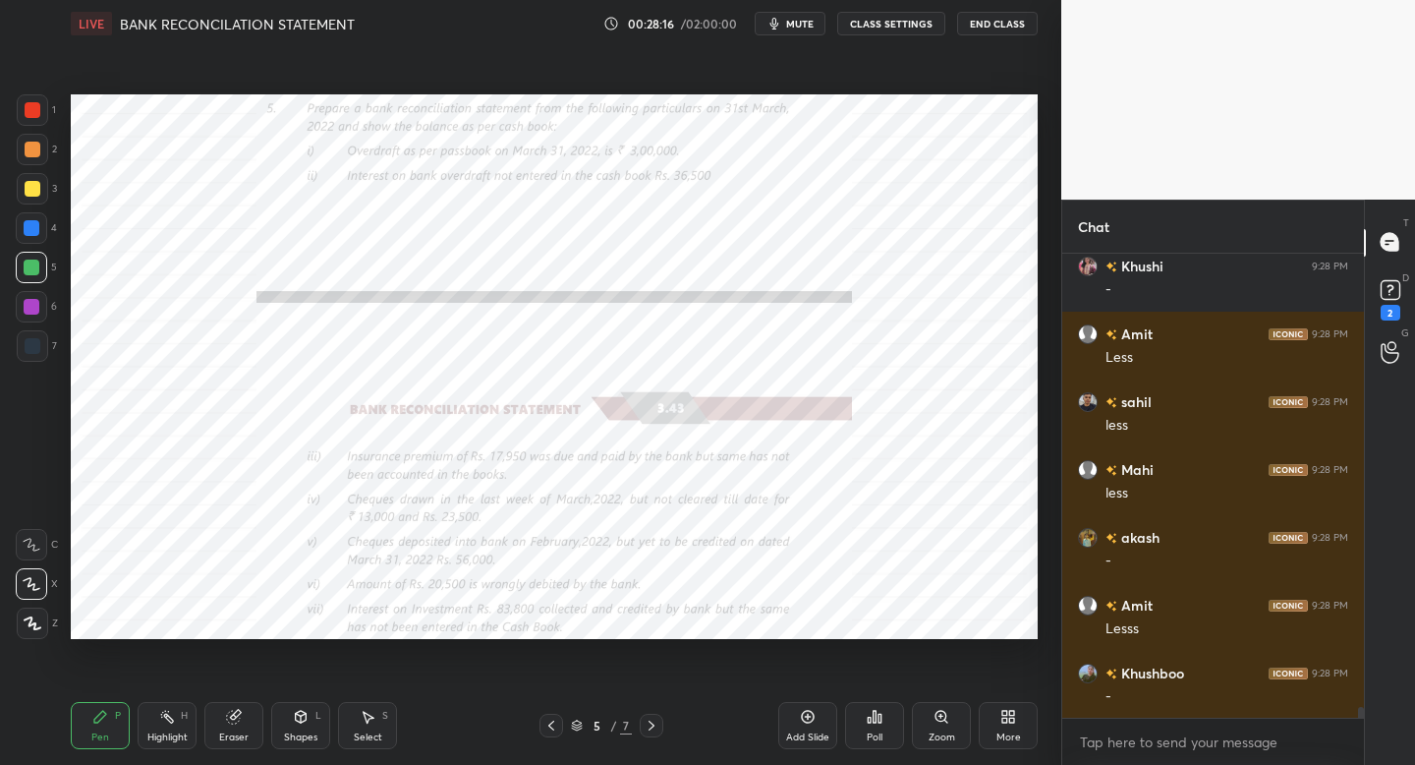
click at [650, 729] on icon at bounding box center [652, 725] width 16 height 16
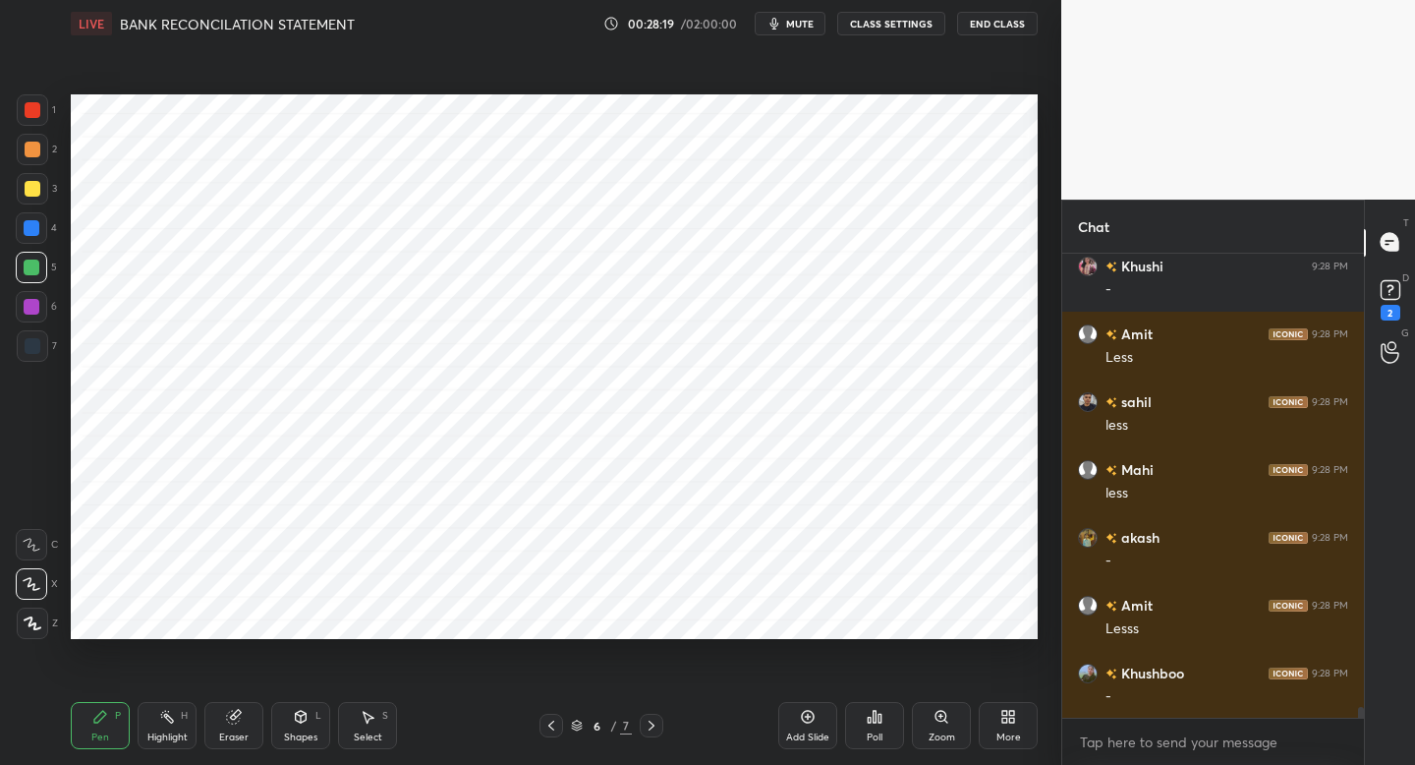
click at [547, 726] on icon at bounding box center [552, 725] width 16 height 16
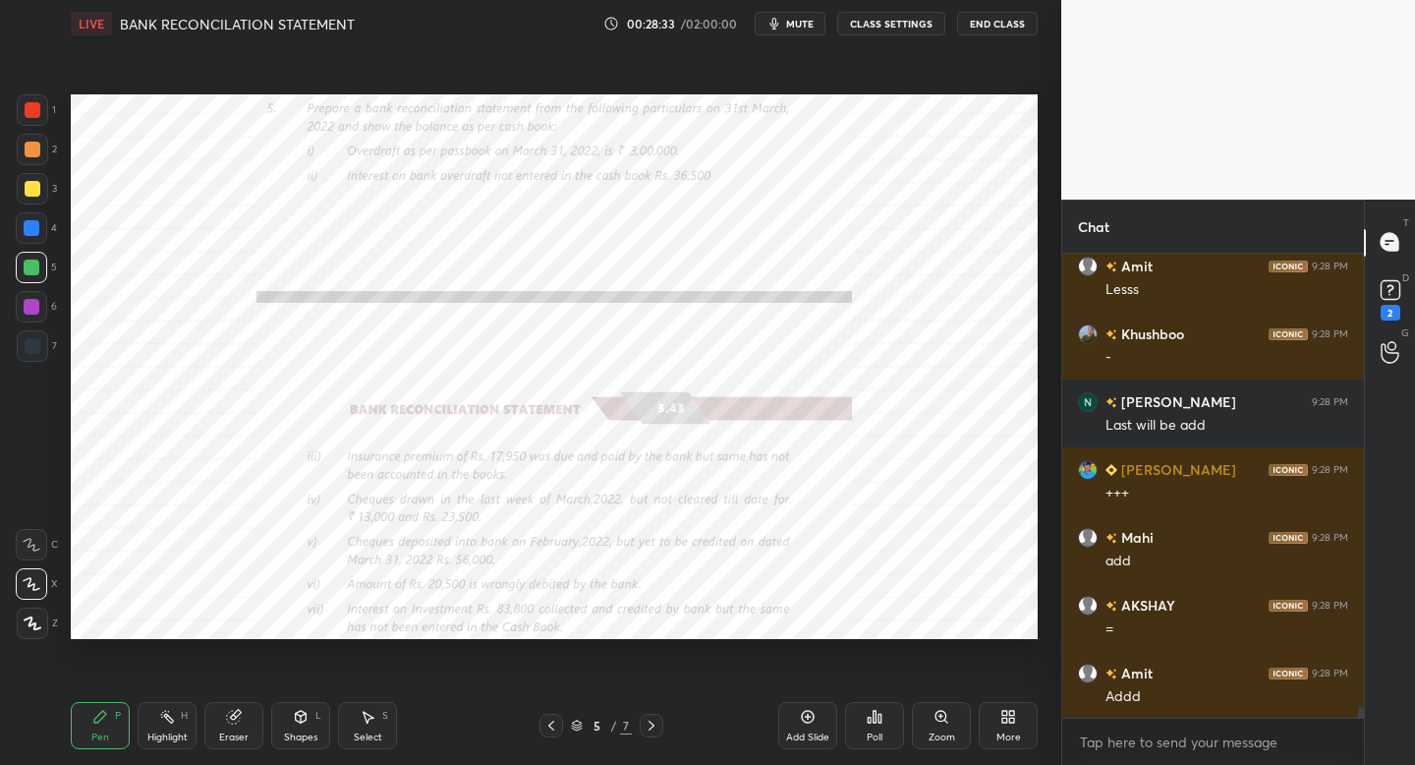
scroll to position [19460, 0]
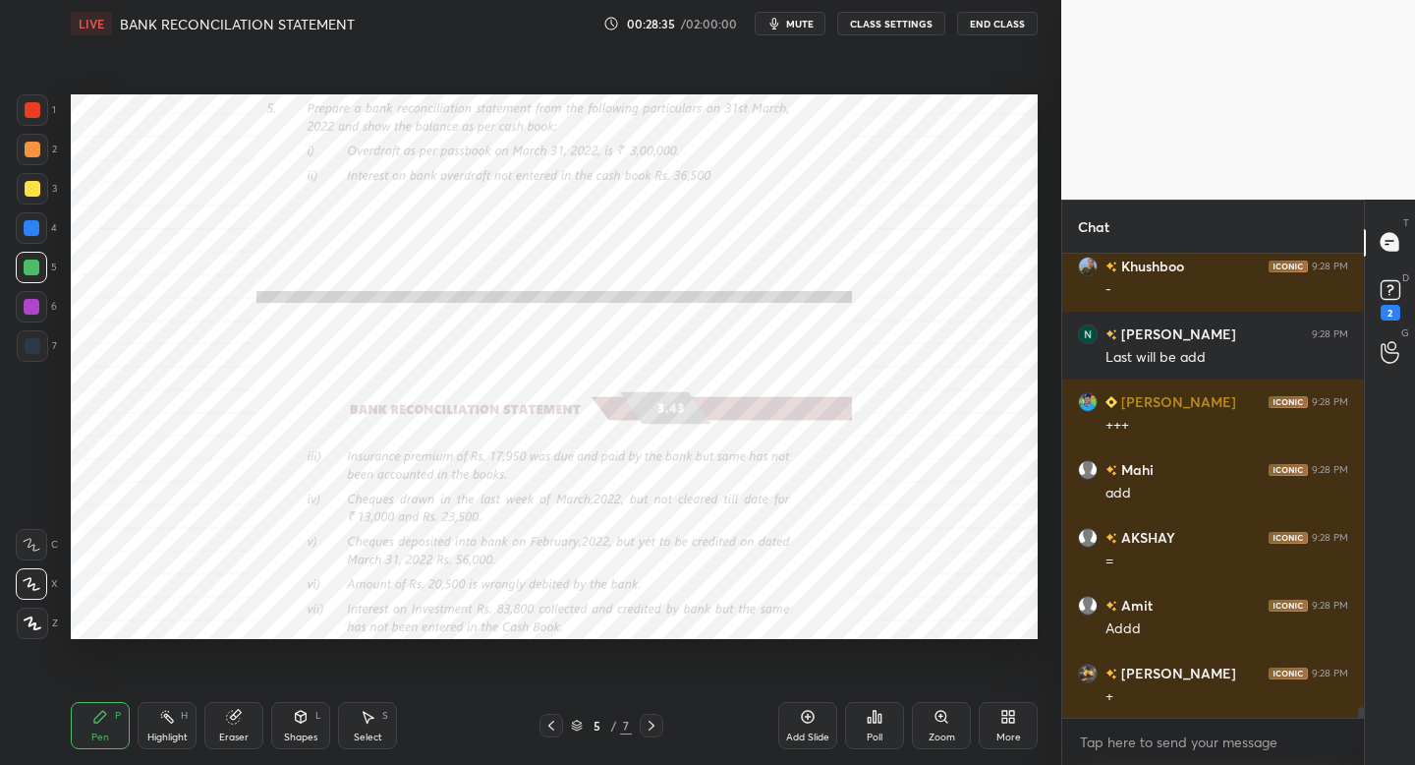
click at [656, 723] on icon at bounding box center [652, 725] width 16 height 16
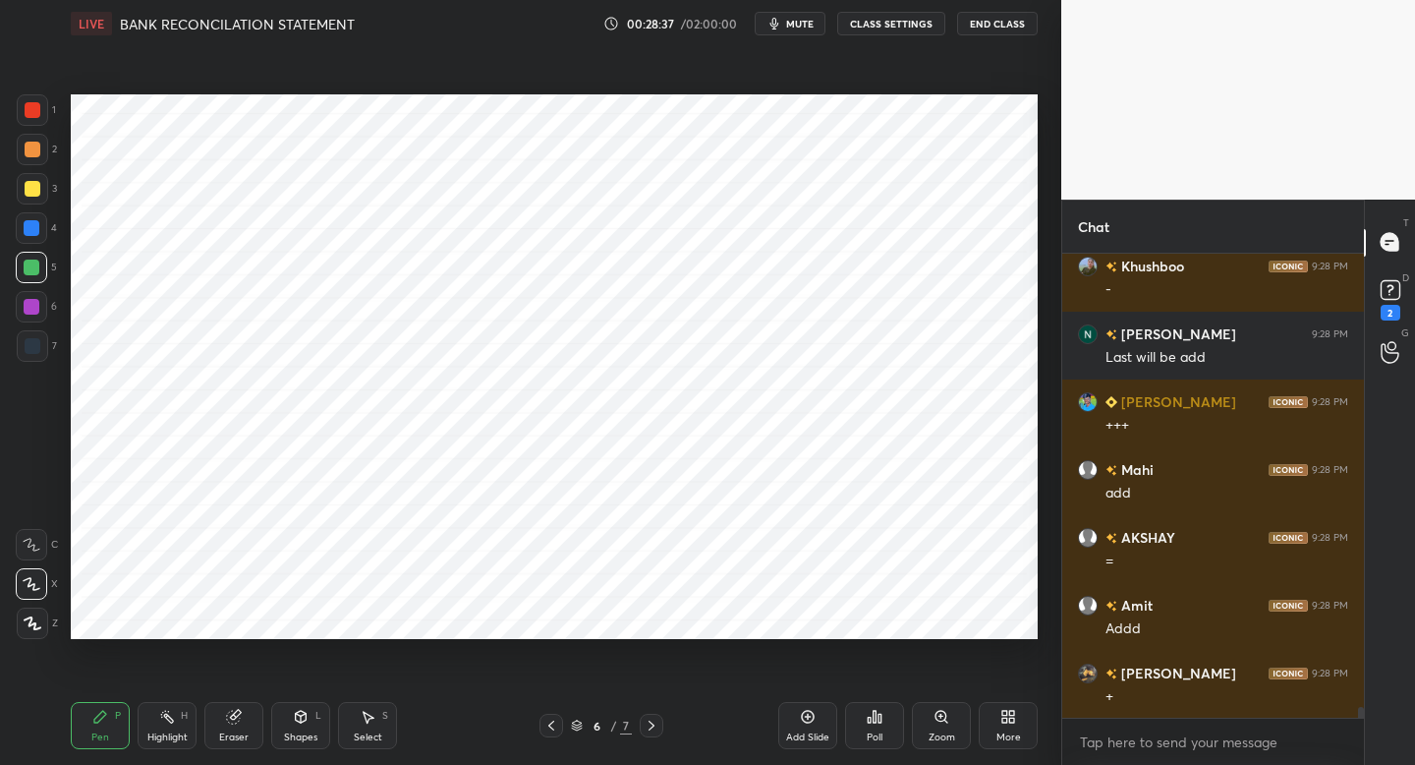
click at [545, 726] on icon at bounding box center [552, 725] width 16 height 16
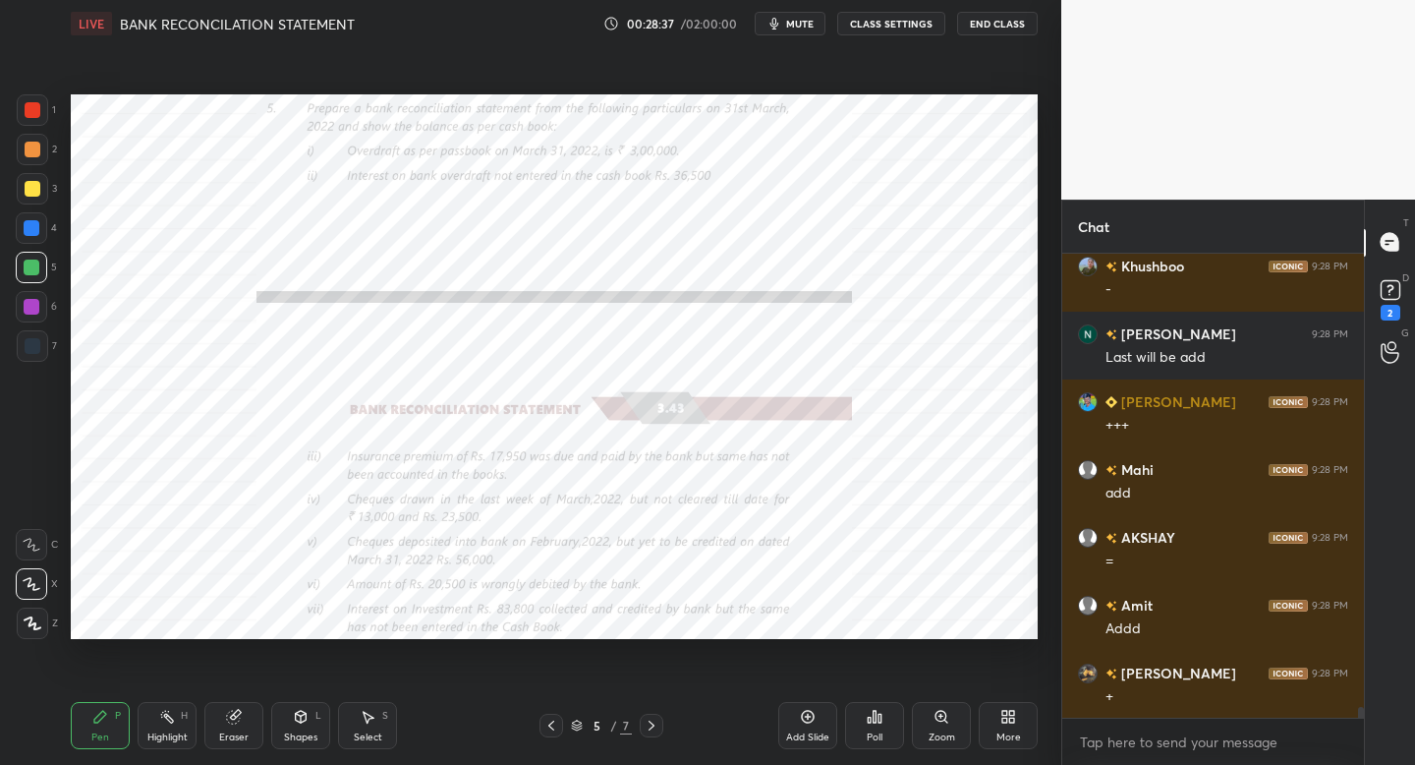
scroll to position [19528, 0]
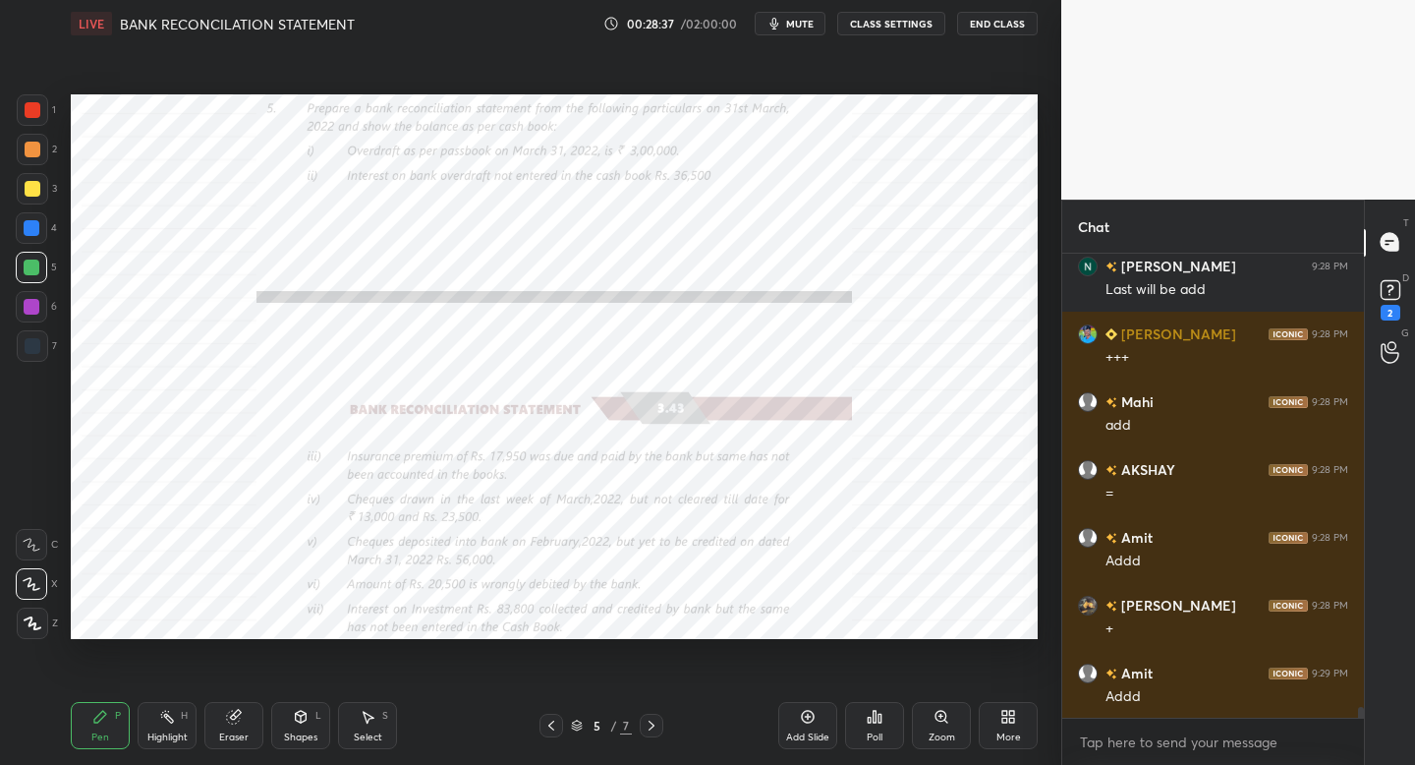
click at [648, 727] on icon at bounding box center [652, 725] width 16 height 16
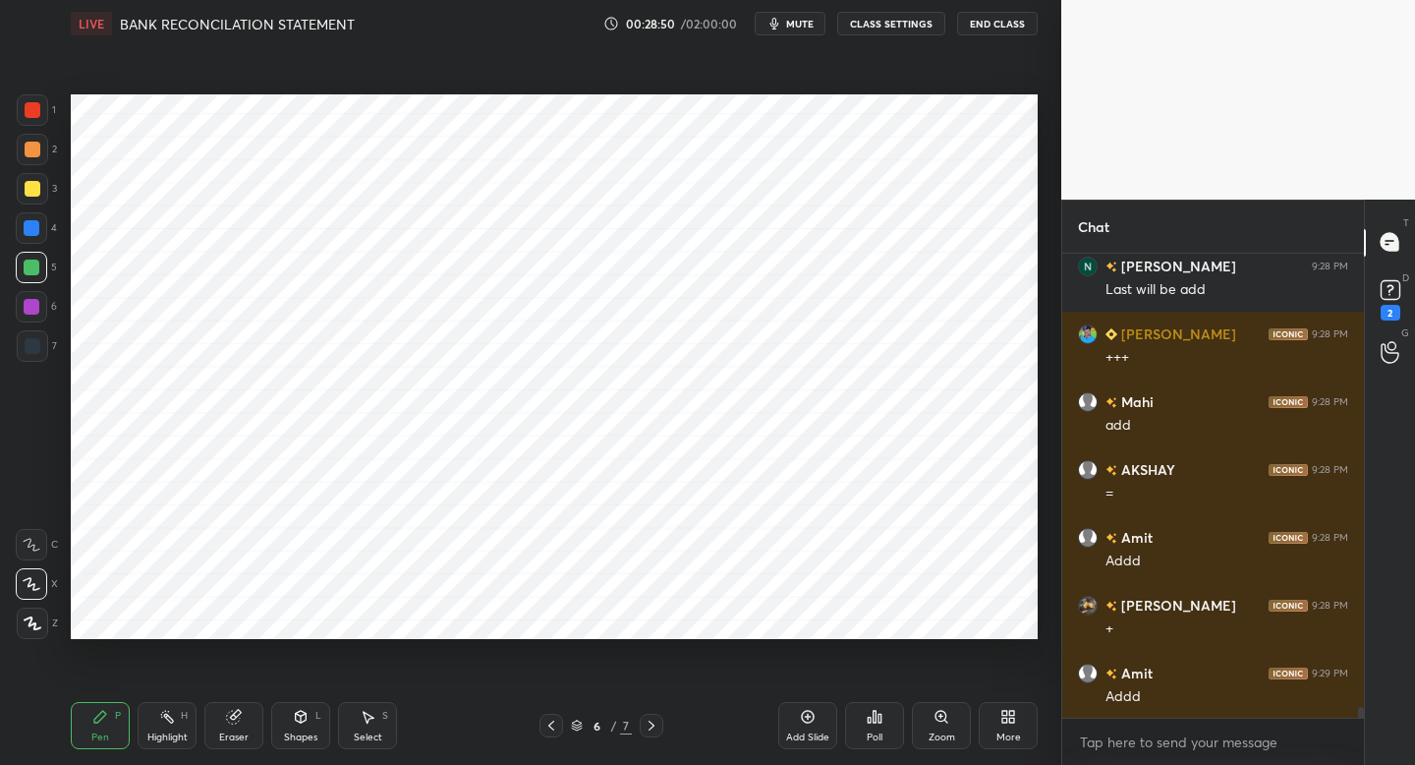
scroll to position [19595, 0]
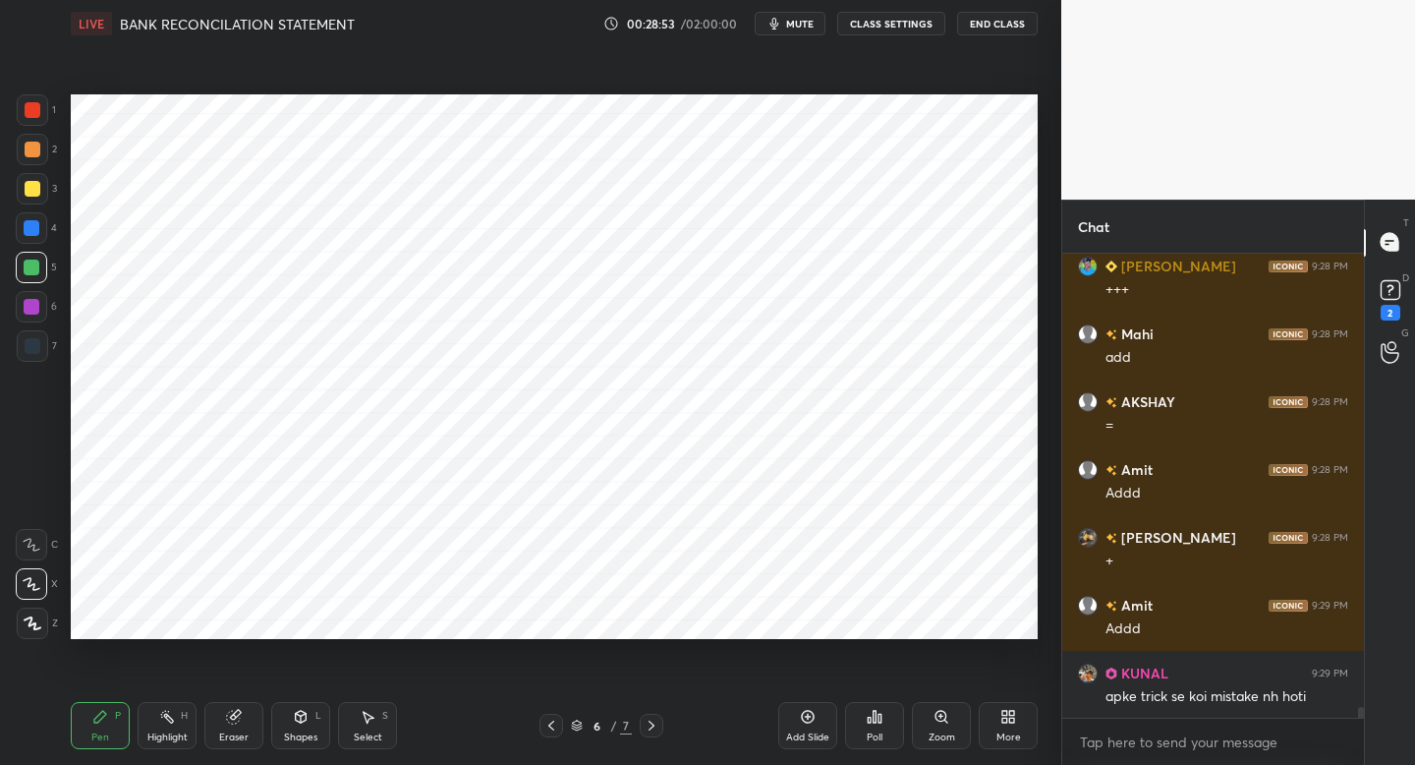
click at [551, 719] on icon at bounding box center [552, 725] width 16 height 16
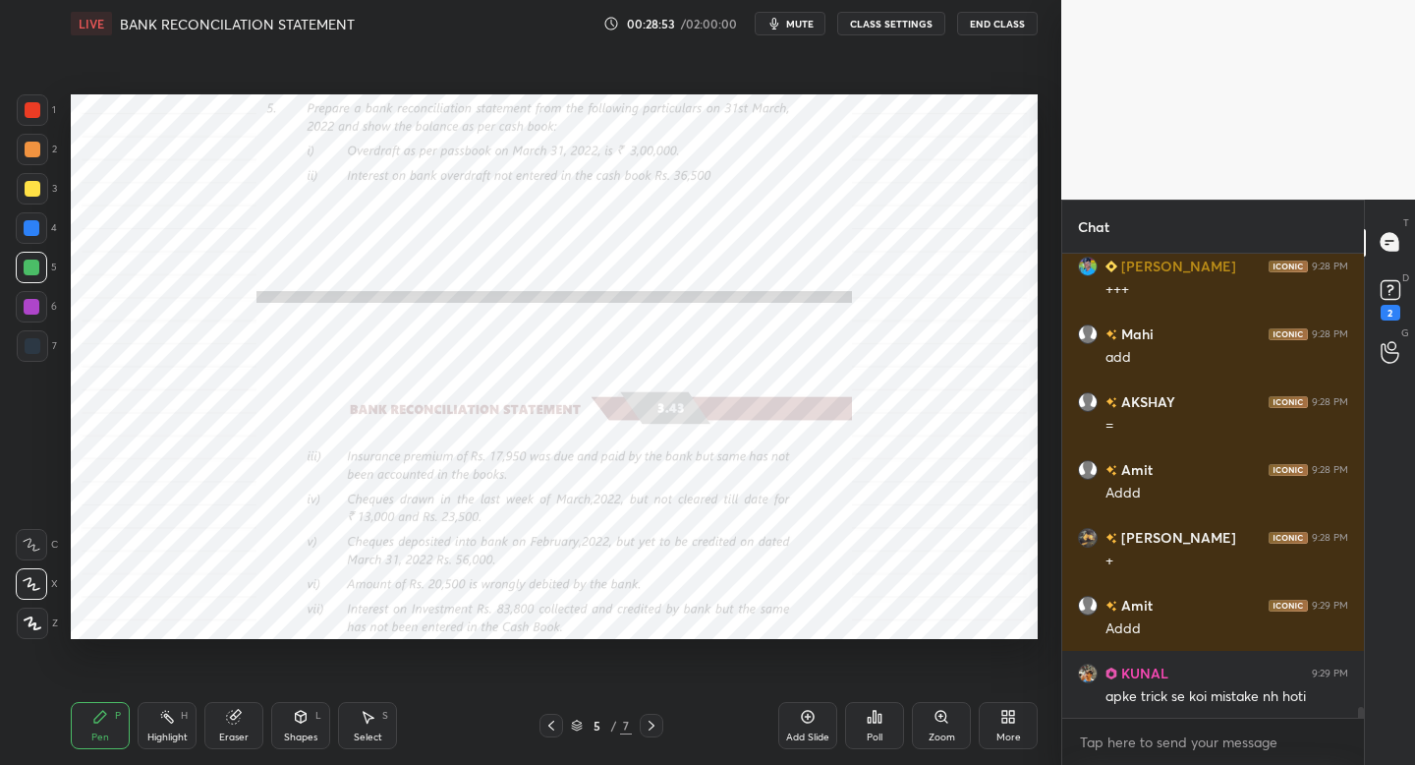
scroll to position [19643, 0]
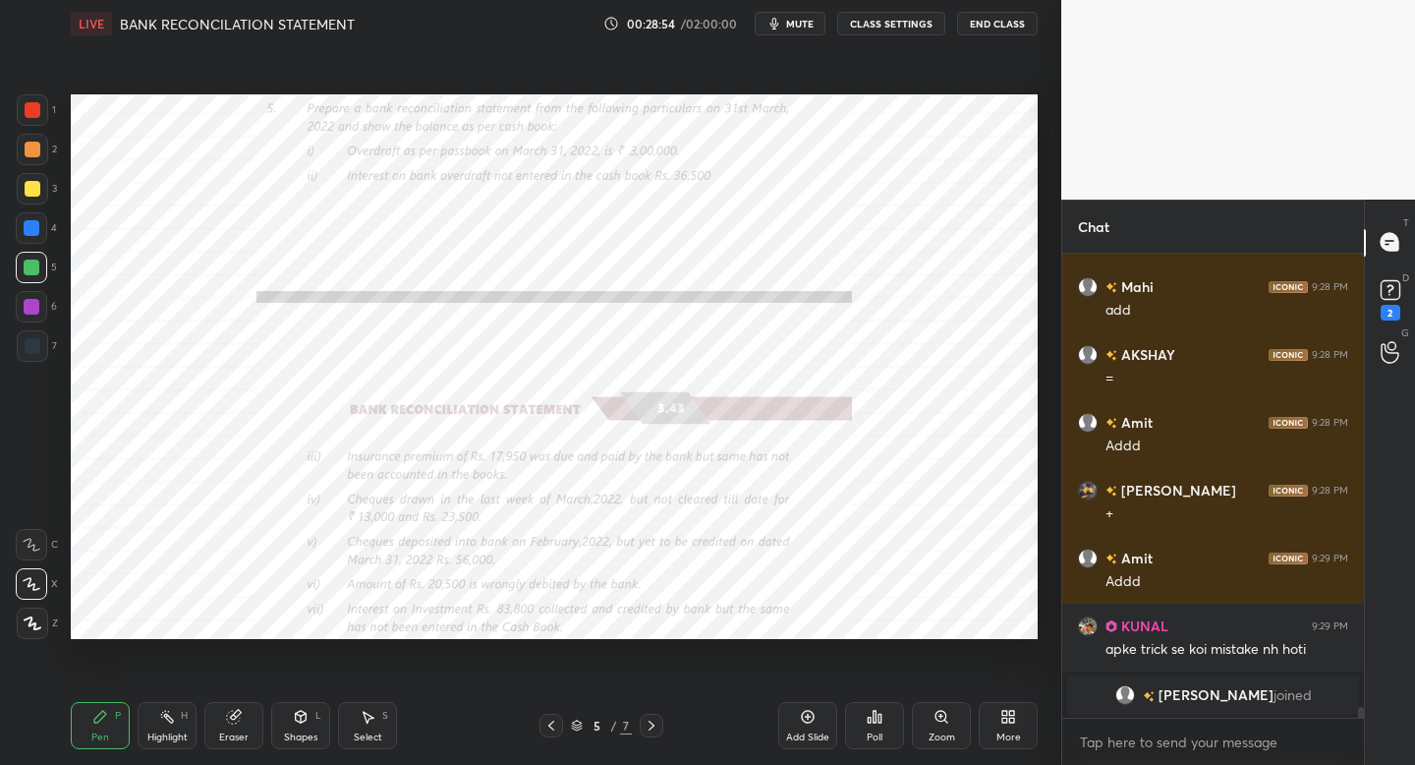
click at [659, 719] on div at bounding box center [652, 726] width 24 height 24
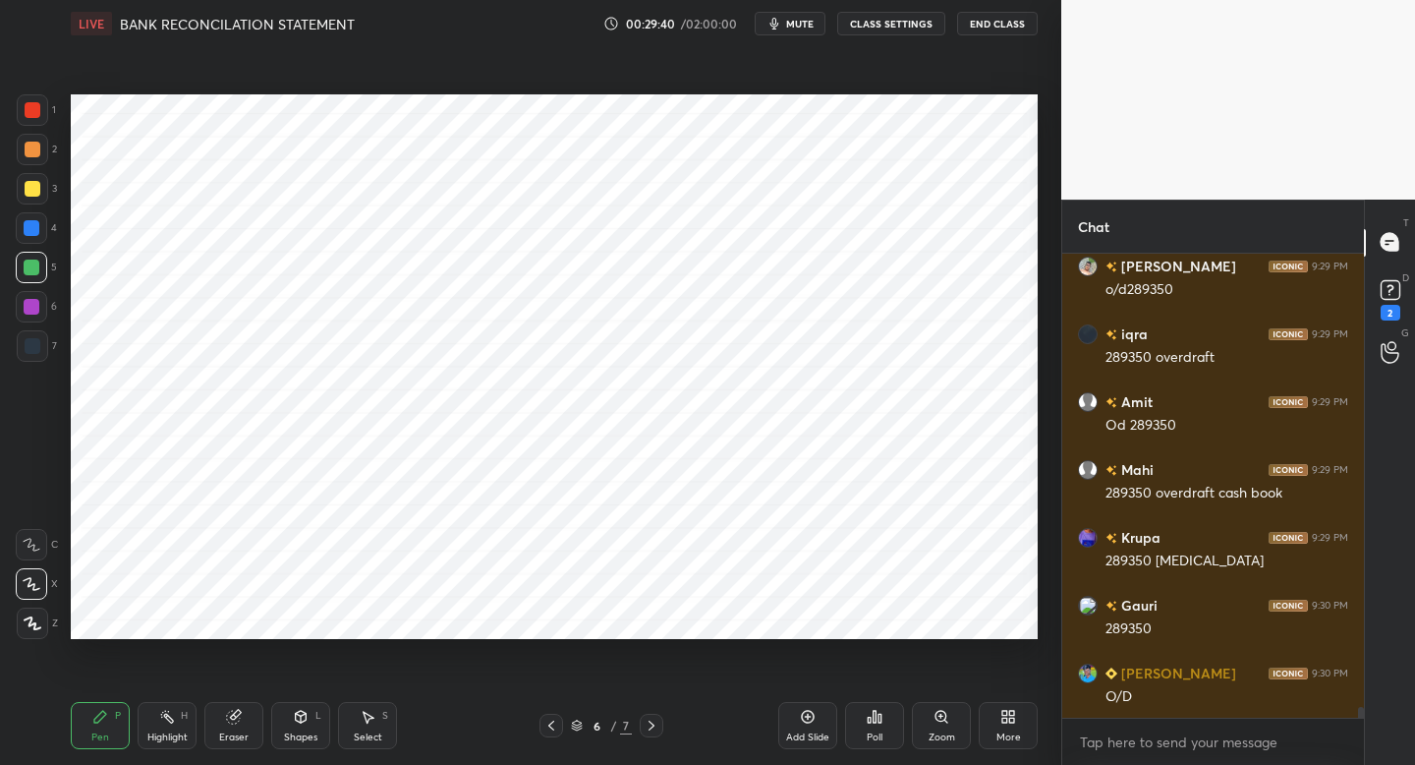
scroll to position [19290, 0]
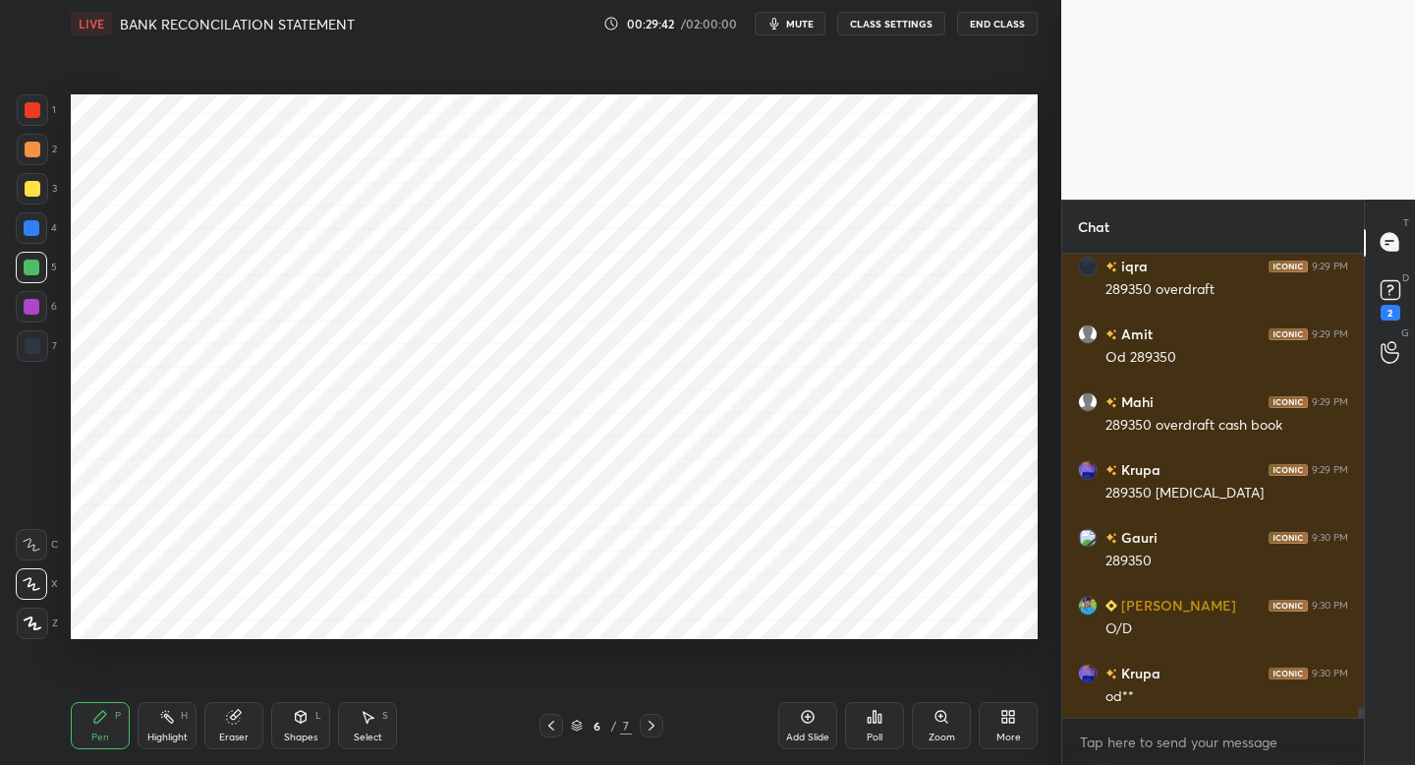
drag, startPoint x: 961, startPoint y: 644, endPoint x: 1013, endPoint y: 646, distance: 52.1
click at [1013, 646] on div "Setting up your live class Poll for secs No correct answer Start poll" at bounding box center [554, 366] width 983 height 639
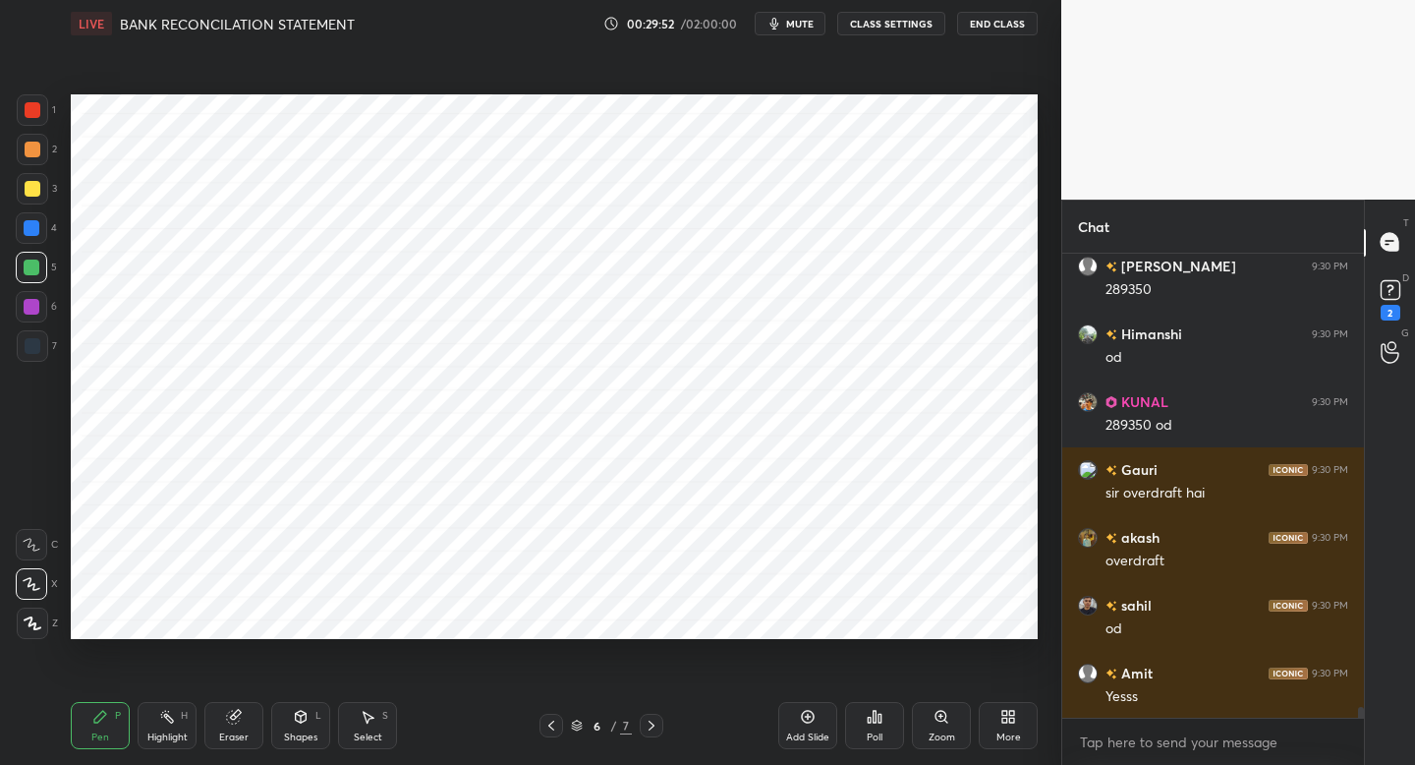
scroll to position [19832, 0]
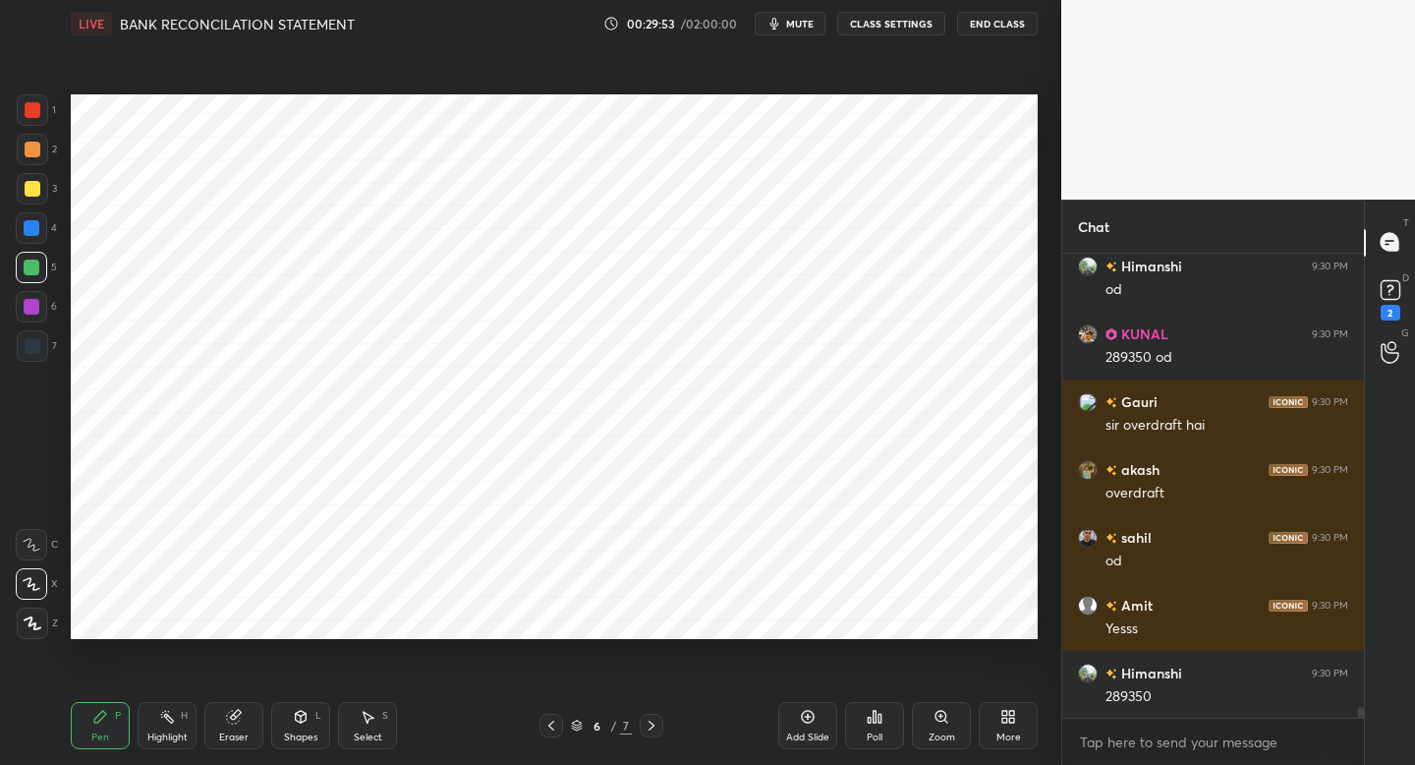
click at [807, 26] on span "mute" at bounding box center [800, 24] width 28 height 14
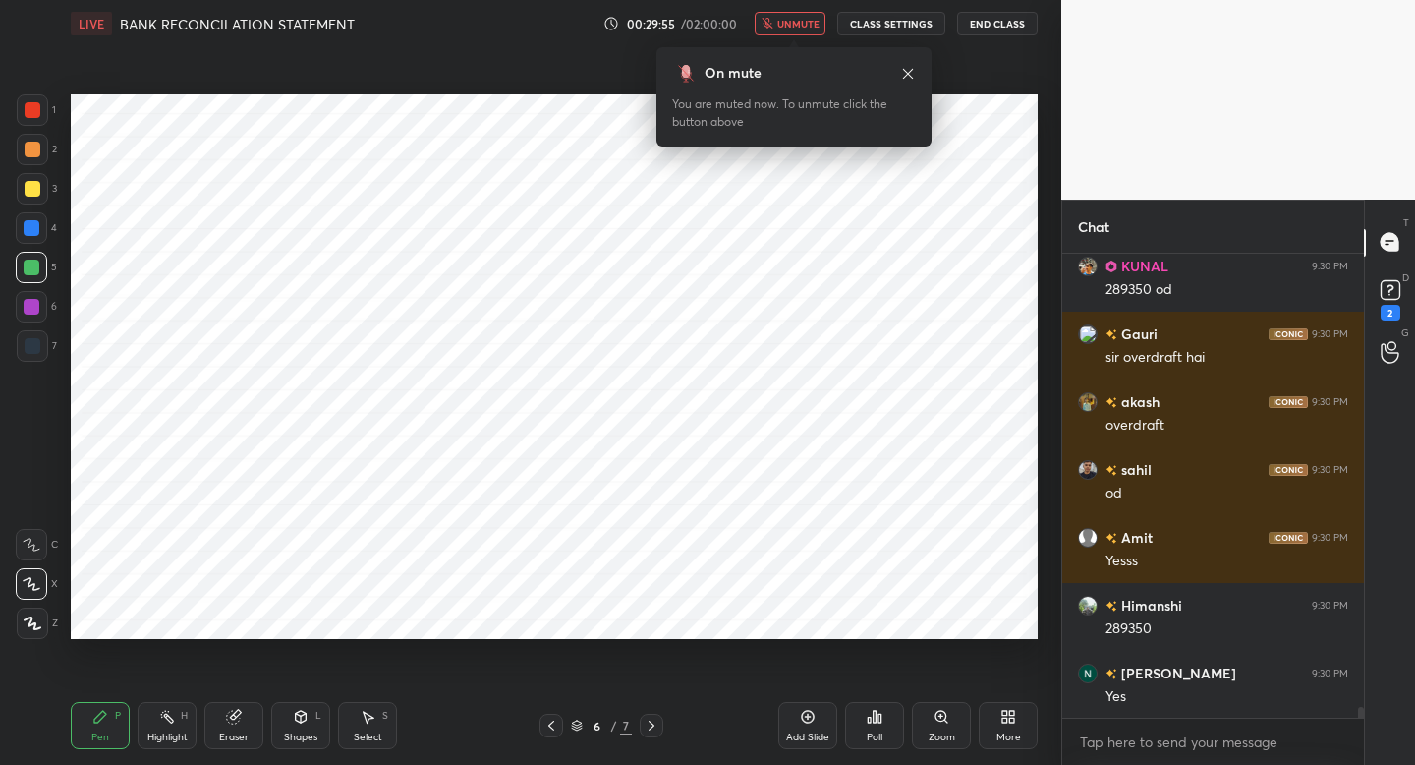
click at [807, 26] on span "unmute" at bounding box center [798, 24] width 42 height 14
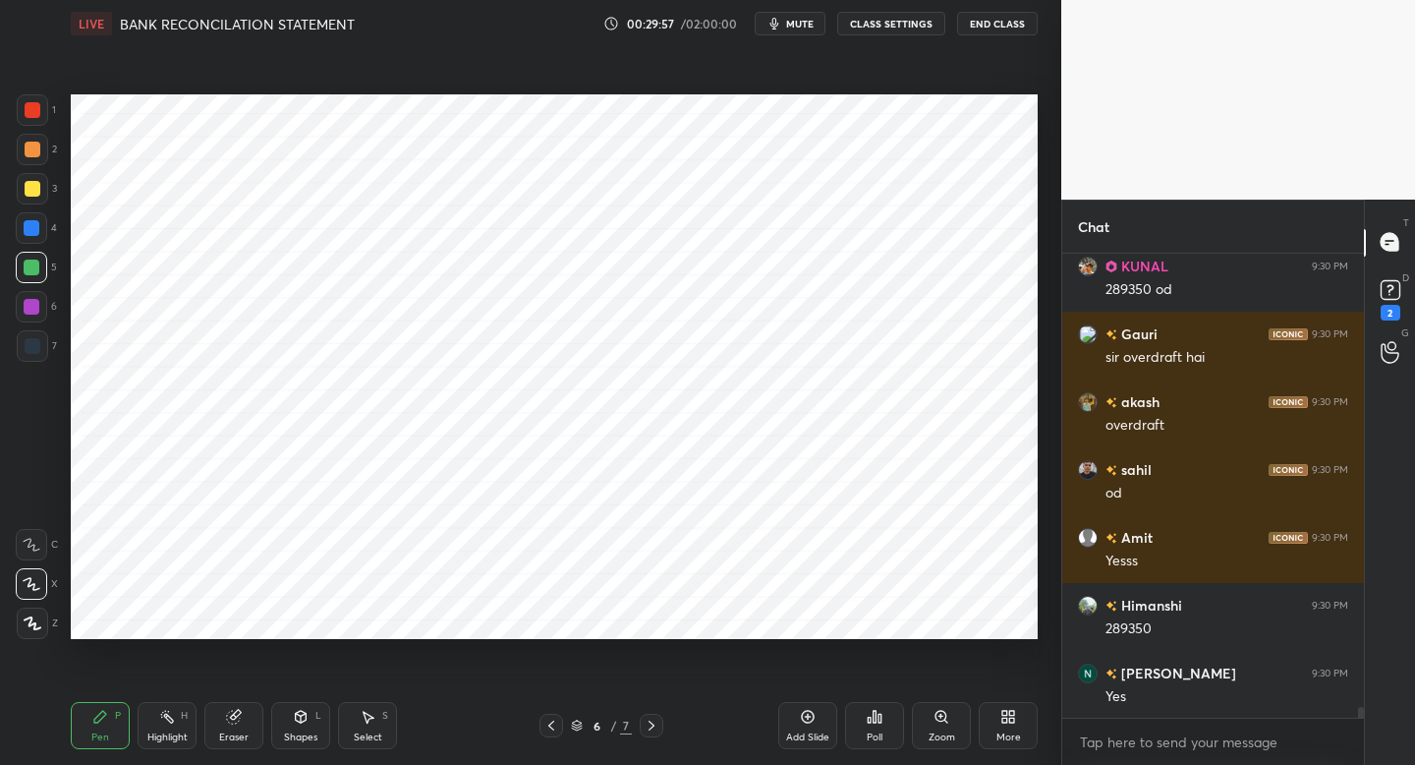
scroll to position [19968, 0]
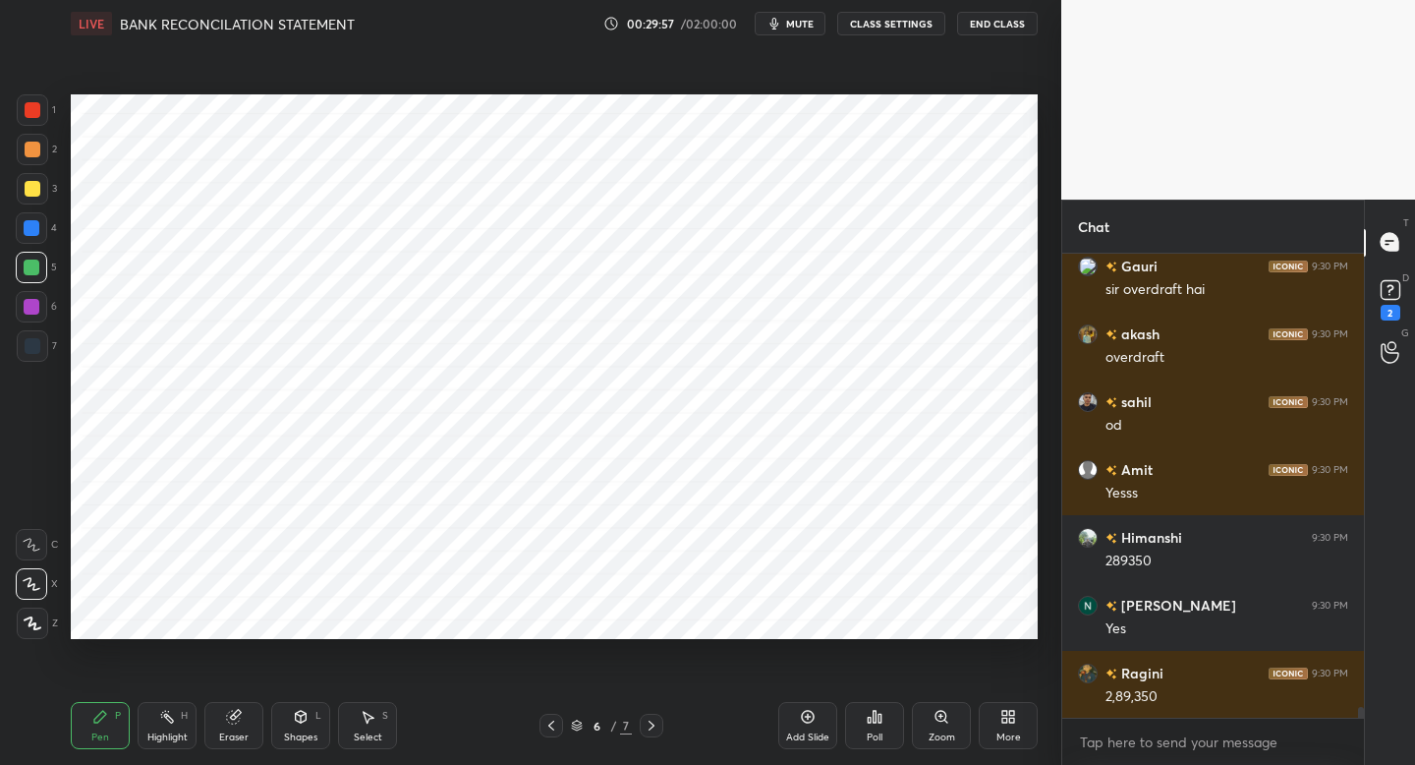
click at [807, 26] on span "mute" at bounding box center [800, 24] width 28 height 14
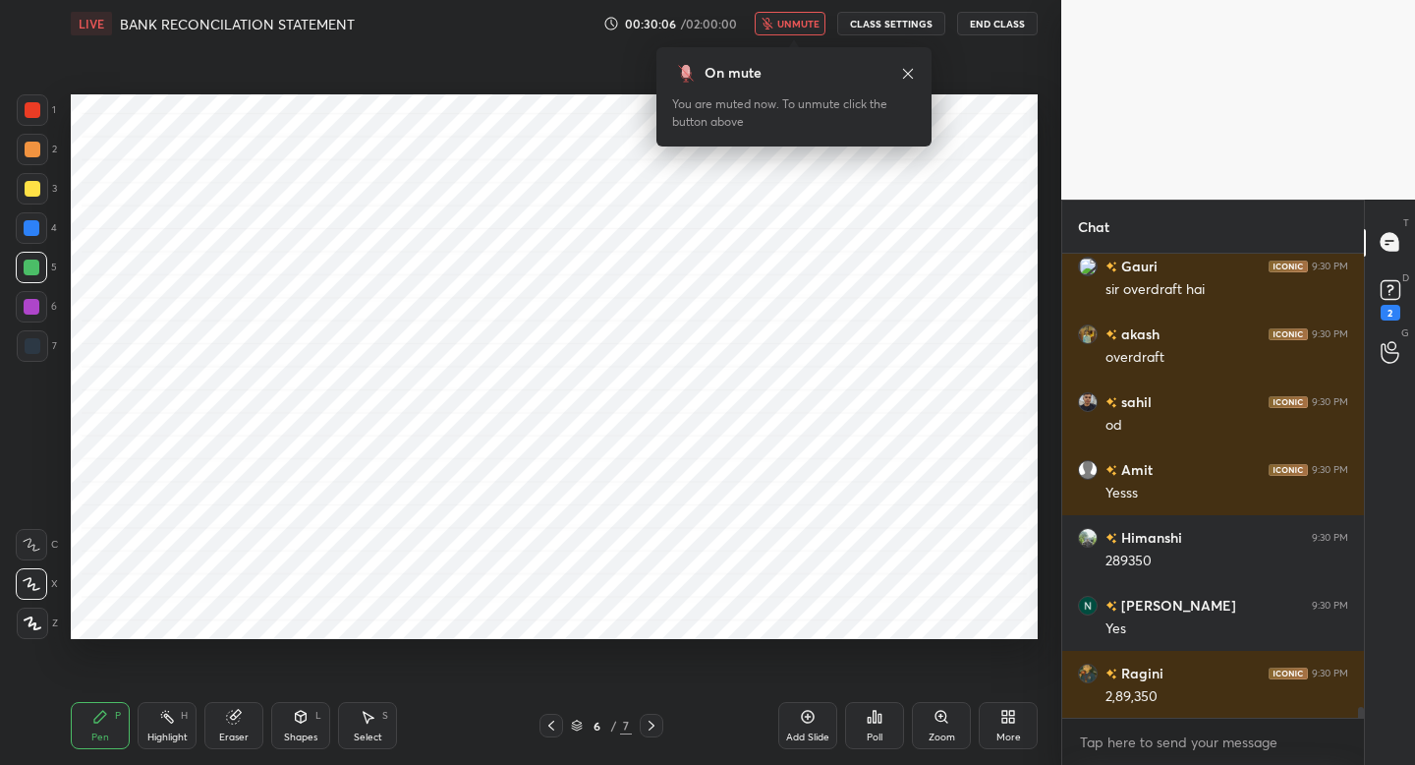
scroll to position [20036, 0]
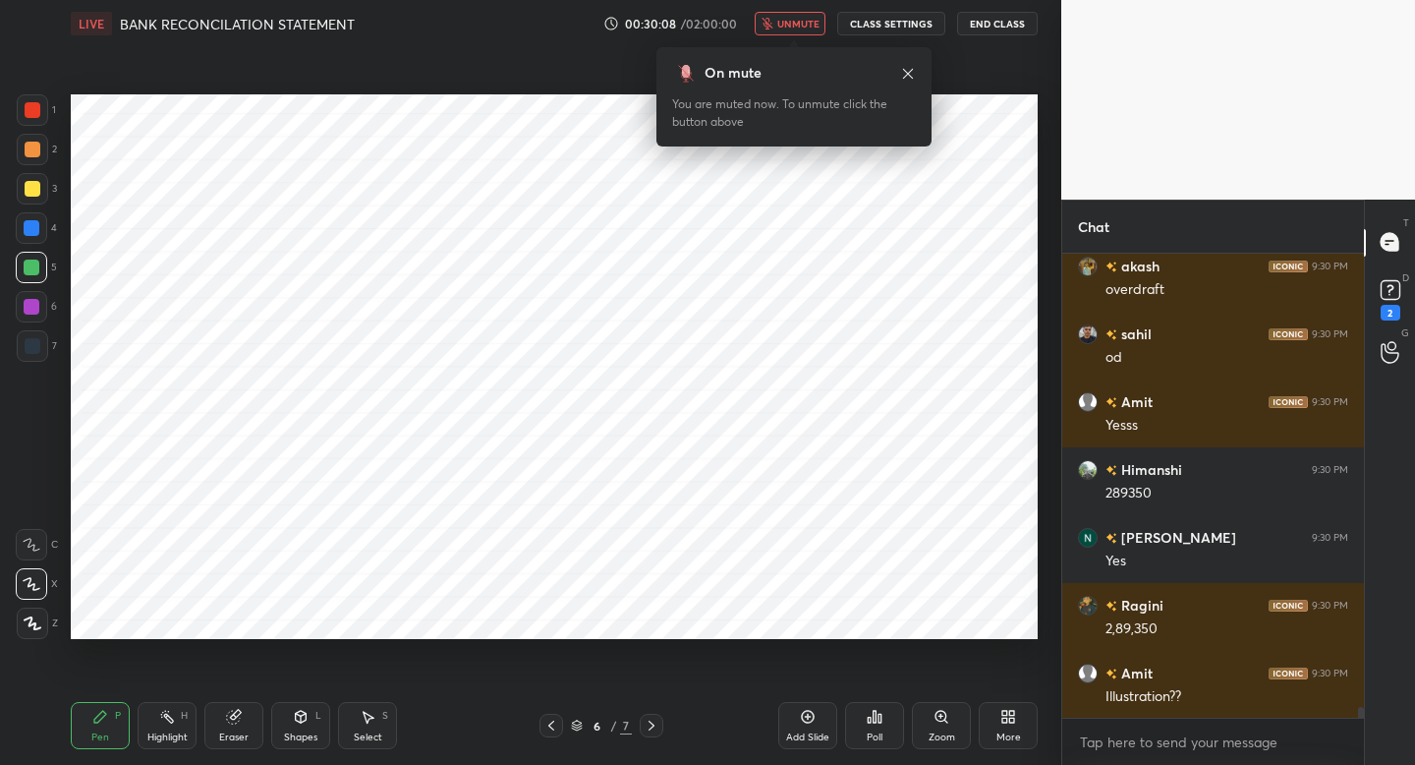
click at [807, 26] on span "unmute" at bounding box center [798, 24] width 42 height 14
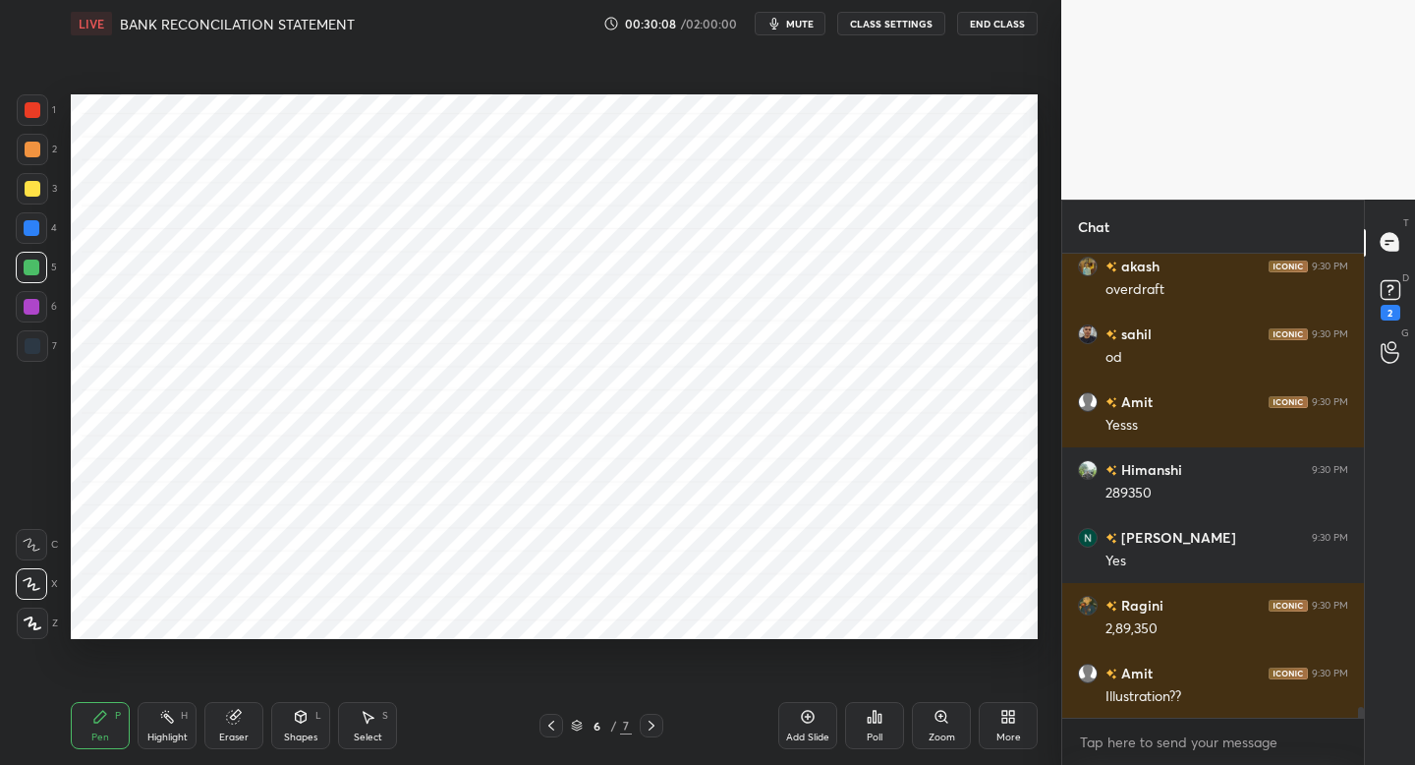
scroll to position [20104, 0]
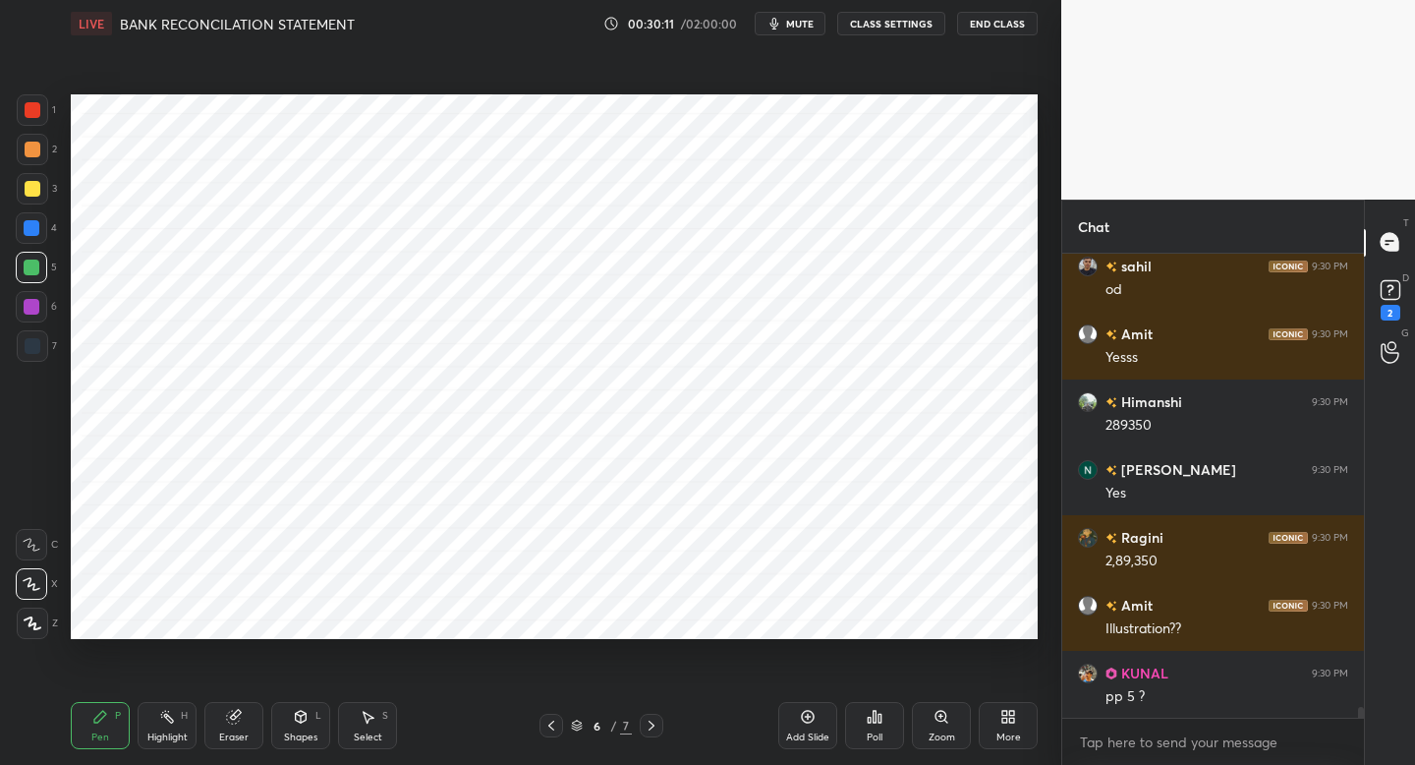
click at [807, 26] on span "mute" at bounding box center [800, 24] width 28 height 14
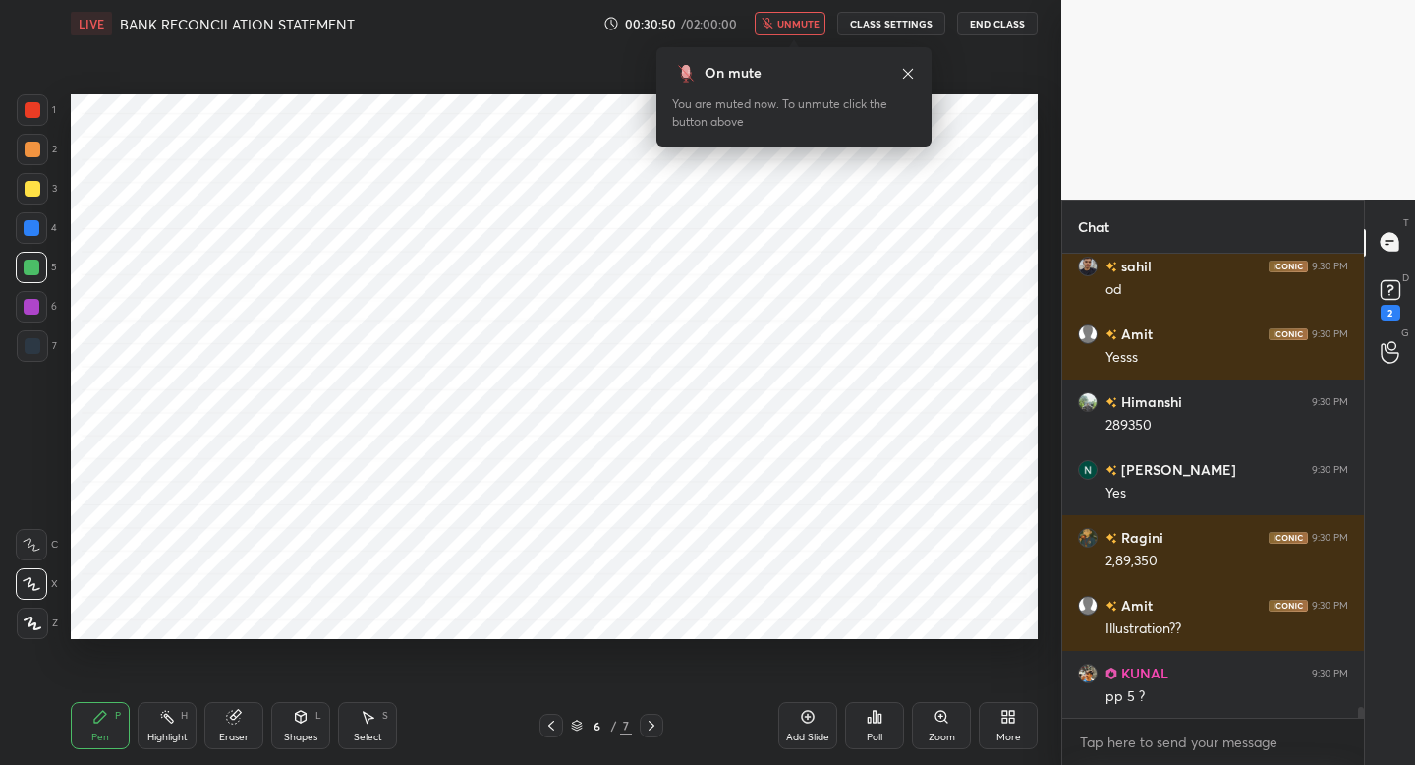
scroll to position [20207, 0]
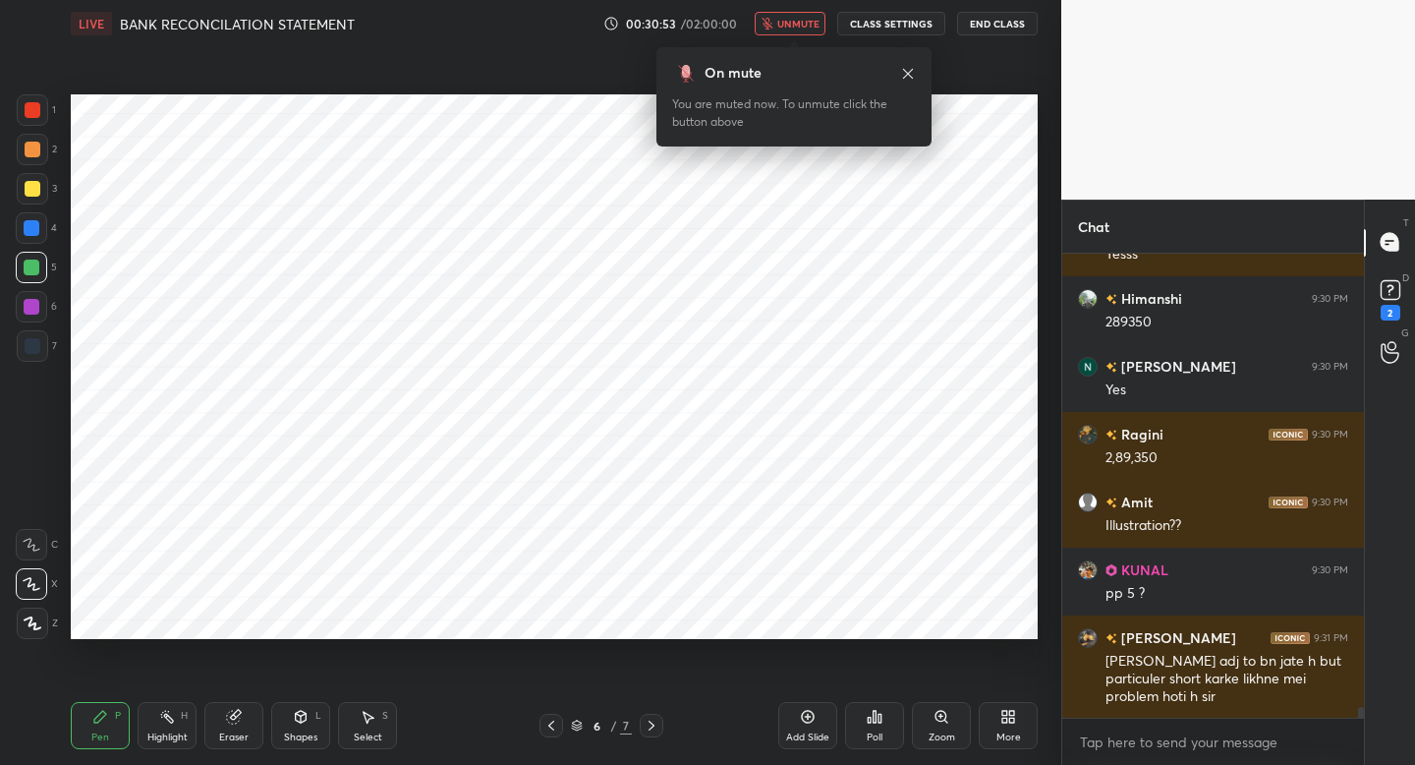
click at [807, 26] on span "unmute" at bounding box center [798, 24] width 42 height 14
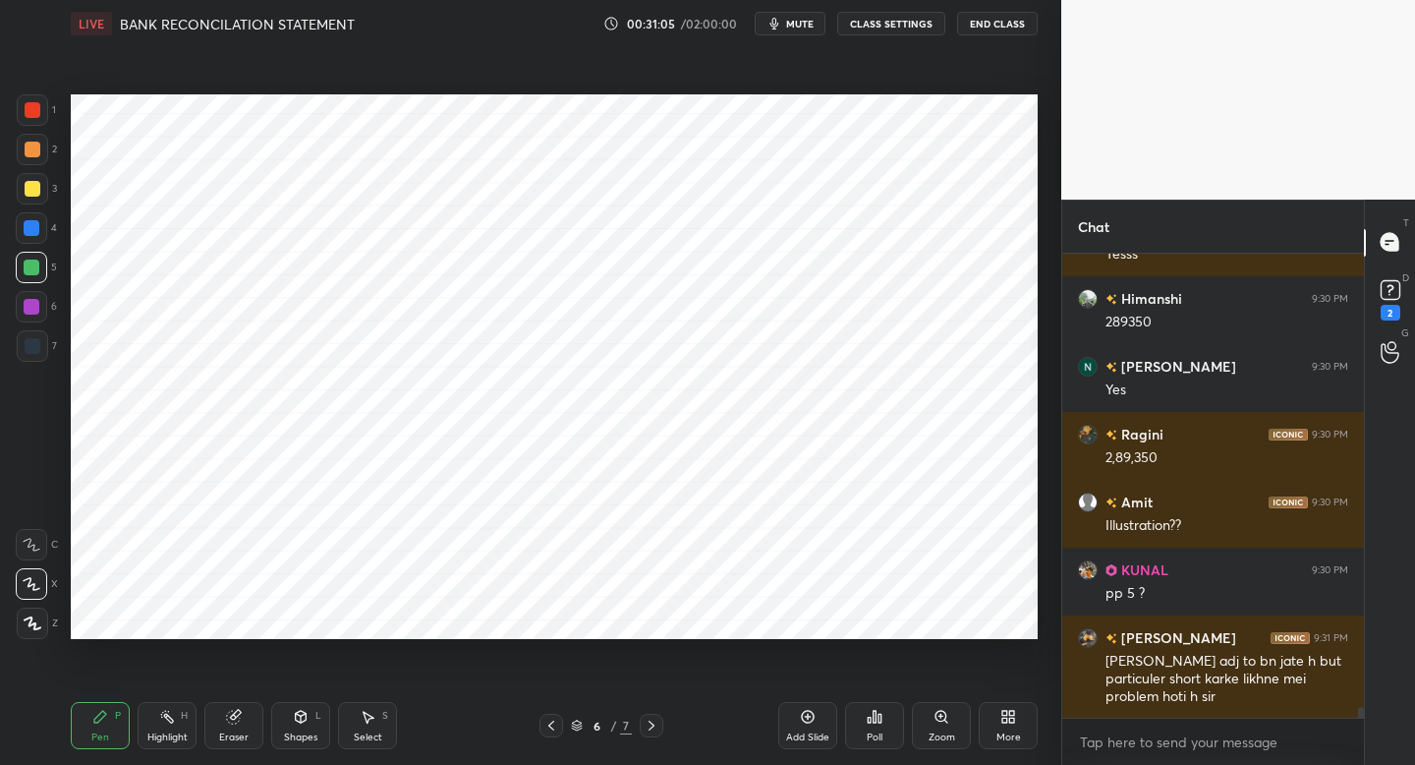
click at [807, 26] on span "mute" at bounding box center [800, 24] width 28 height 14
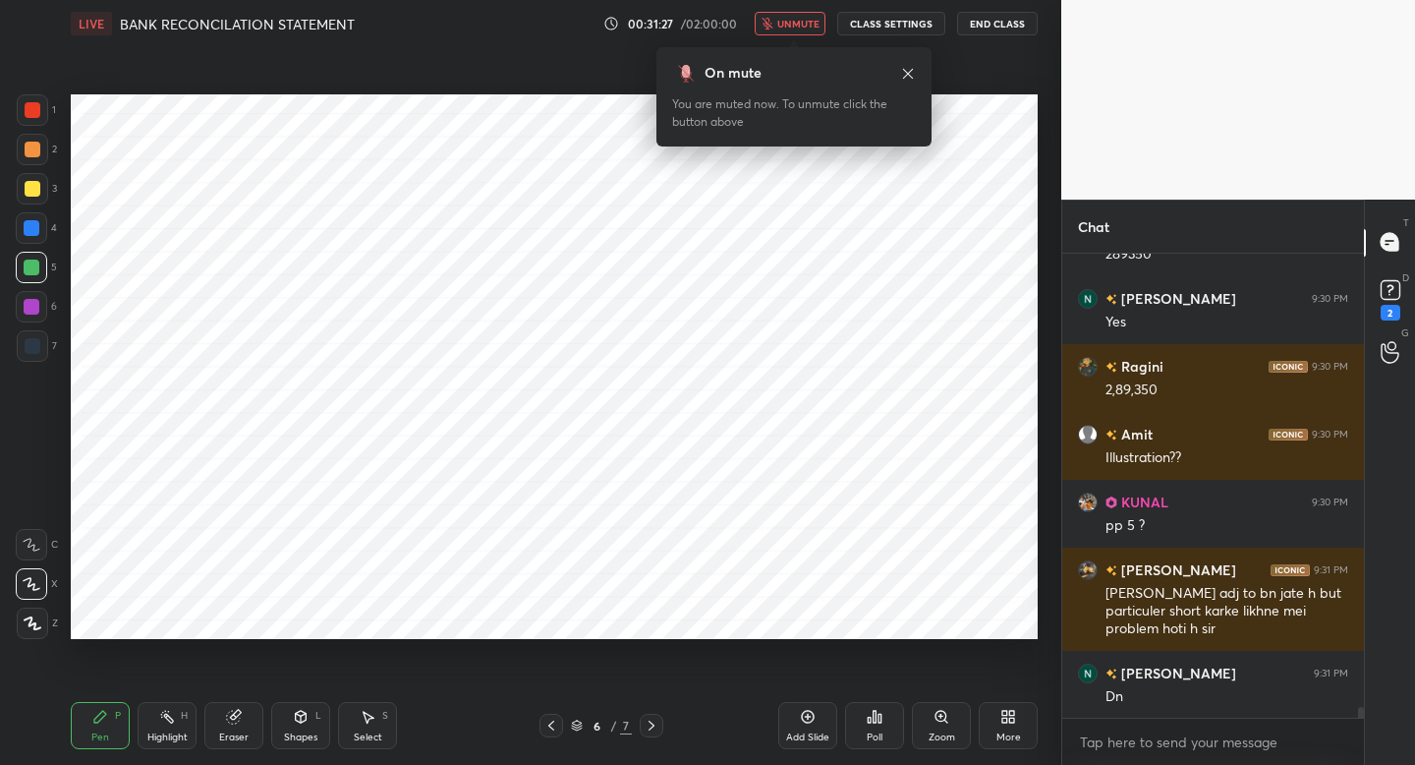
scroll to position [20342, 0]
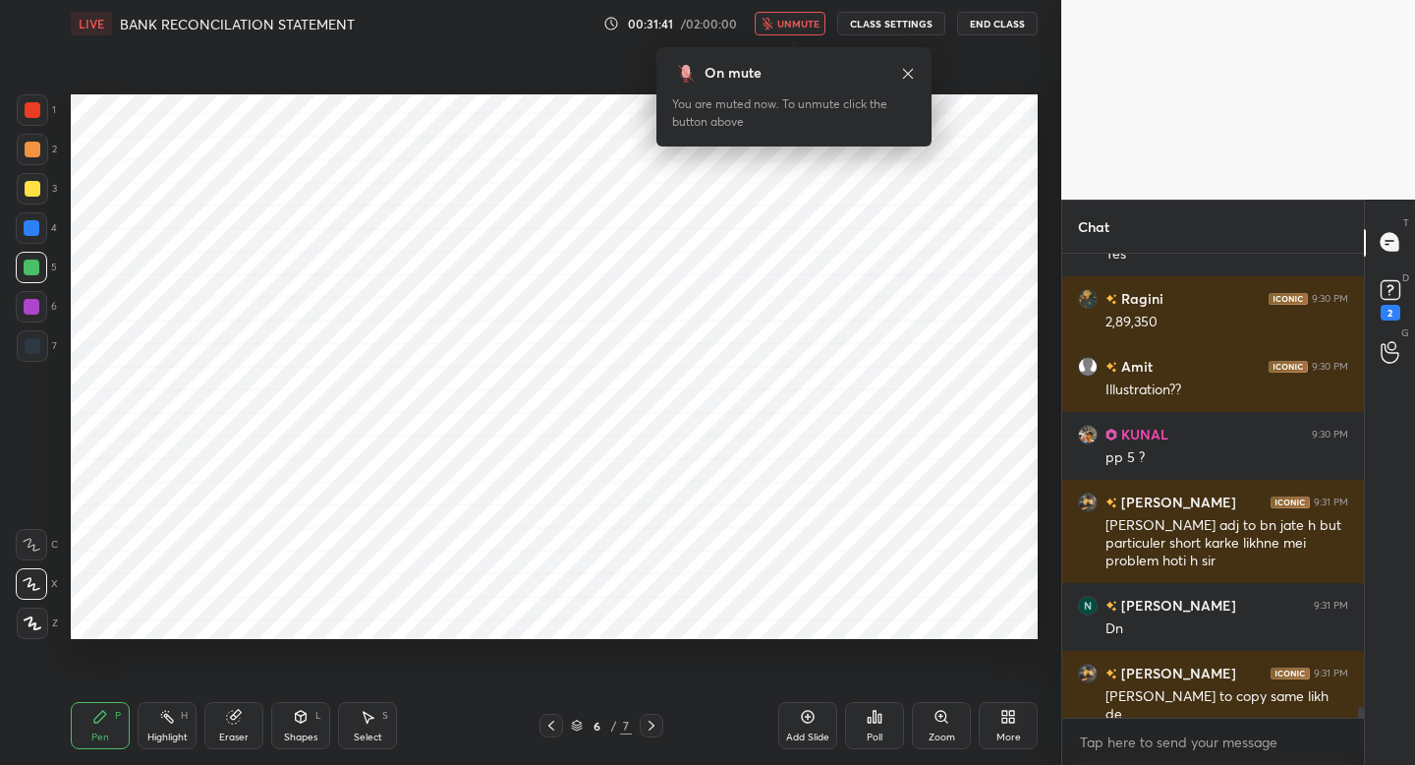
click at [807, 26] on span "unmute" at bounding box center [798, 24] width 42 height 14
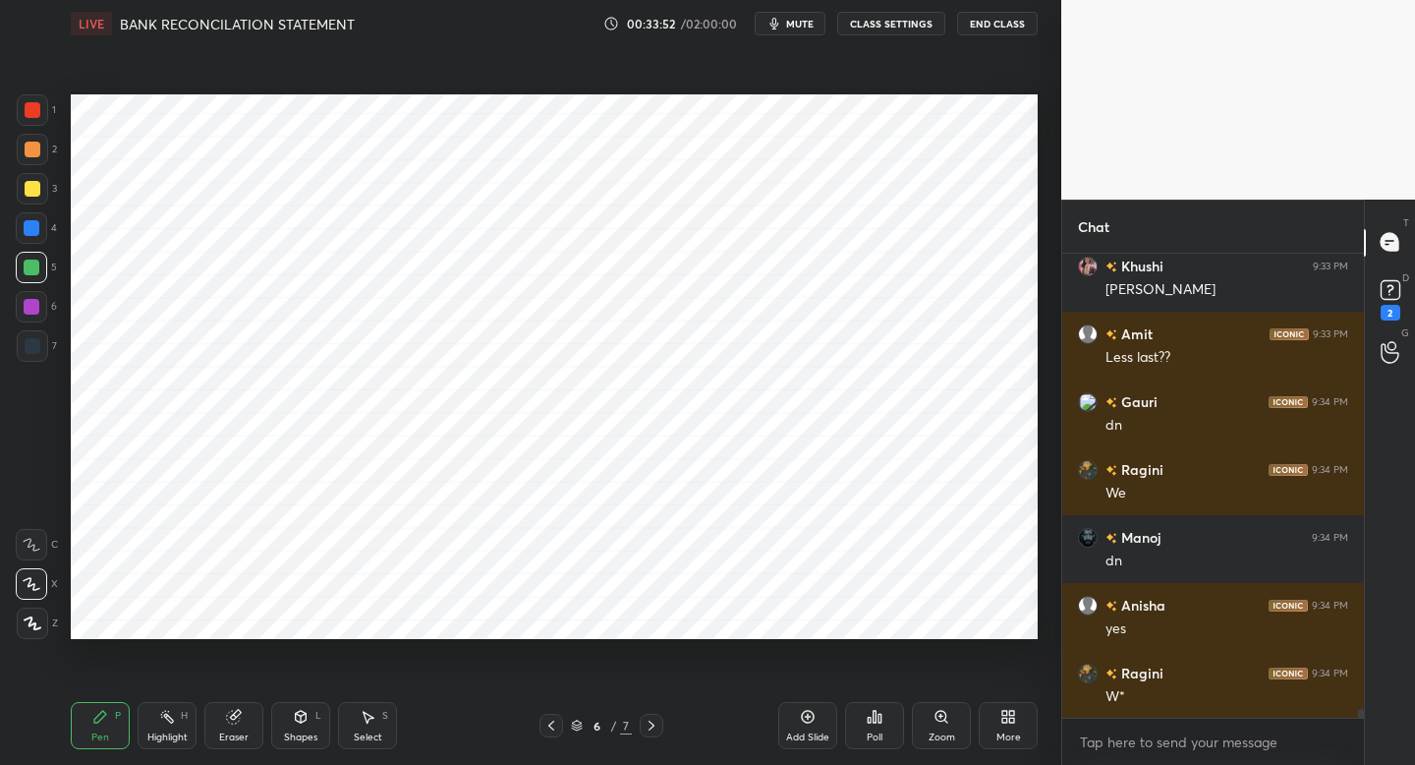
scroll to position [23856, 0]
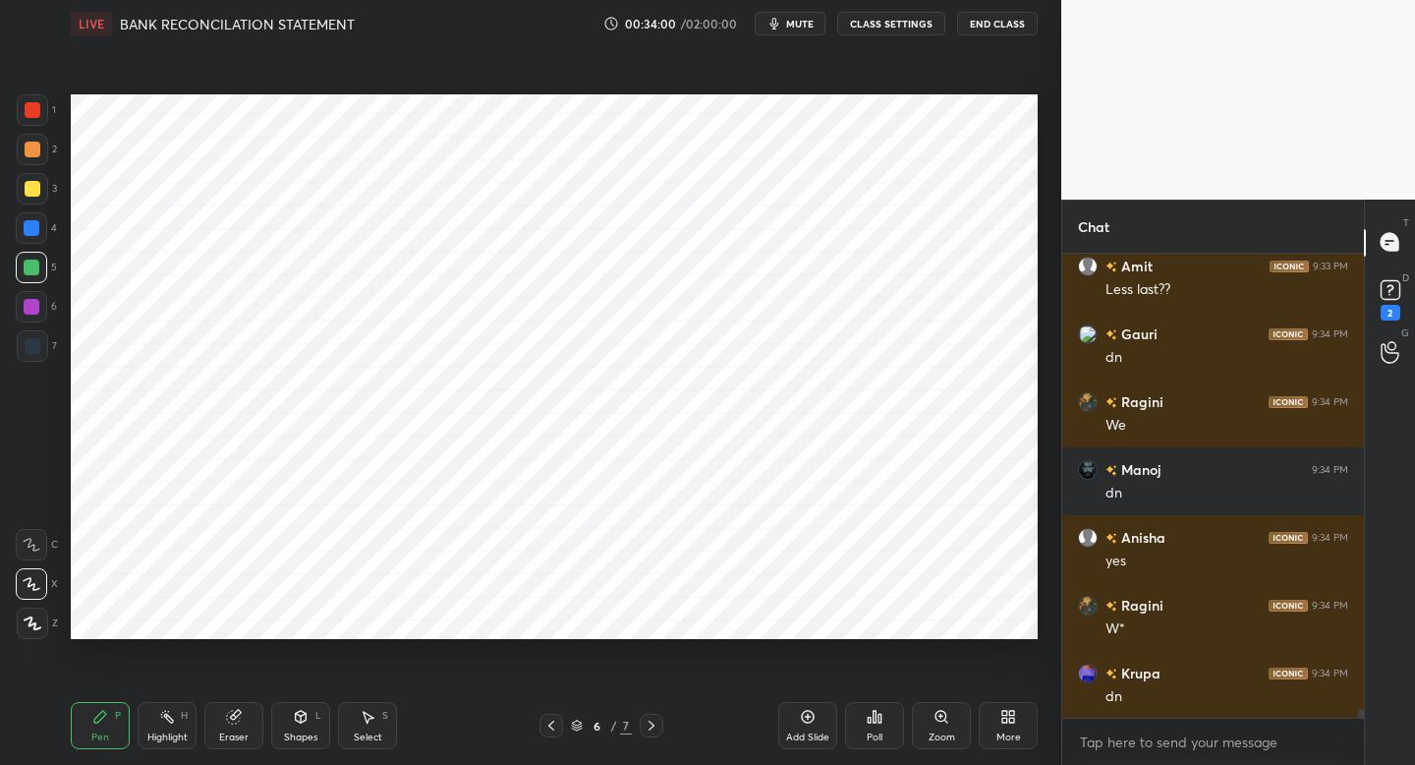
click at [800, 23] on span "mute" at bounding box center [800, 24] width 28 height 14
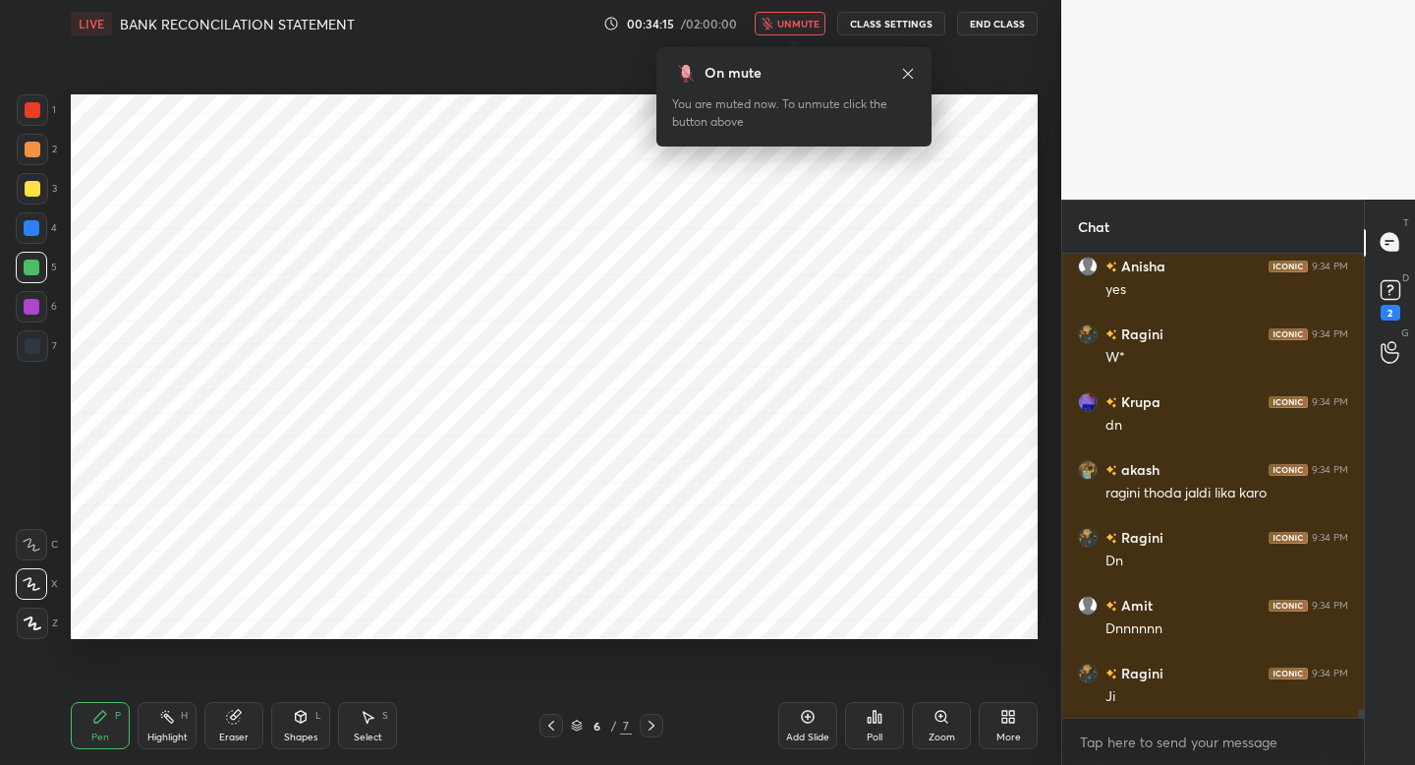
scroll to position [24195, 0]
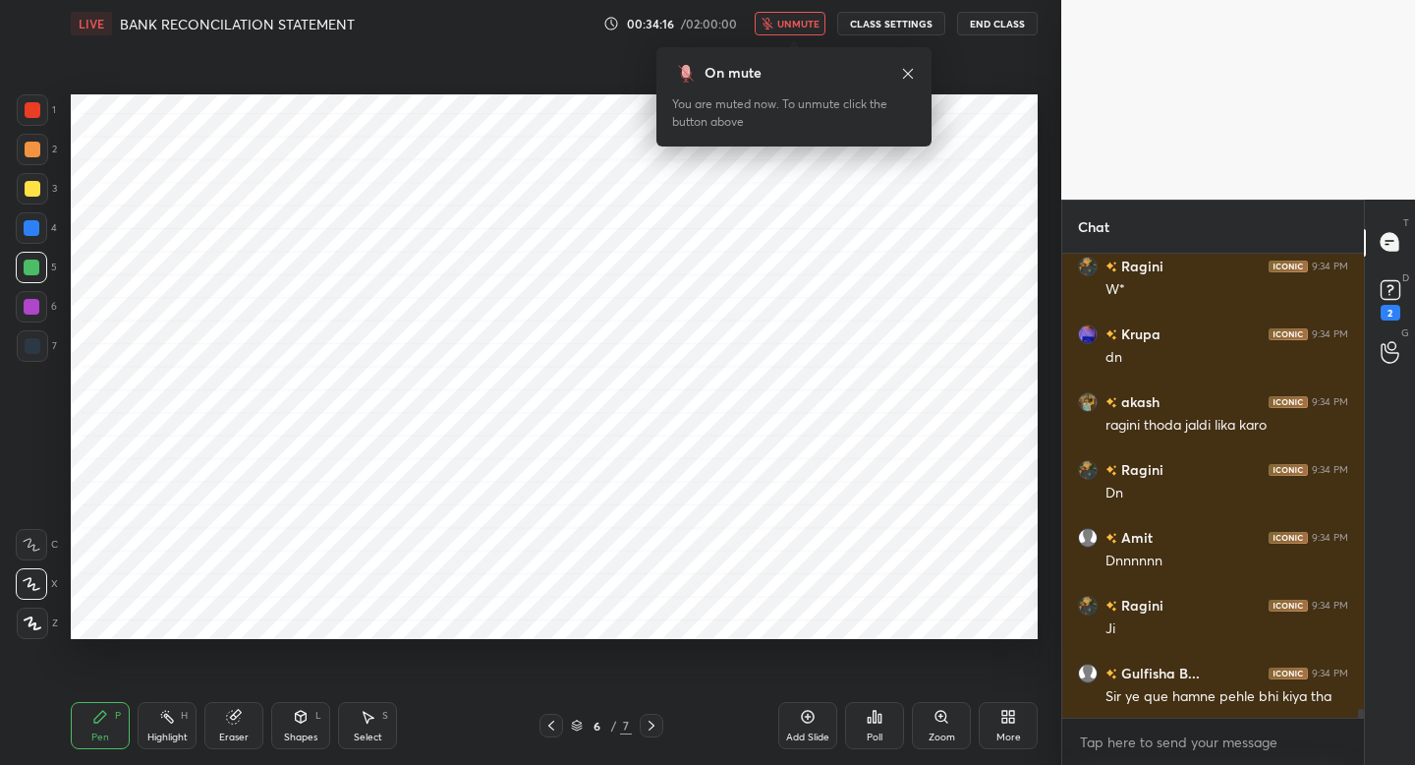
click at [800, 23] on span "unmute" at bounding box center [798, 24] width 42 height 14
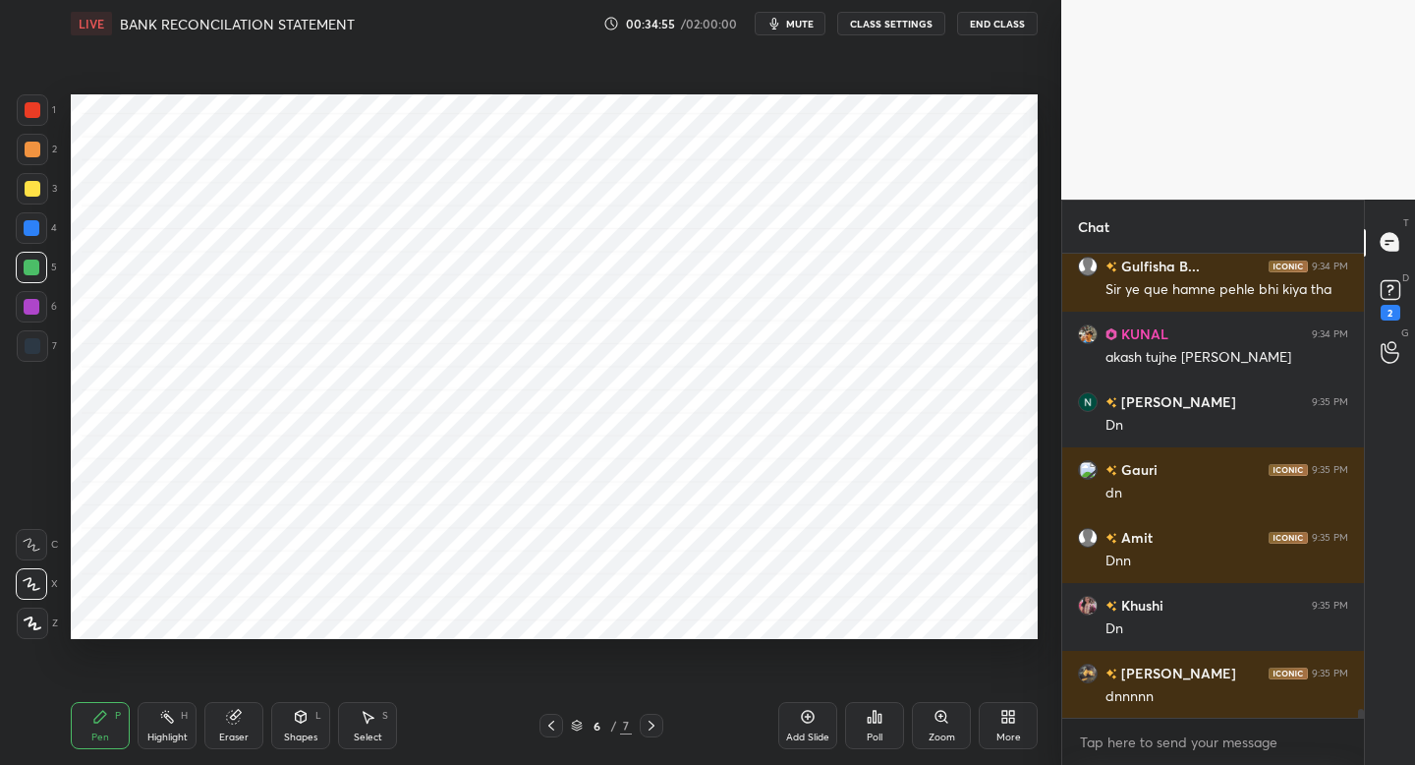
scroll to position [24670, 0]
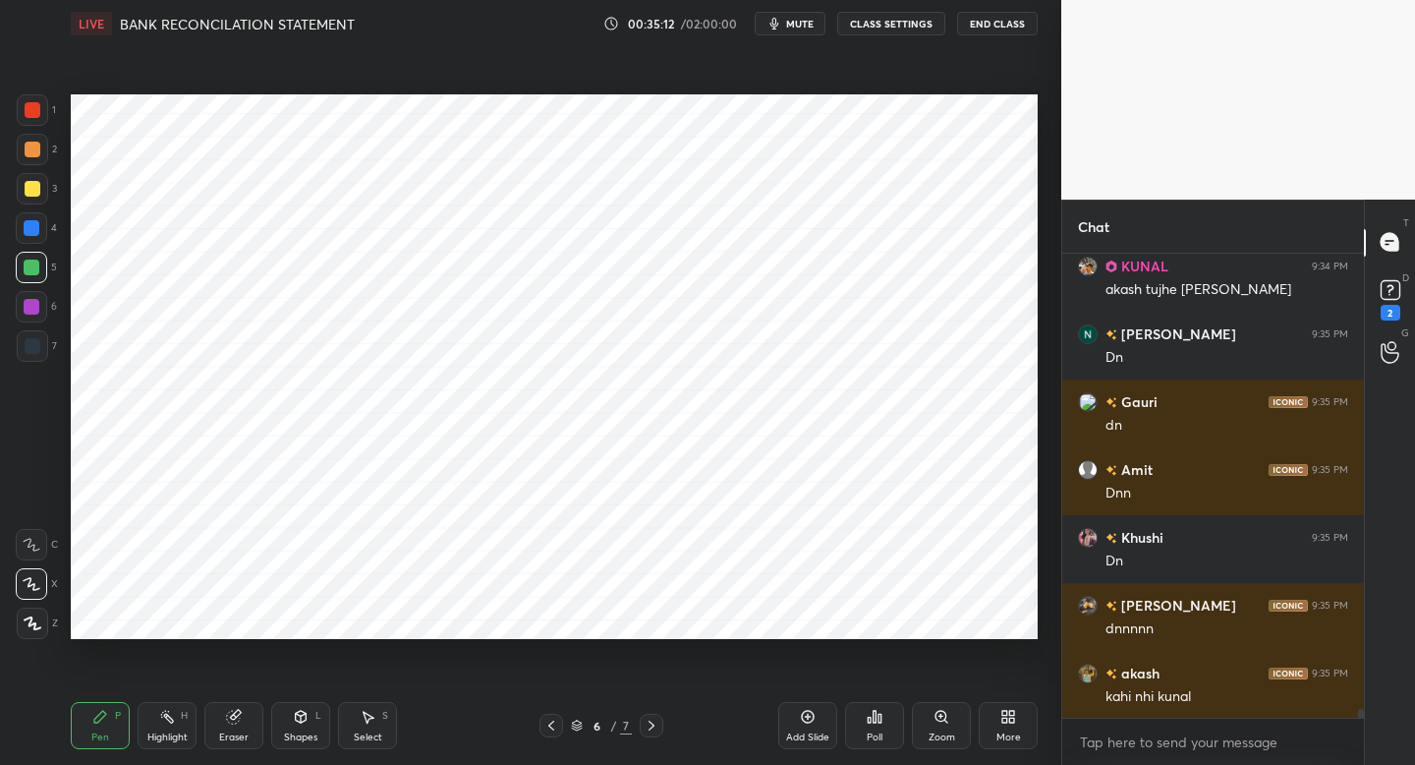
click at [795, 711] on div "Add Slide" at bounding box center [807, 725] width 59 height 47
click at [42, 343] on div at bounding box center [32, 345] width 31 height 31
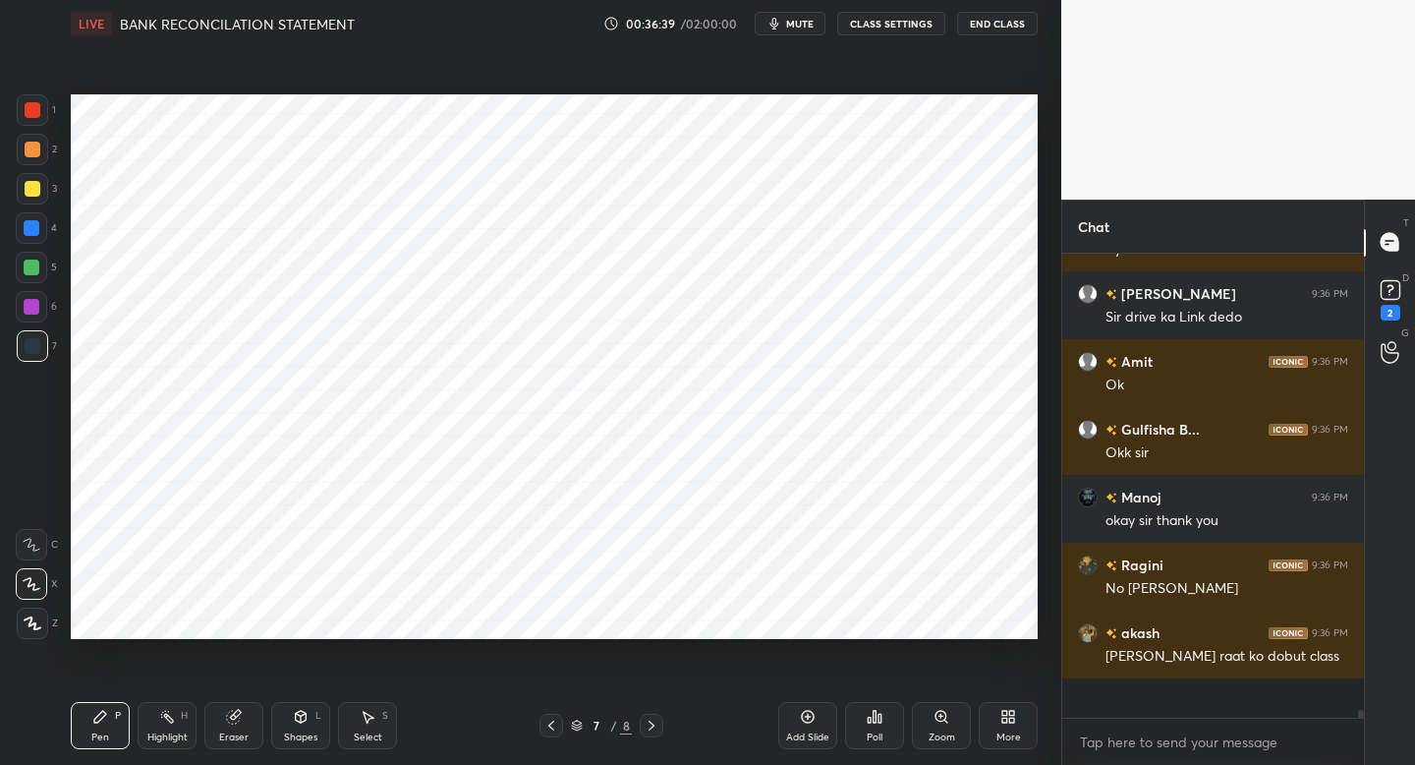
scroll to position [26458, 0]
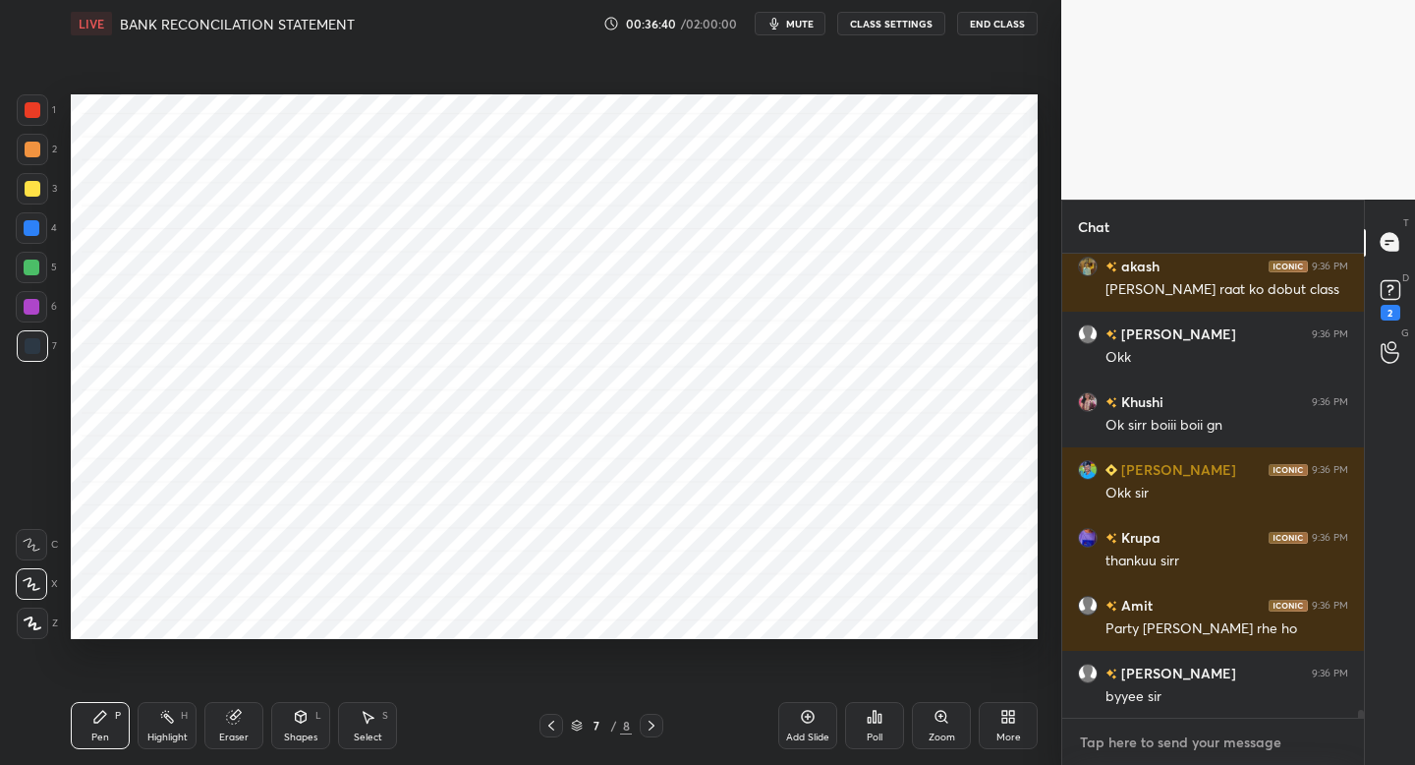
type textarea "x"
click at [1128, 744] on textarea at bounding box center [1213, 741] width 270 height 31
paste textarea "[URL][DOMAIN_NAME]"
type textarea "[URL][DOMAIN_NAME]"
type textarea "x"
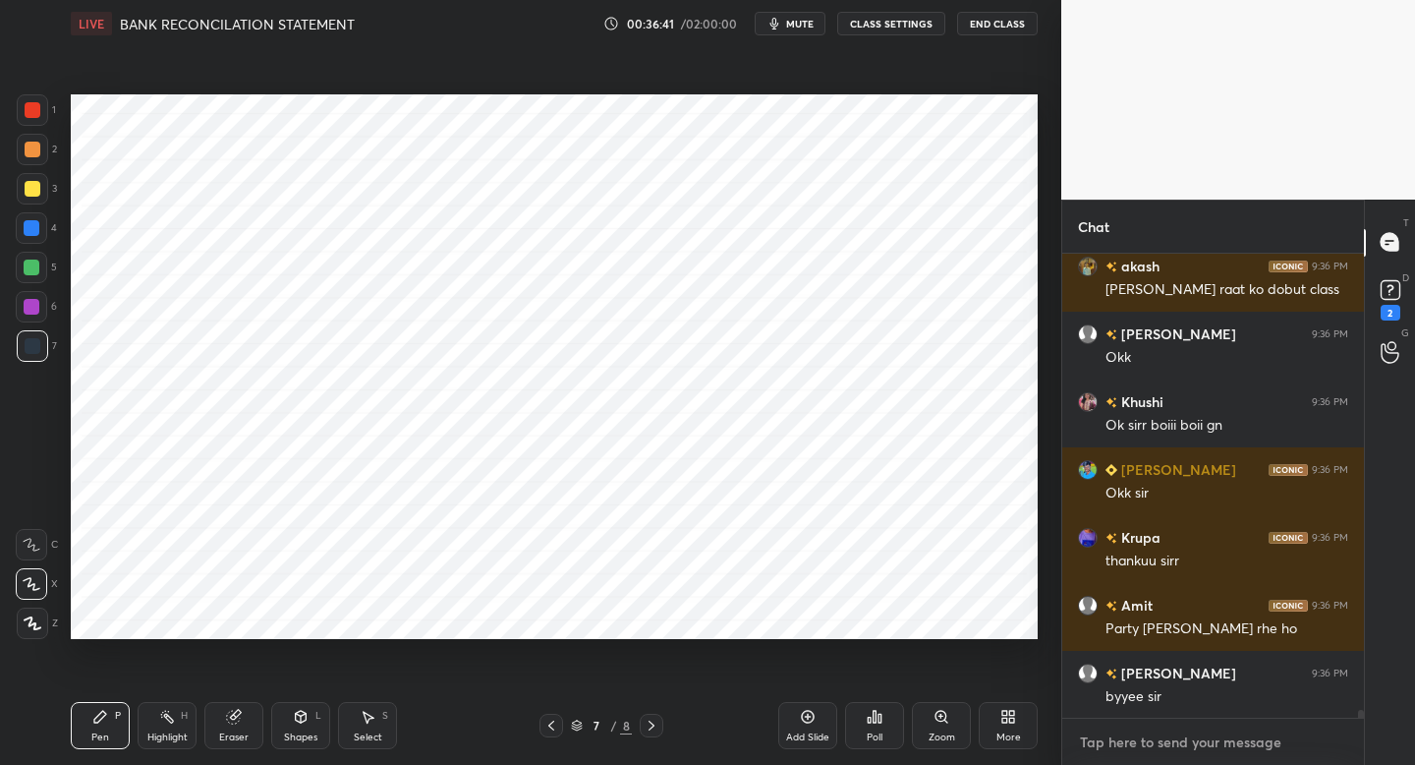
scroll to position [458, 296]
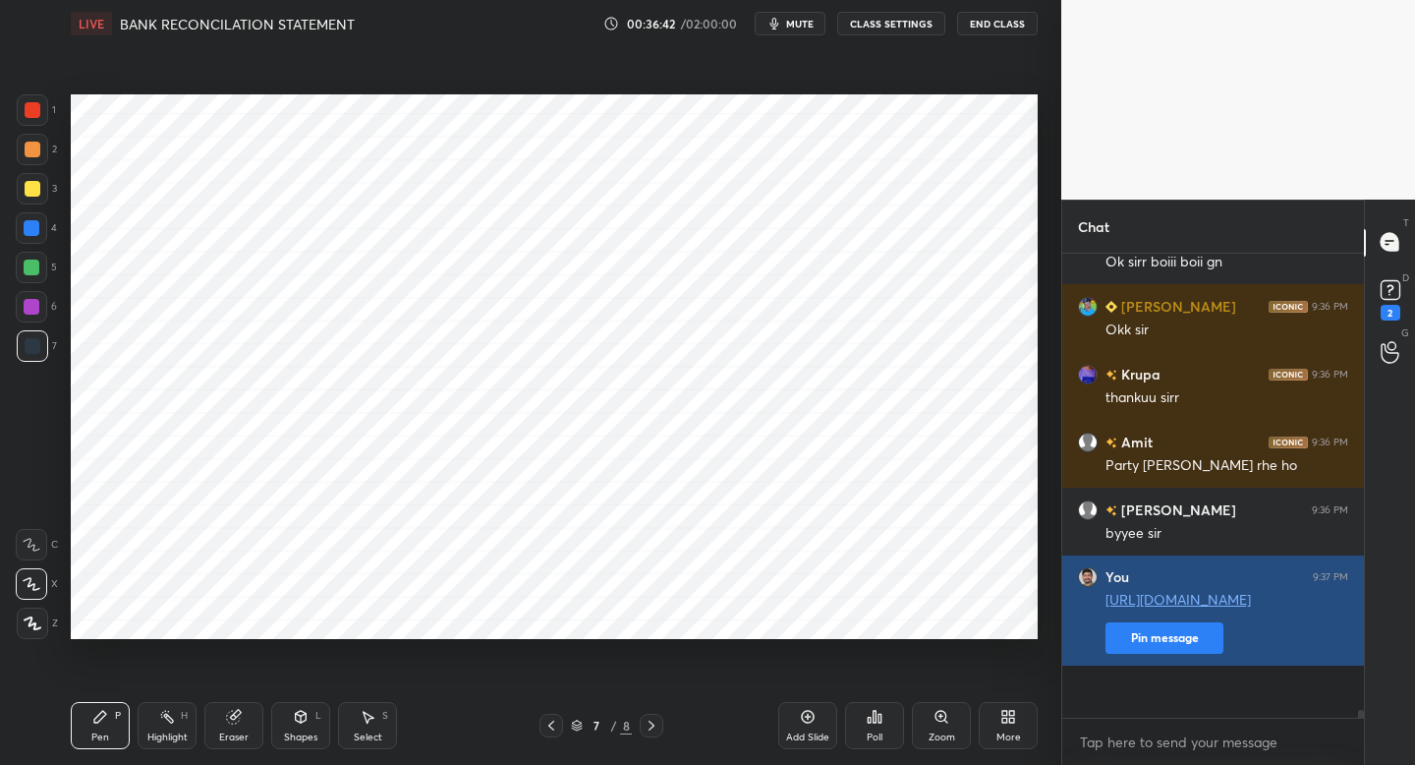
type textarea "x"
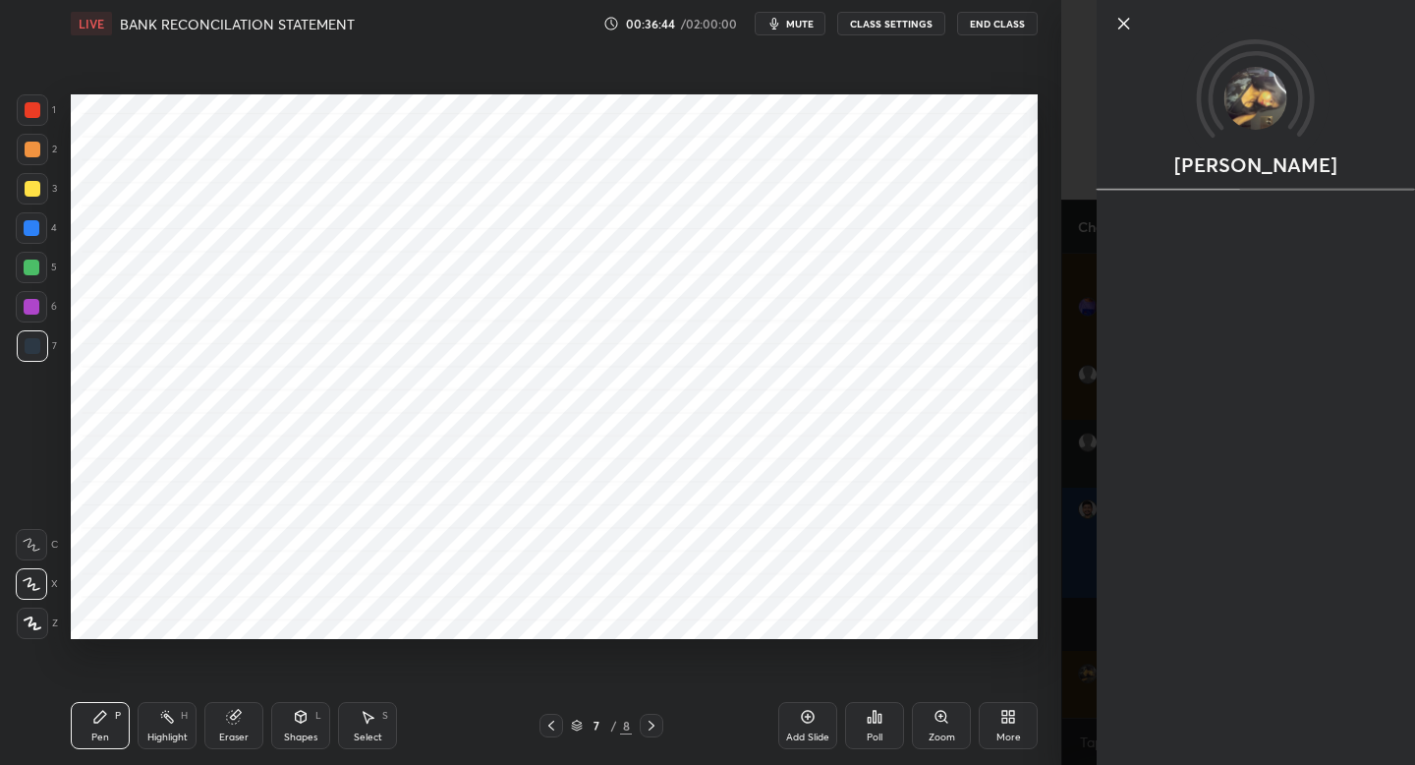
click at [1119, 28] on icon at bounding box center [1124, 24] width 10 height 10
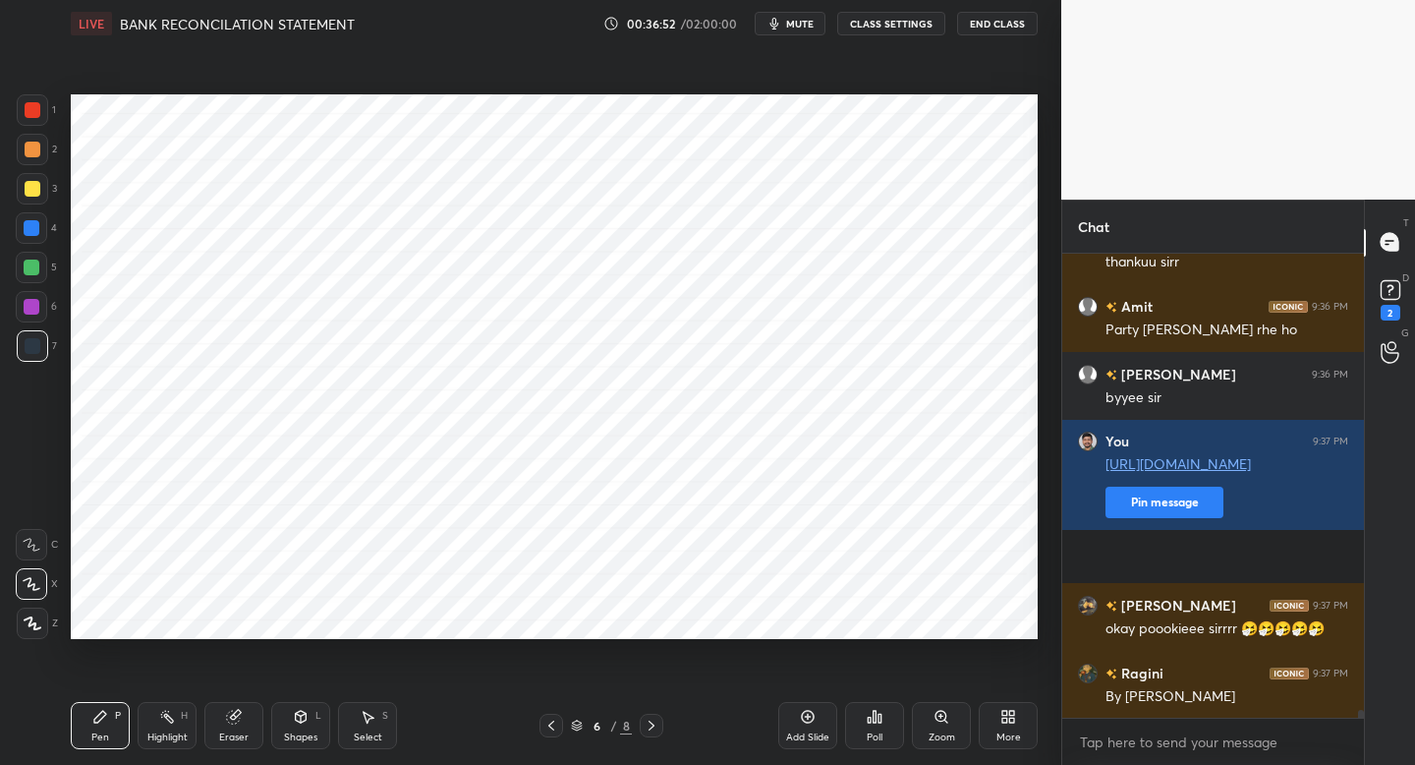
scroll to position [26824, 0]
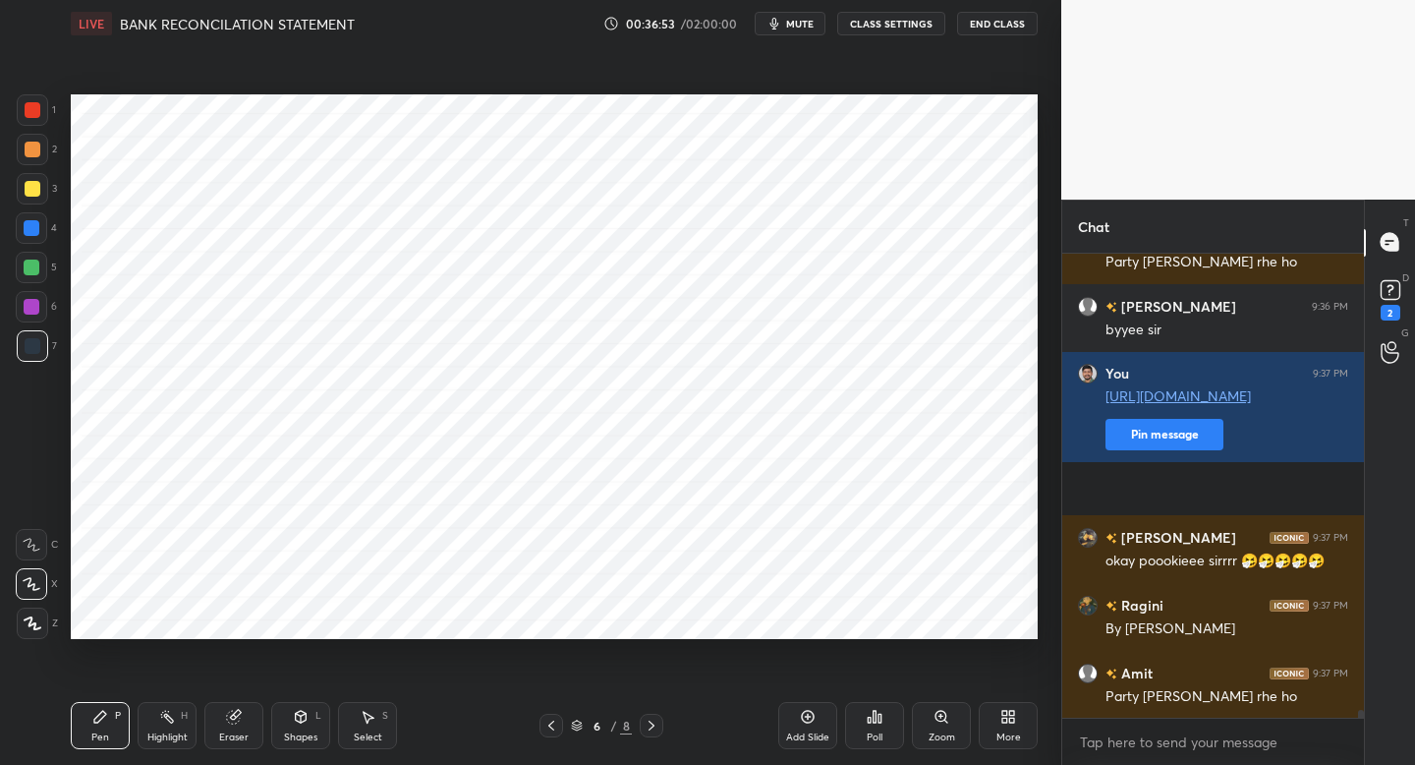
click at [995, 34] on button "End Class" at bounding box center [997, 24] width 81 height 24
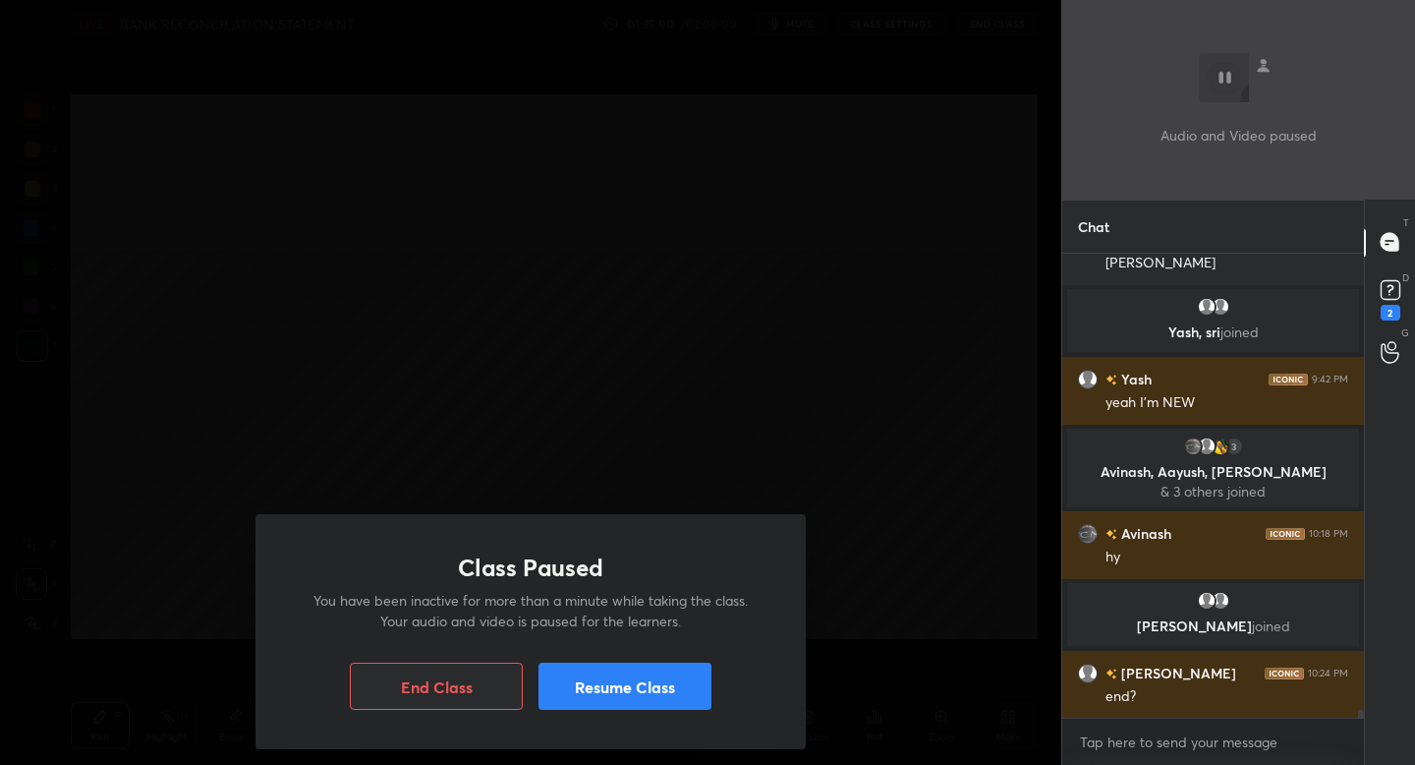
scroll to position [26195, 0]
